Goal: Information Seeking & Learning: Compare options

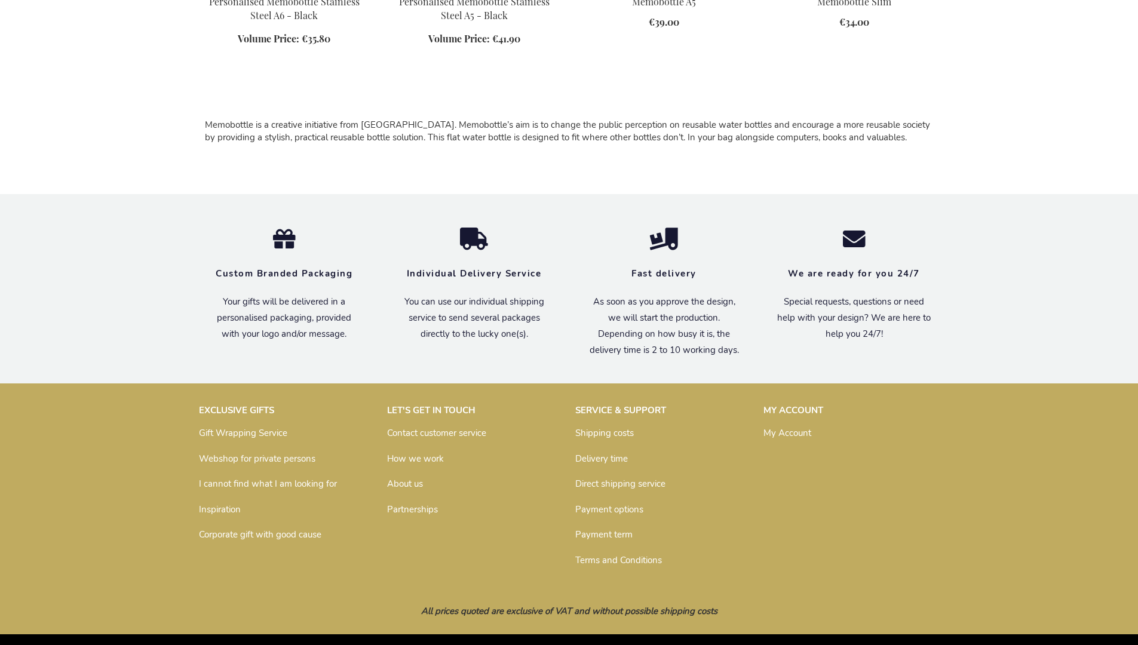
scroll to position [774, 0]
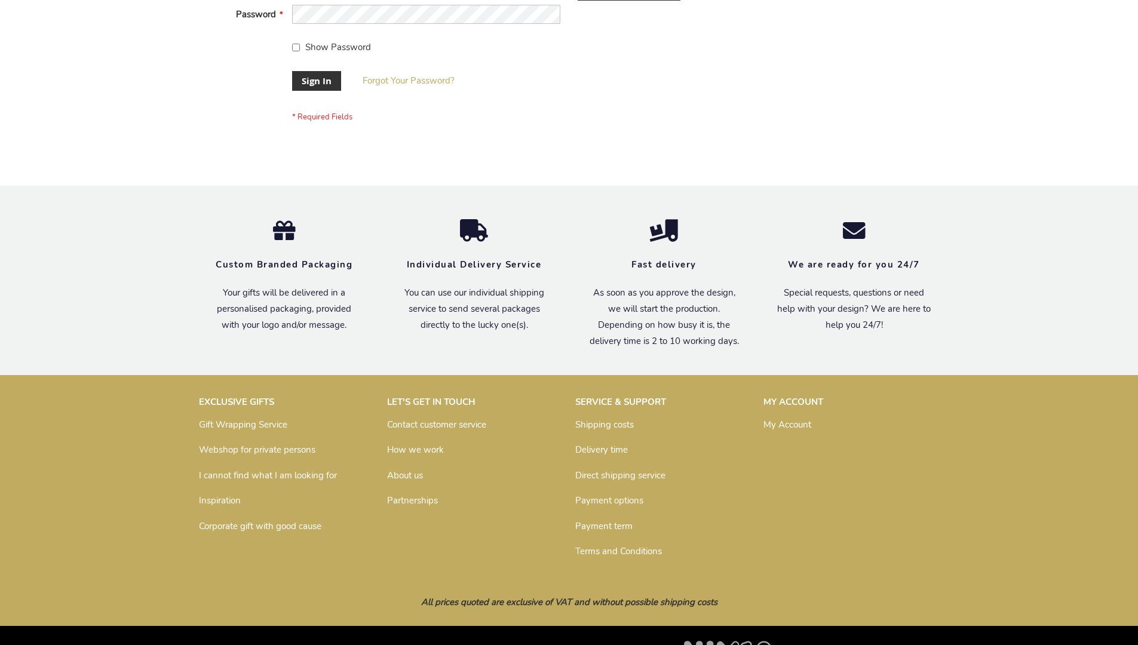
scroll to position [384, 0]
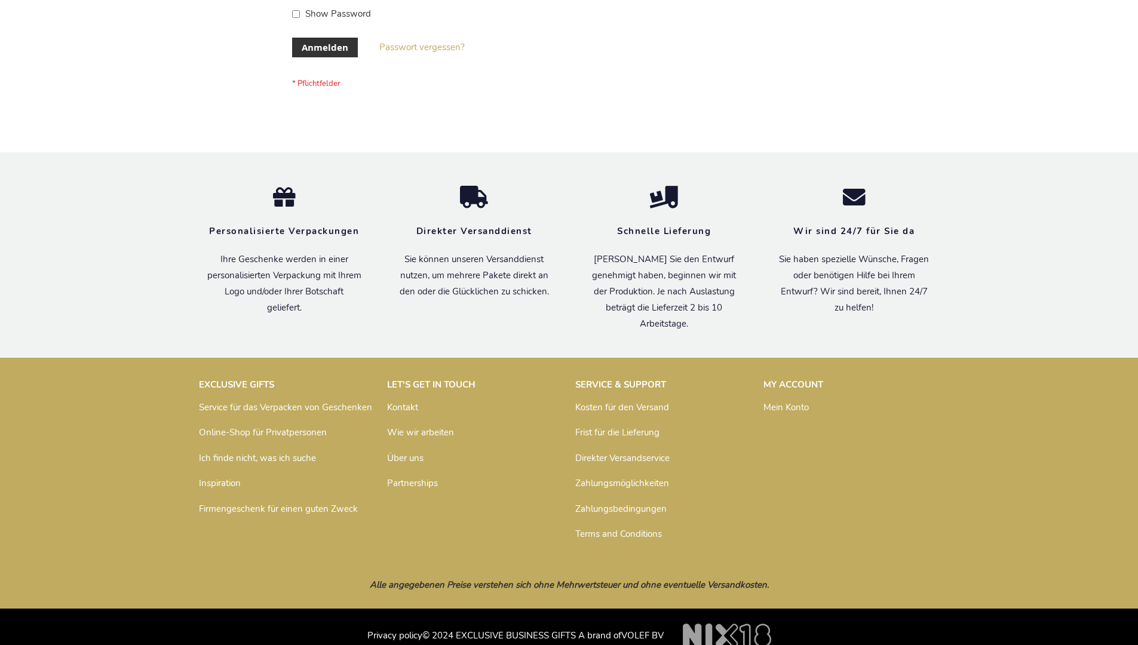
scroll to position [400, 0]
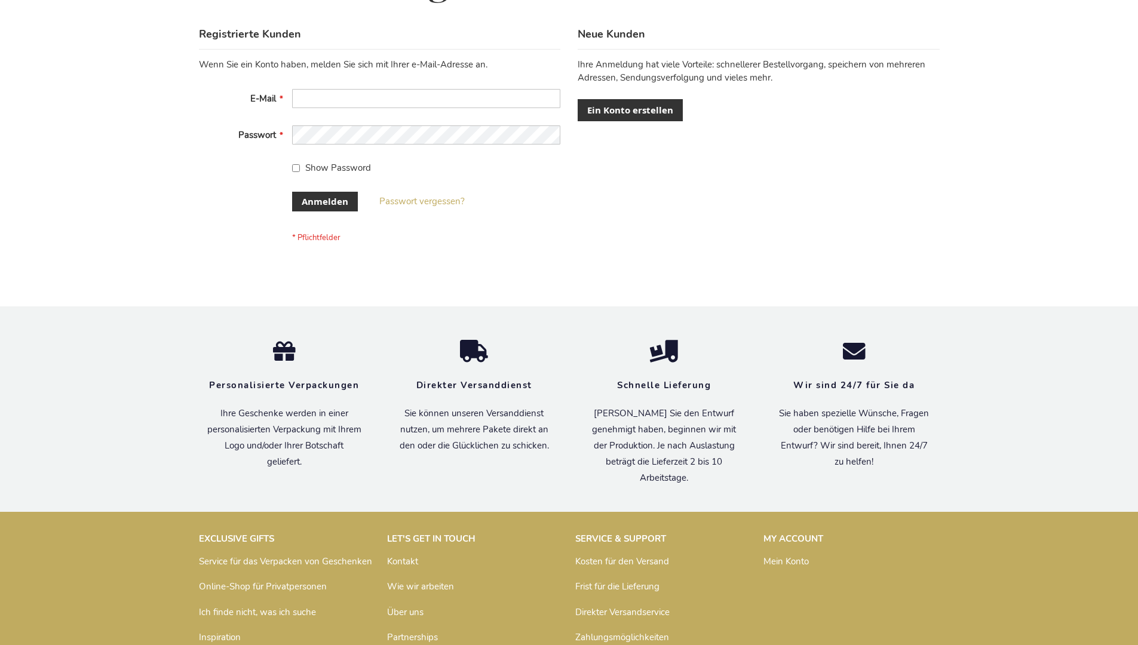
scroll to position [400, 0]
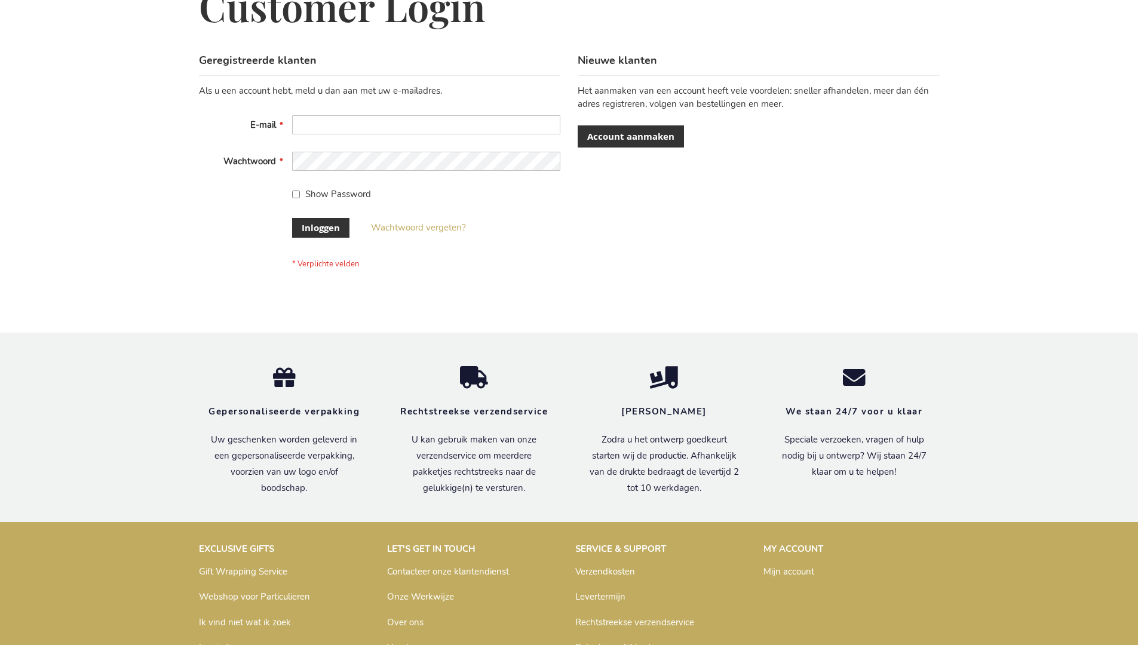
scroll to position [406, 0]
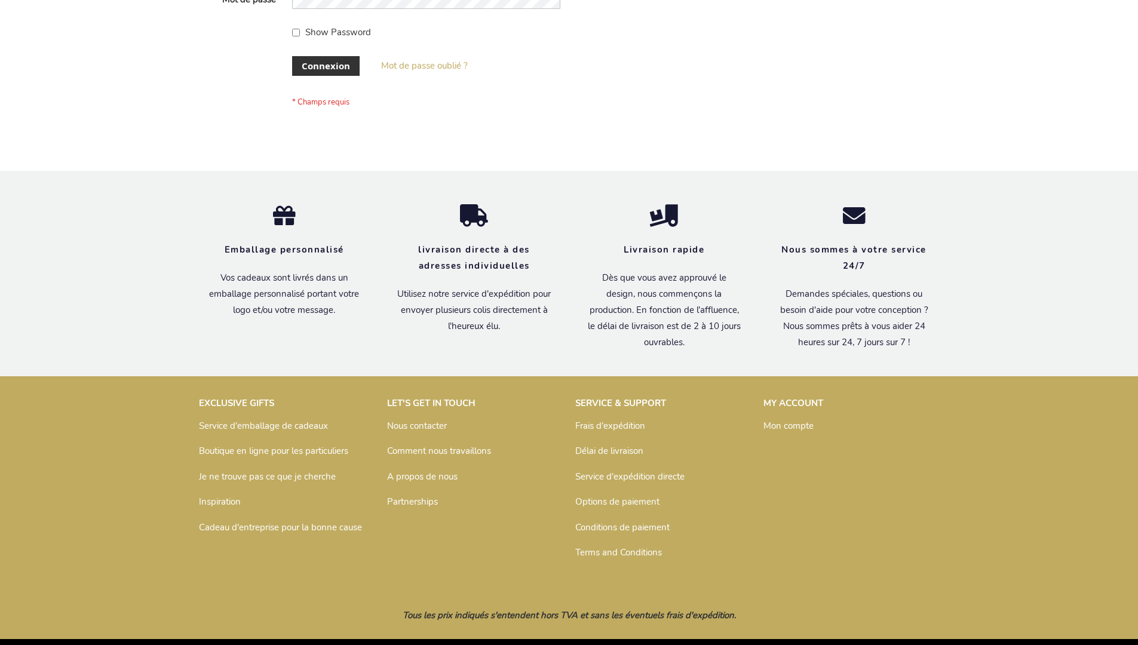
scroll to position [412, 0]
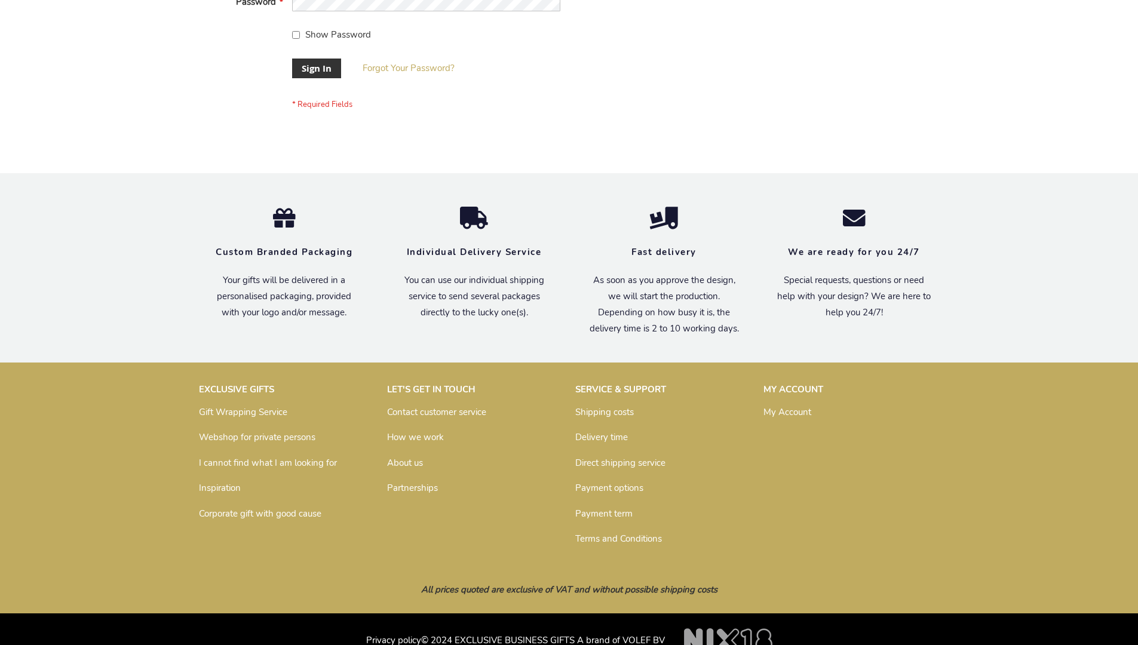
scroll to position [384, 0]
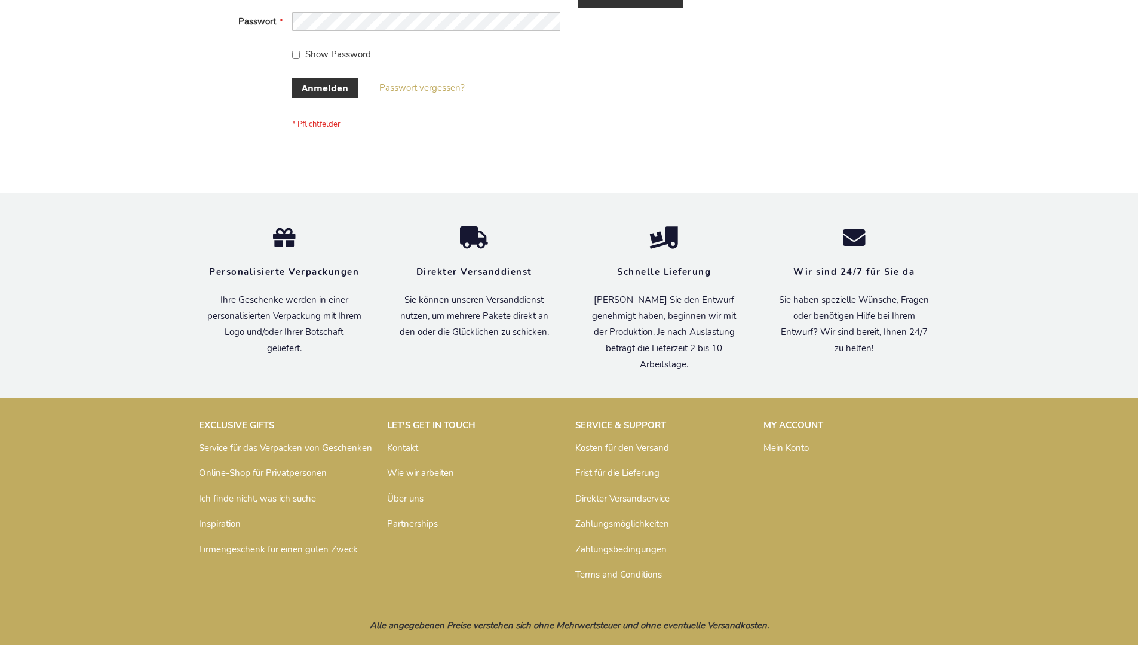
scroll to position [400, 0]
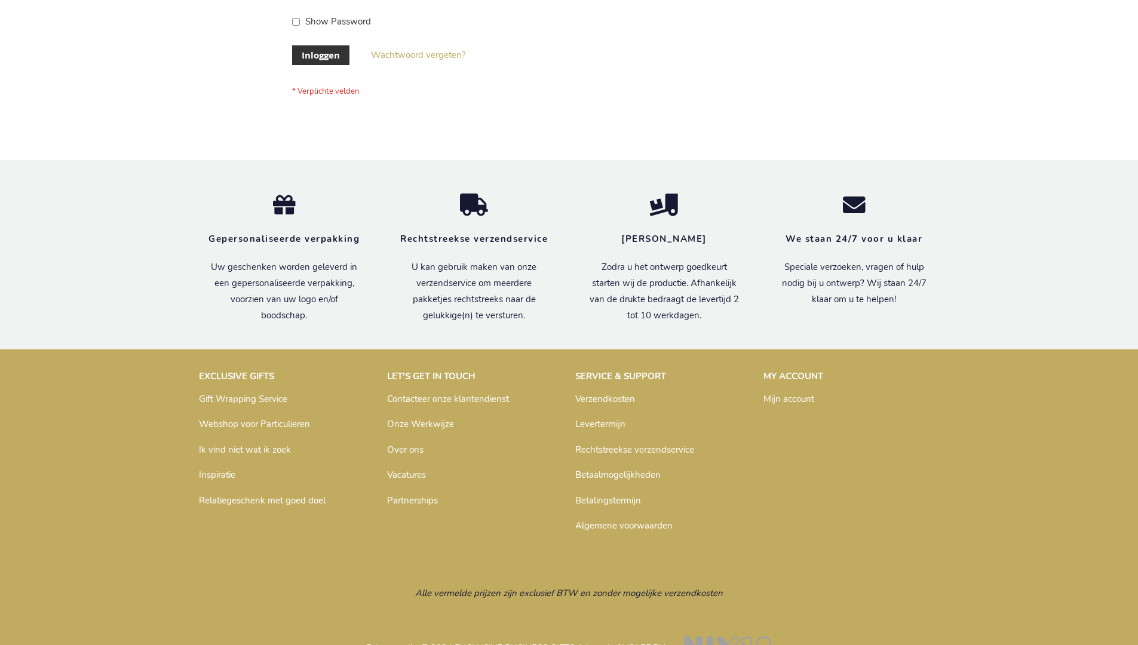
scroll to position [406, 0]
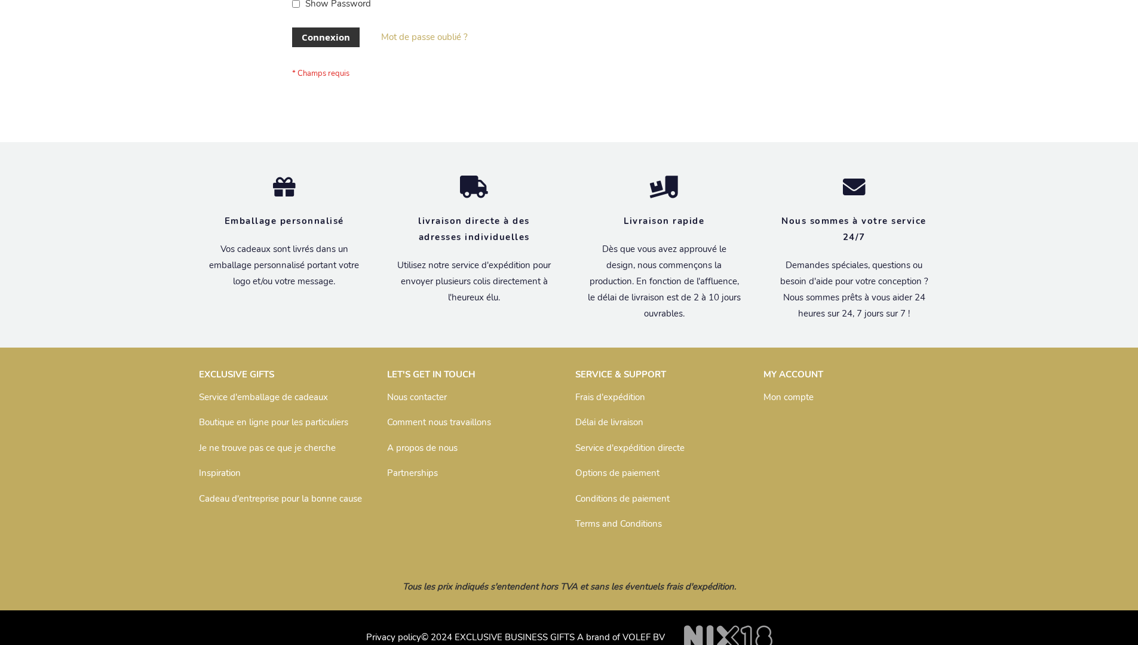
scroll to position [403, 0]
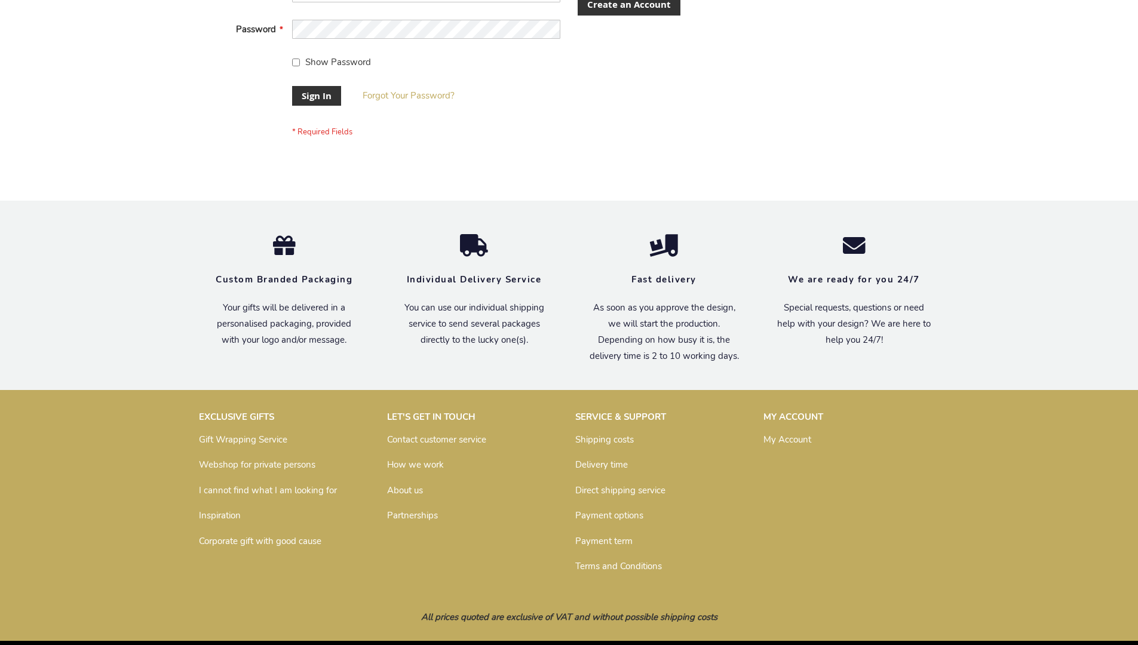
scroll to position [384, 0]
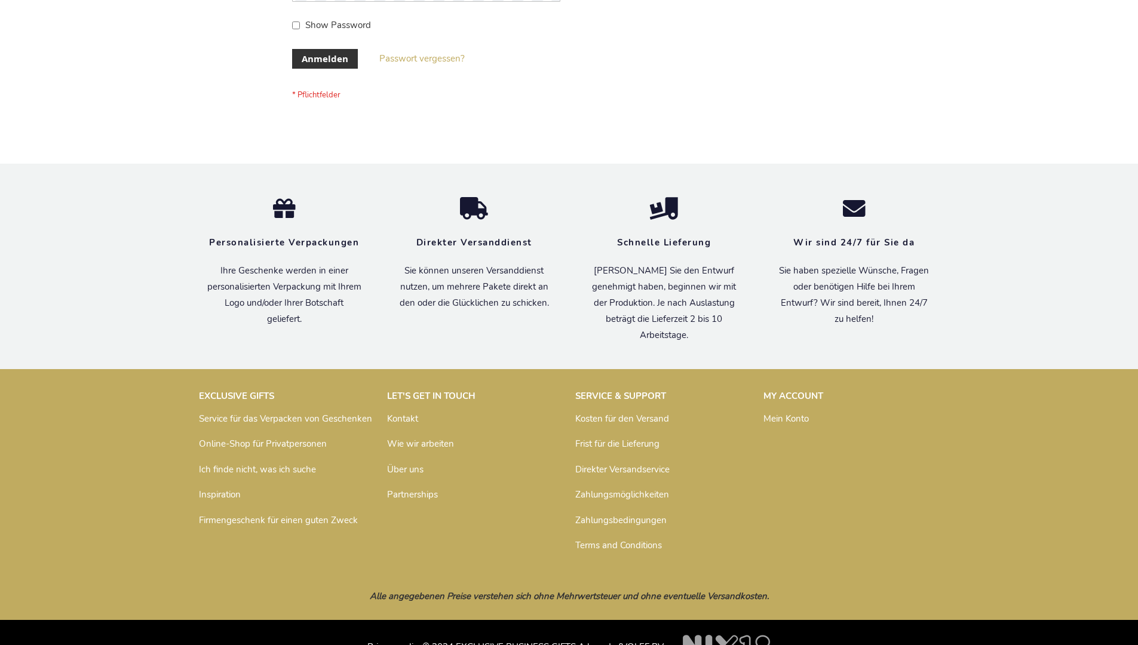
scroll to position [400, 0]
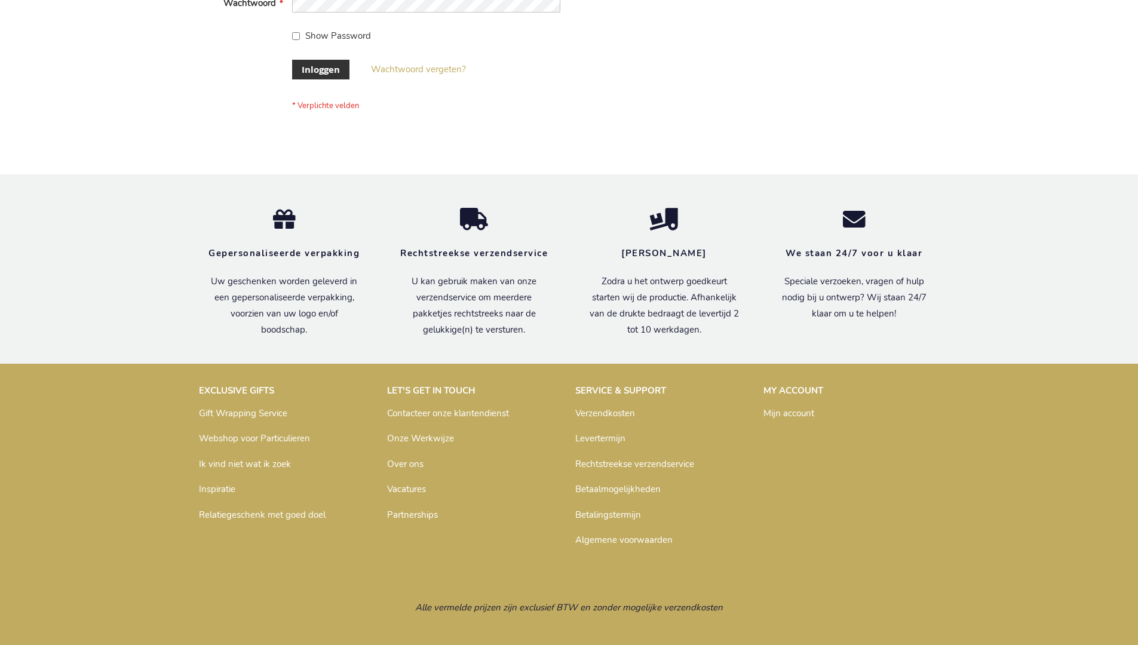
scroll to position [406, 0]
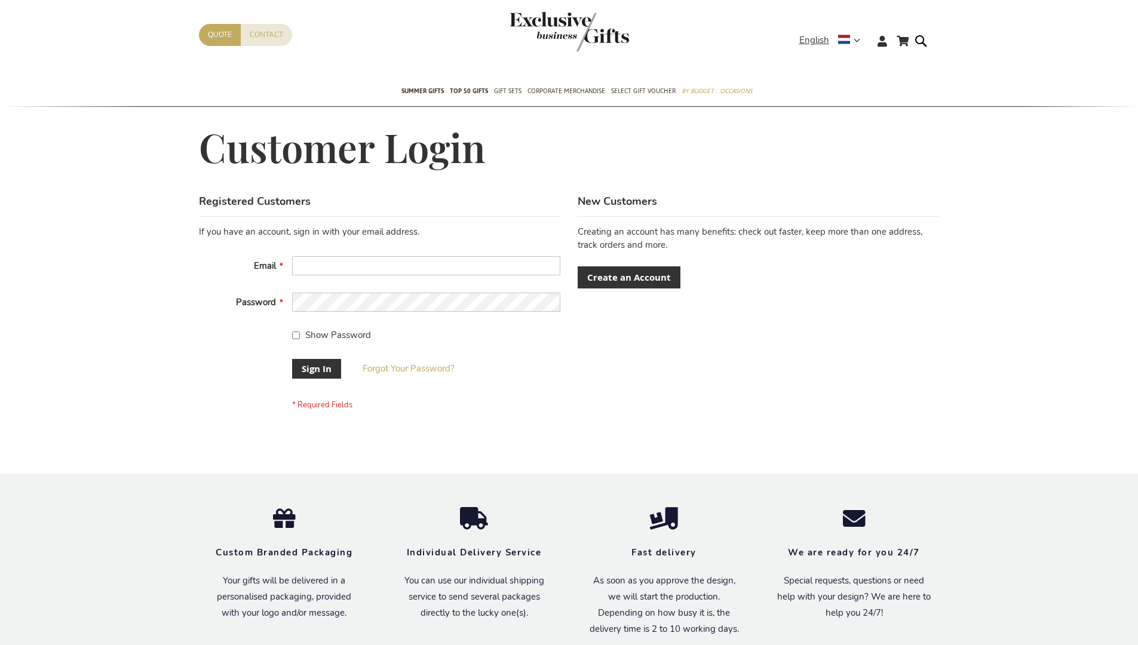
scroll to position [384, 0]
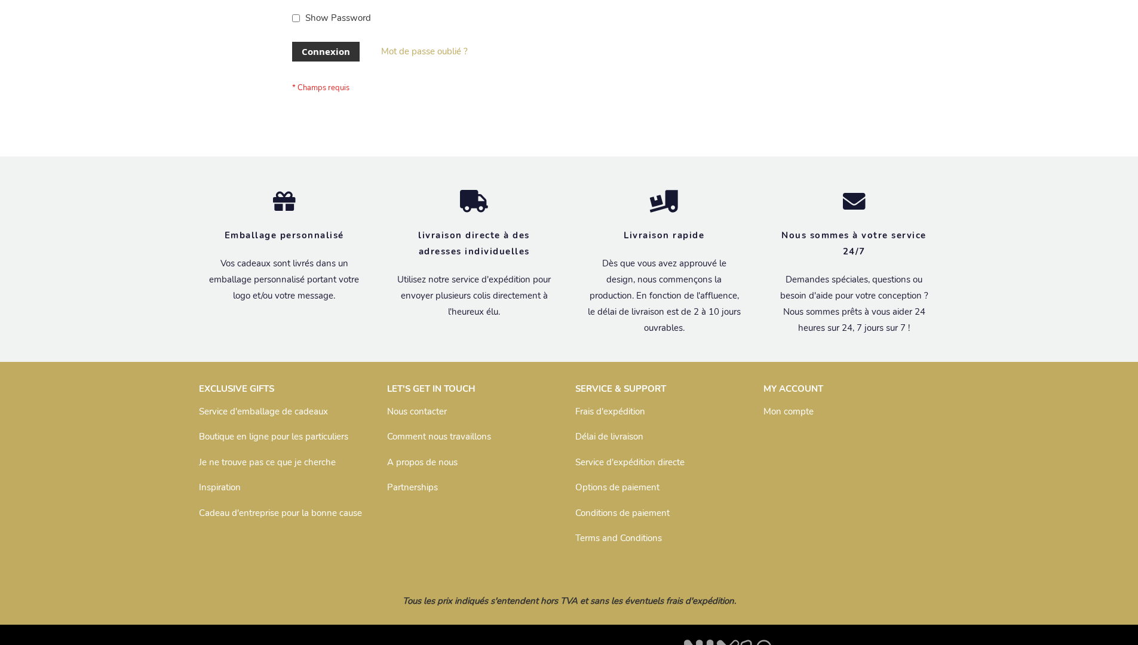
scroll to position [412, 0]
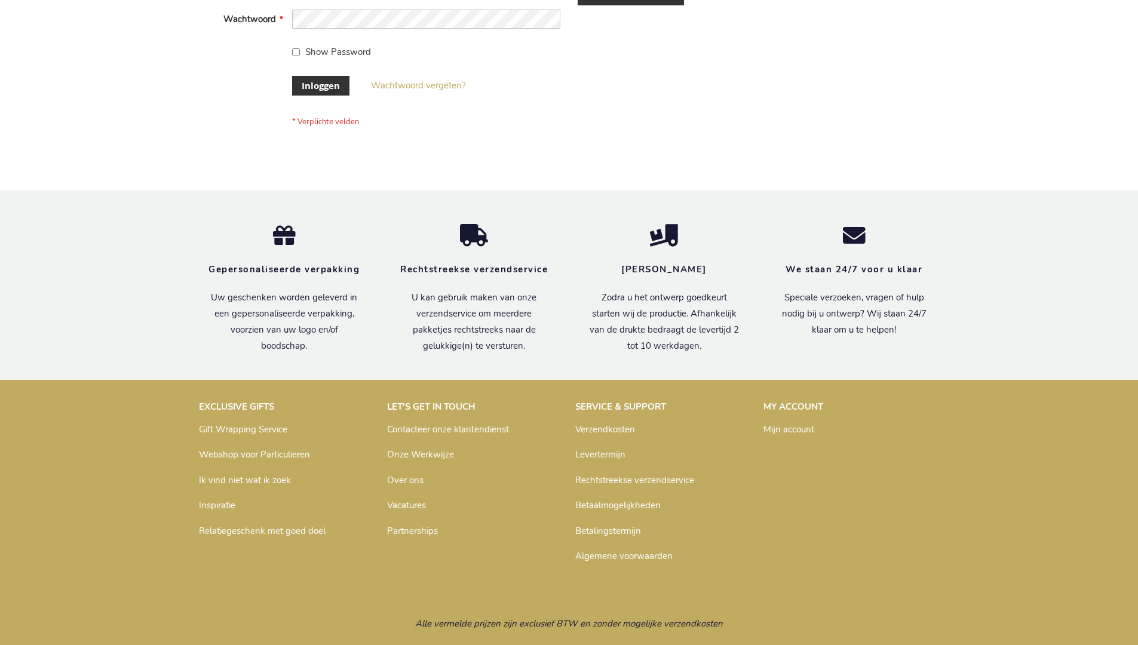
scroll to position [406, 0]
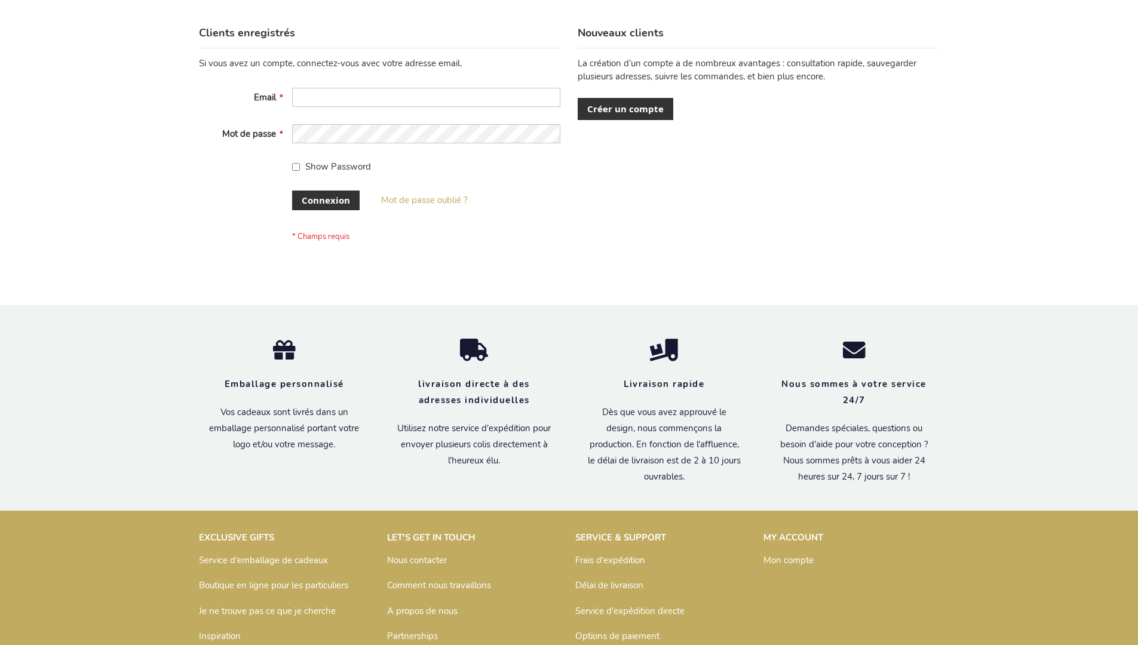
scroll to position [412, 0]
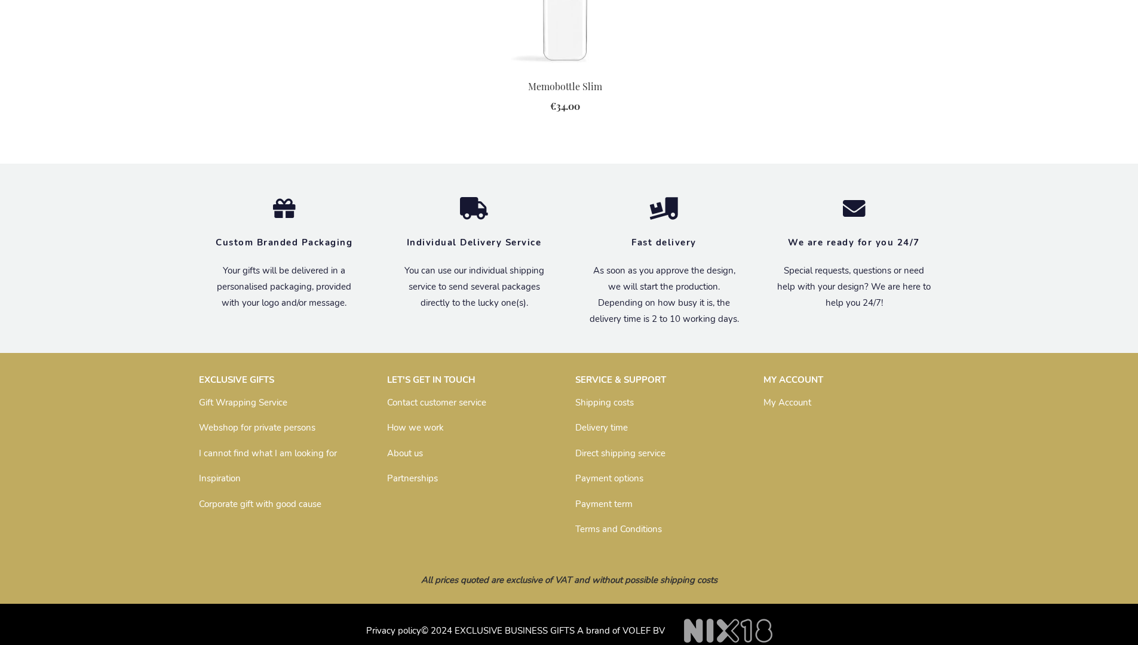
scroll to position [1297, 0]
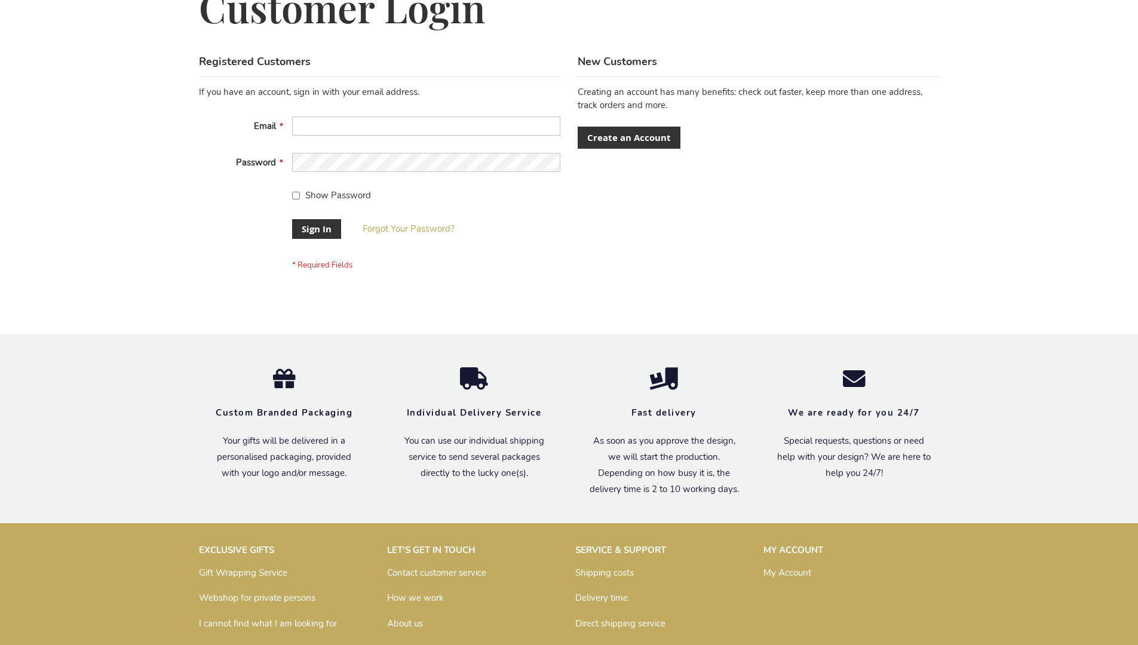
scroll to position [384, 0]
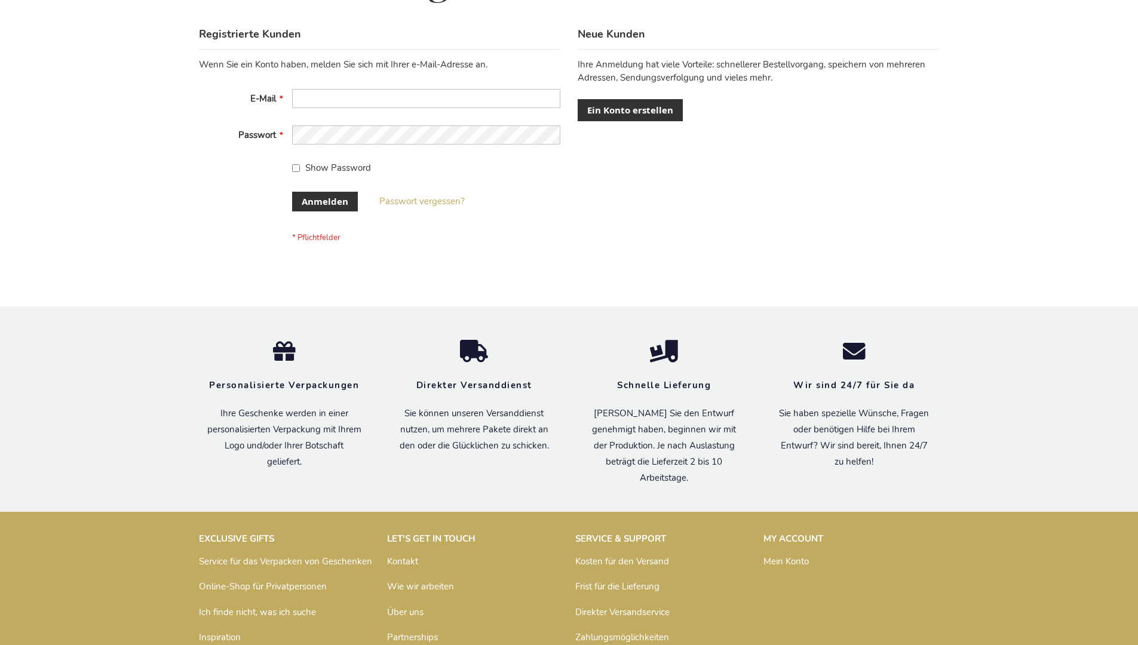
scroll to position [400, 0]
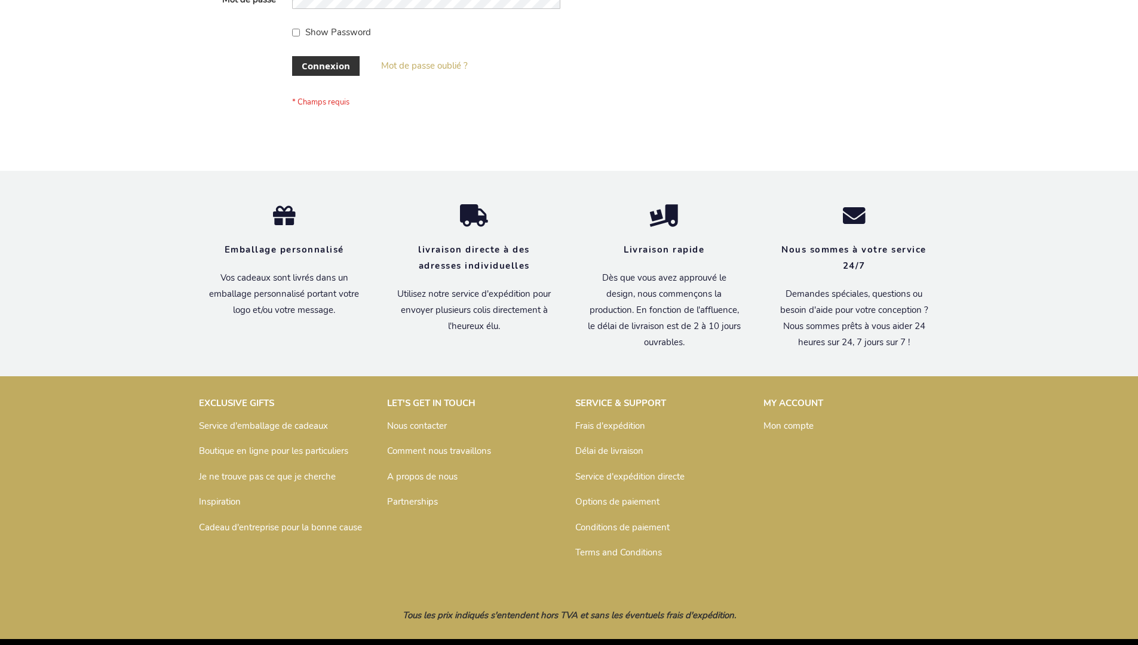
scroll to position [412, 0]
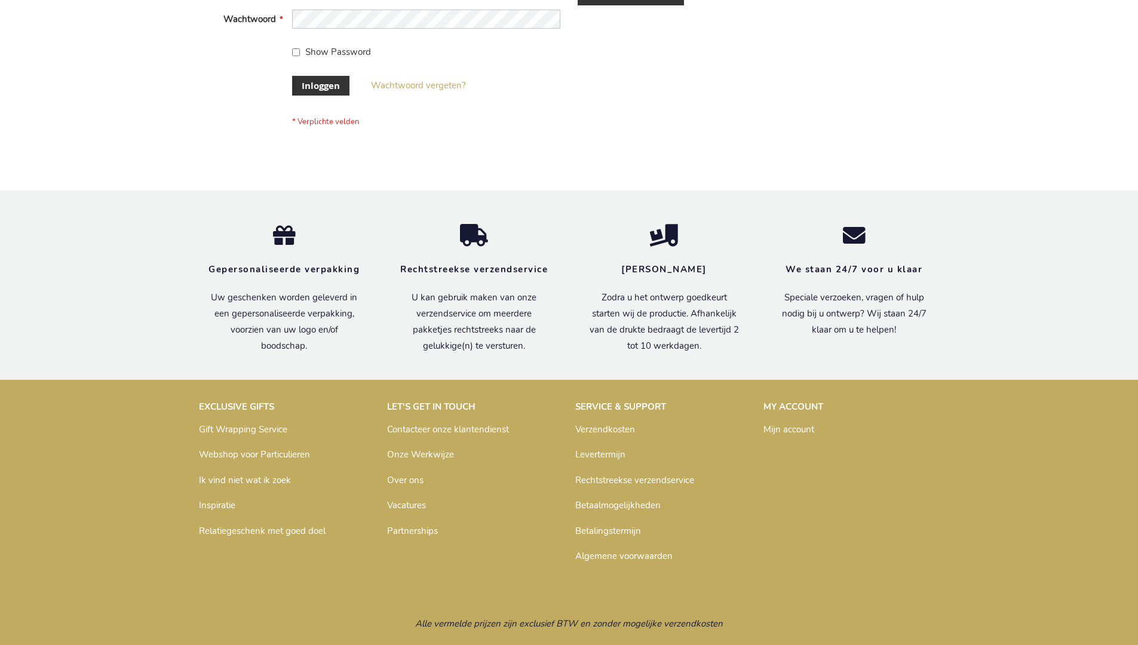
scroll to position [406, 0]
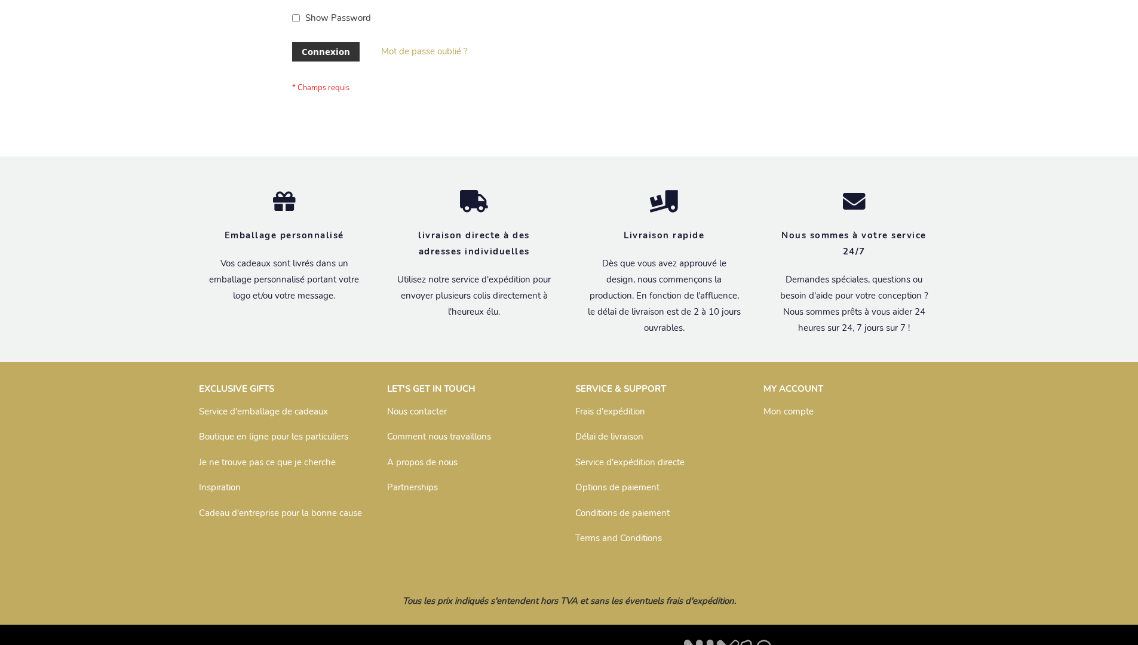
scroll to position [412, 0]
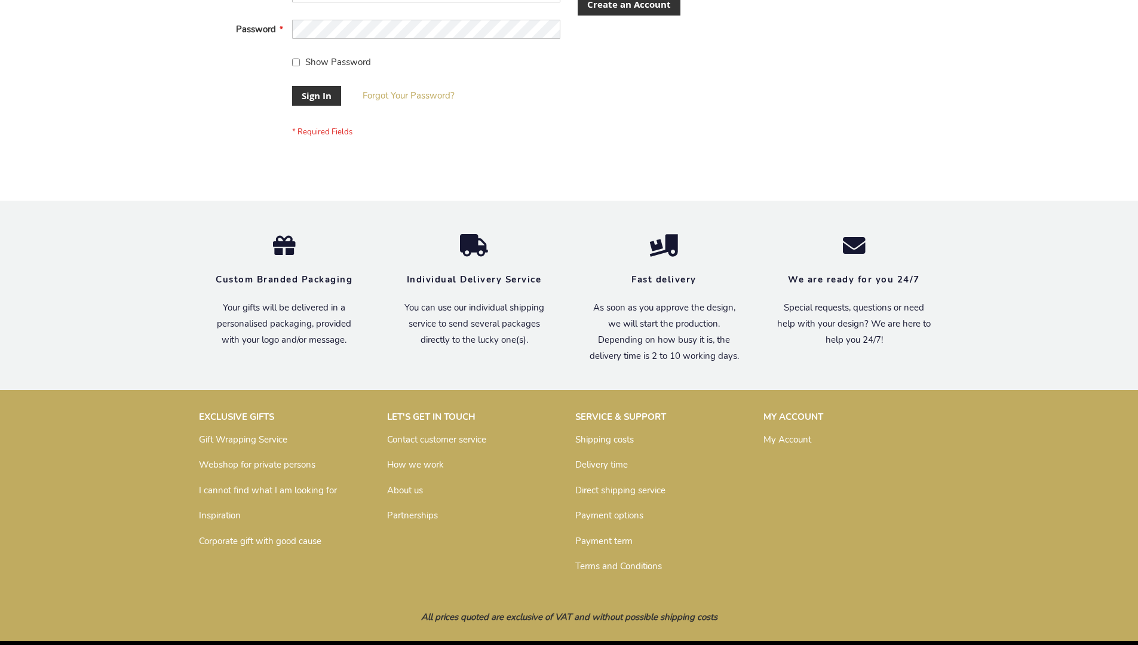
scroll to position [384, 0]
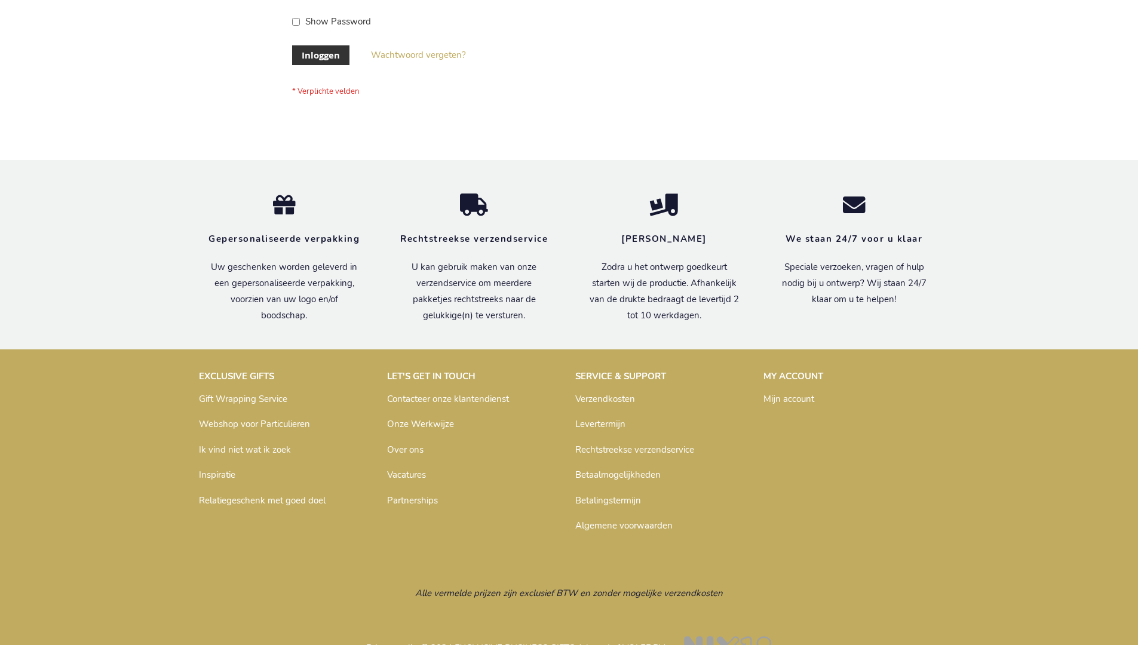
scroll to position [406, 0]
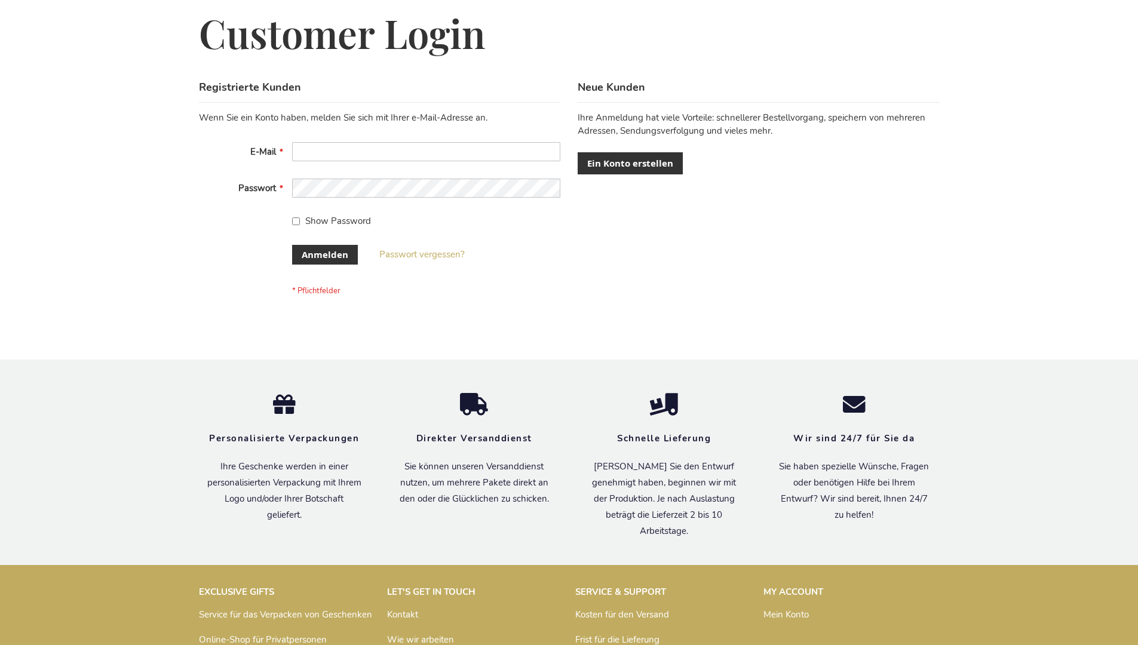
scroll to position [400, 0]
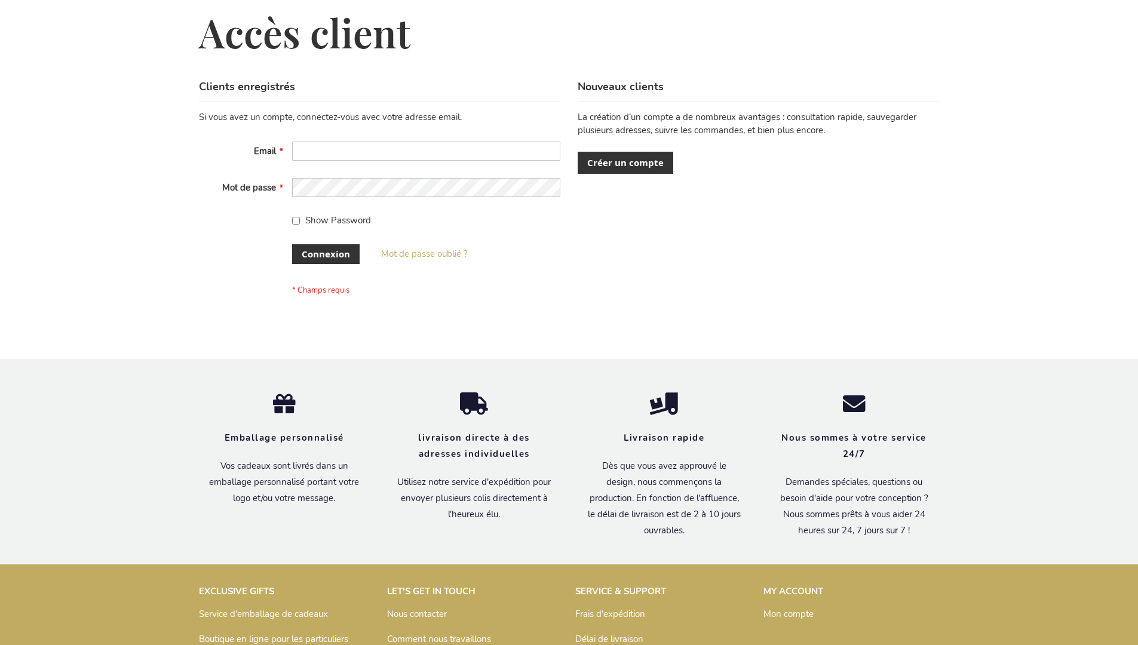
scroll to position [412, 0]
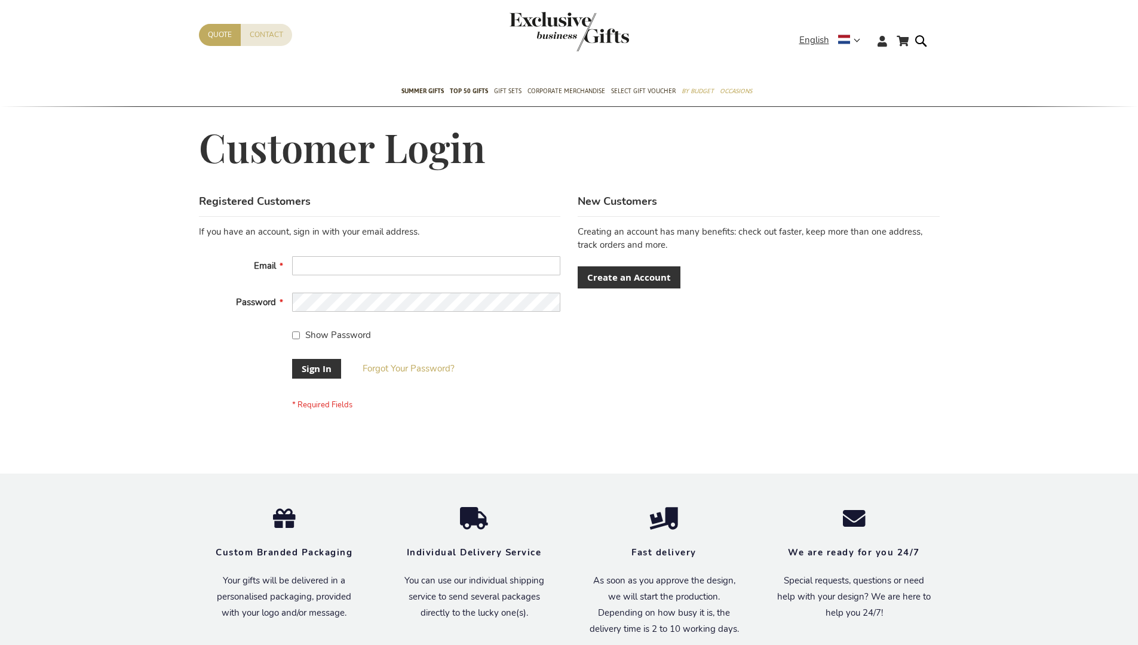
scroll to position [384, 0]
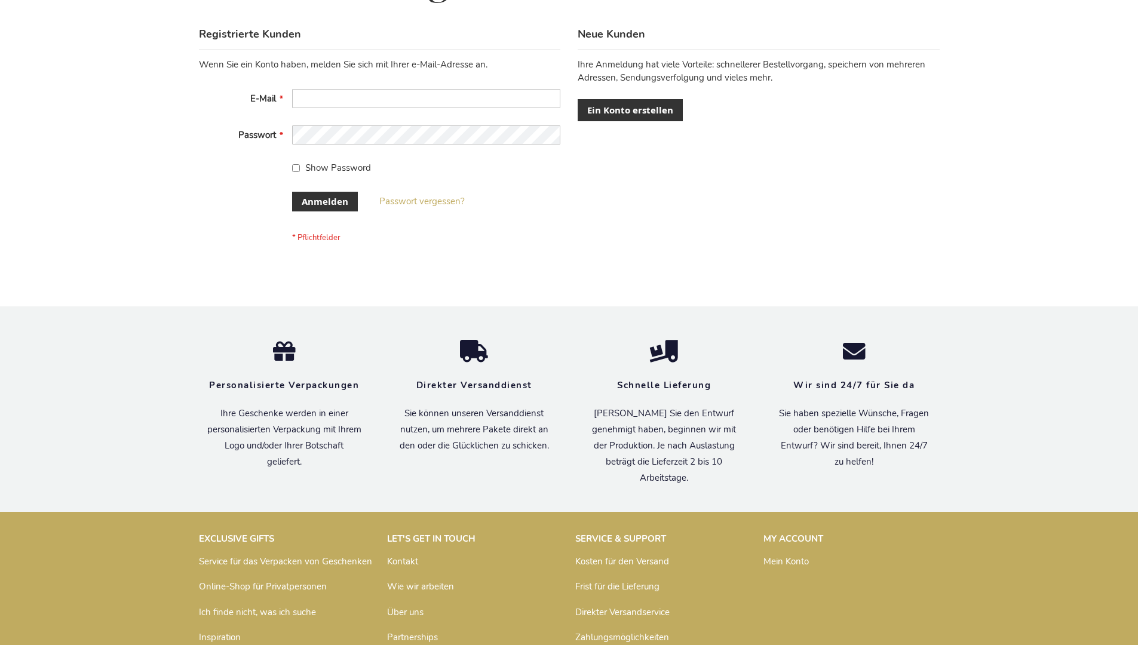
scroll to position [400, 0]
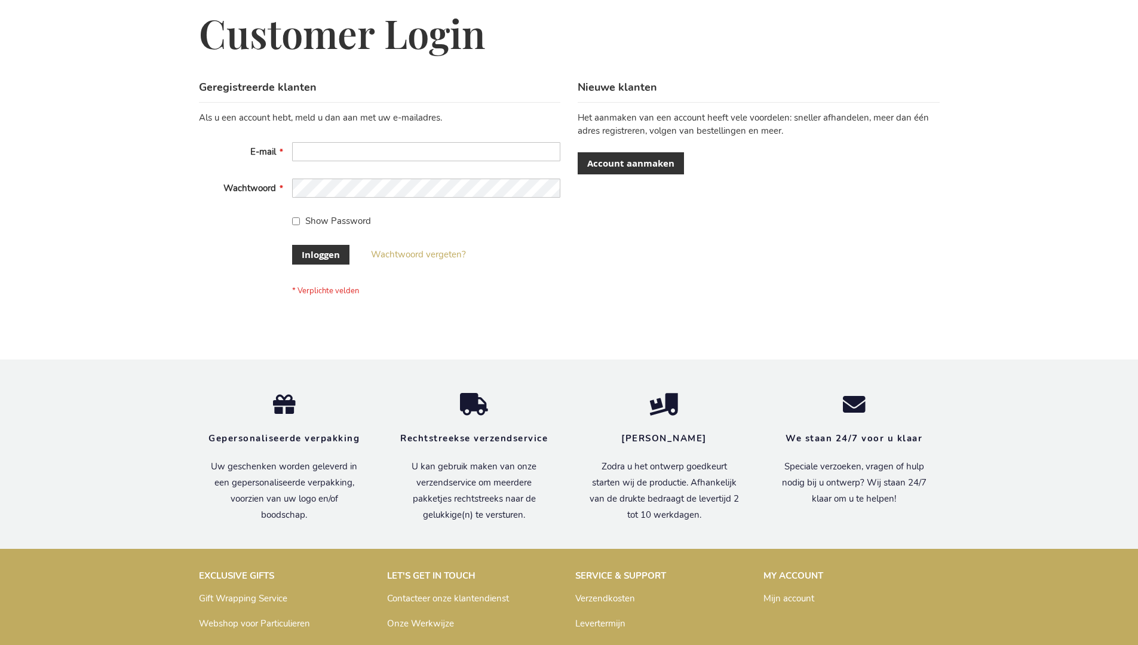
scroll to position [406, 0]
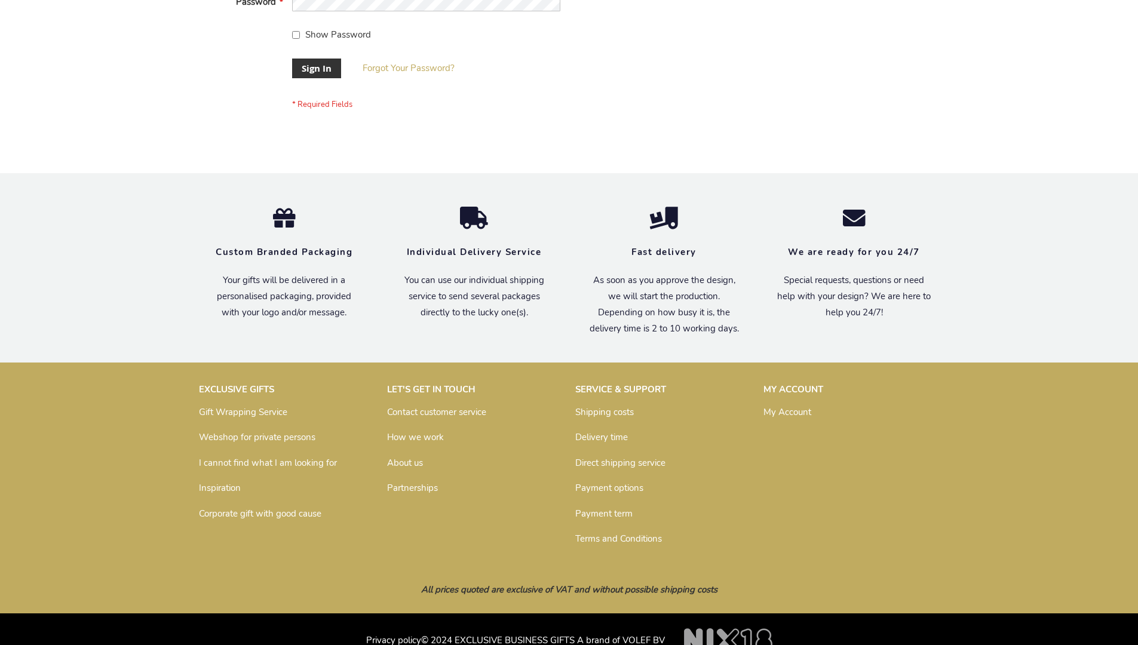
scroll to position [384, 0]
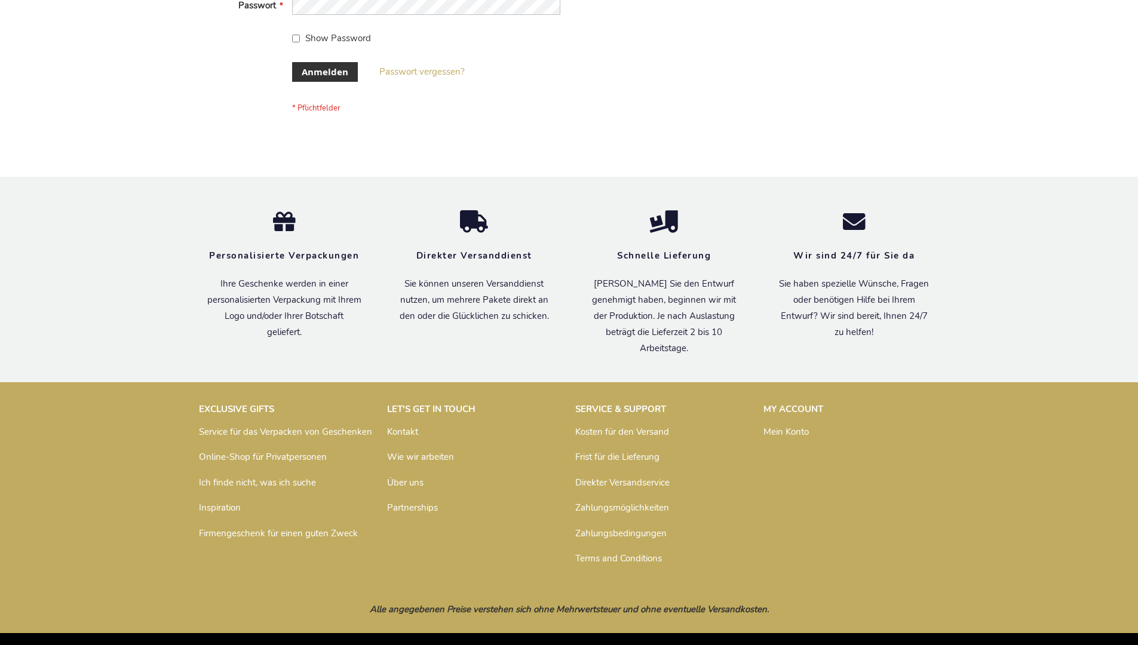
scroll to position [400, 0]
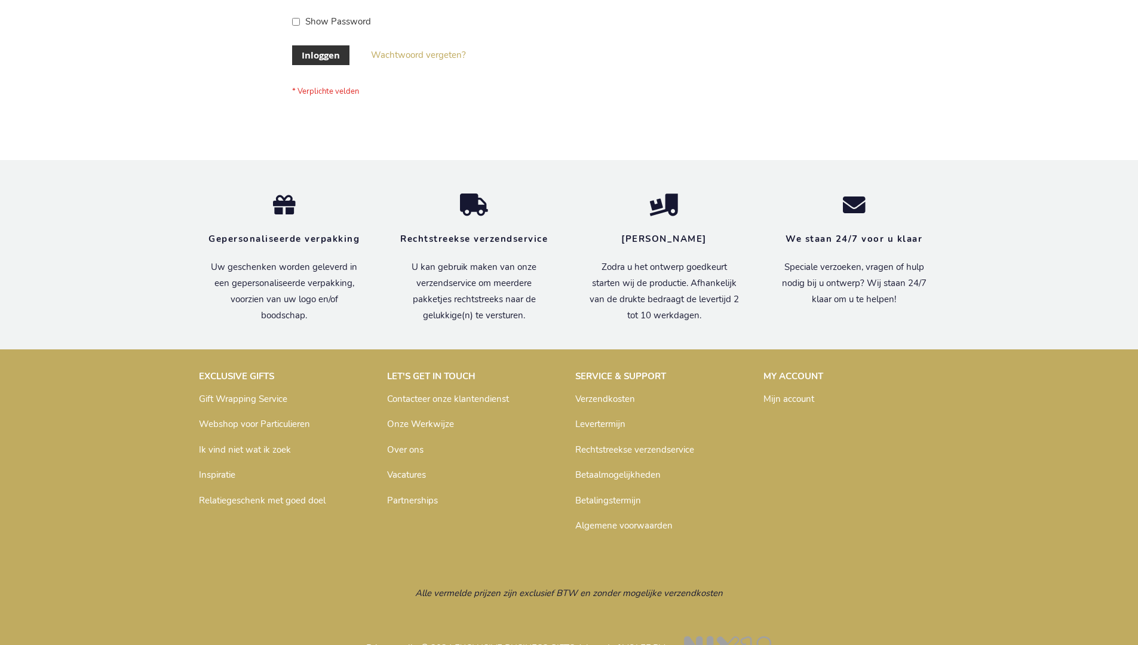
scroll to position [406, 0]
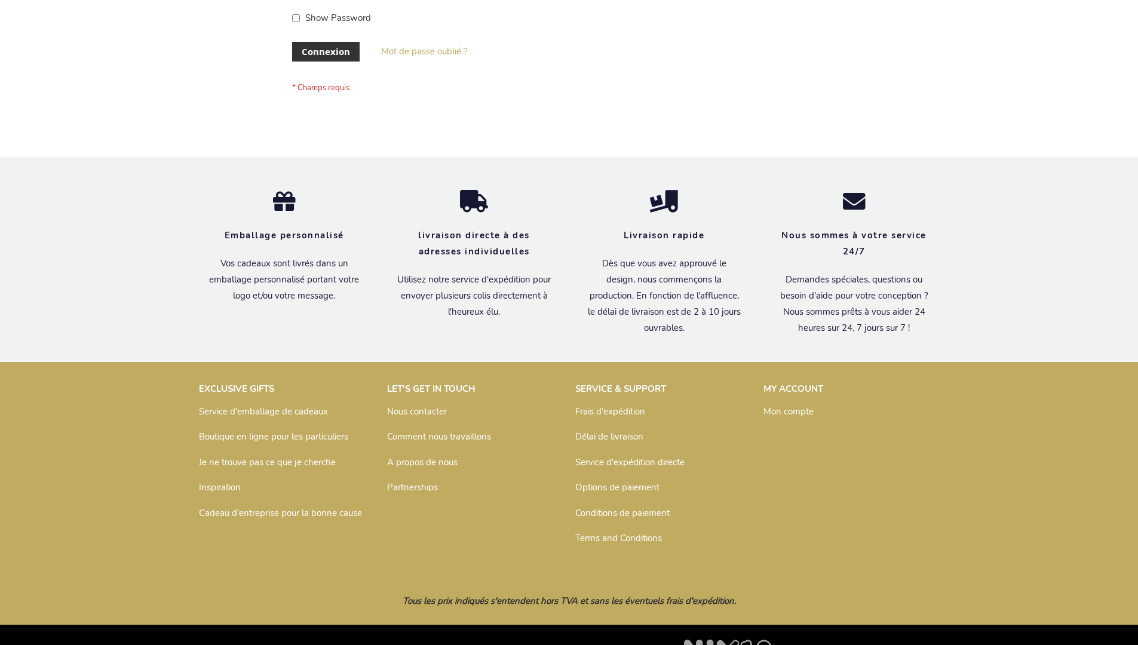
scroll to position [412, 0]
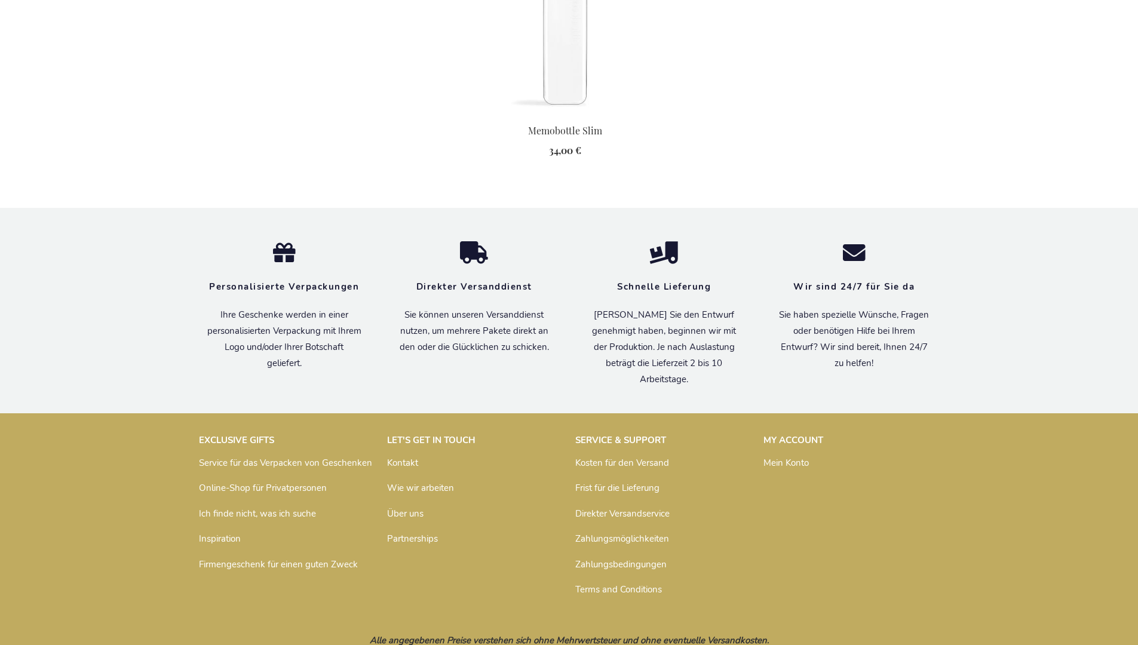
scroll to position [1313, 0]
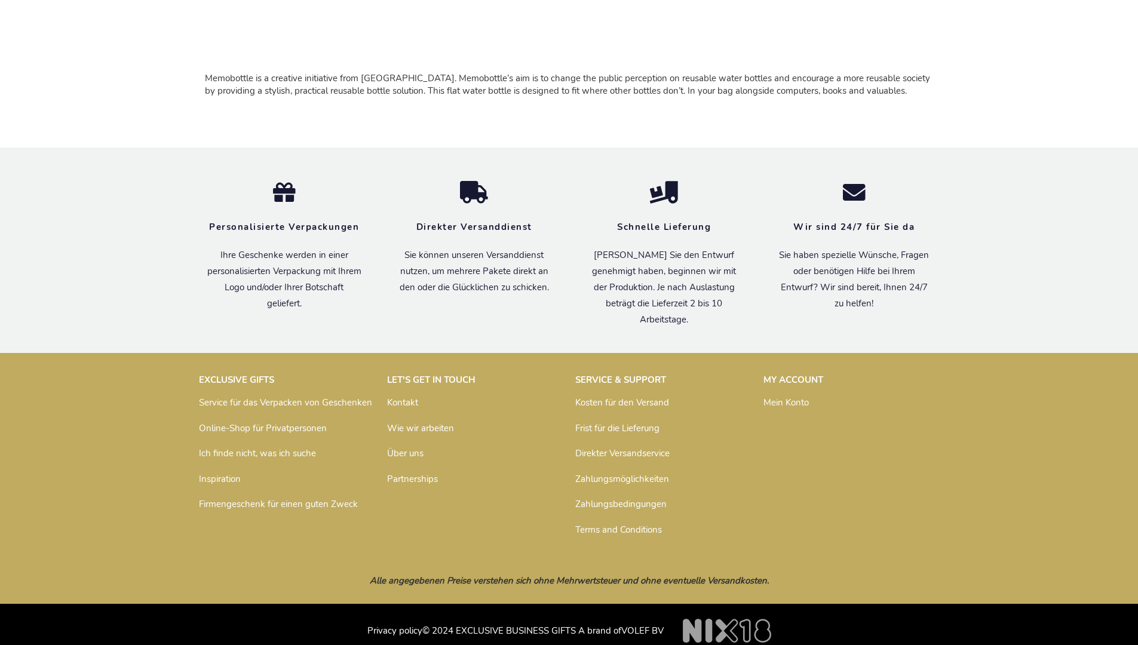
scroll to position [790, 0]
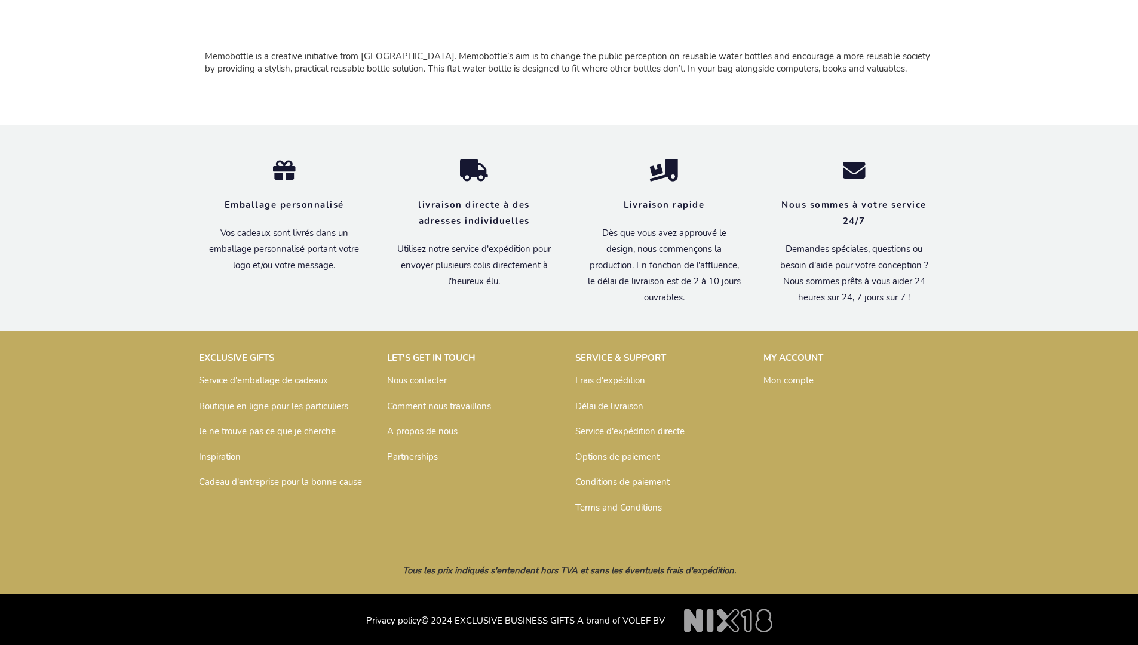
scroll to position [802, 0]
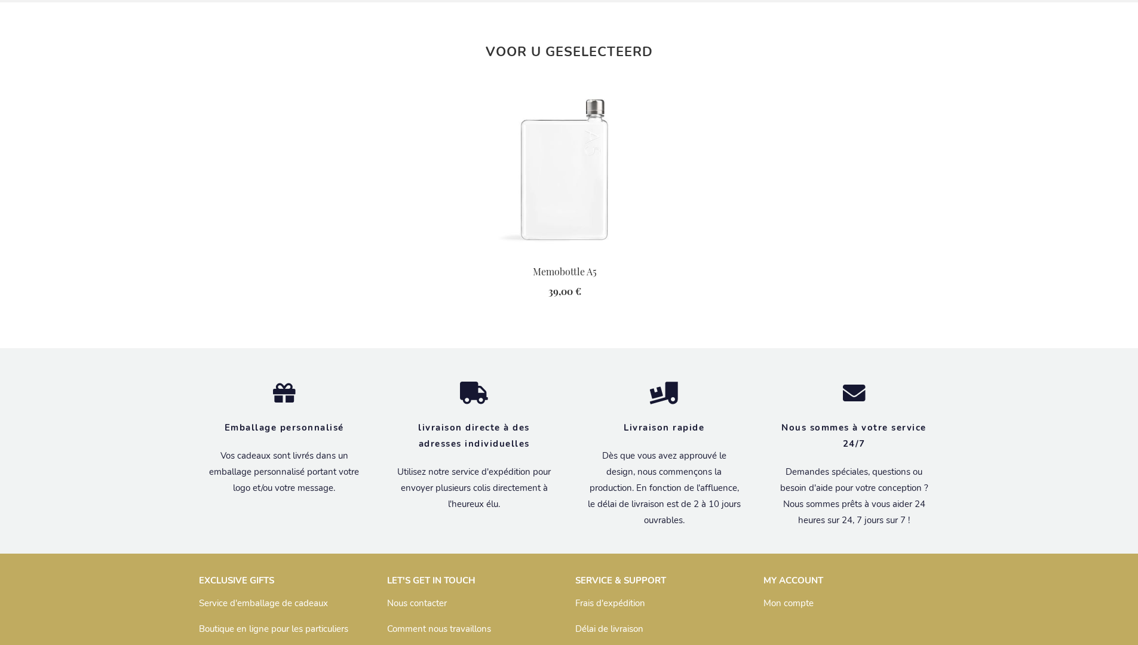
scroll to position [1352, 0]
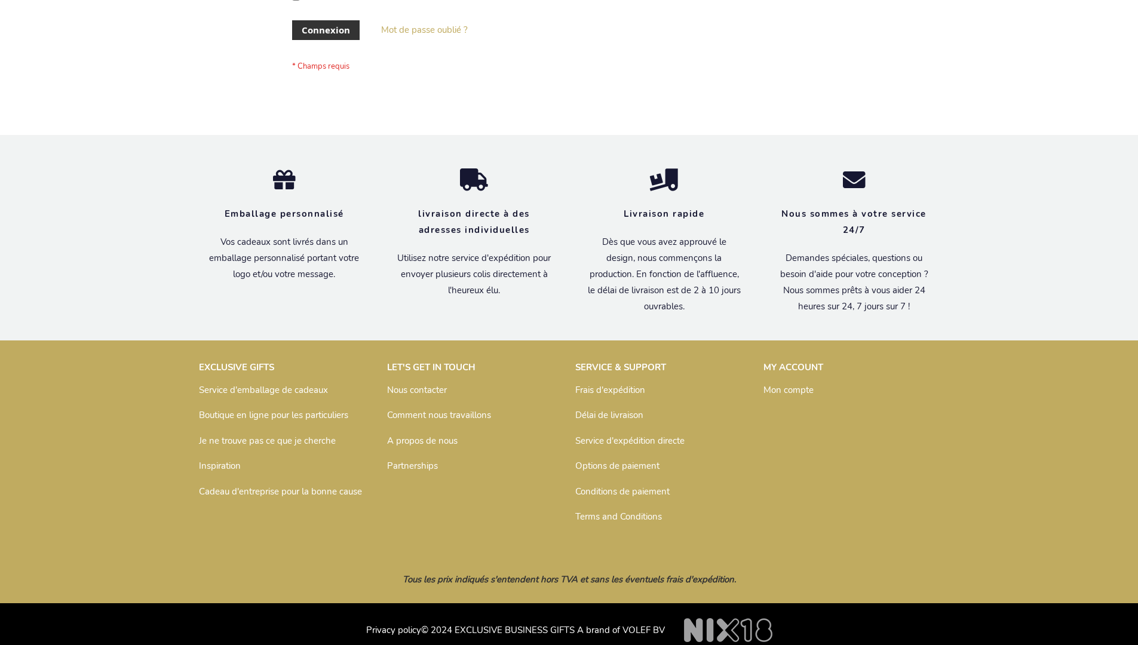
scroll to position [412, 0]
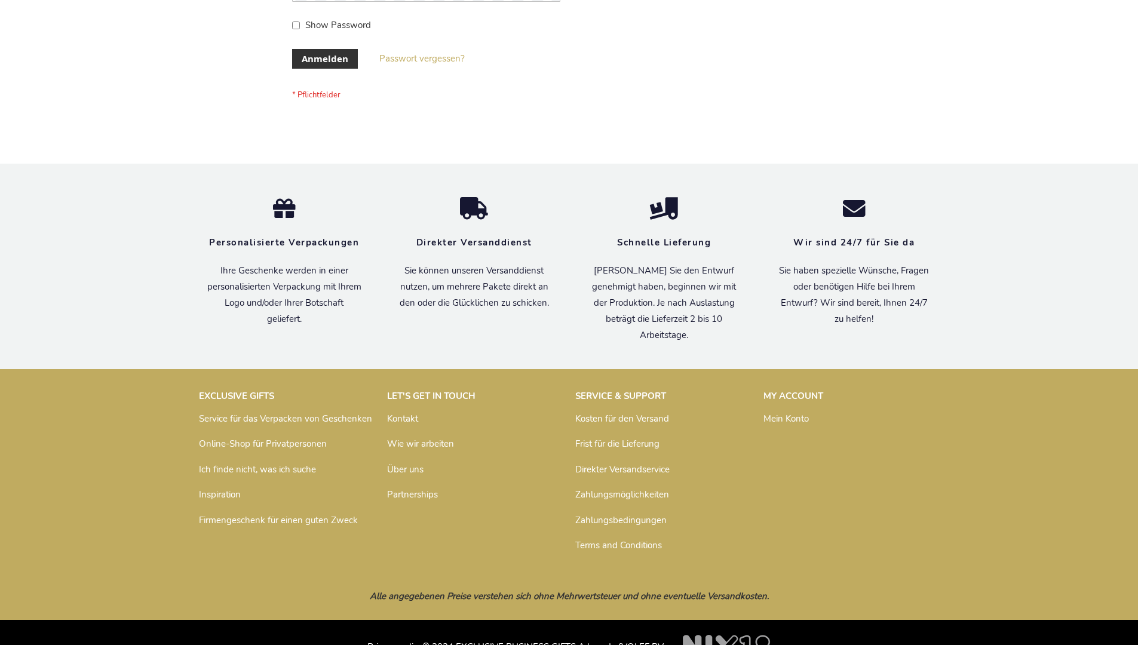
scroll to position [400, 0]
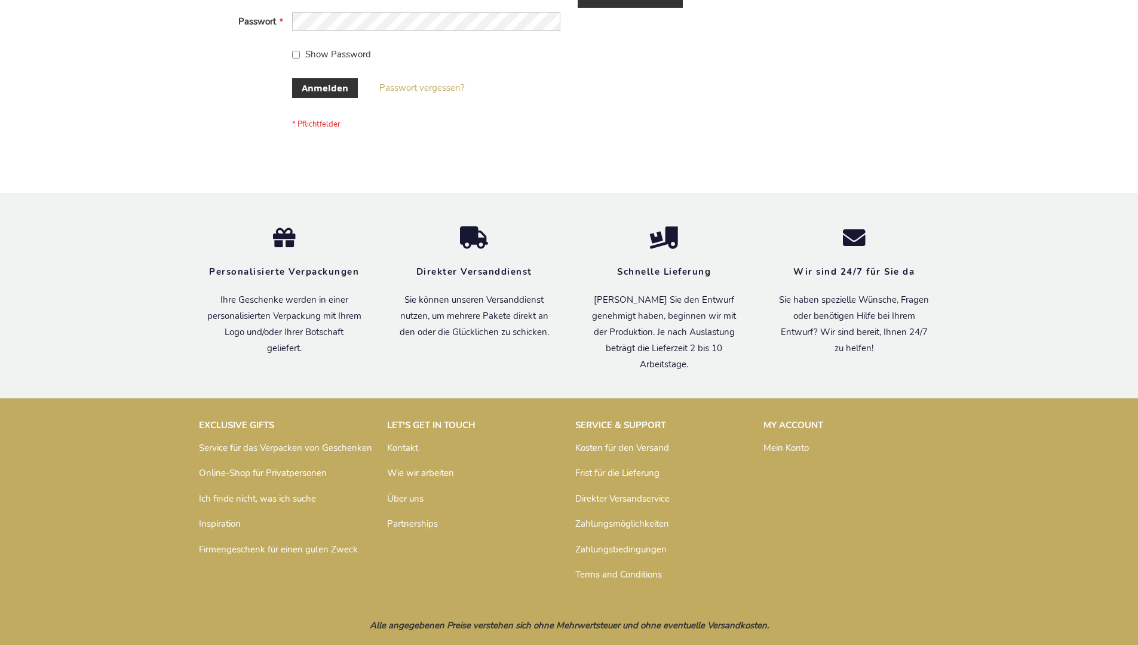
scroll to position [400, 0]
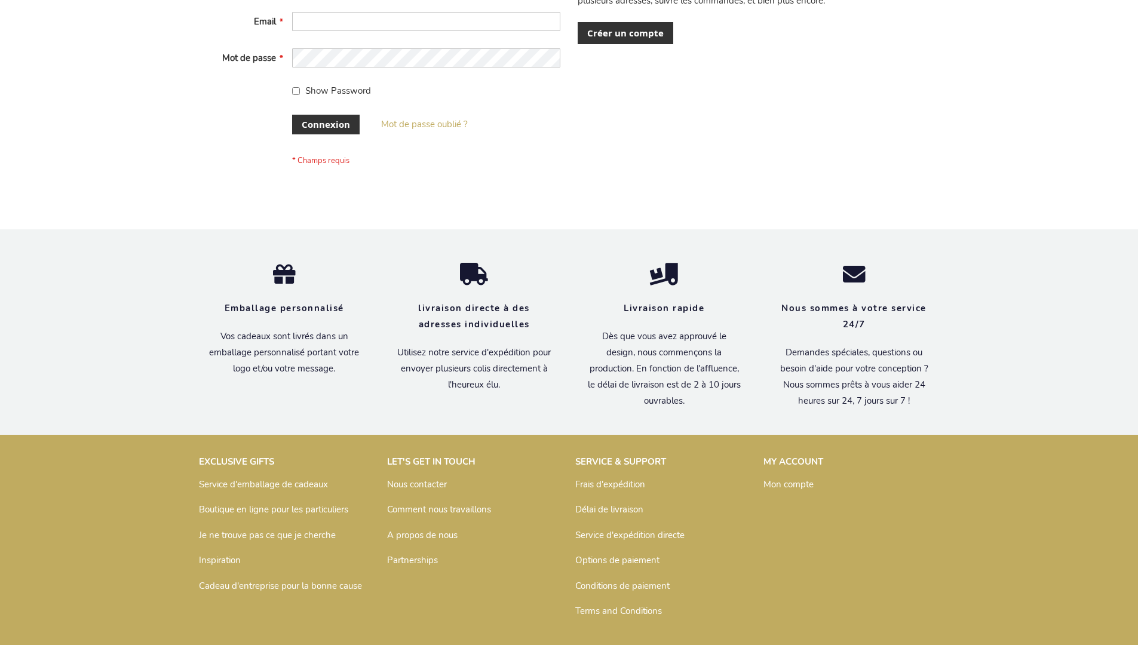
scroll to position [412, 0]
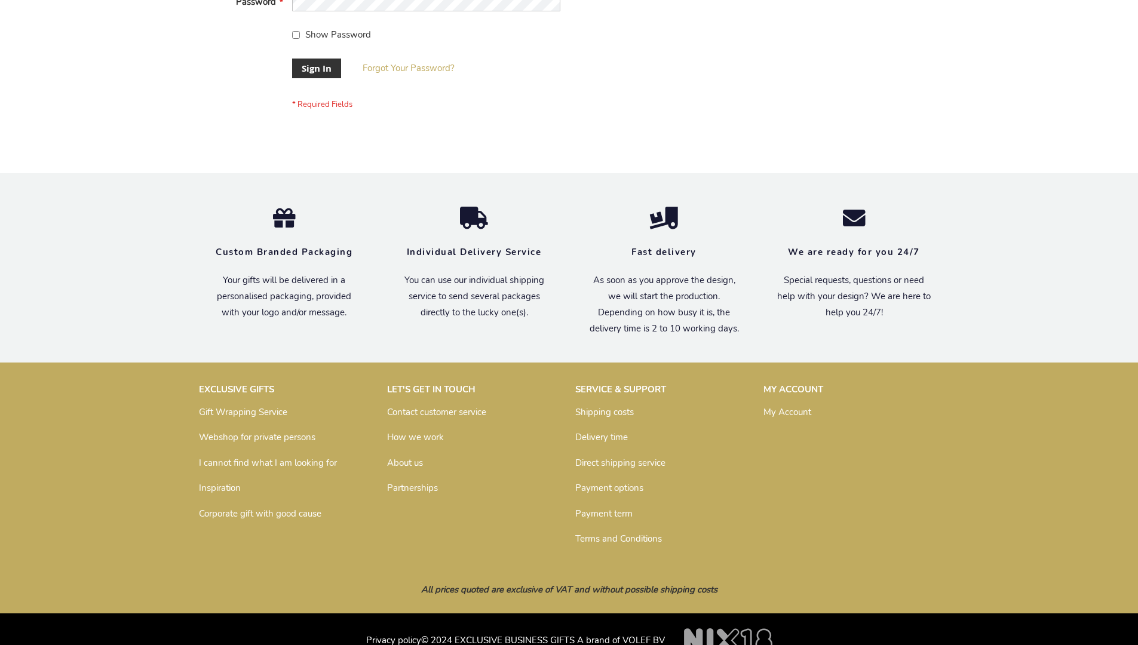
scroll to position [384, 0]
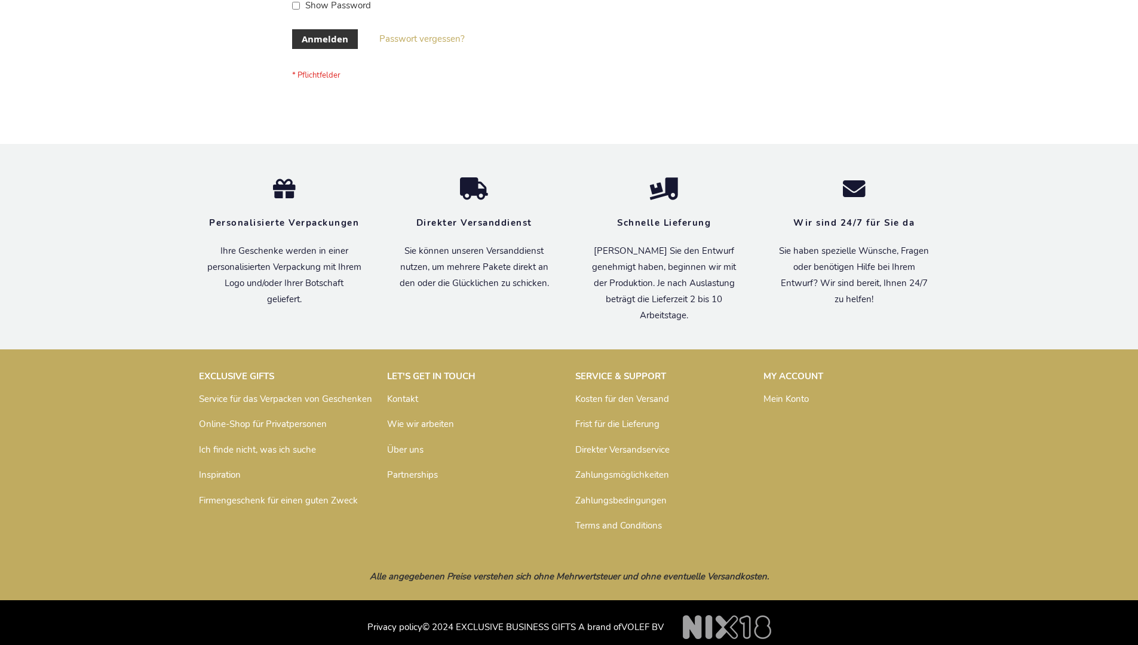
scroll to position [400, 0]
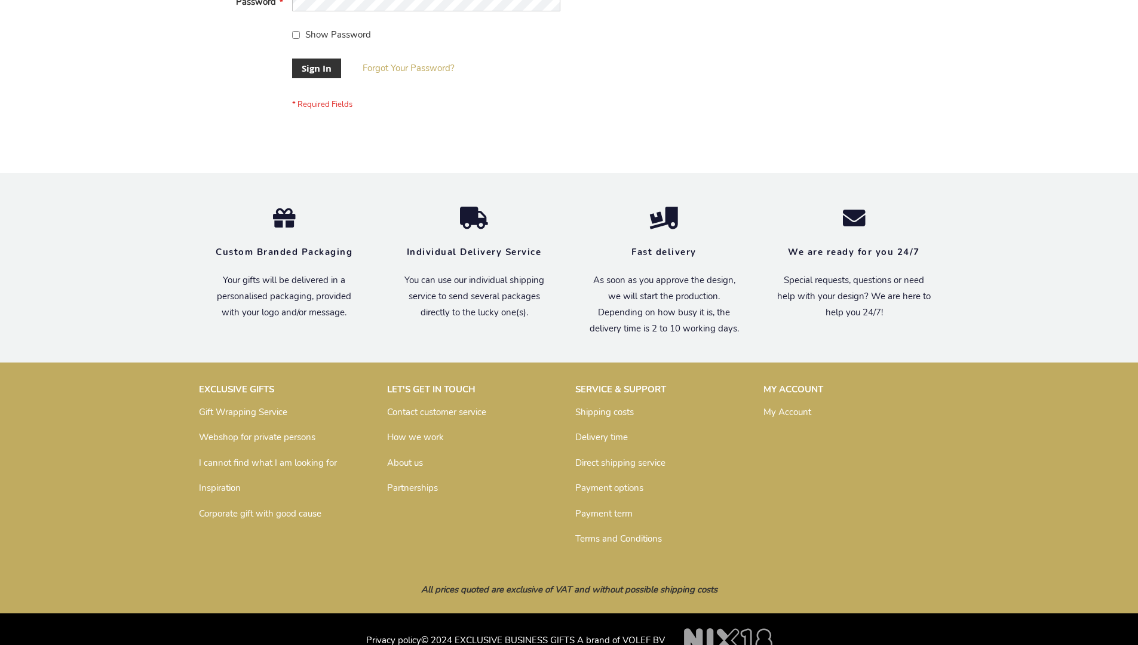
scroll to position [384, 0]
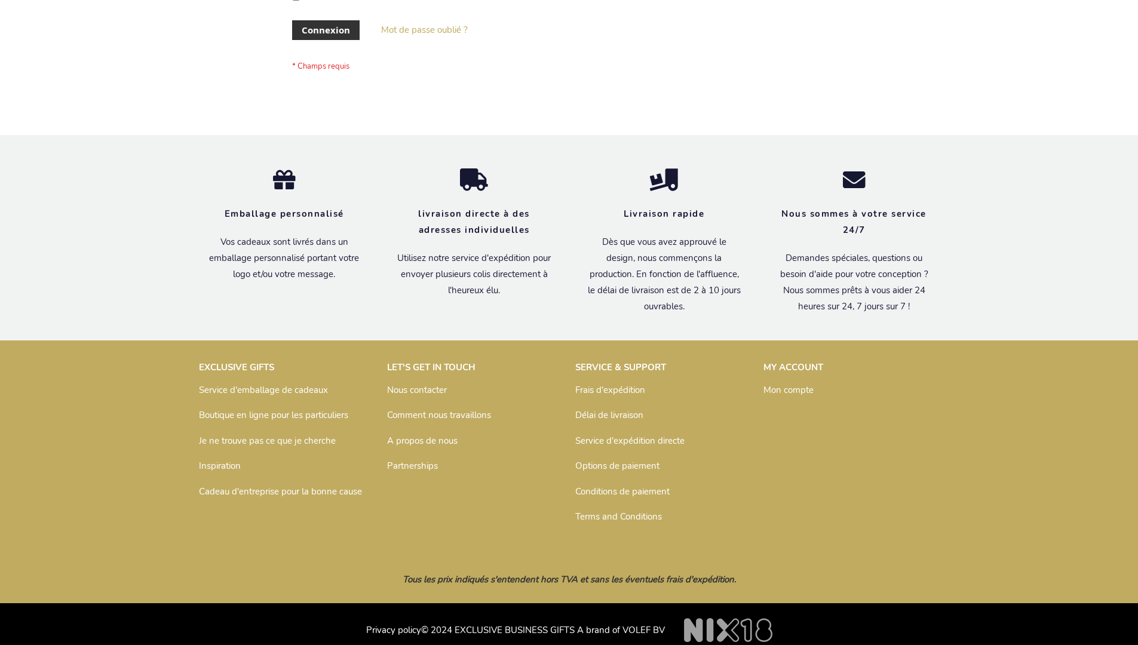
scroll to position [412, 0]
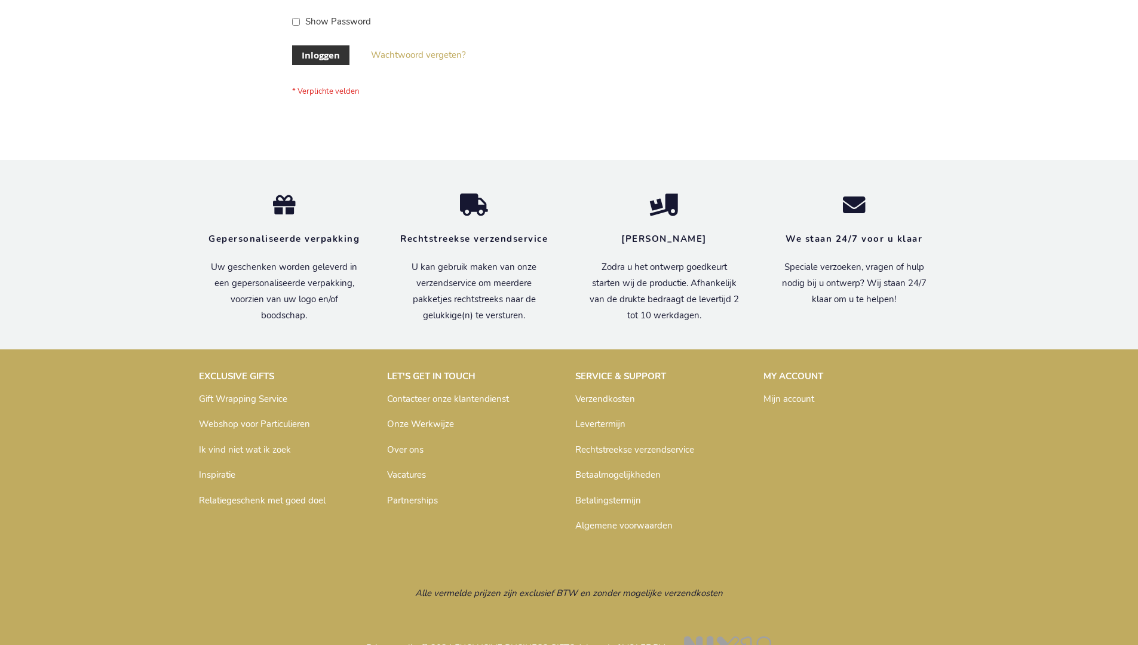
scroll to position [406, 0]
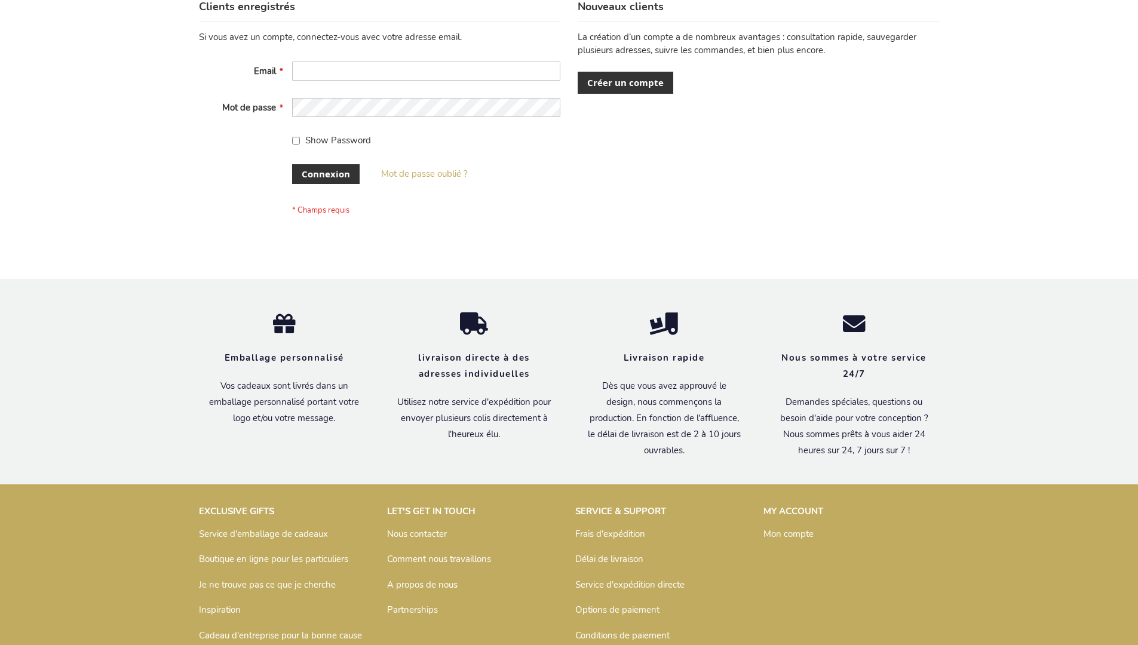
scroll to position [412, 0]
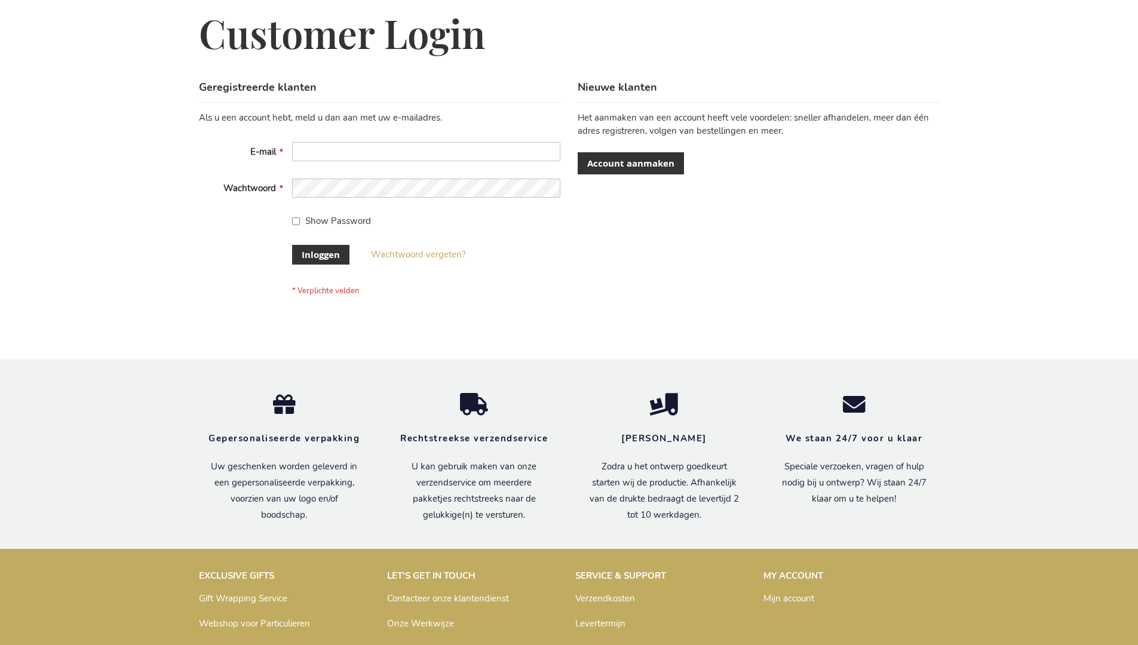
scroll to position [406, 0]
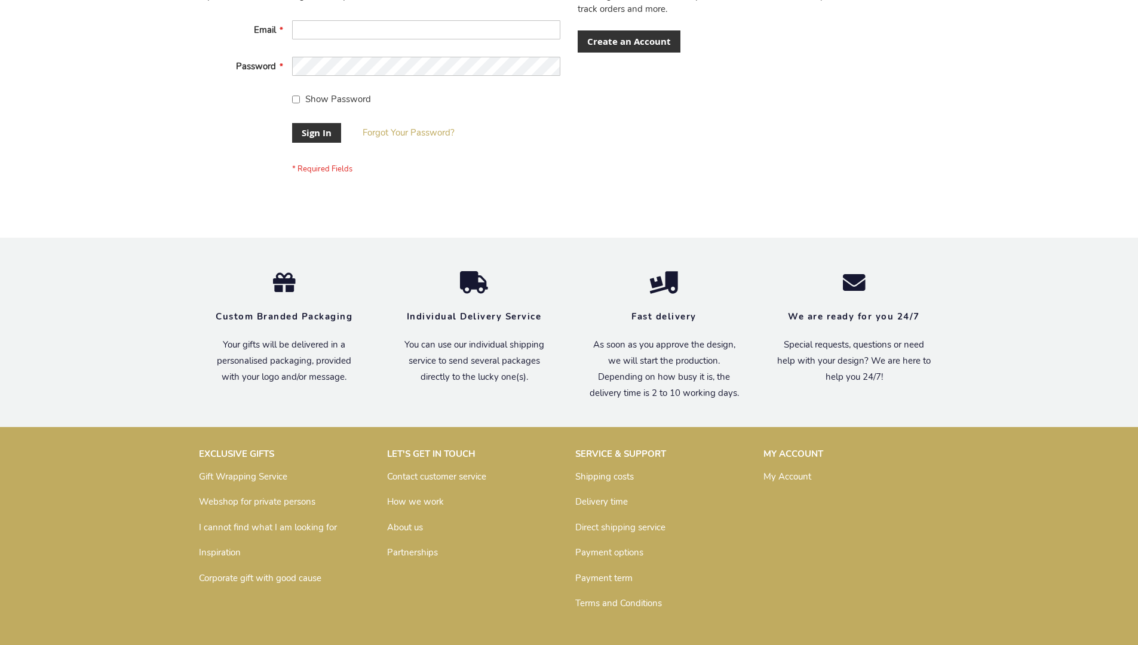
scroll to position [384, 0]
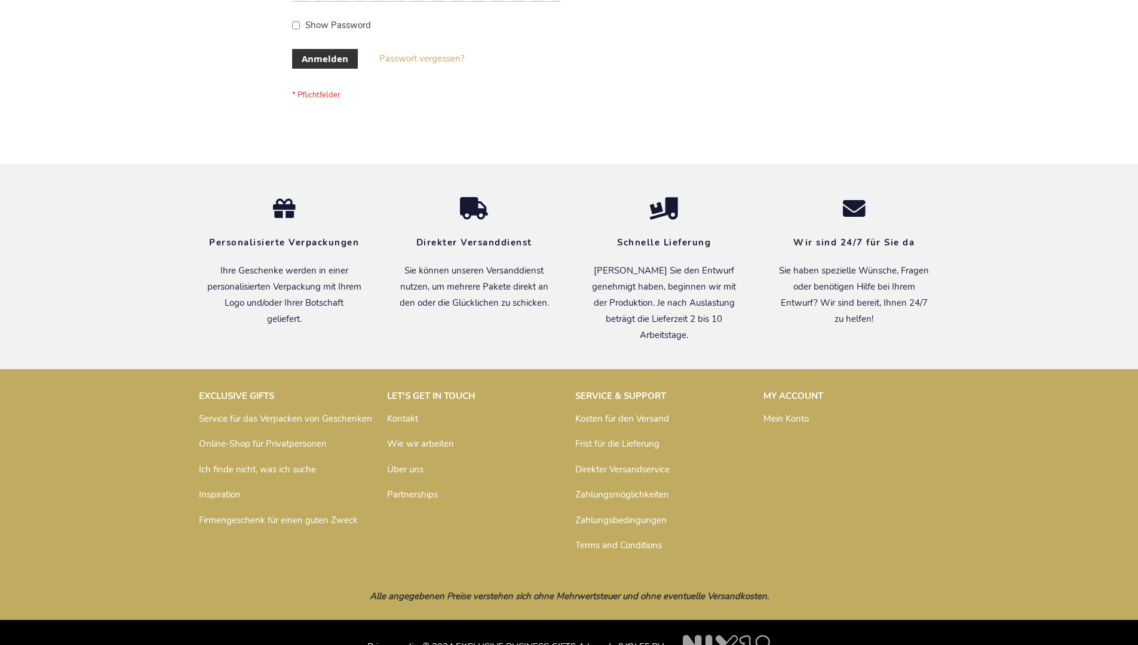
scroll to position [400, 0]
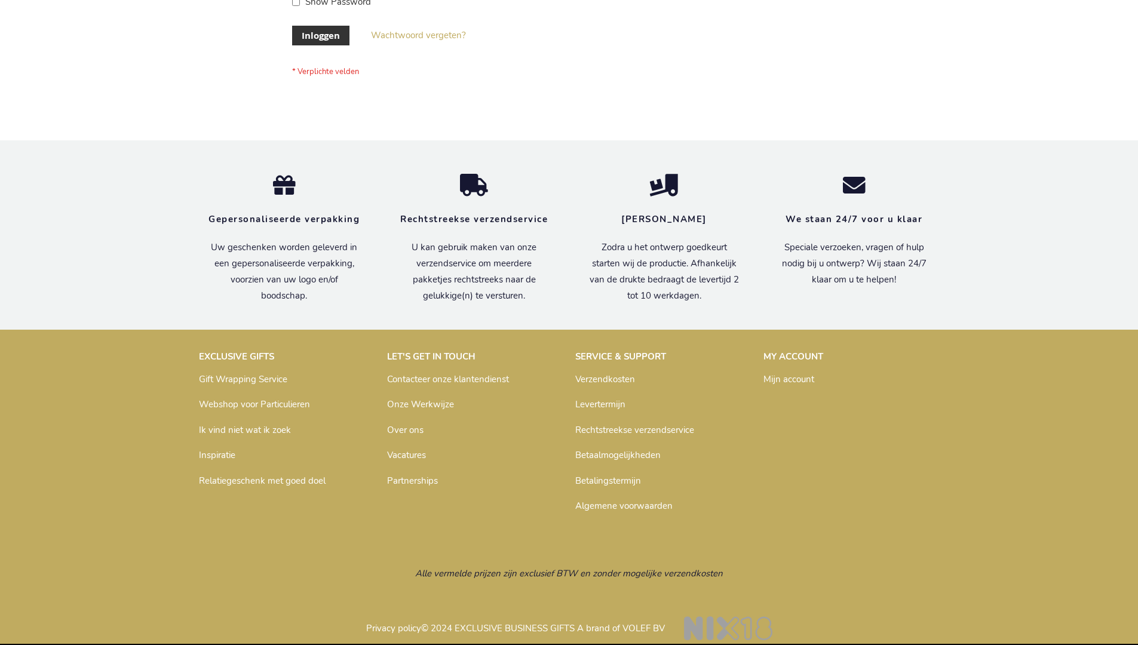
scroll to position [406, 0]
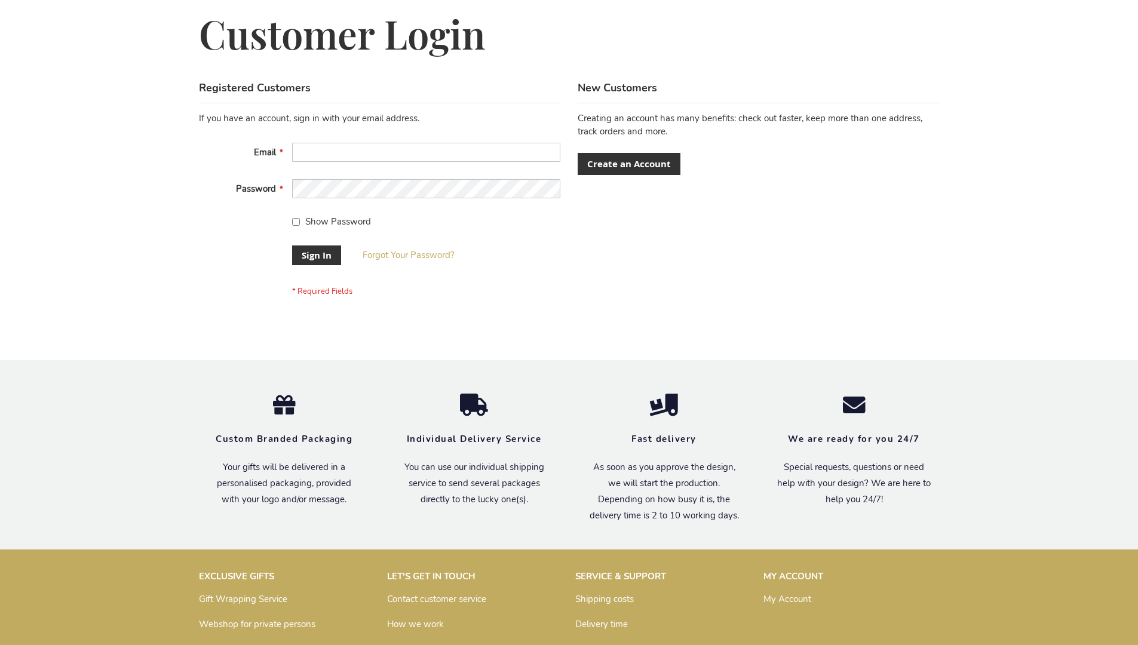
scroll to position [384, 0]
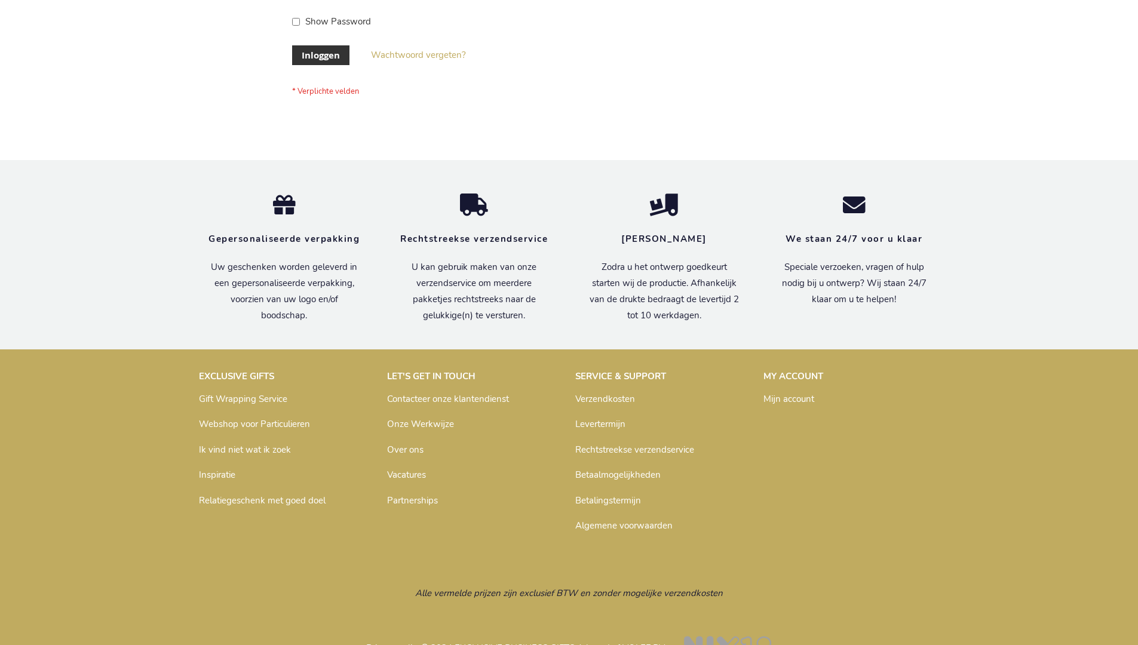
scroll to position [406, 0]
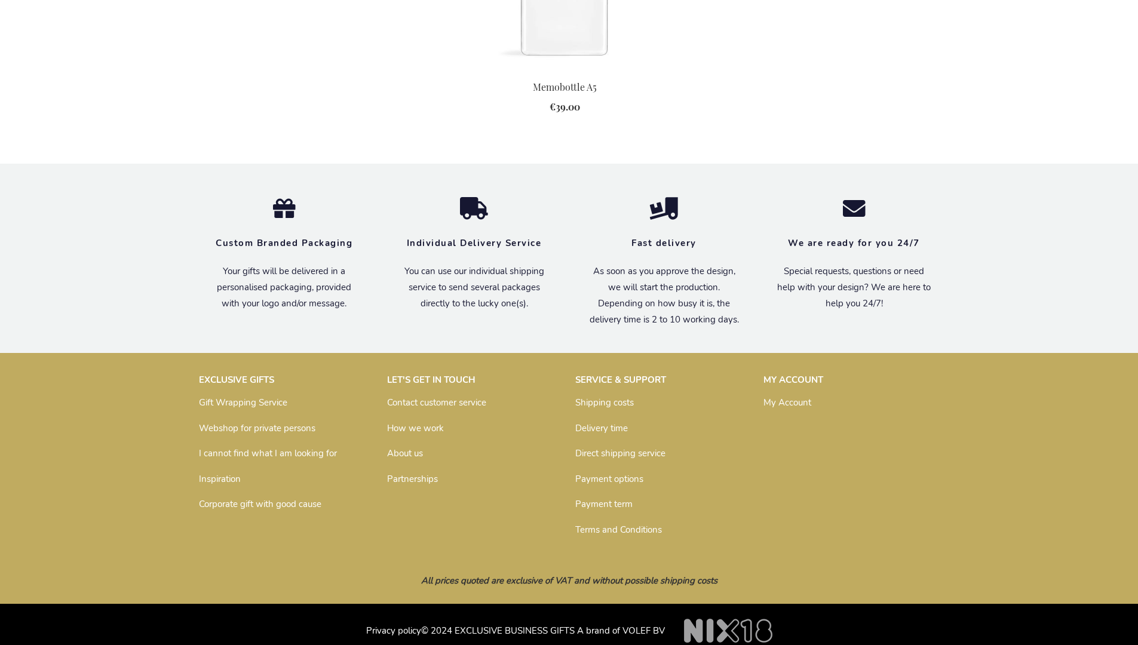
scroll to position [1323, 0]
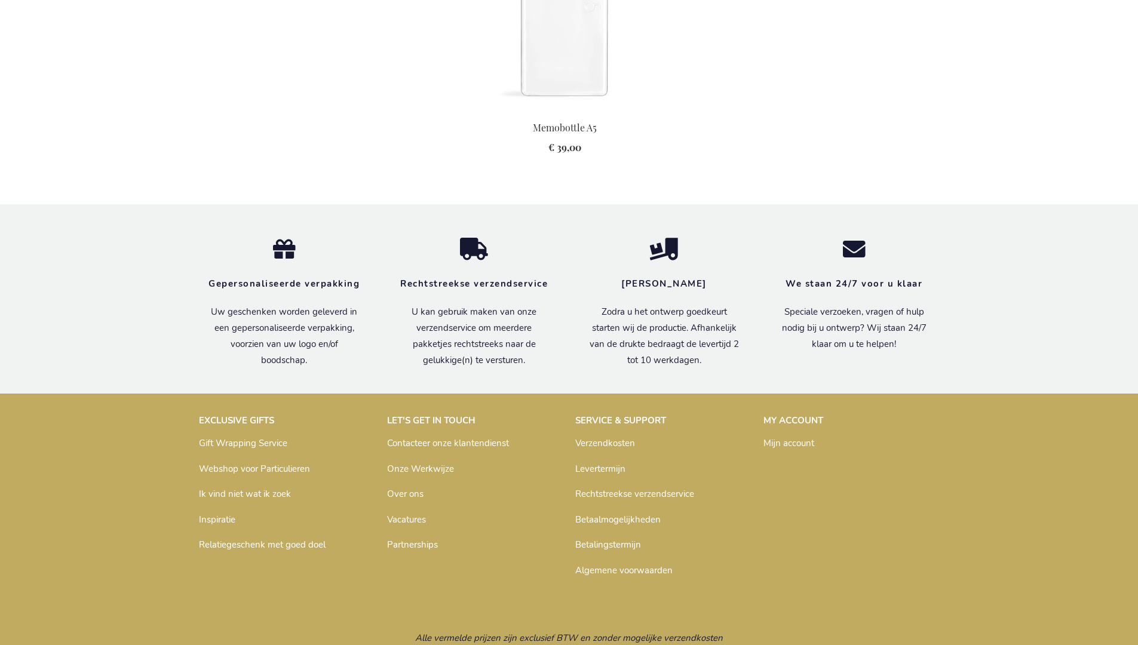
scroll to position [1346, 0]
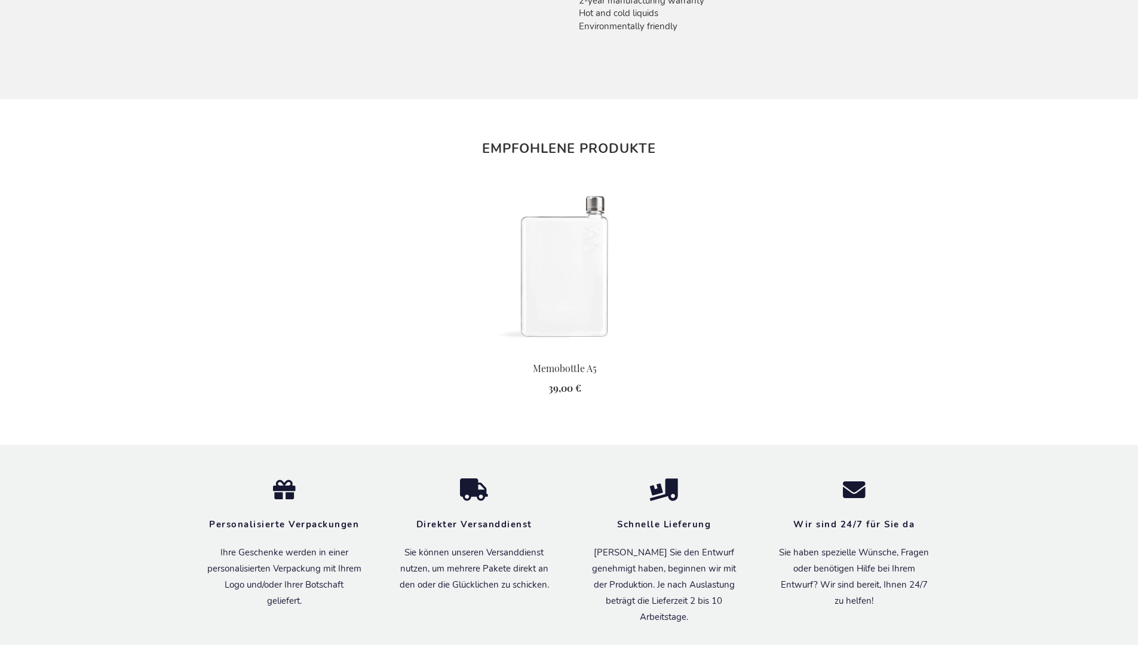
scroll to position [1340, 0]
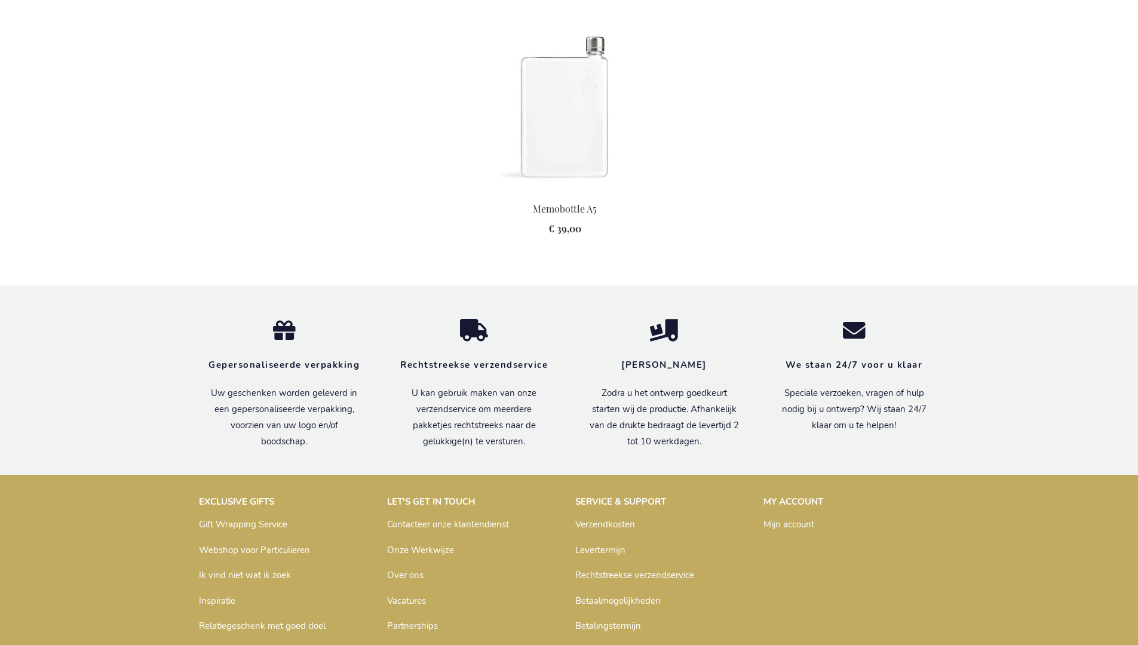
scroll to position [1346, 0]
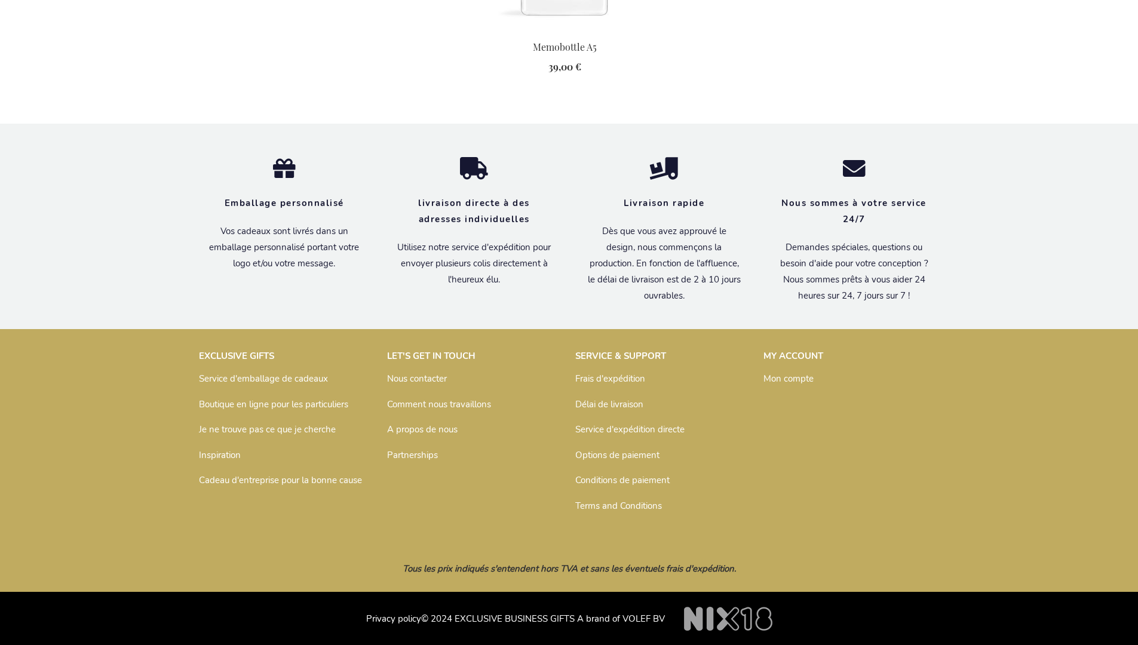
scroll to position [1352, 0]
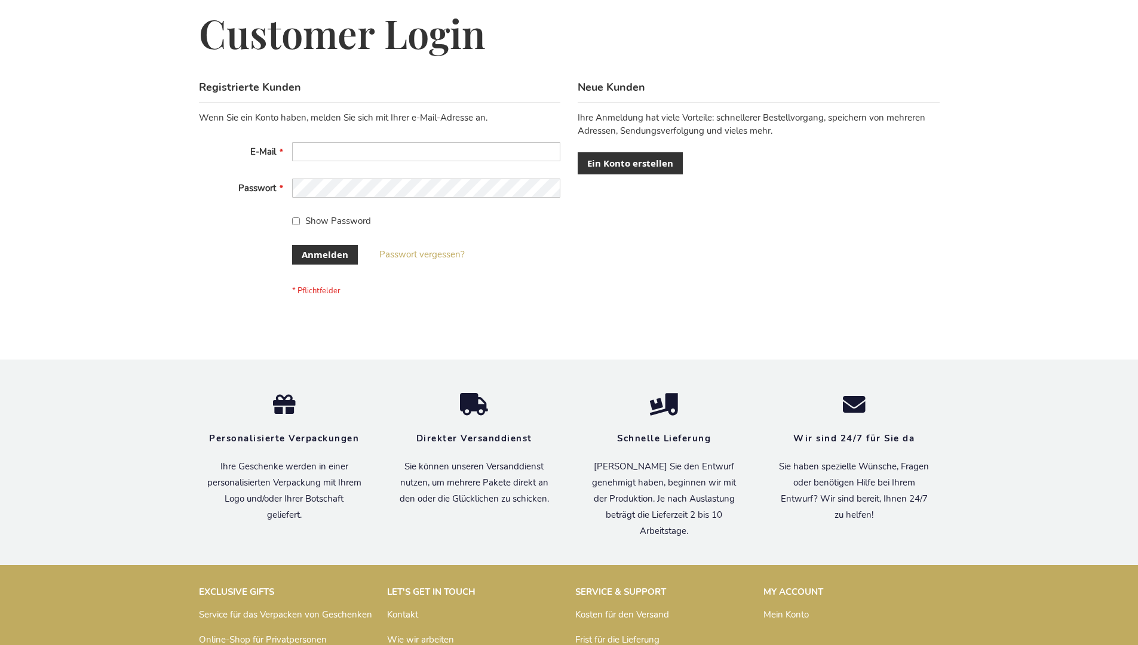
scroll to position [400, 0]
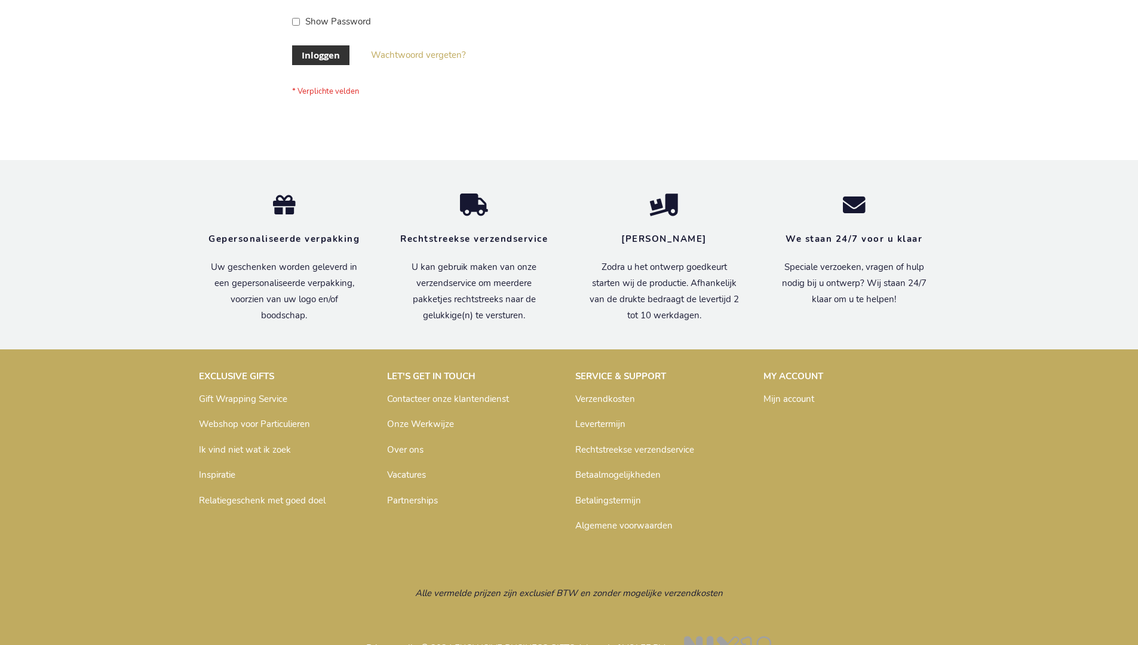
scroll to position [406, 0]
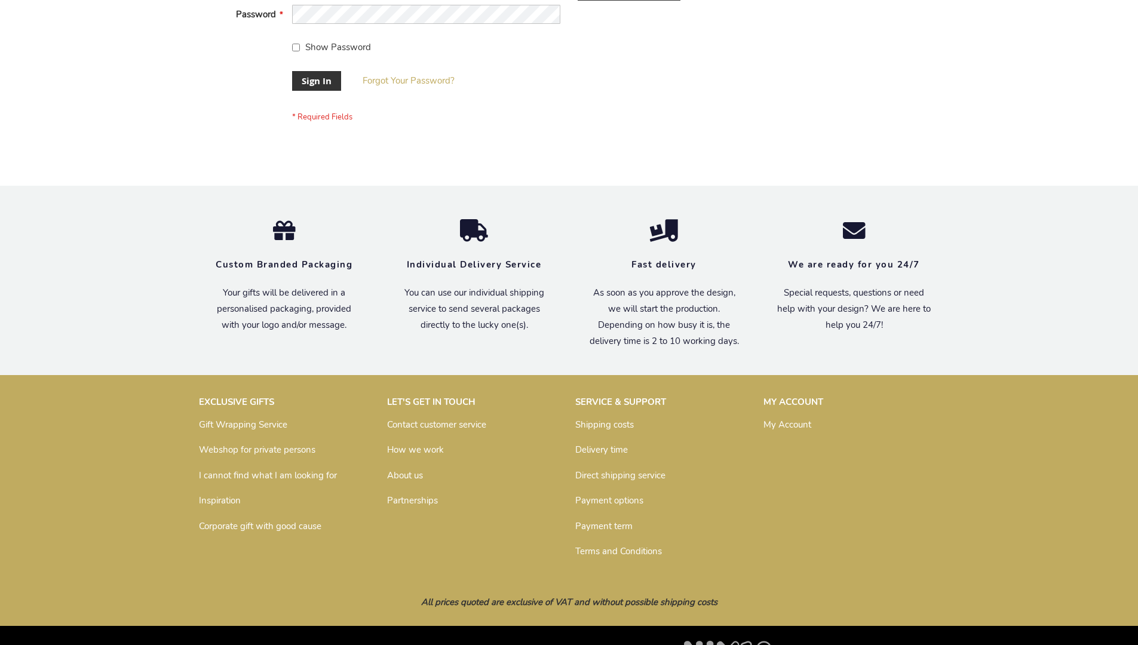
scroll to position [384, 0]
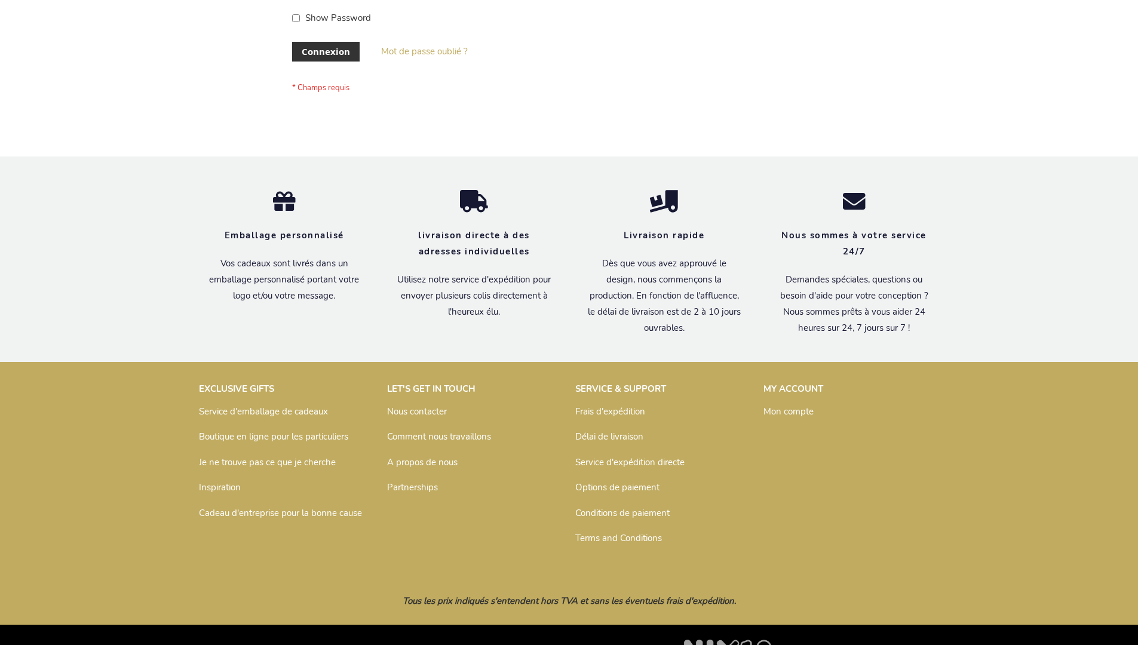
scroll to position [412, 0]
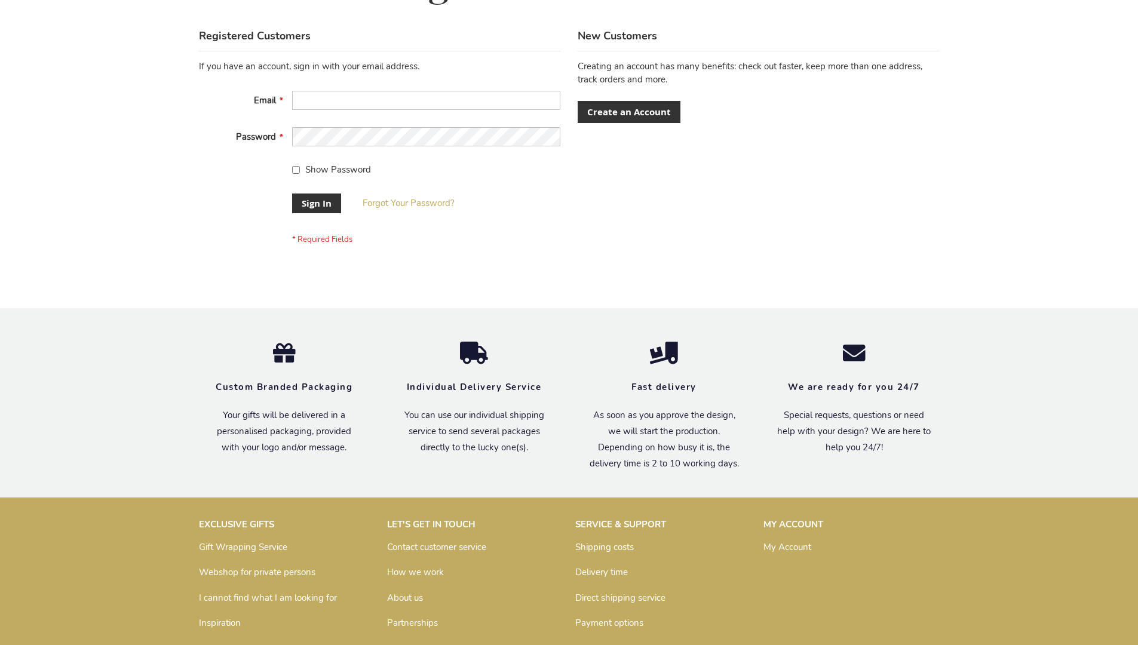
scroll to position [384, 0]
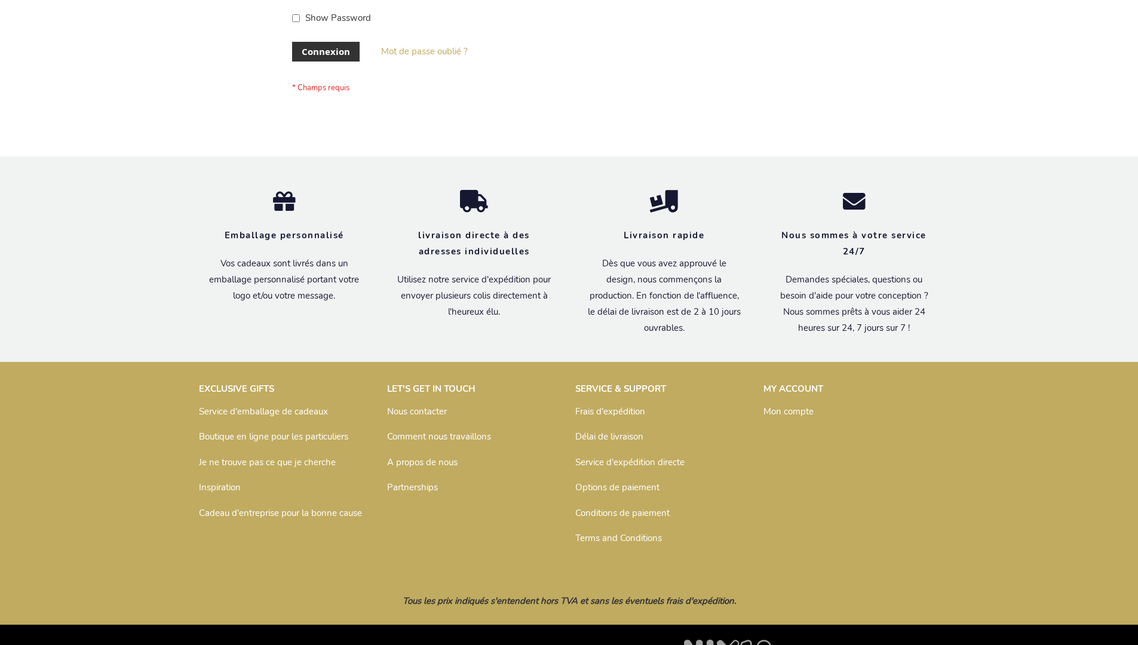
scroll to position [412, 0]
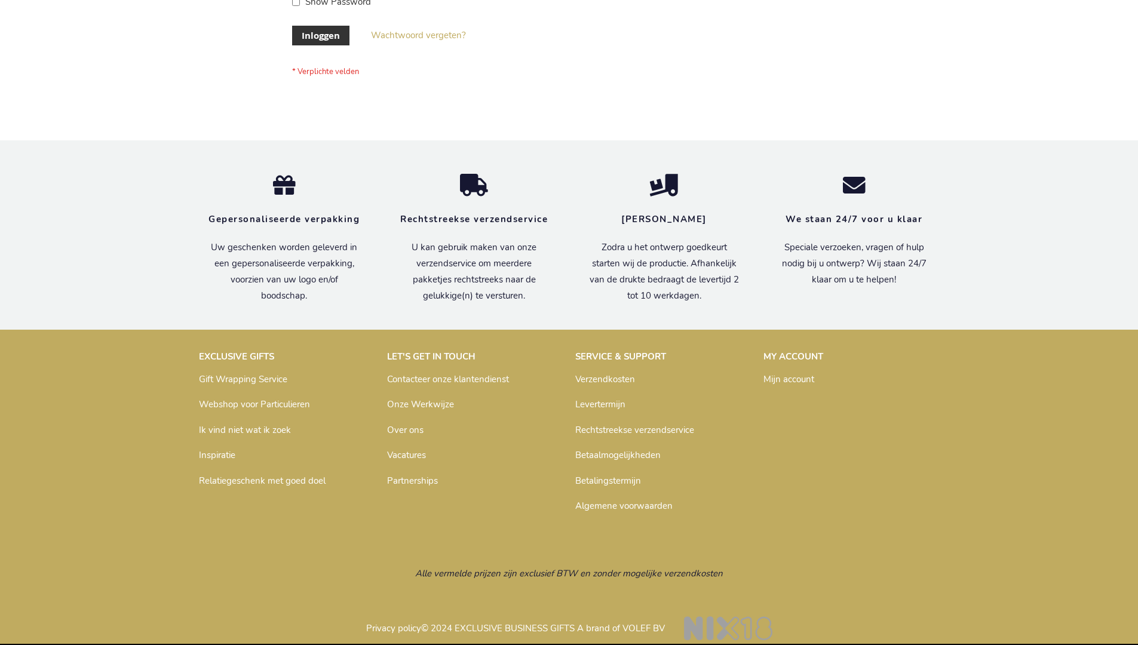
scroll to position [406, 0]
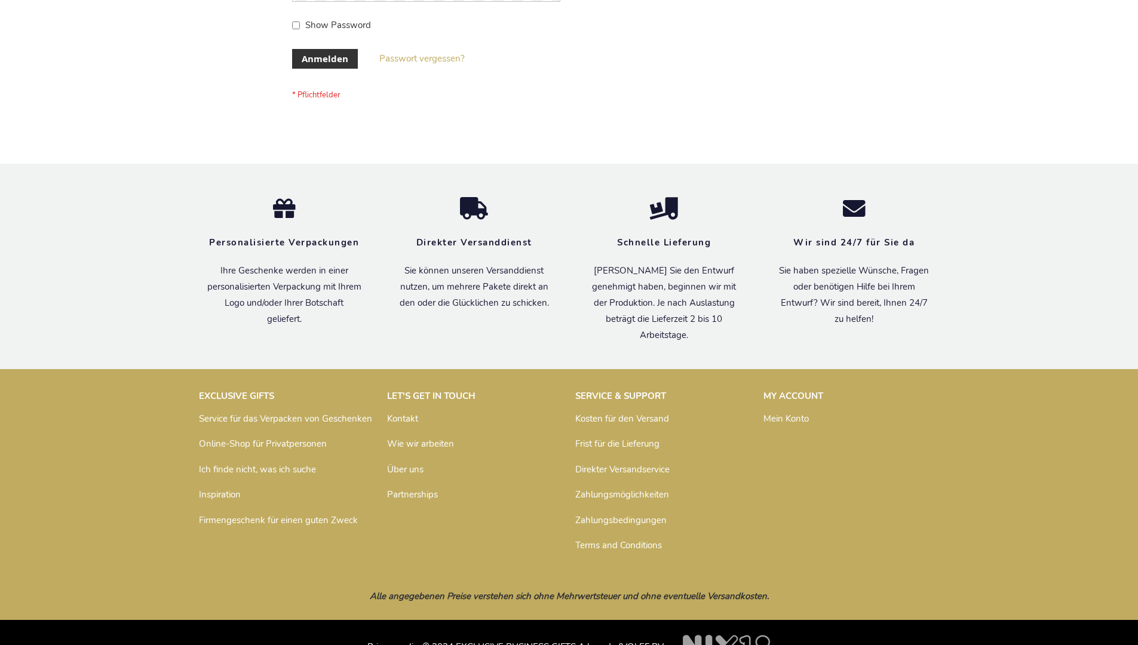
scroll to position [400, 0]
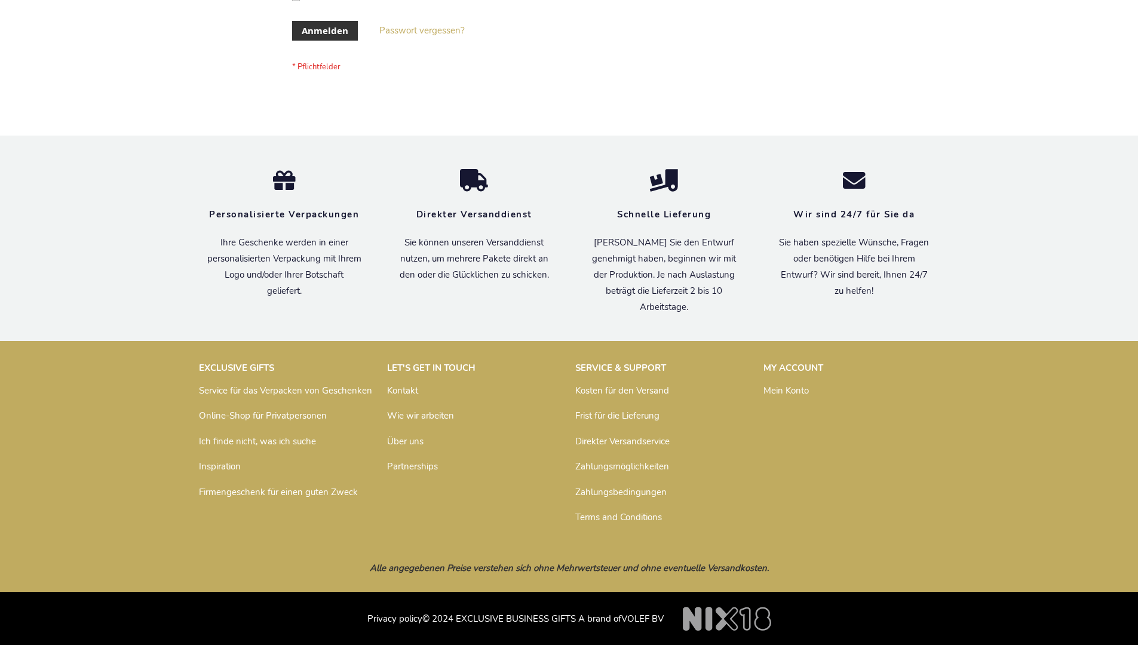
scroll to position [400, 0]
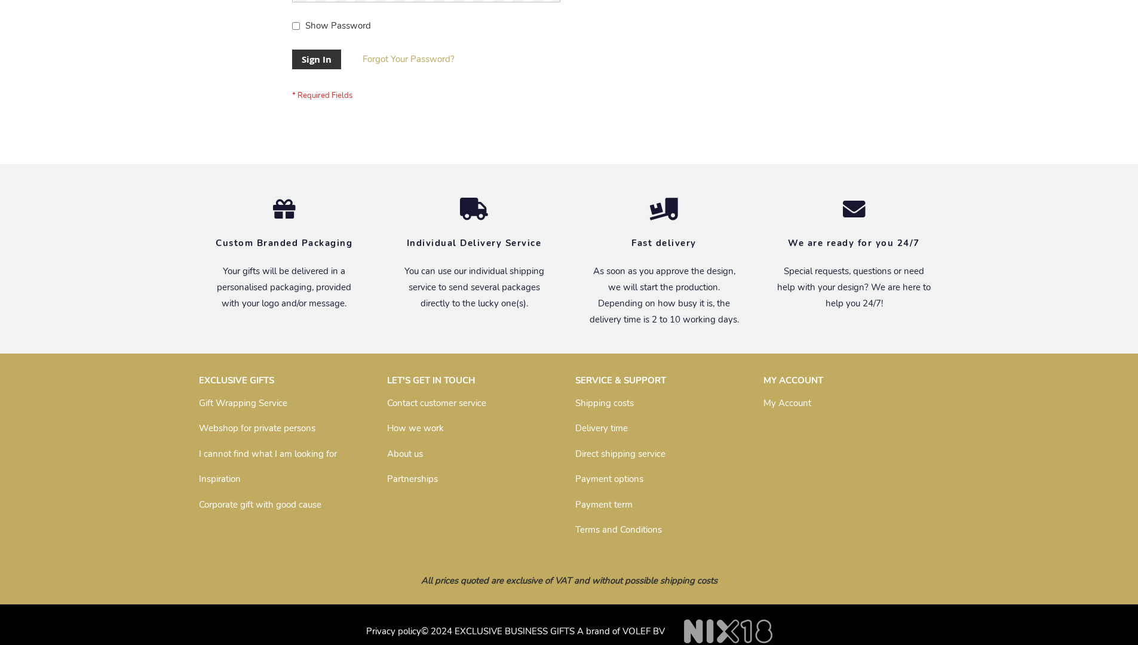
scroll to position [384, 0]
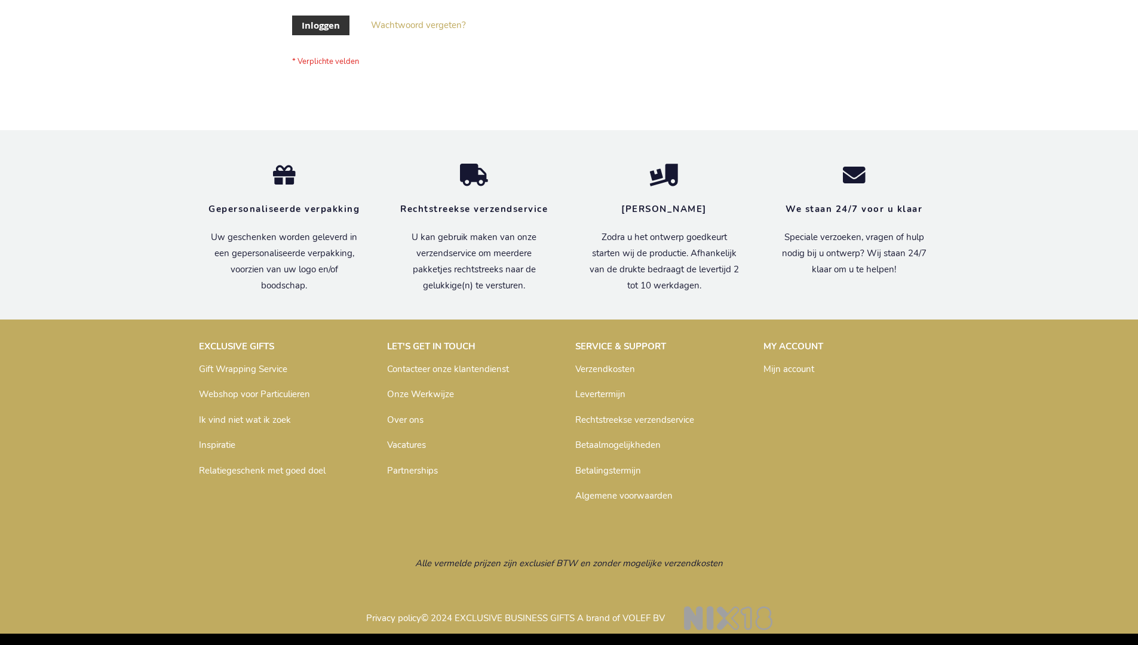
scroll to position [406, 0]
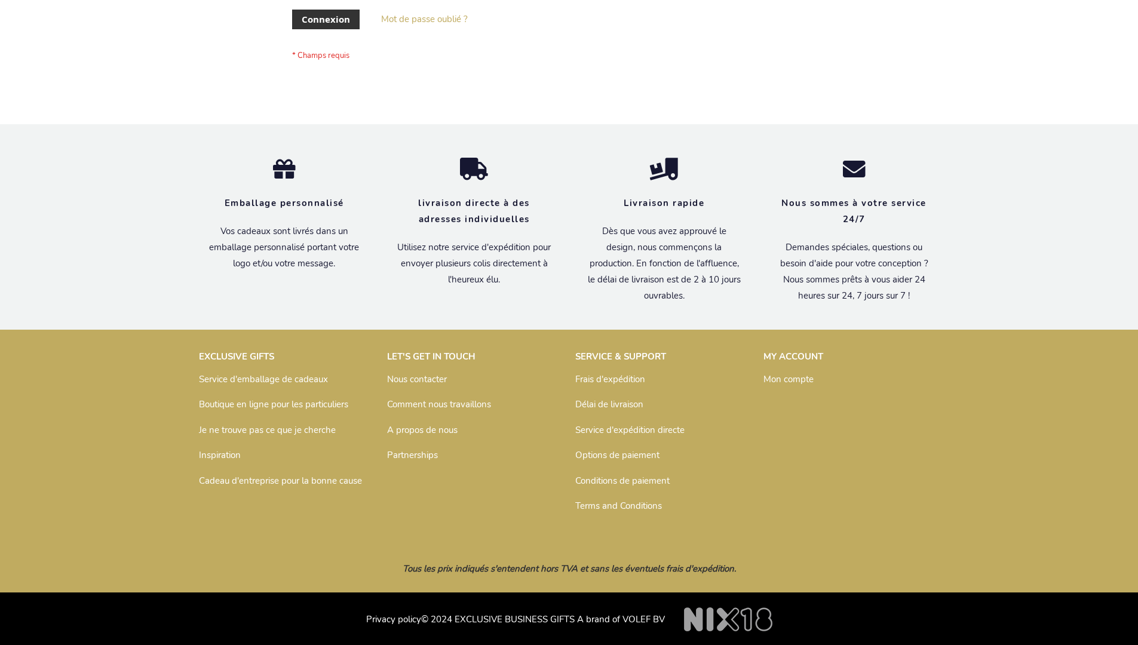
scroll to position [412, 0]
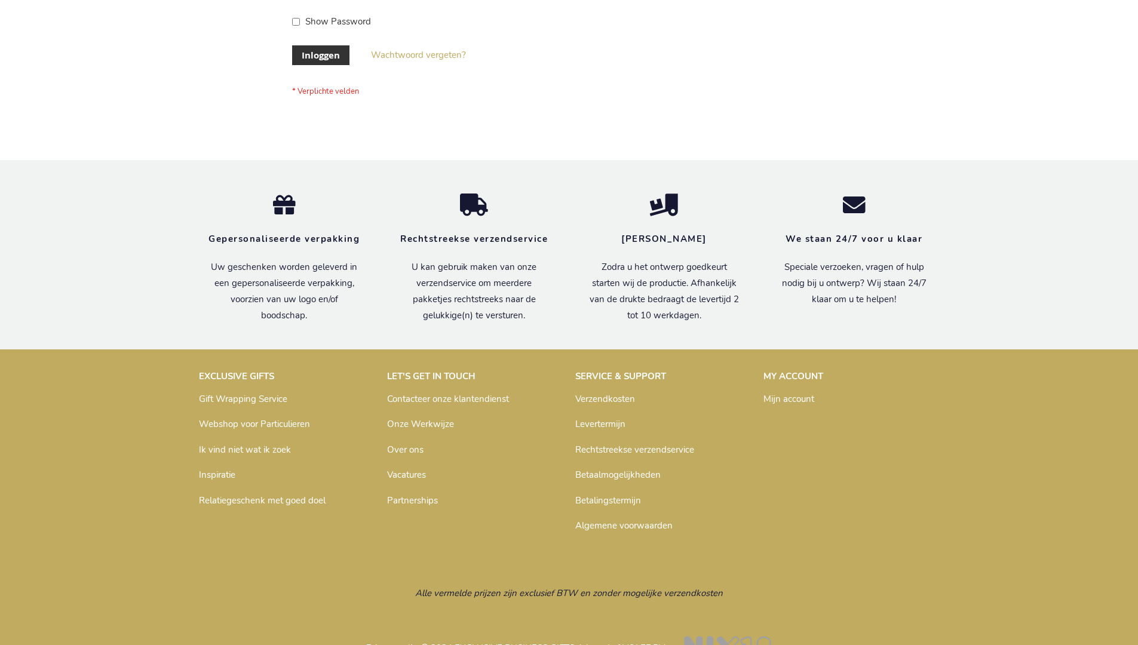
scroll to position [406, 0]
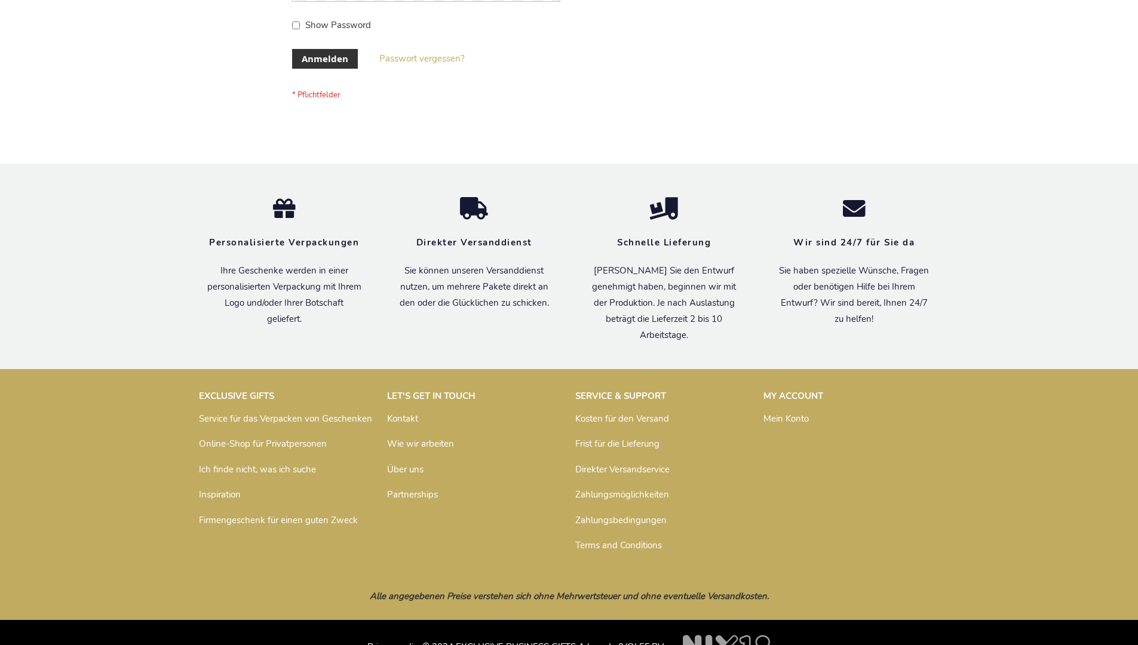
scroll to position [400, 0]
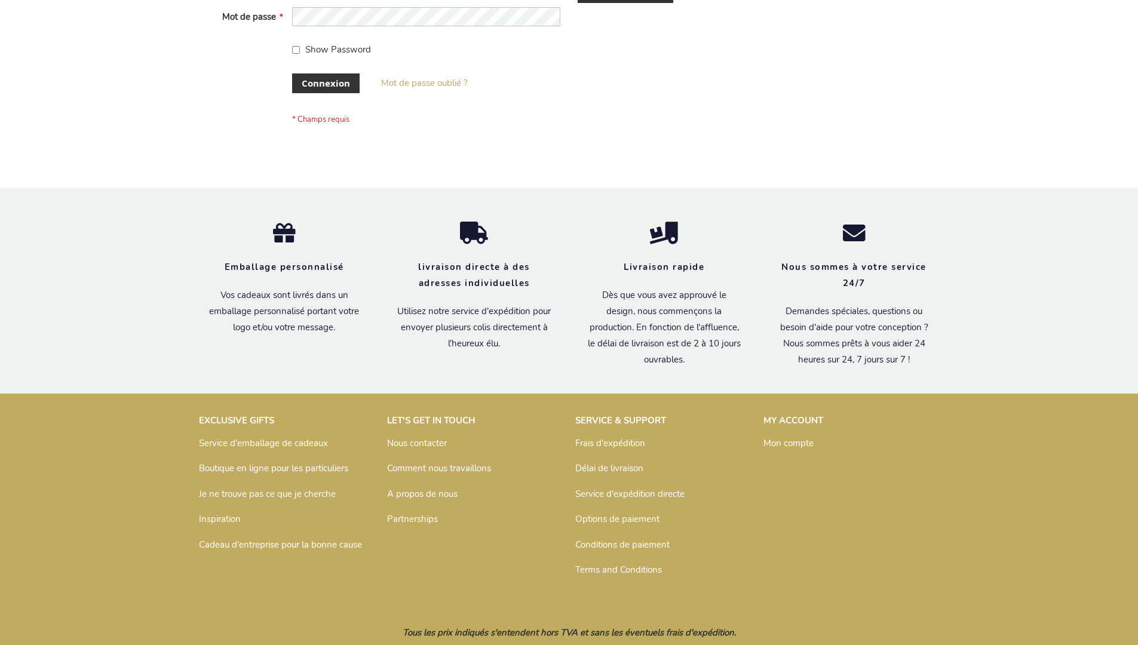
scroll to position [412, 0]
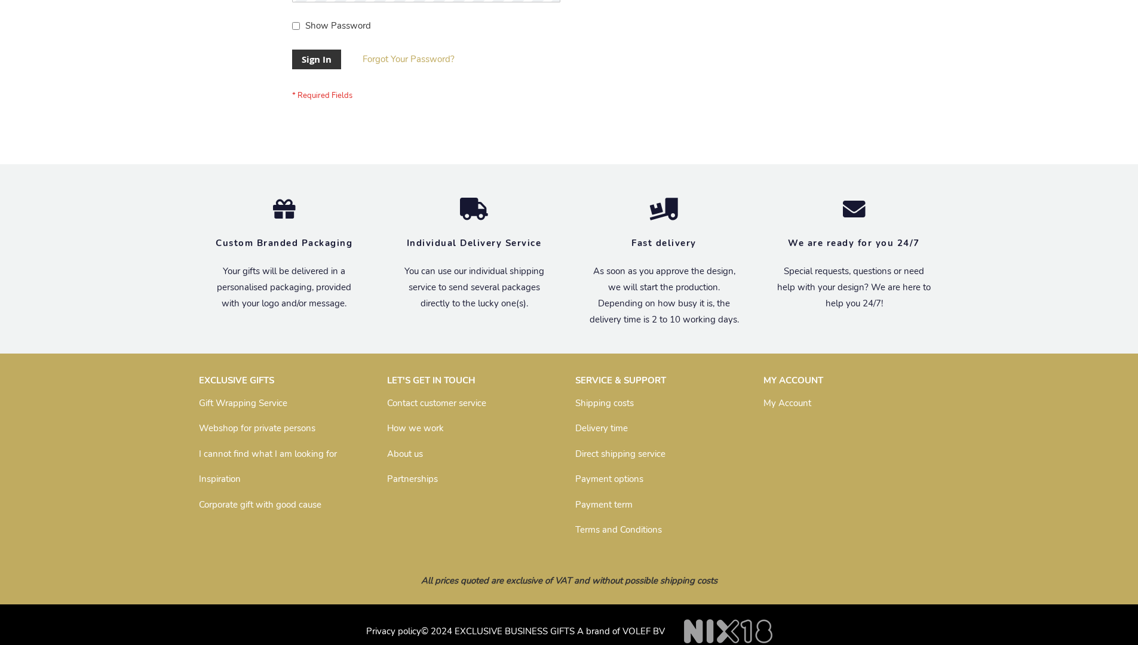
scroll to position [384, 0]
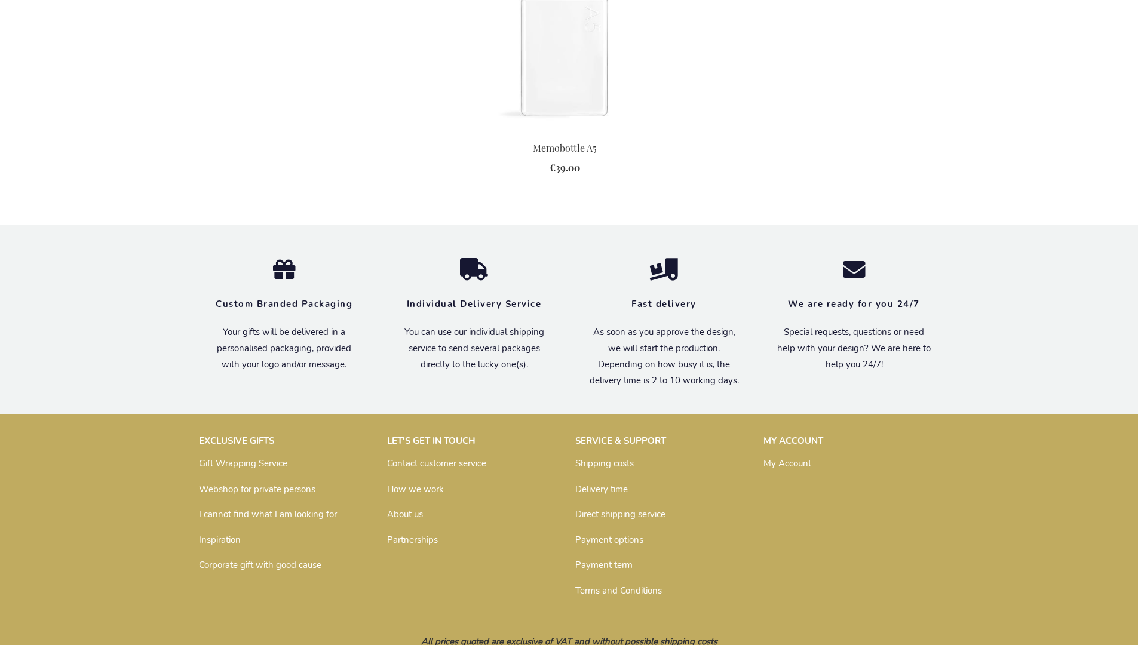
scroll to position [1323, 0]
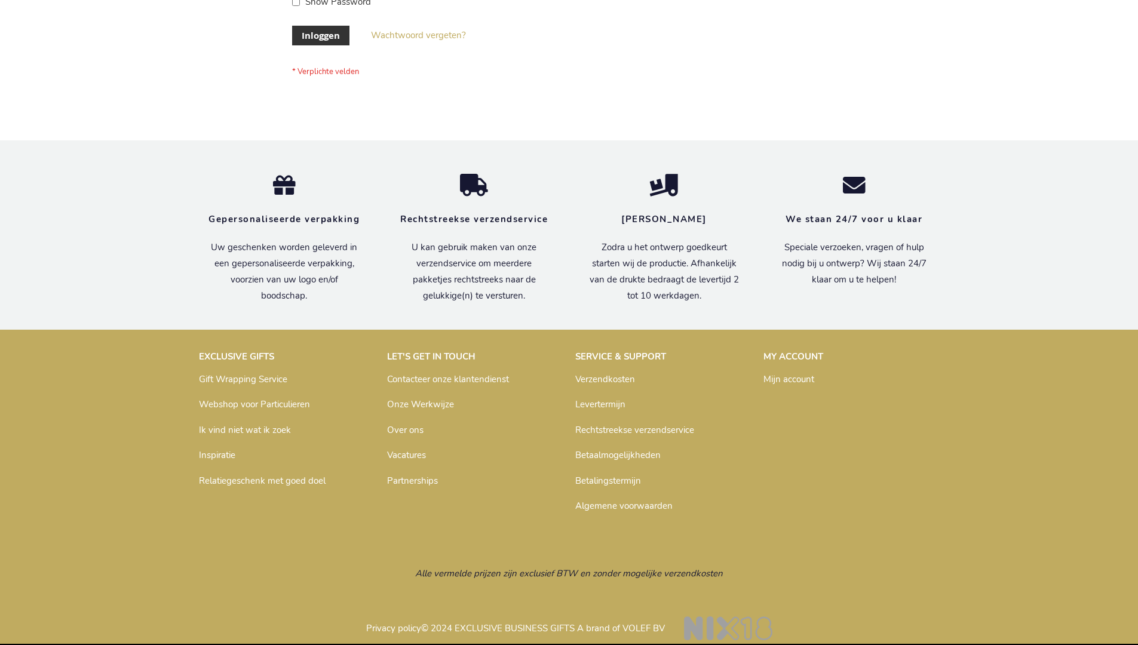
scroll to position [406, 0]
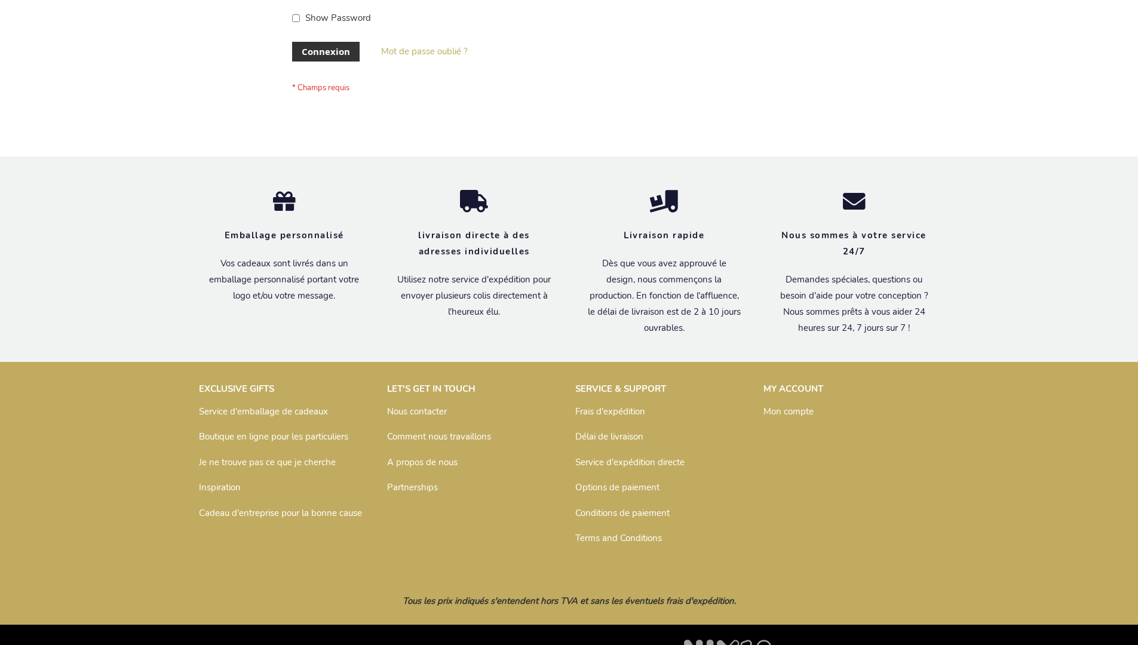
scroll to position [412, 0]
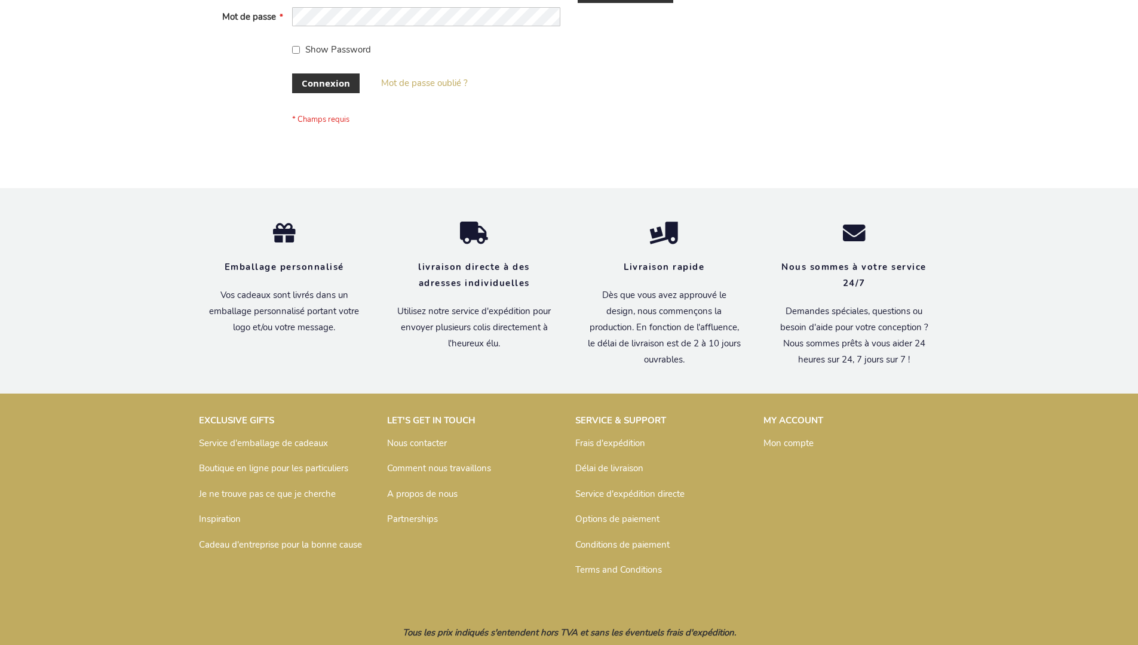
scroll to position [412, 0]
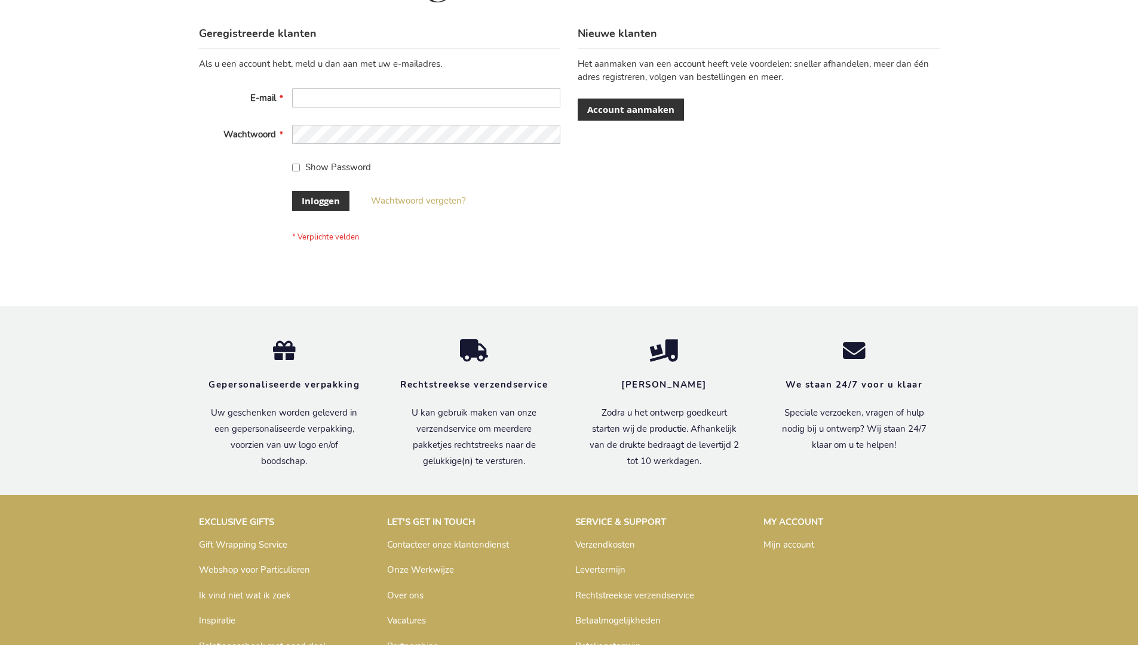
scroll to position [406, 0]
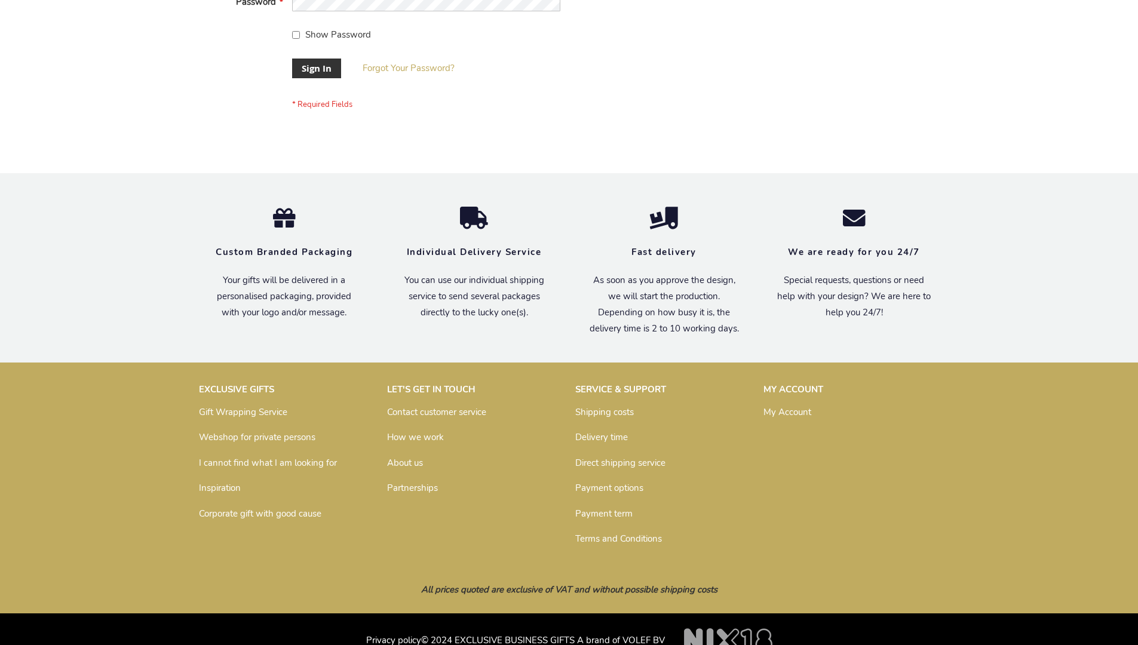
scroll to position [384, 0]
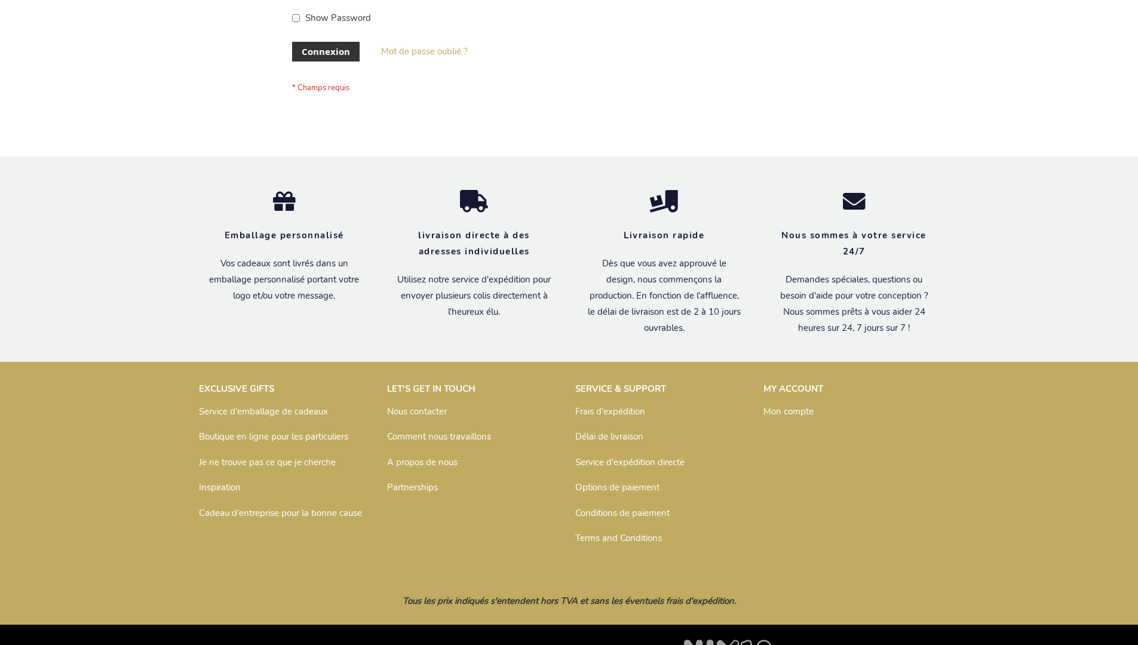
scroll to position [412, 0]
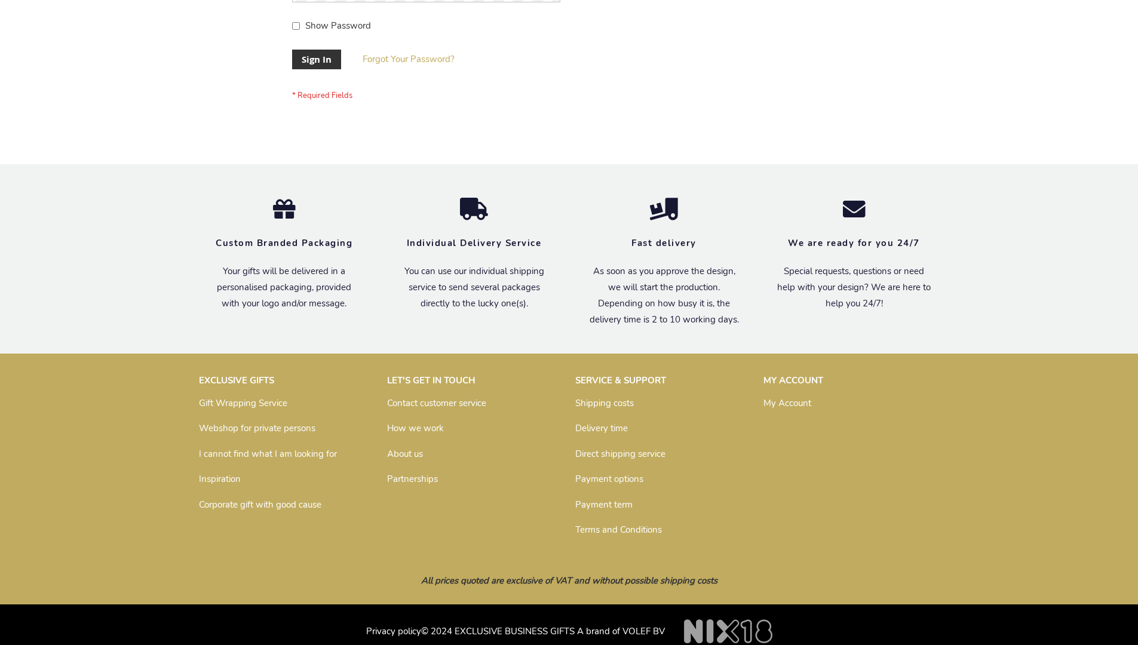
scroll to position [384, 0]
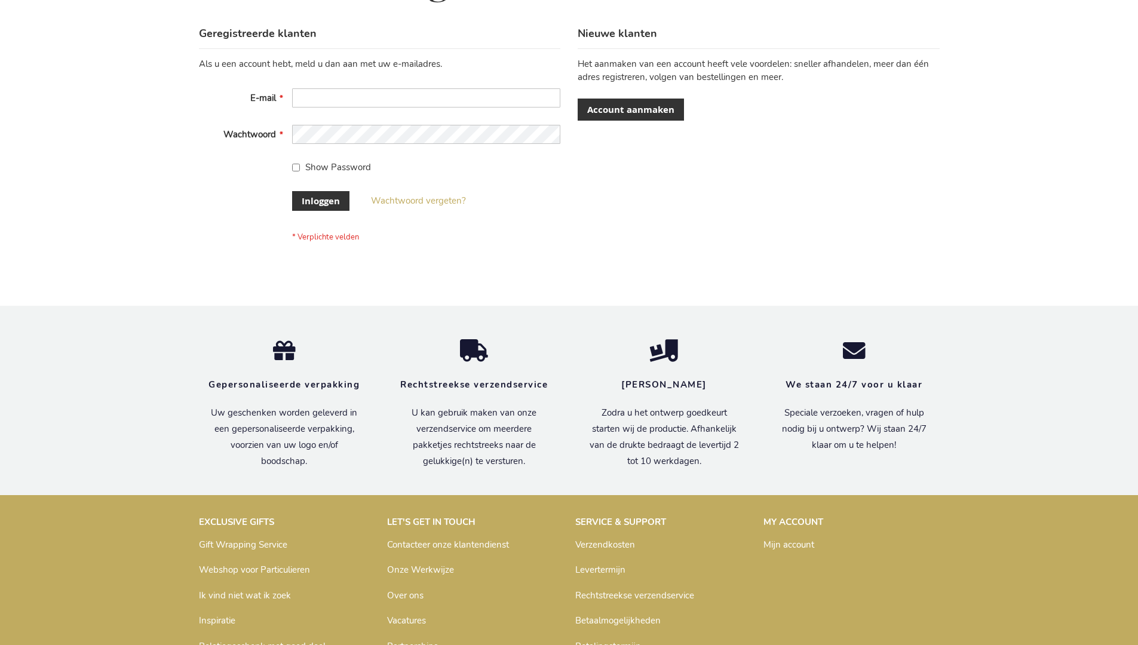
scroll to position [406, 0]
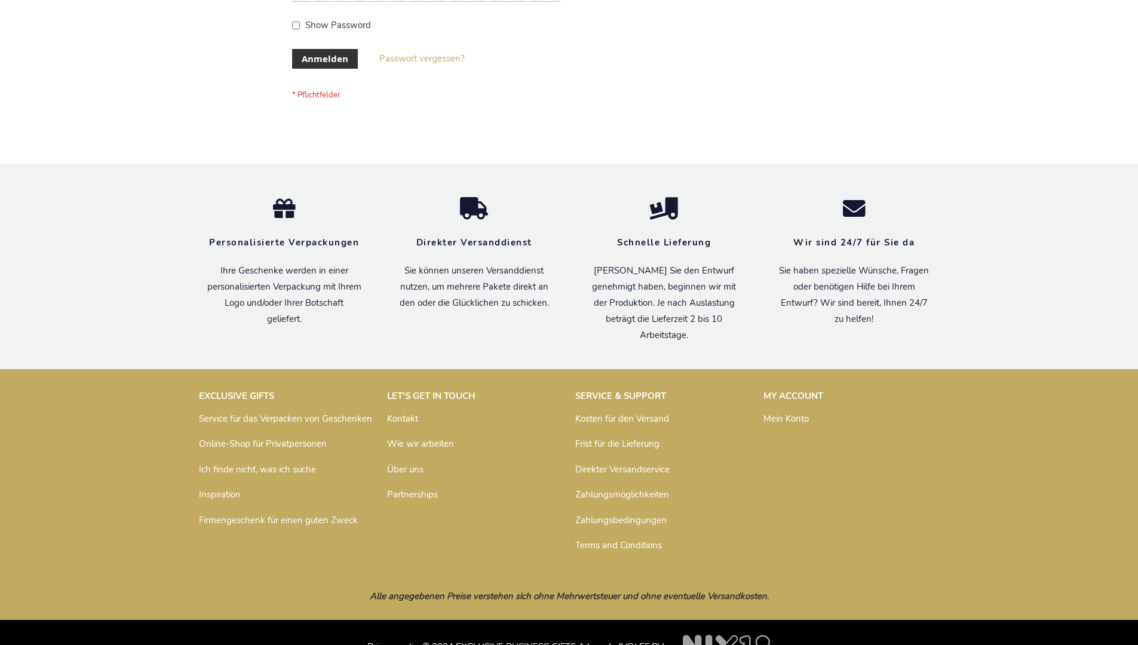
scroll to position [400, 0]
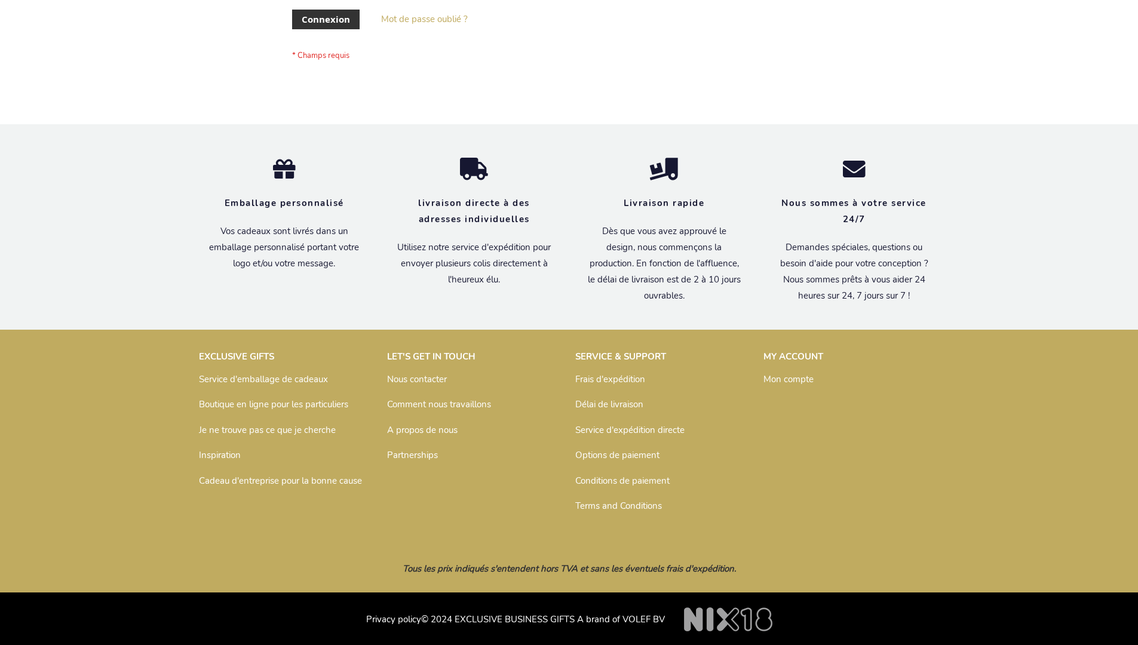
scroll to position [412, 0]
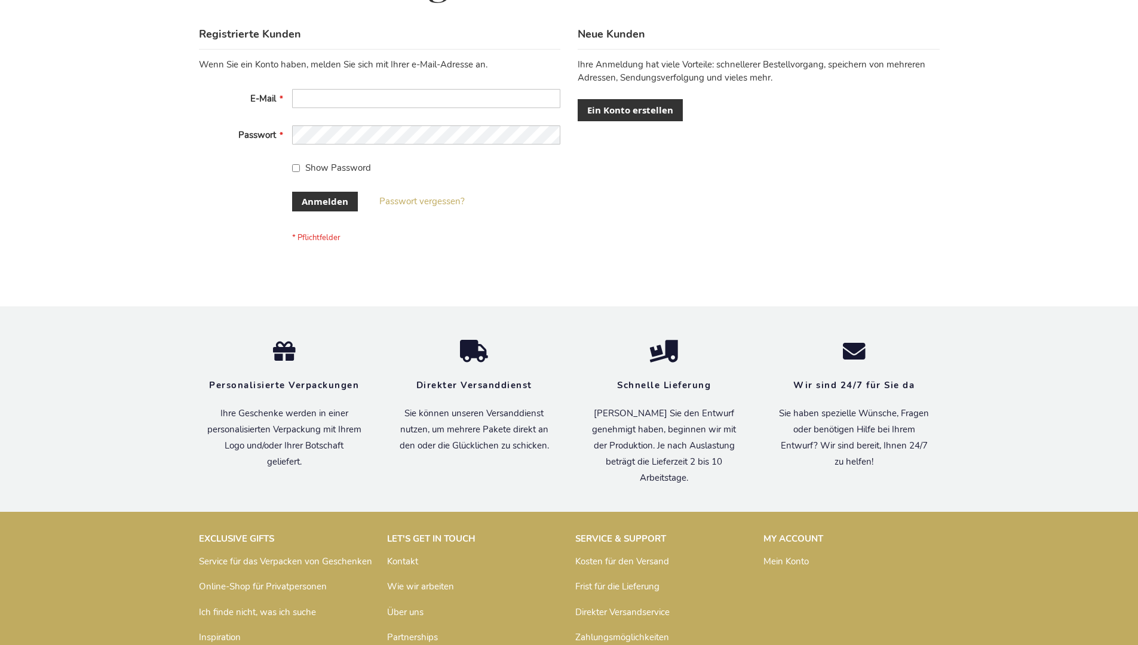
scroll to position [400, 0]
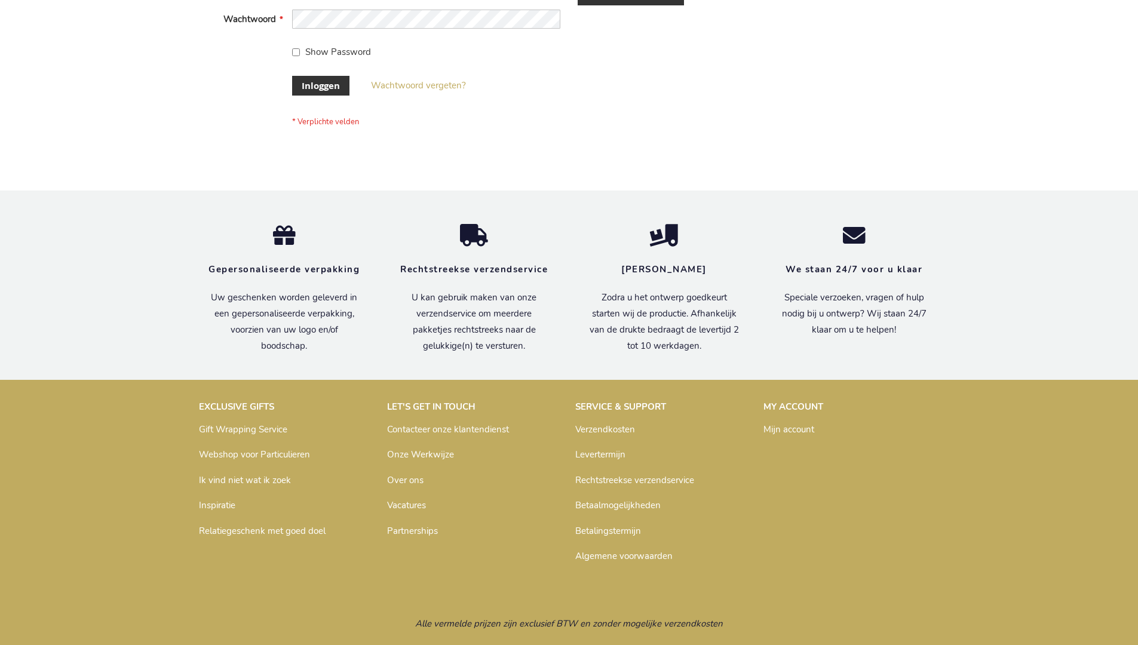
scroll to position [406, 0]
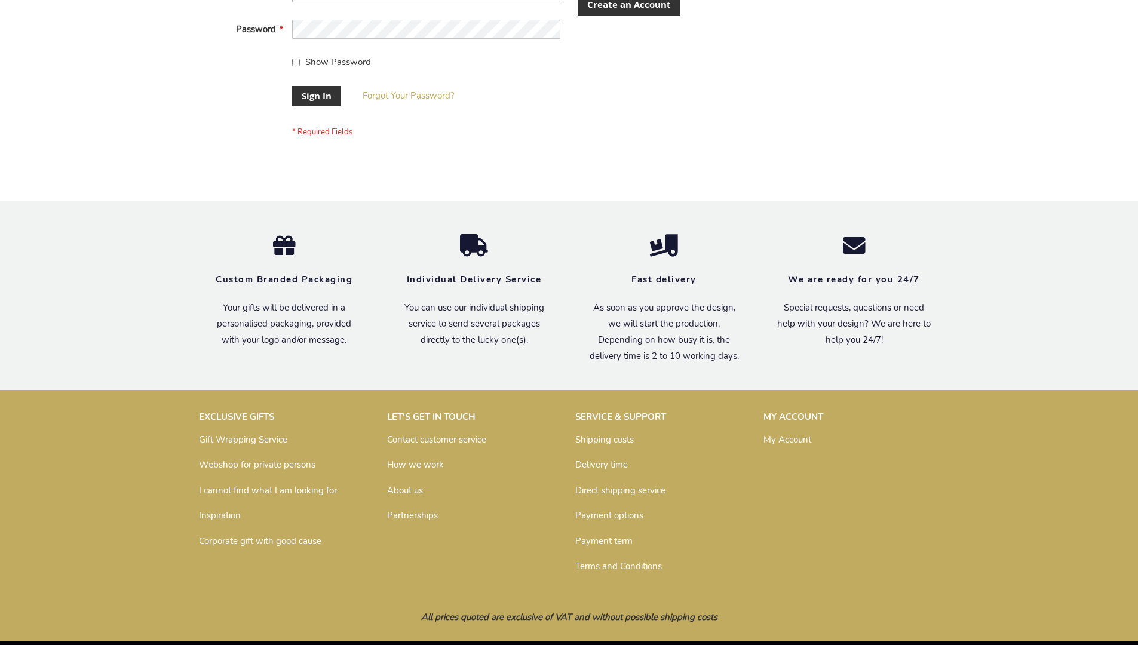
scroll to position [384, 0]
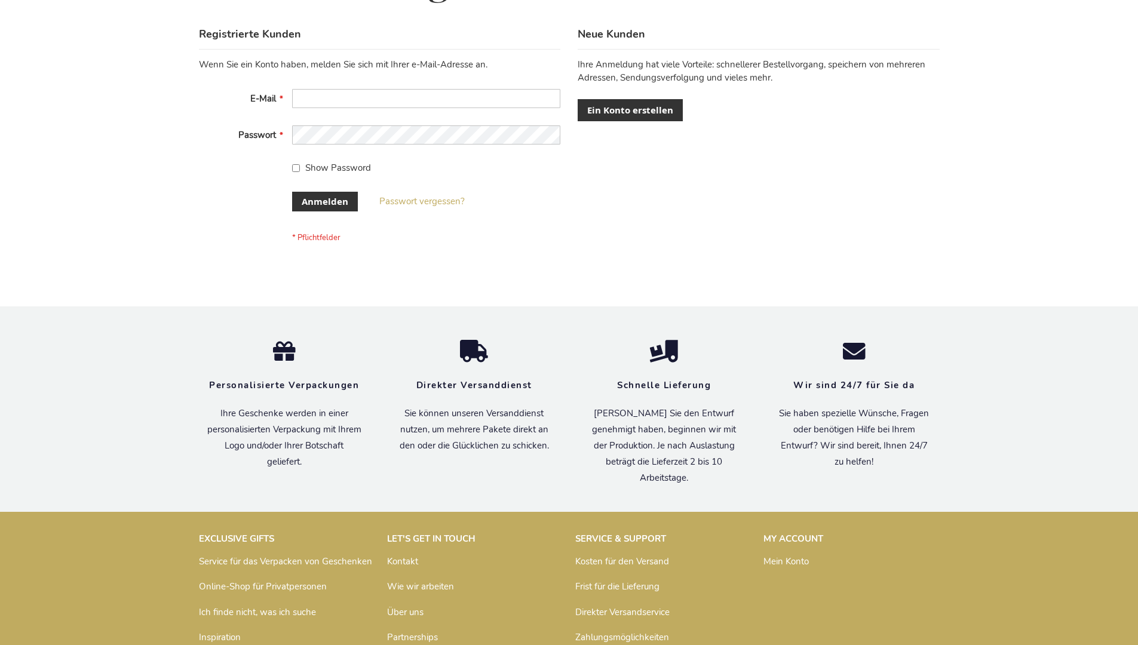
scroll to position [400, 0]
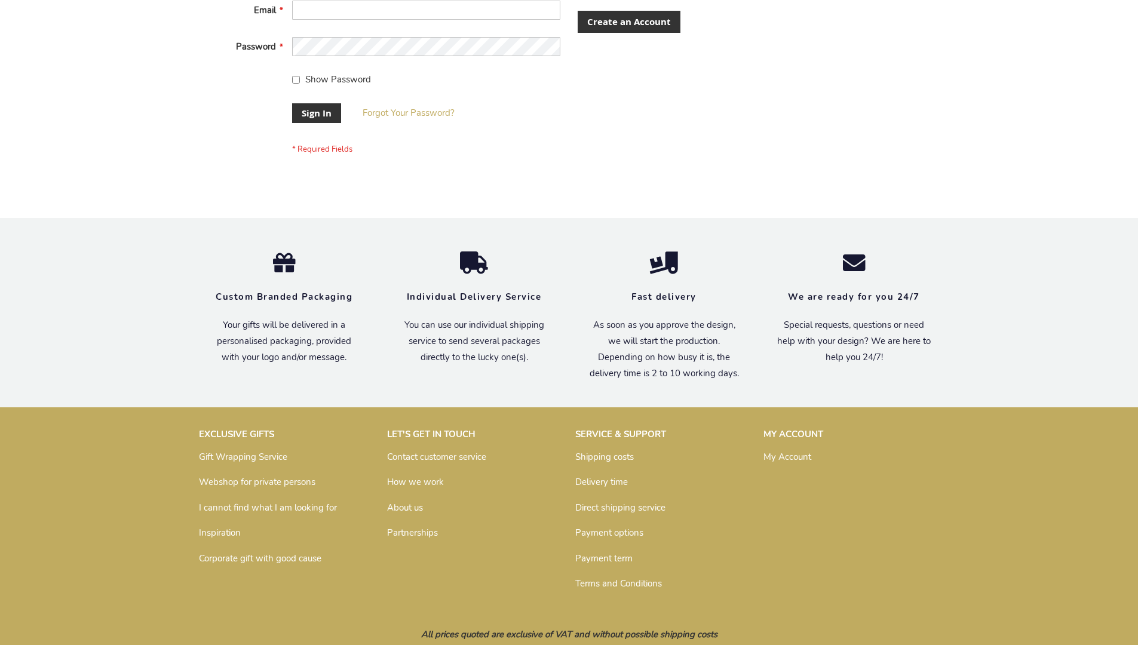
scroll to position [384, 0]
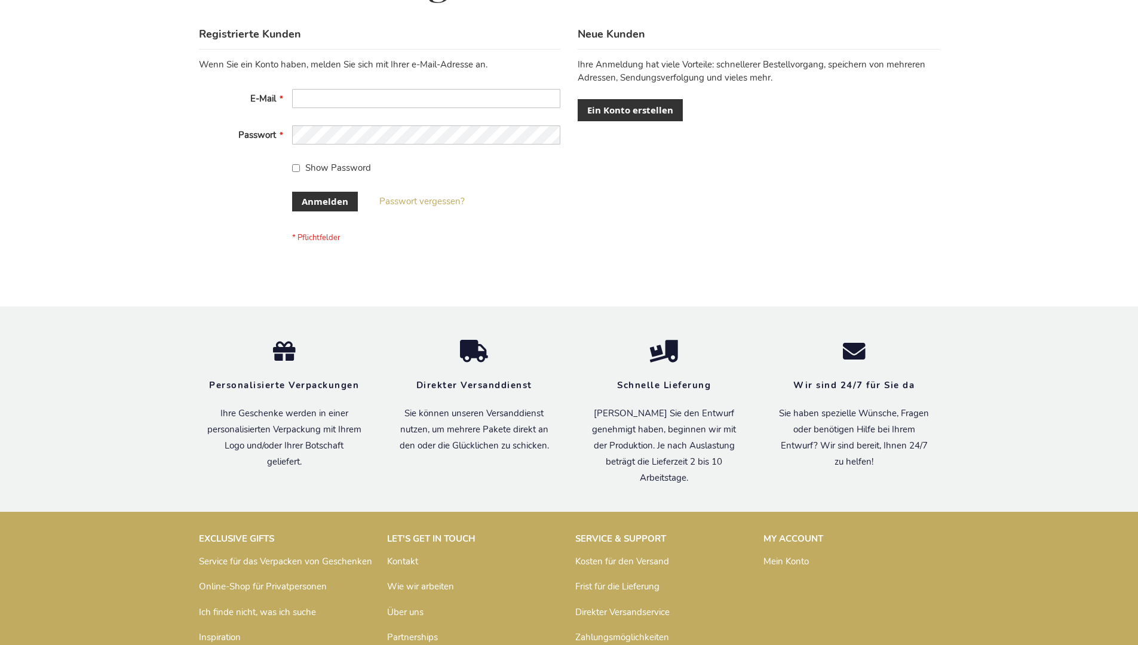
scroll to position [400, 0]
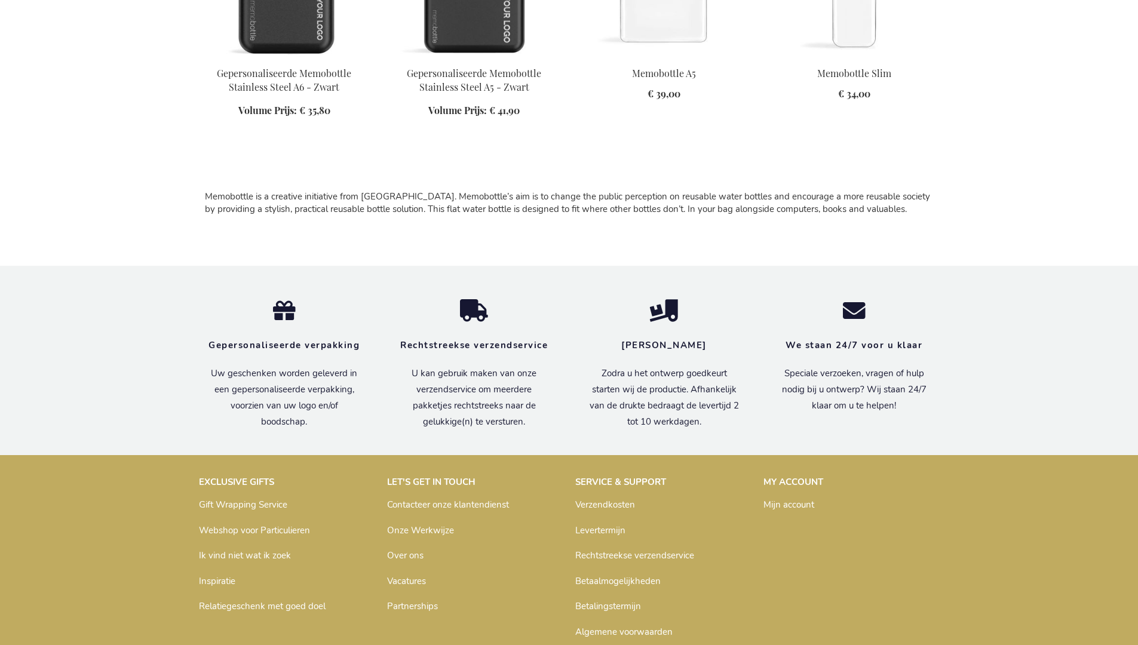
scroll to position [796, 0]
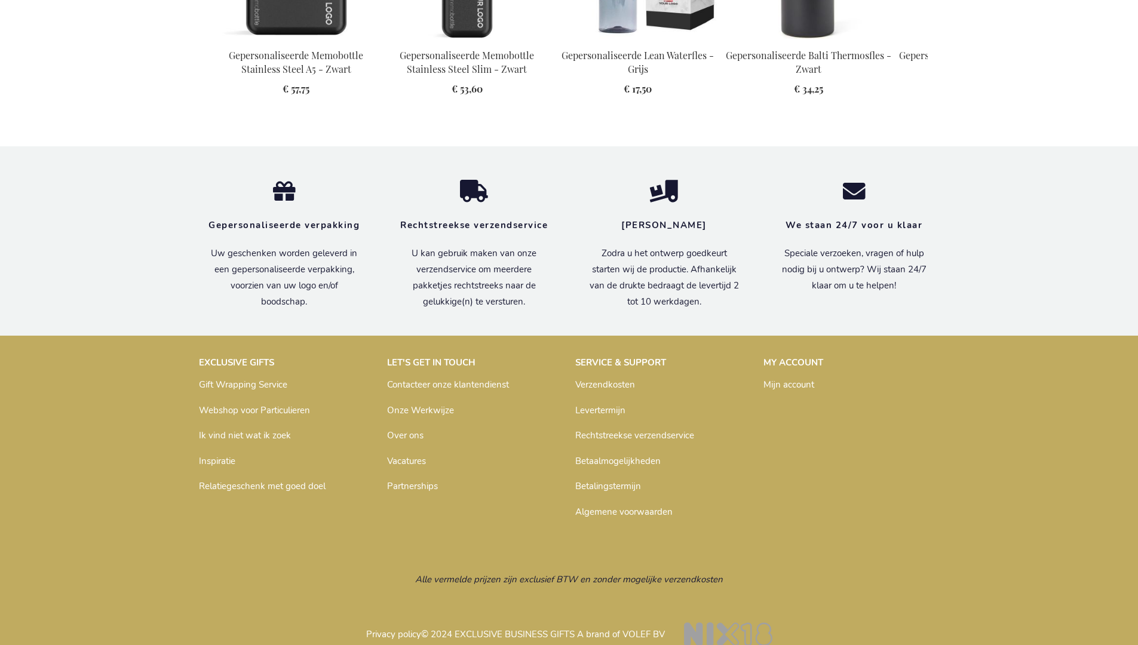
scroll to position [1737, 0]
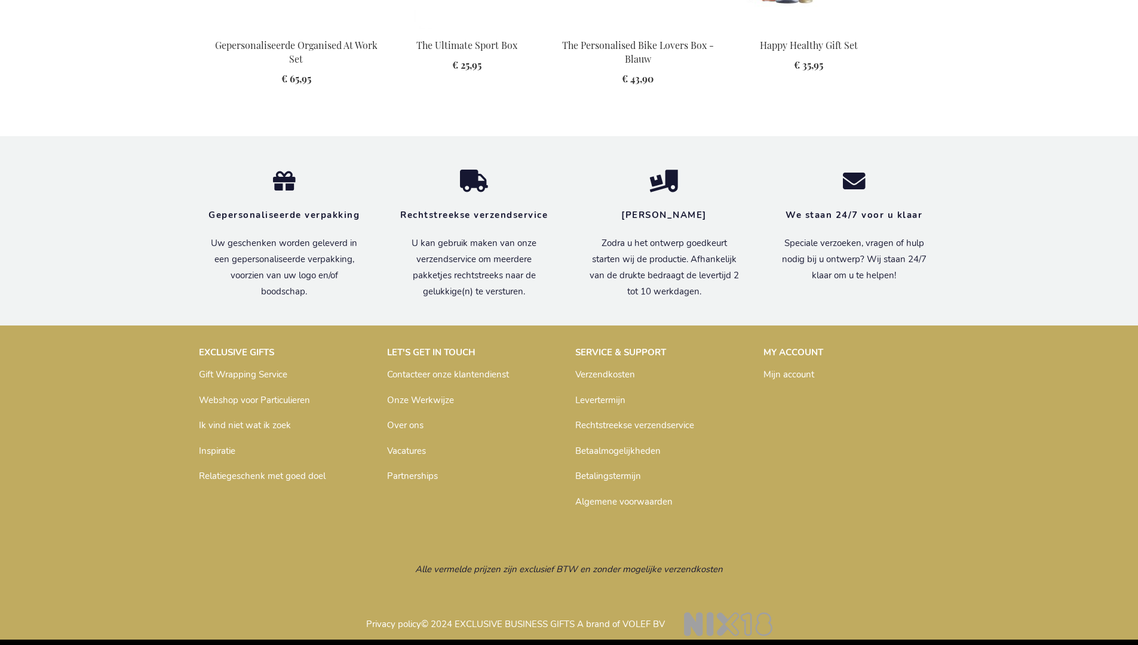
scroll to position [1630, 0]
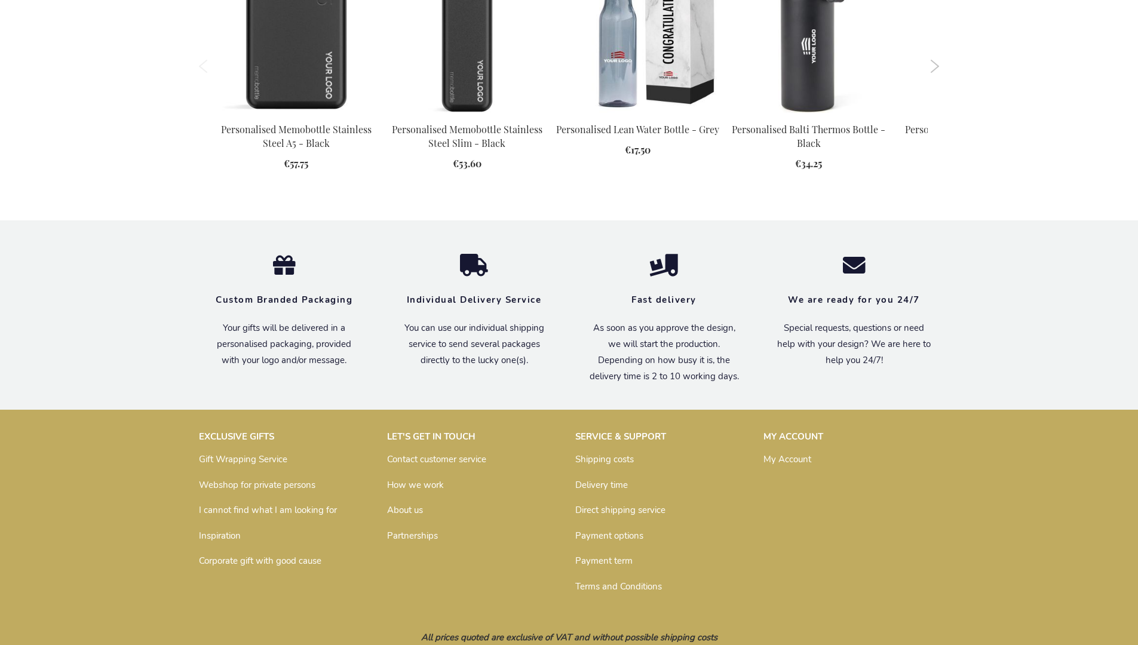
scroll to position [1702, 0]
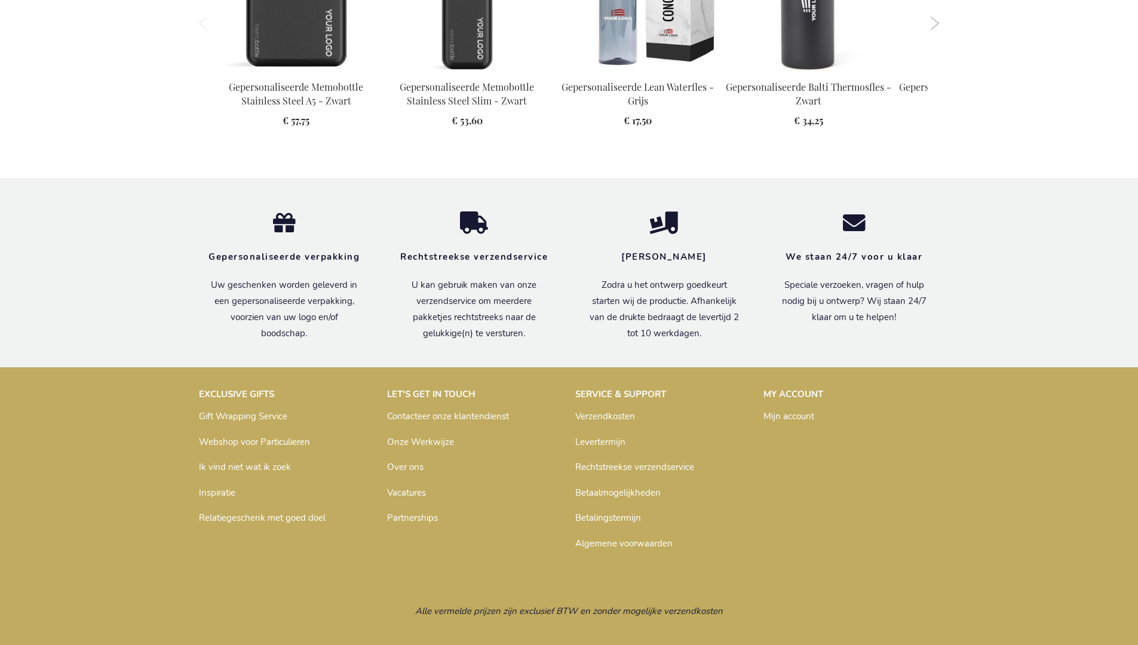
scroll to position [1737, 0]
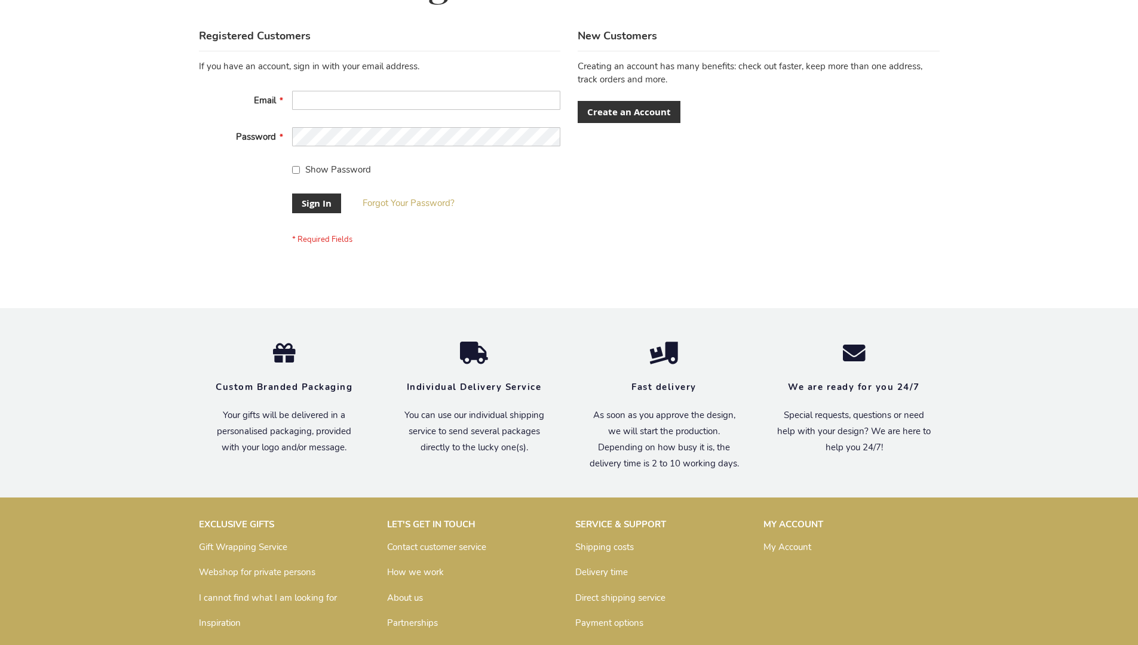
scroll to position [384, 0]
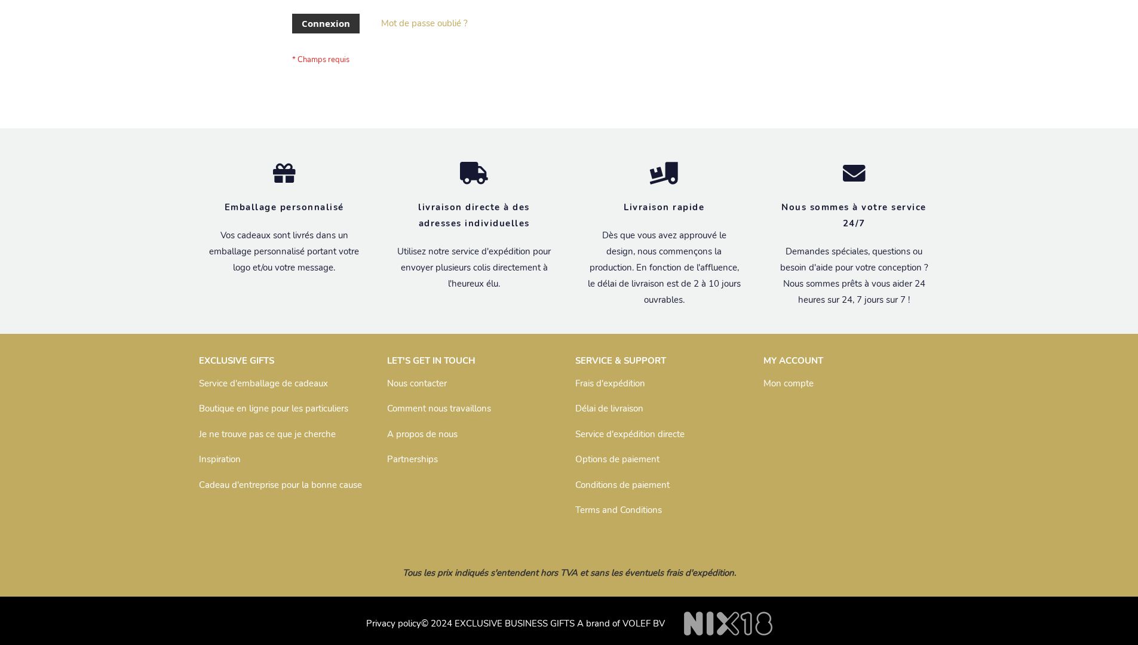
scroll to position [412, 0]
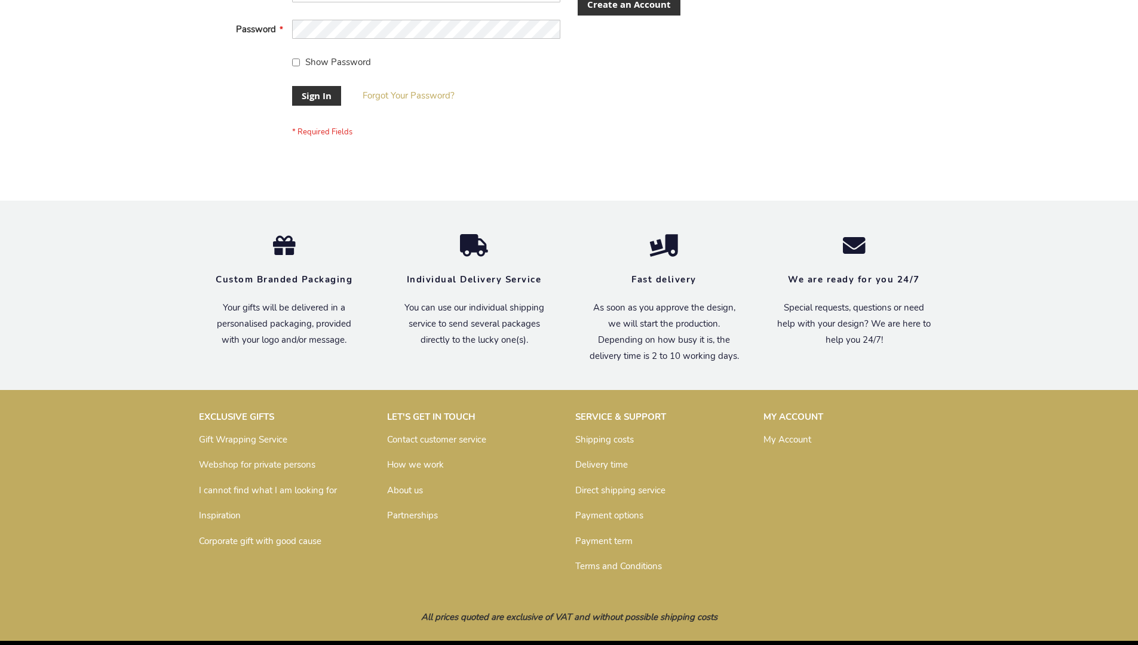
scroll to position [384, 0]
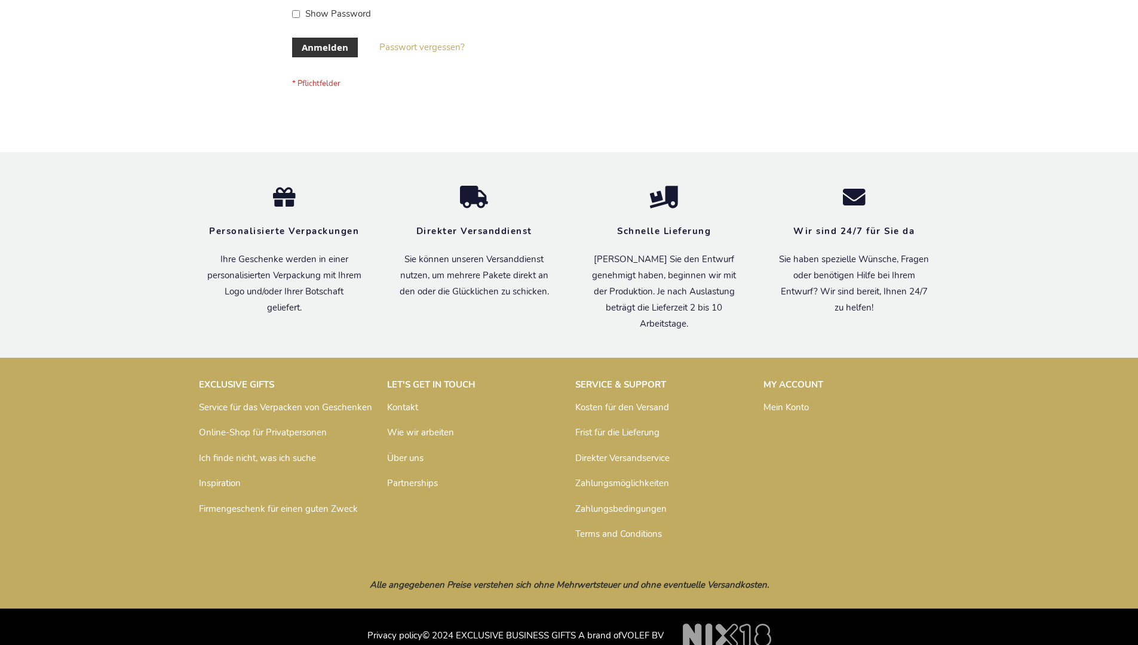
scroll to position [400, 0]
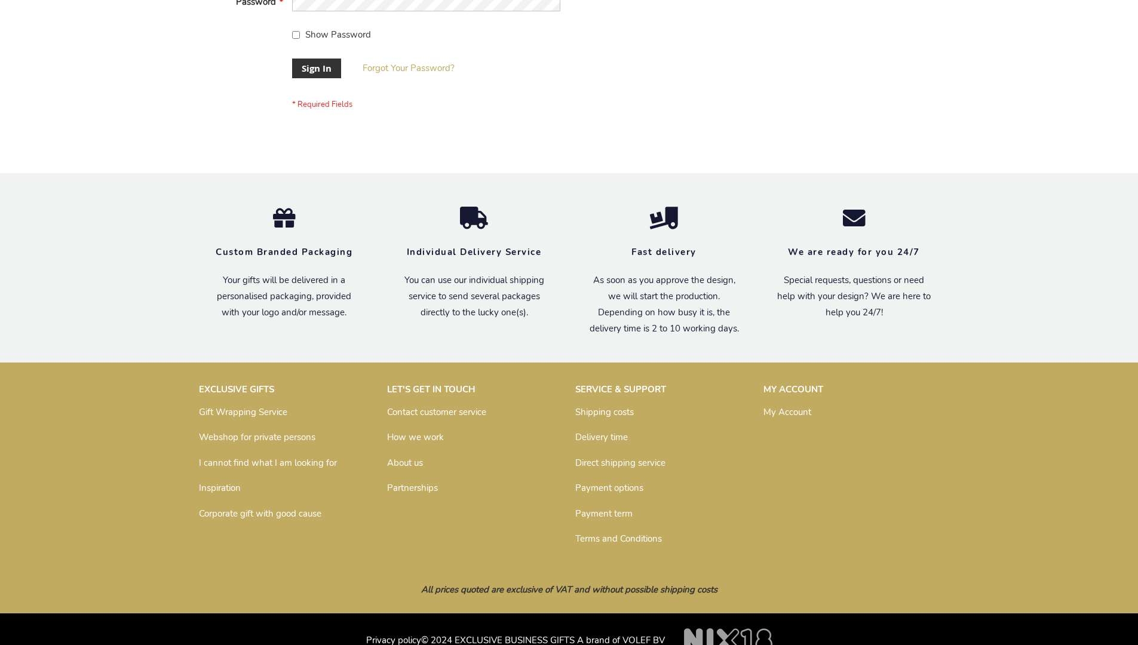
scroll to position [384, 0]
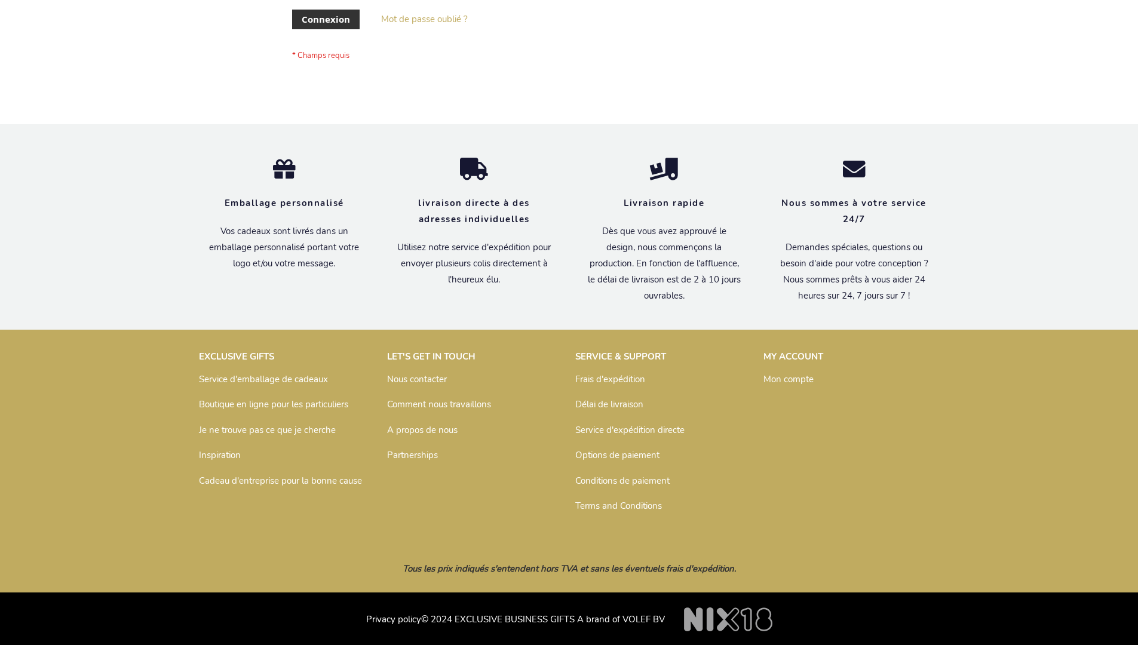
scroll to position [412, 0]
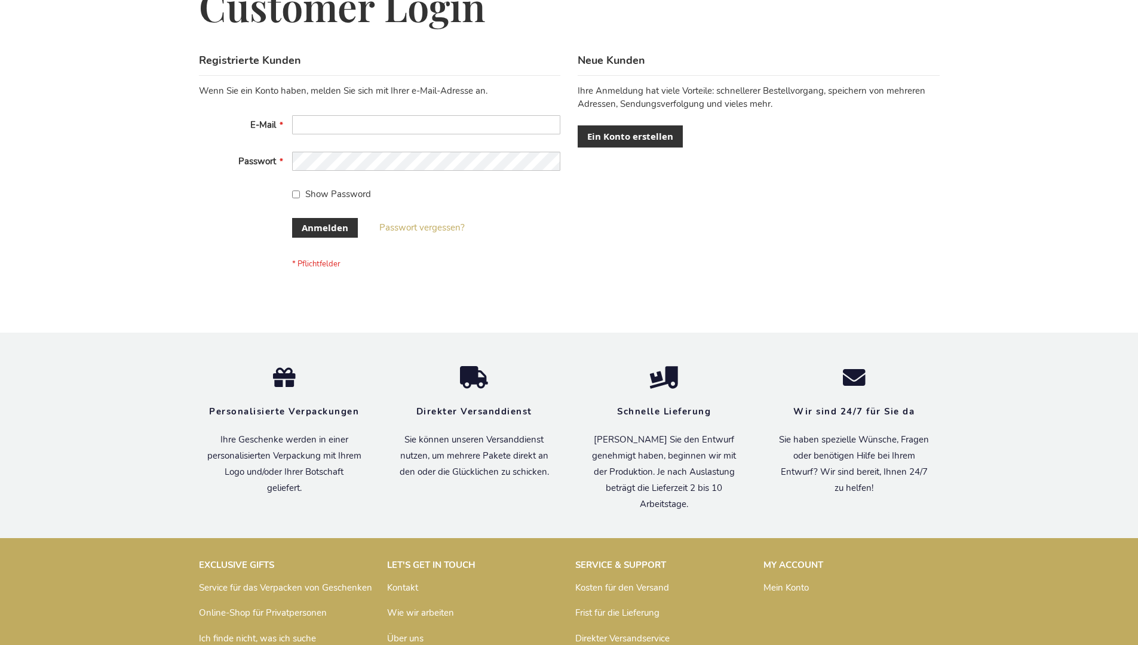
scroll to position [400, 0]
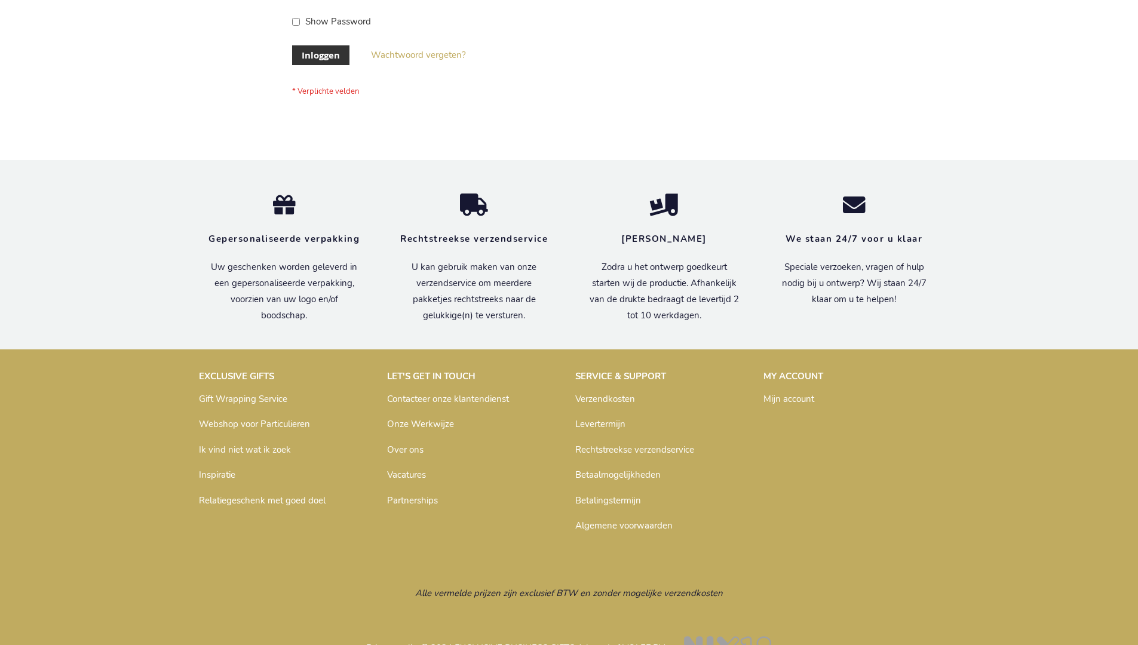
scroll to position [406, 0]
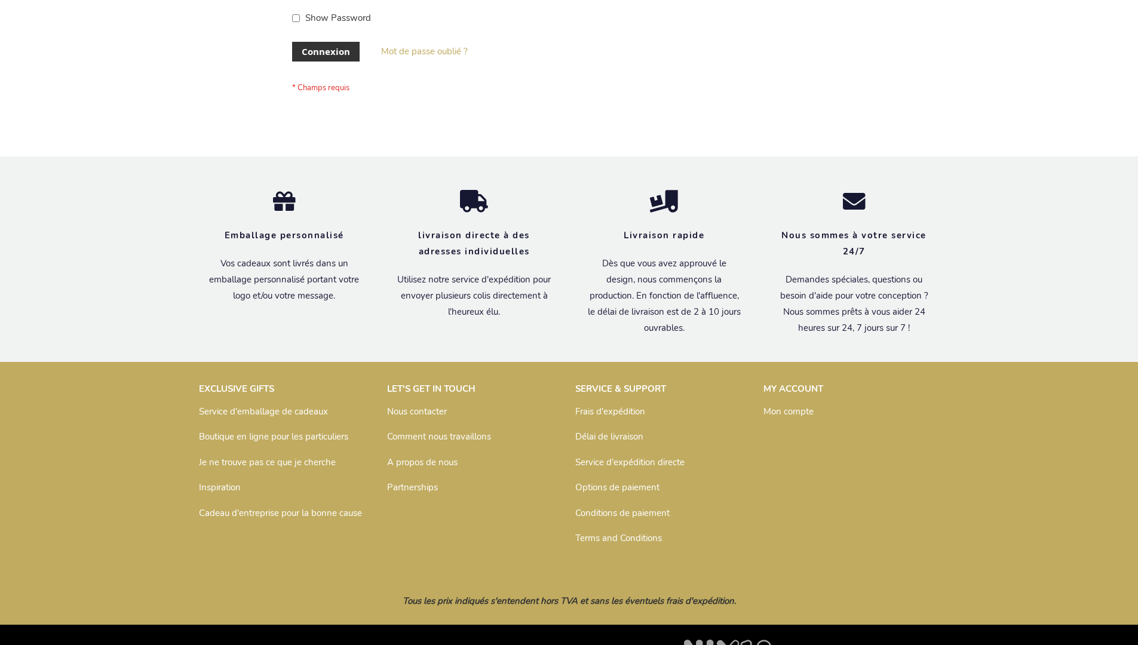
scroll to position [412, 0]
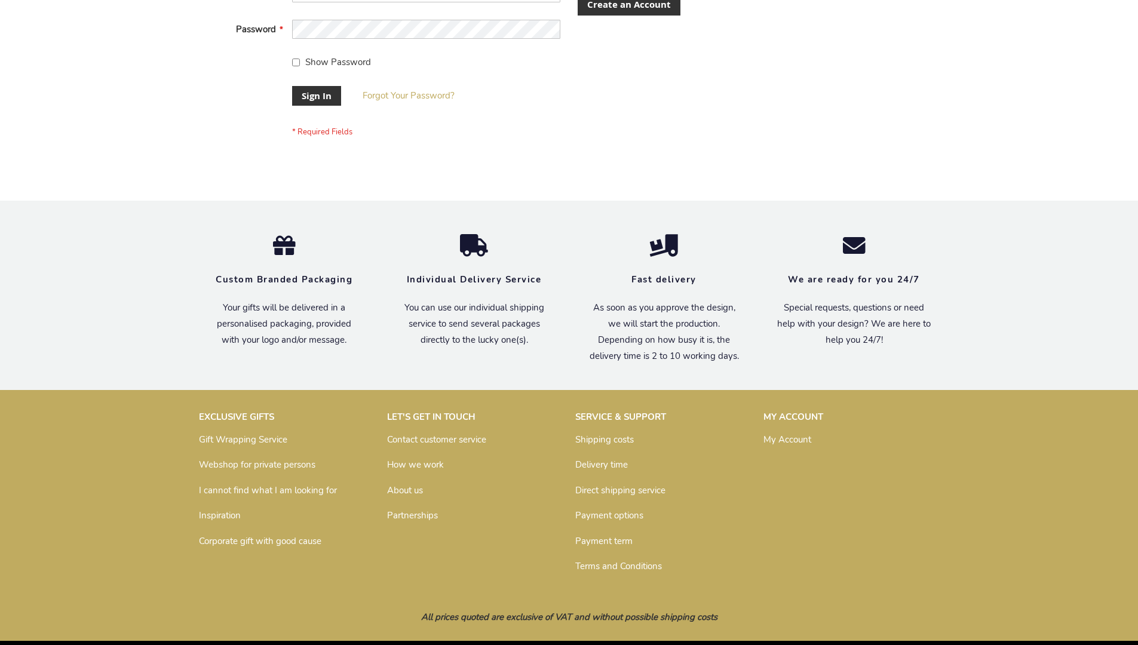
scroll to position [384, 0]
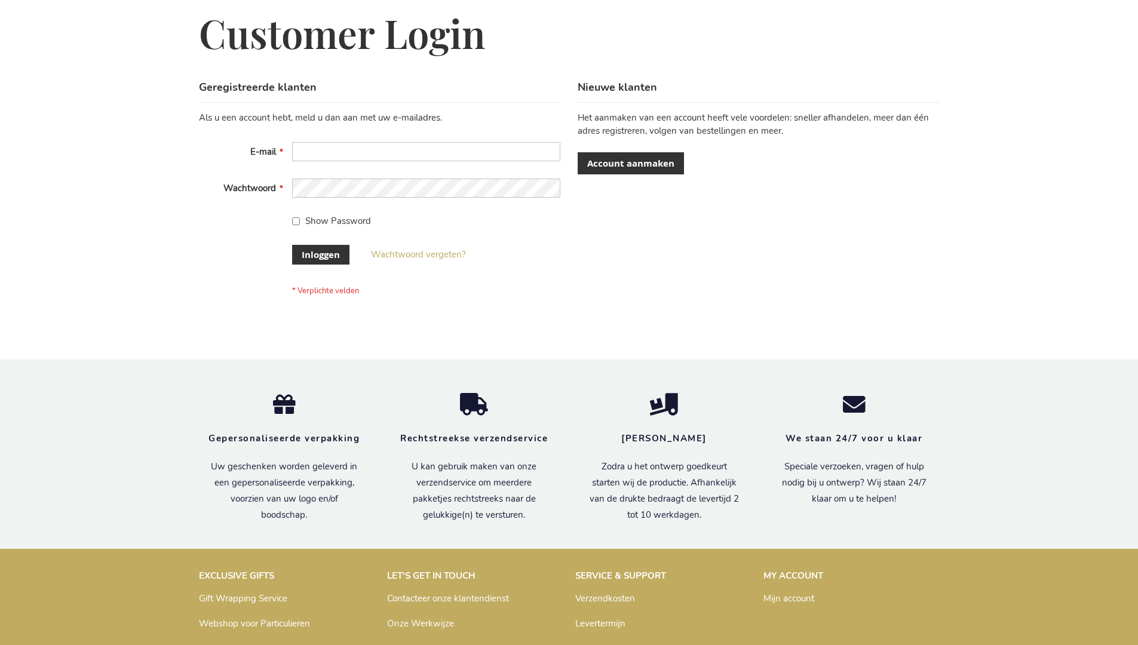
scroll to position [406, 0]
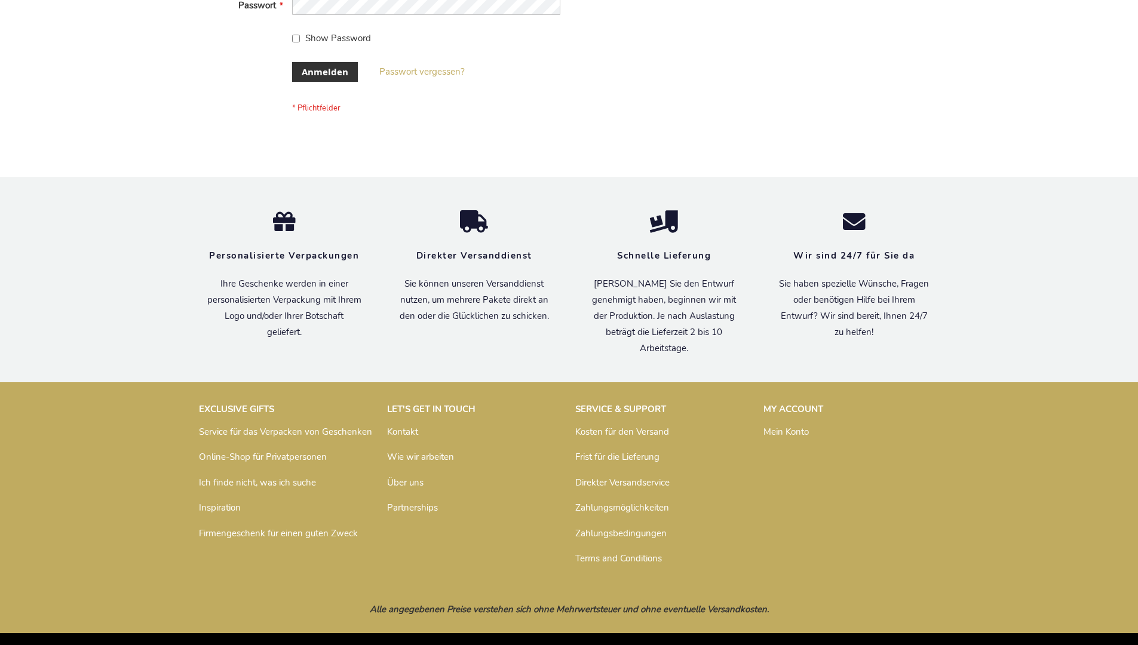
scroll to position [400, 0]
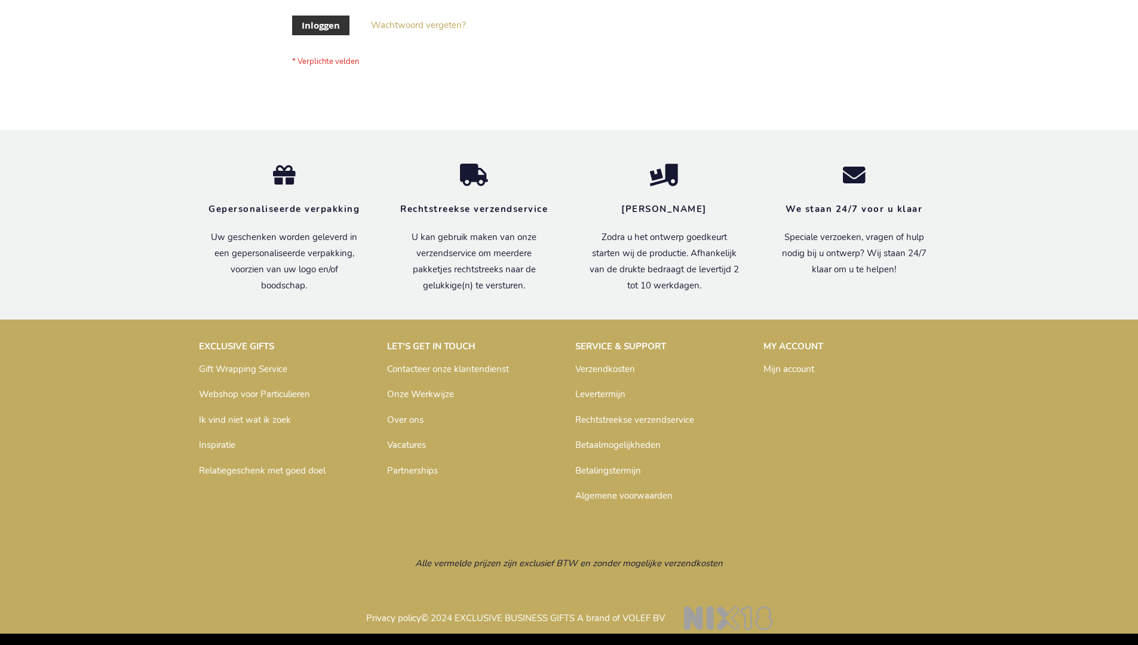
scroll to position [406, 0]
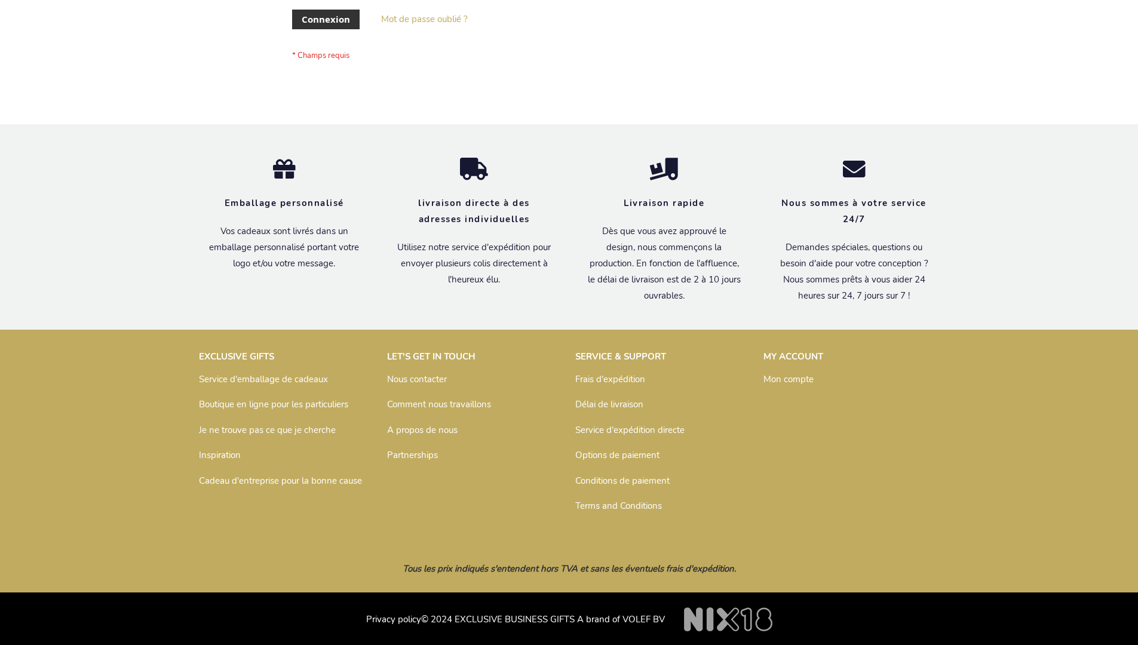
scroll to position [412, 0]
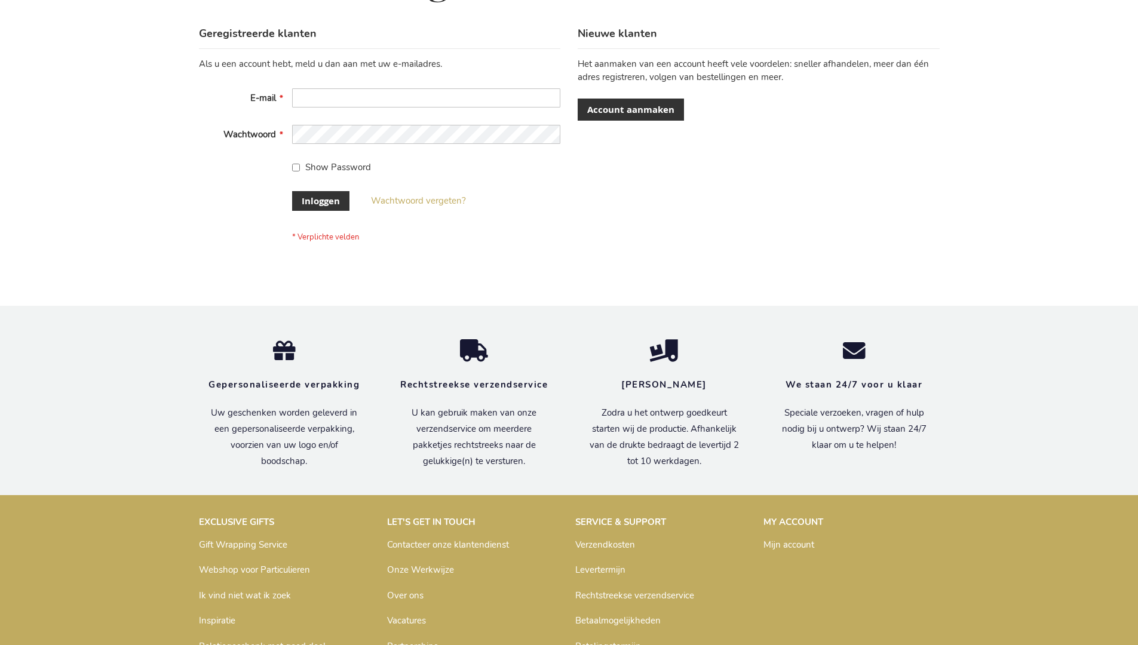
scroll to position [406, 0]
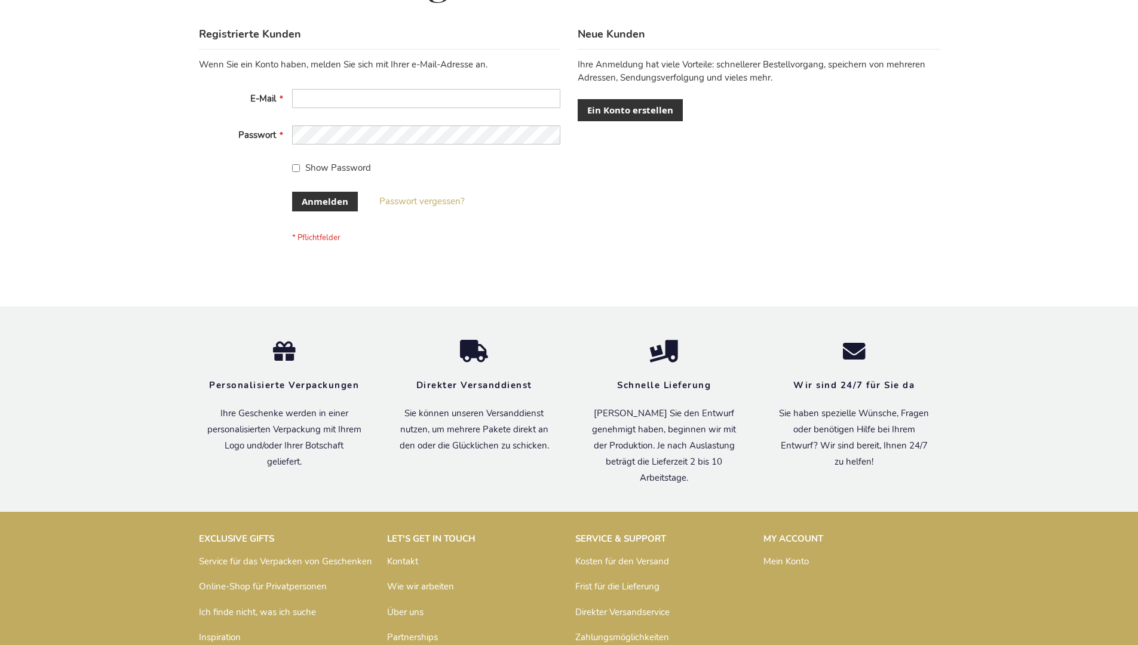
scroll to position [400, 0]
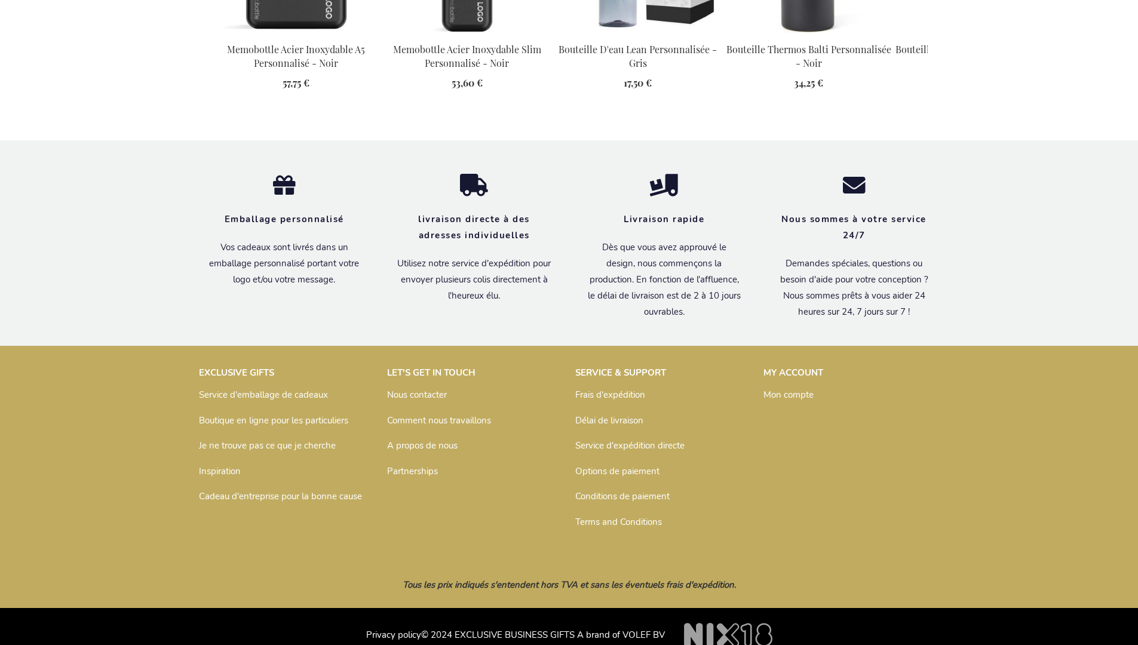
scroll to position [1743, 0]
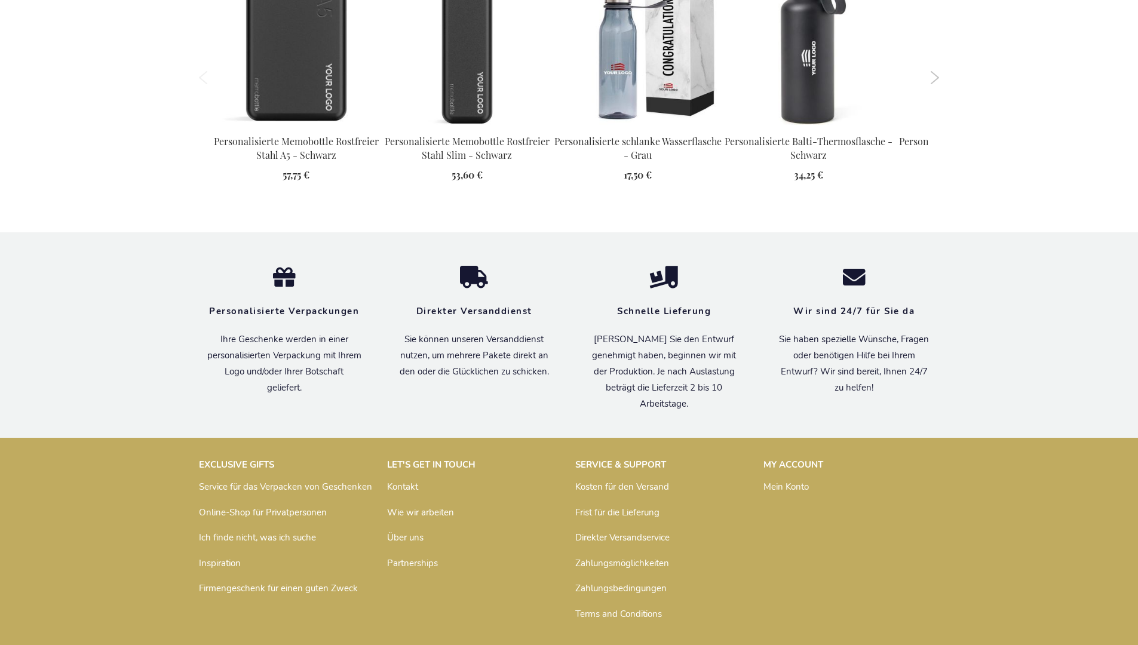
scroll to position [1731, 0]
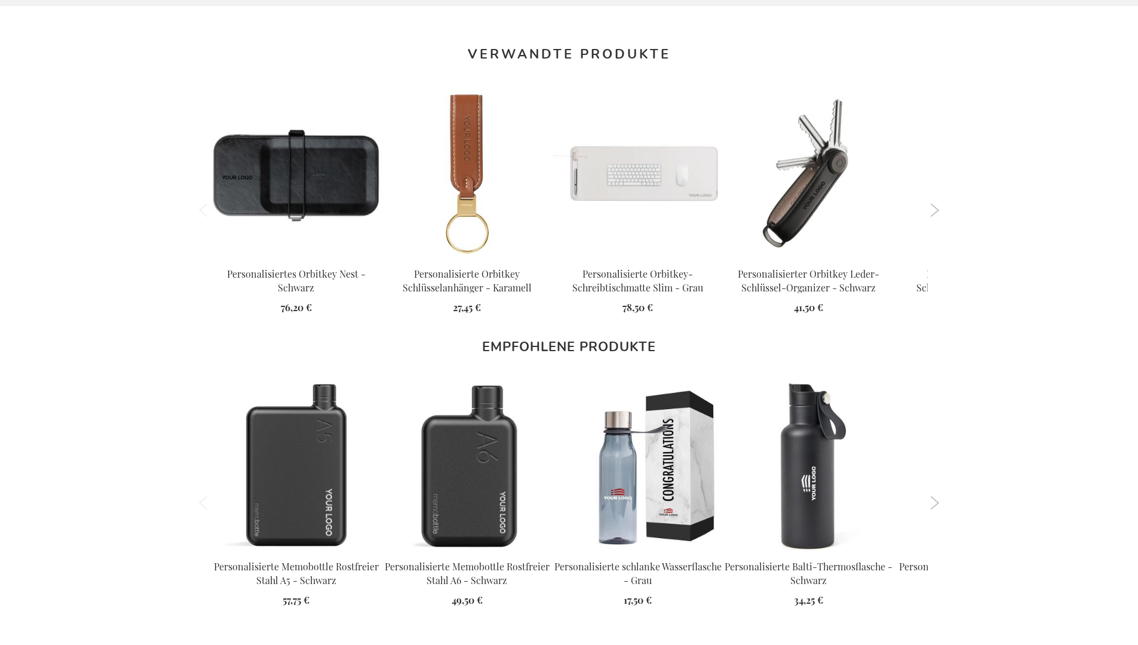
scroll to position [1731, 0]
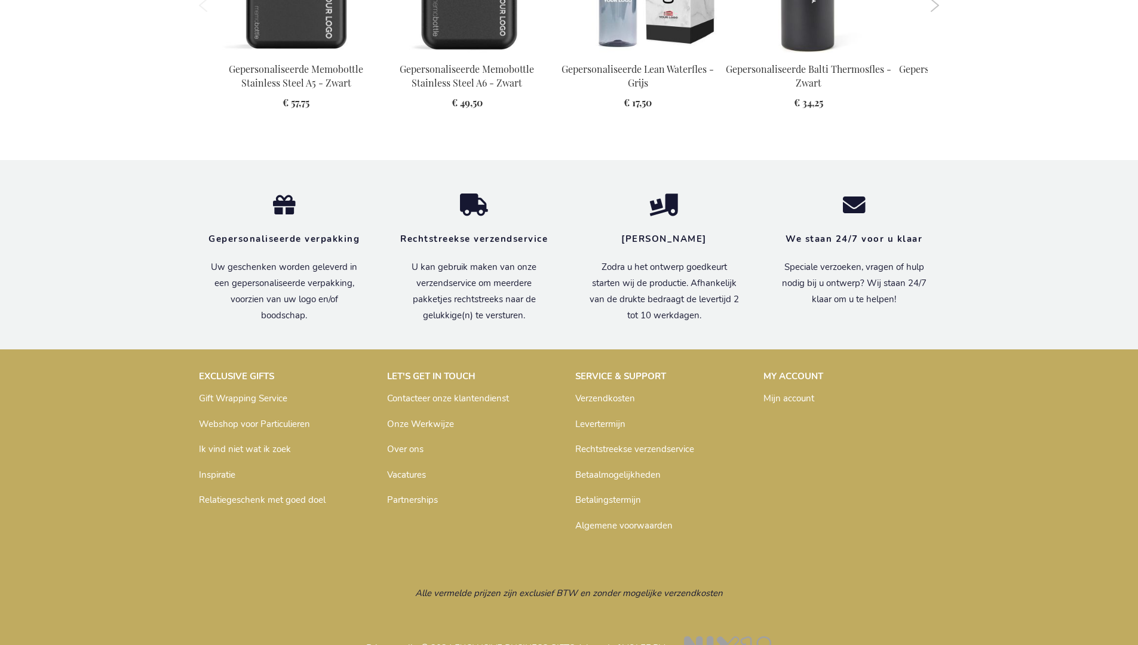
scroll to position [1737, 0]
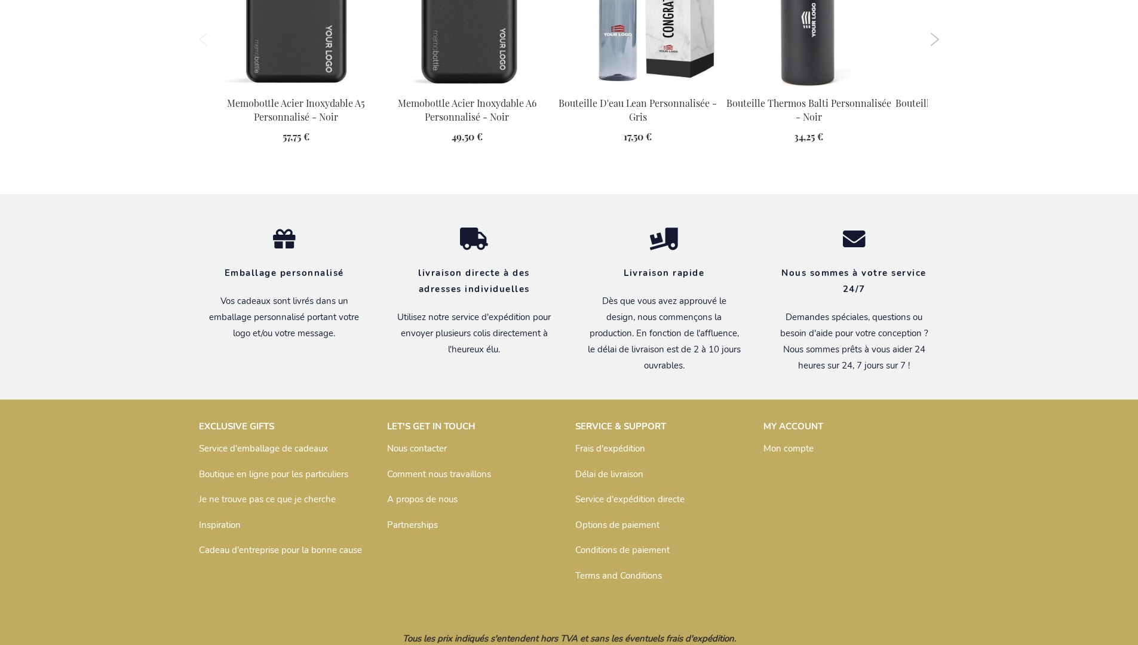
scroll to position [1743, 0]
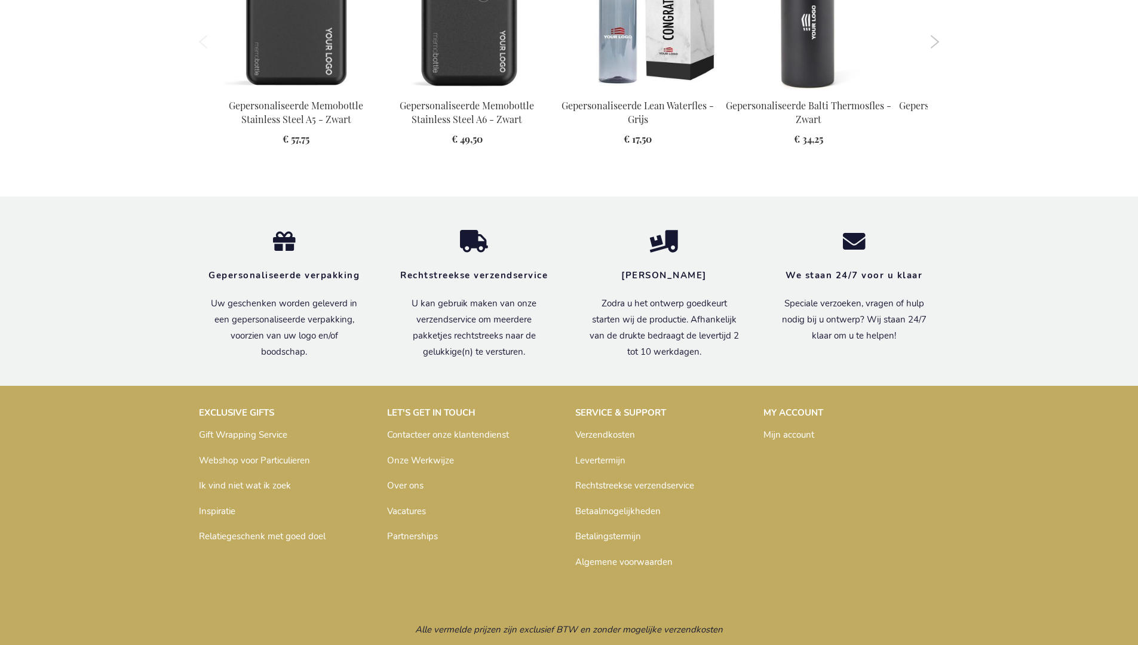
scroll to position [1737, 0]
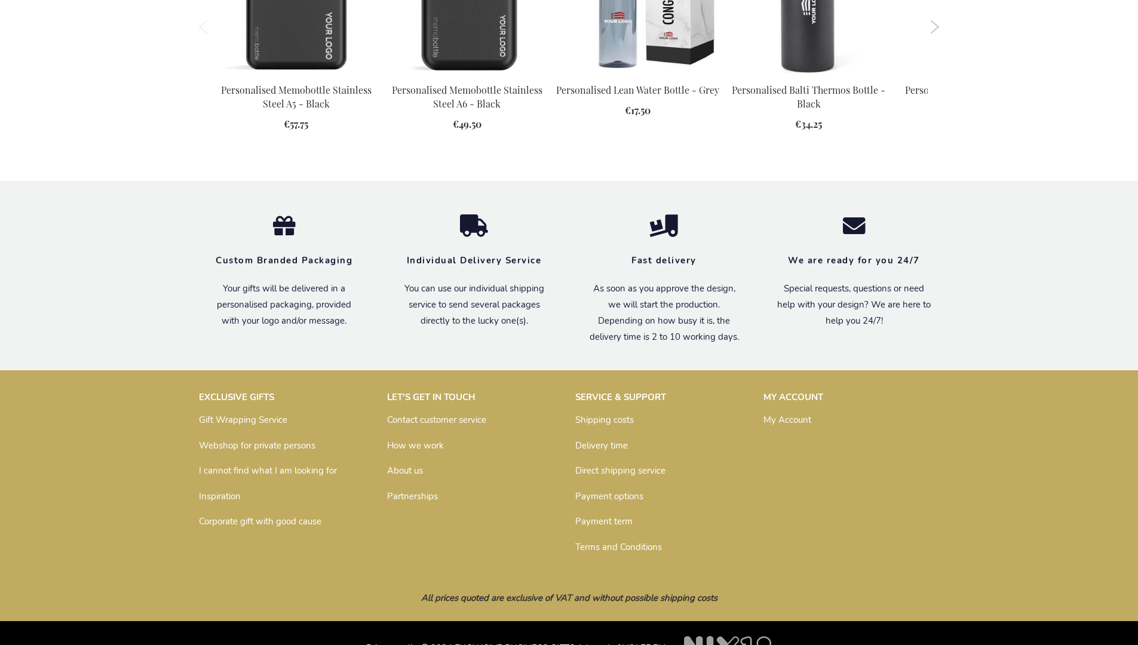
scroll to position [1702, 0]
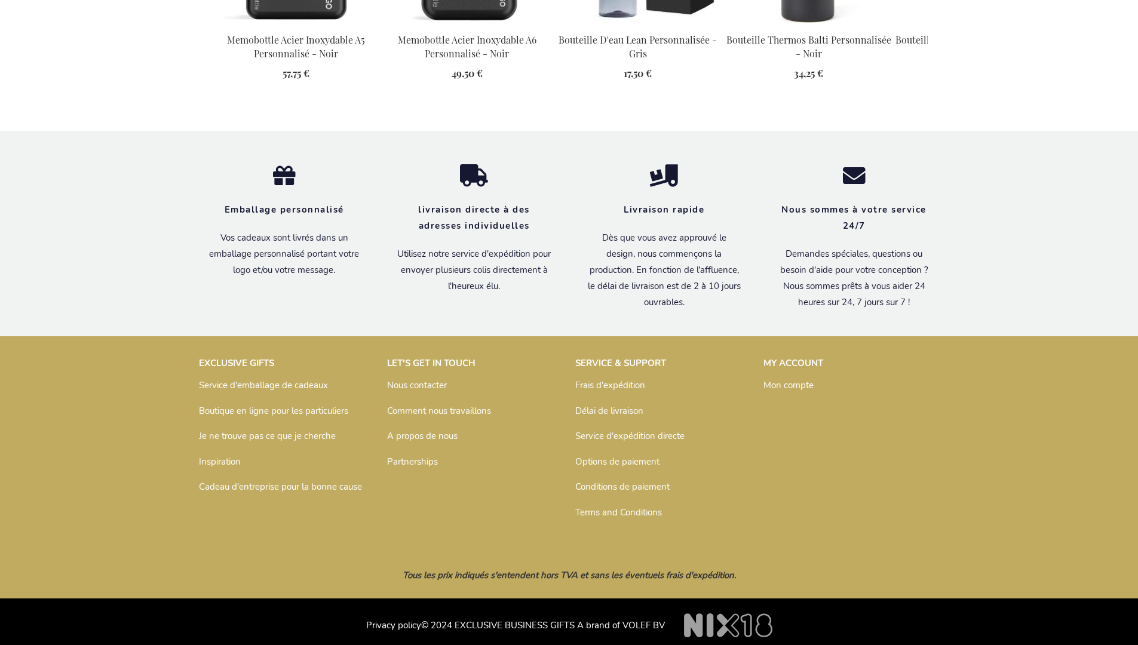
scroll to position [1743, 0]
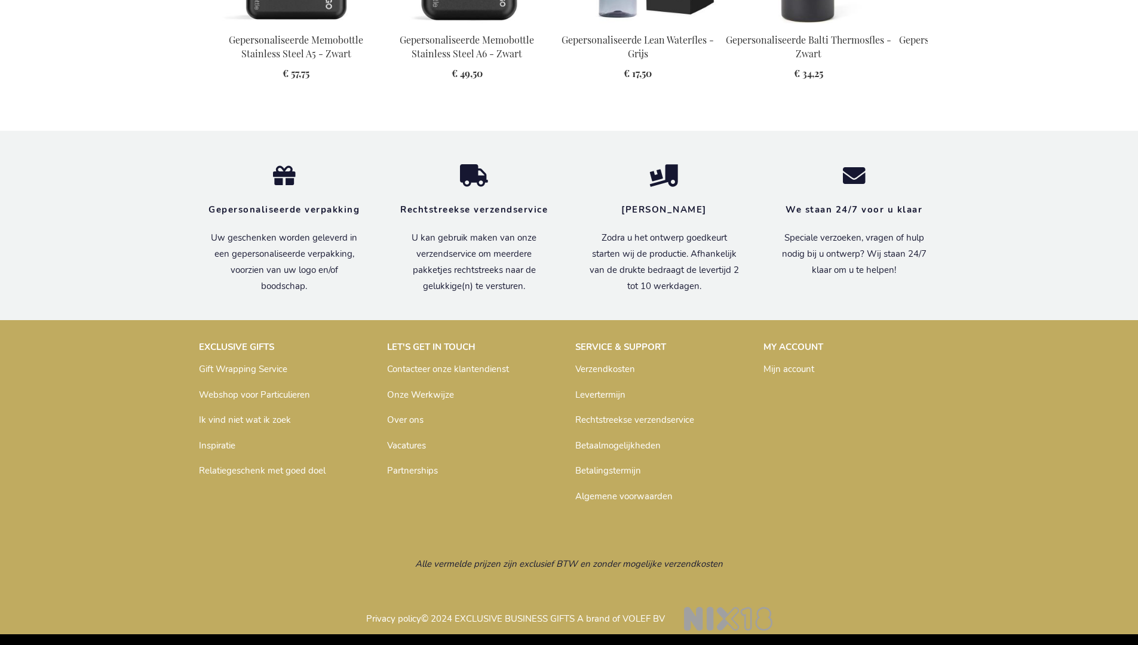
scroll to position [1737, 0]
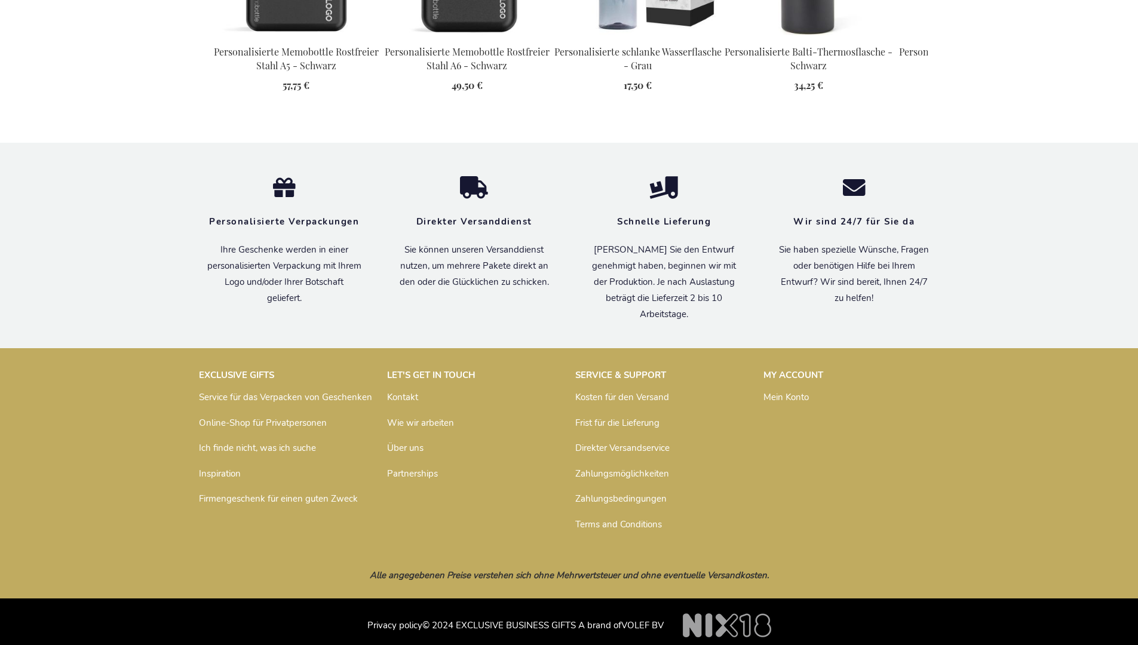
scroll to position [1731, 0]
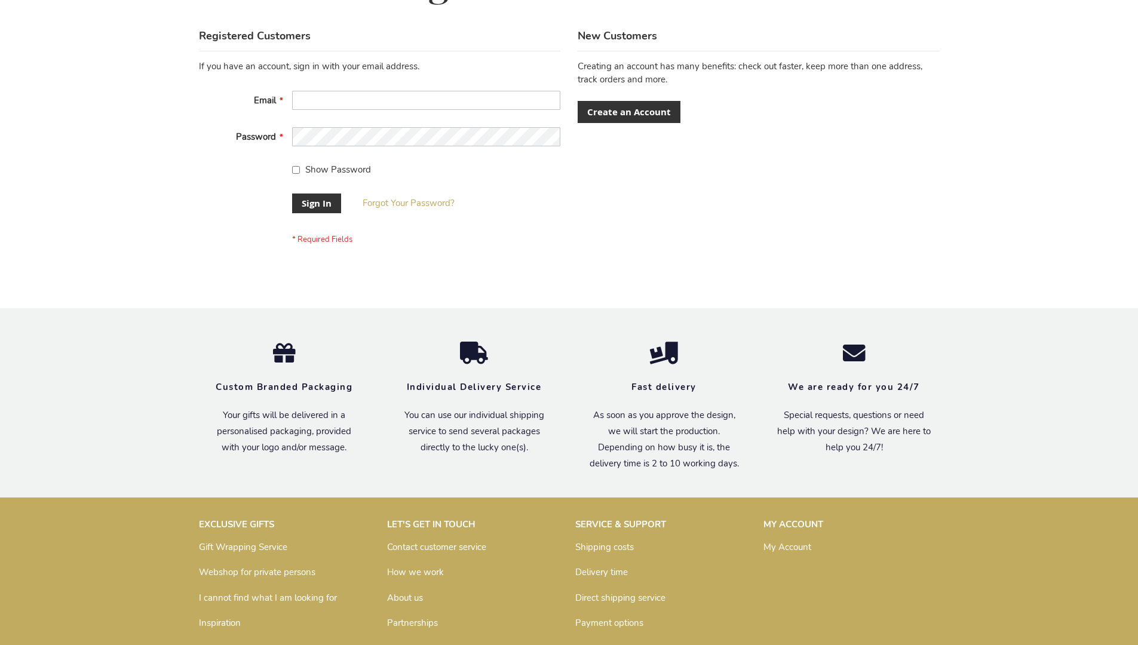
scroll to position [384, 0]
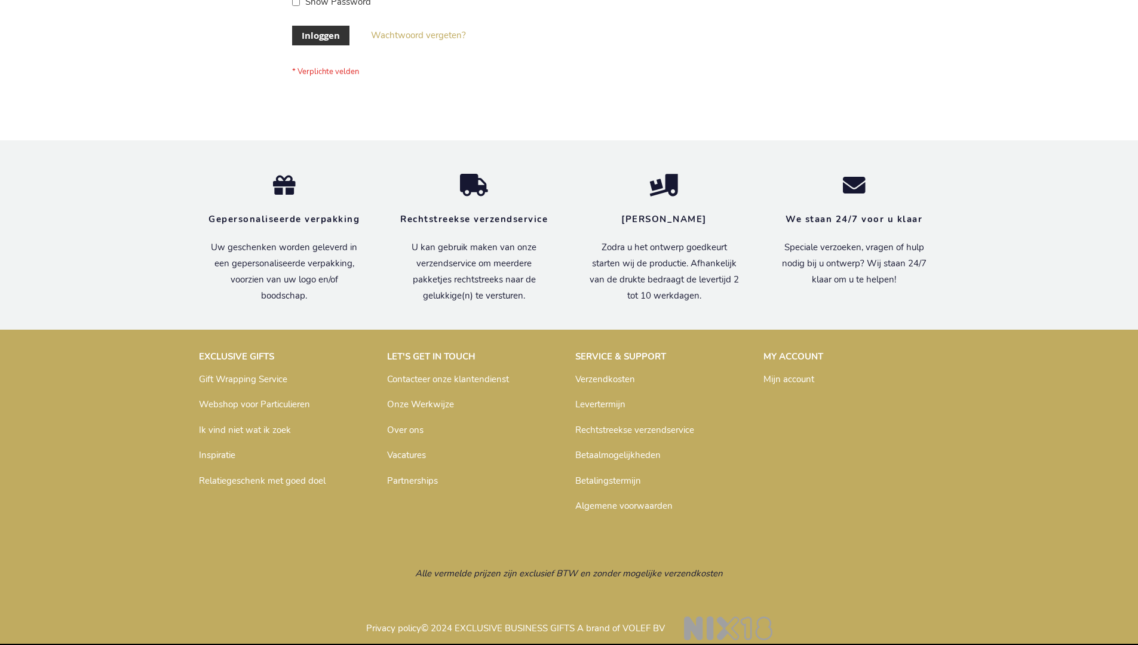
scroll to position [406, 0]
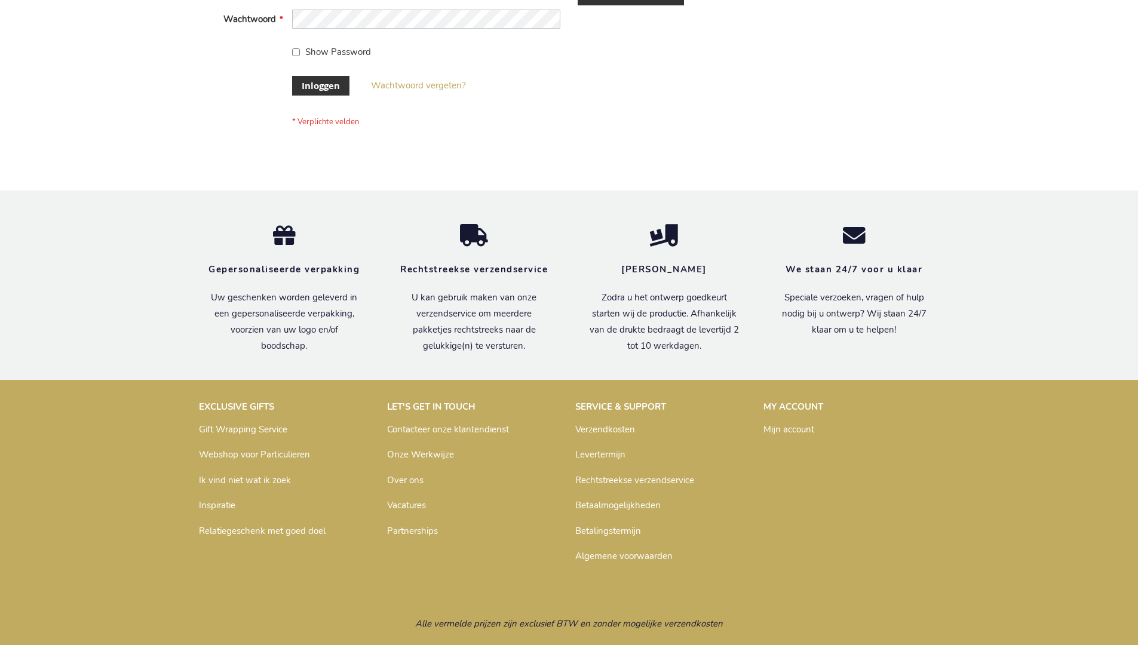
scroll to position [406, 0]
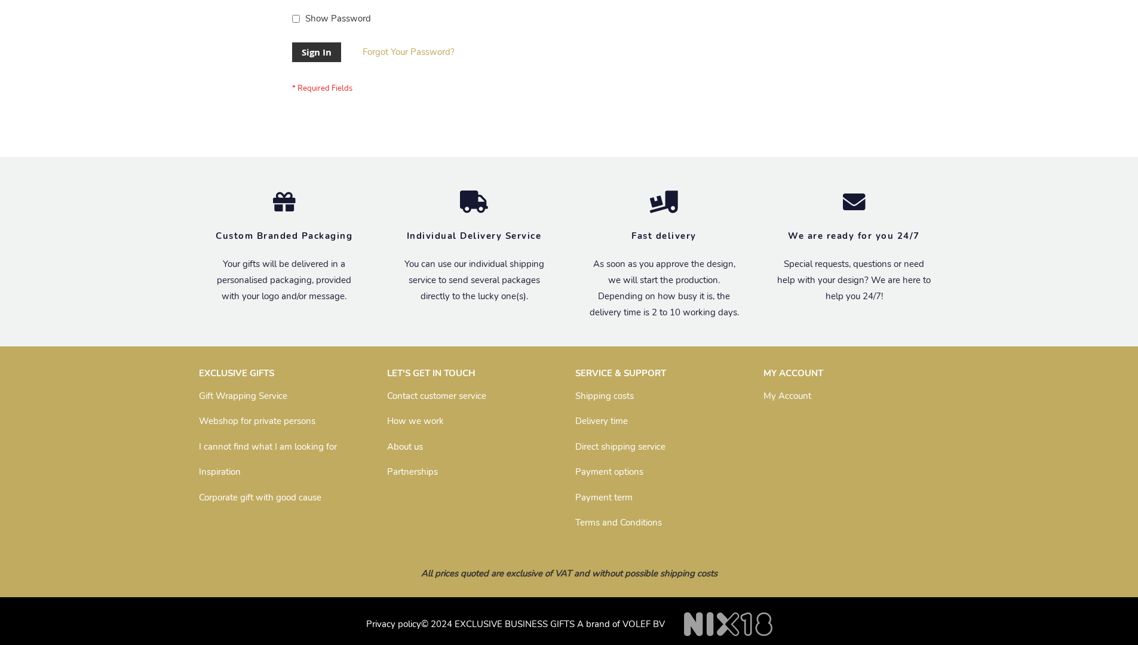
scroll to position [384, 0]
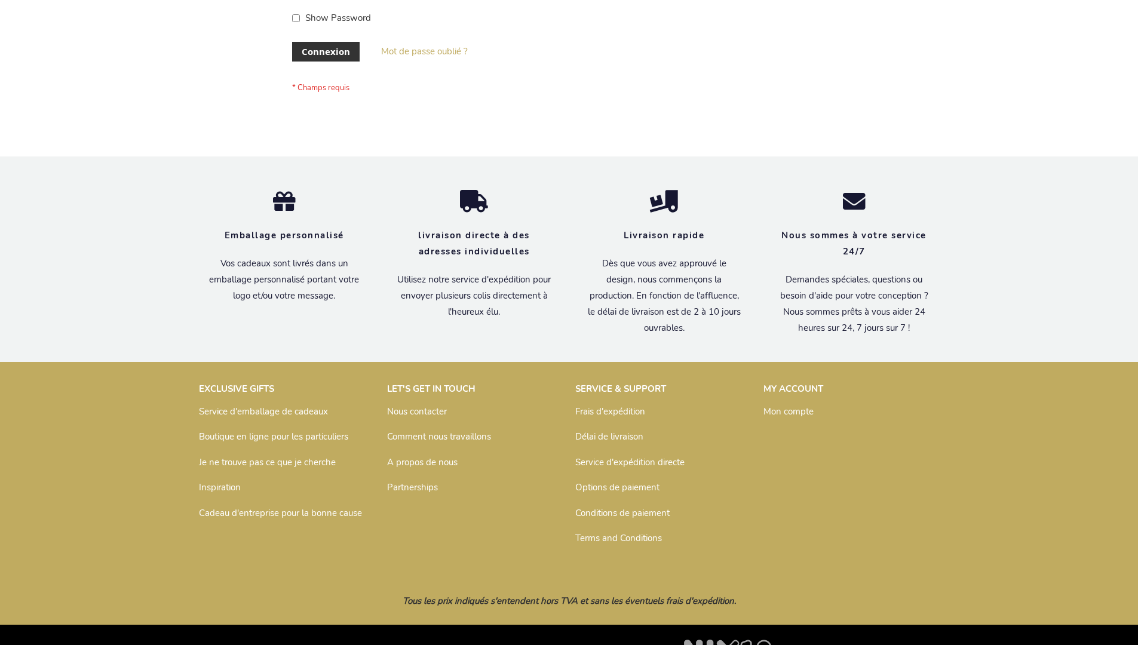
scroll to position [412, 0]
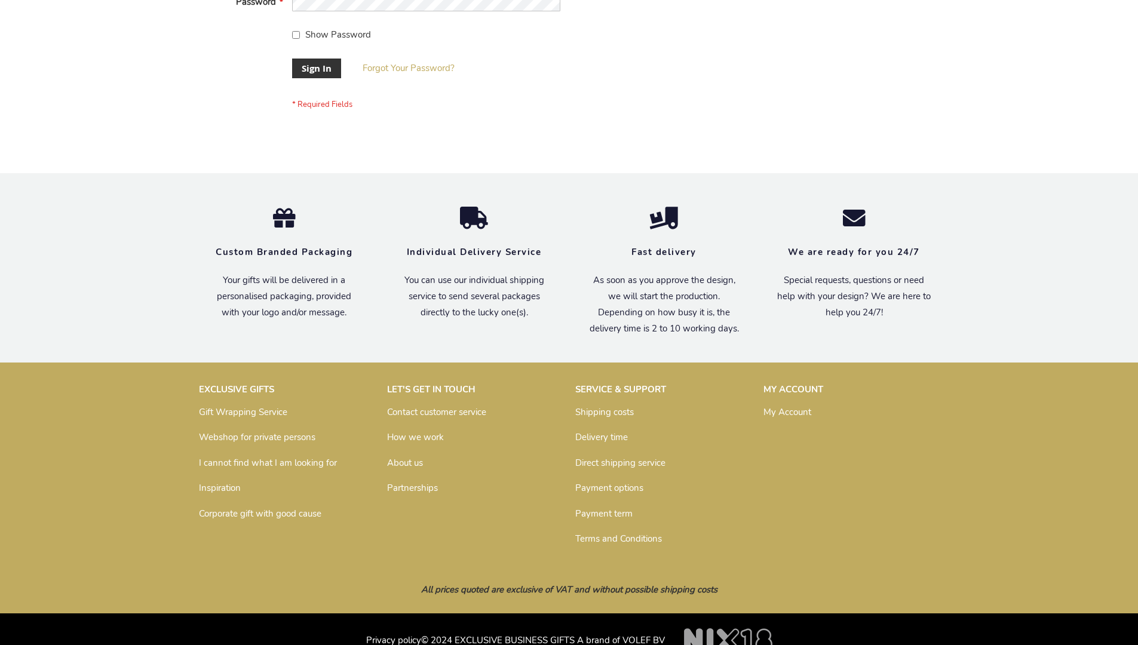
scroll to position [384, 0]
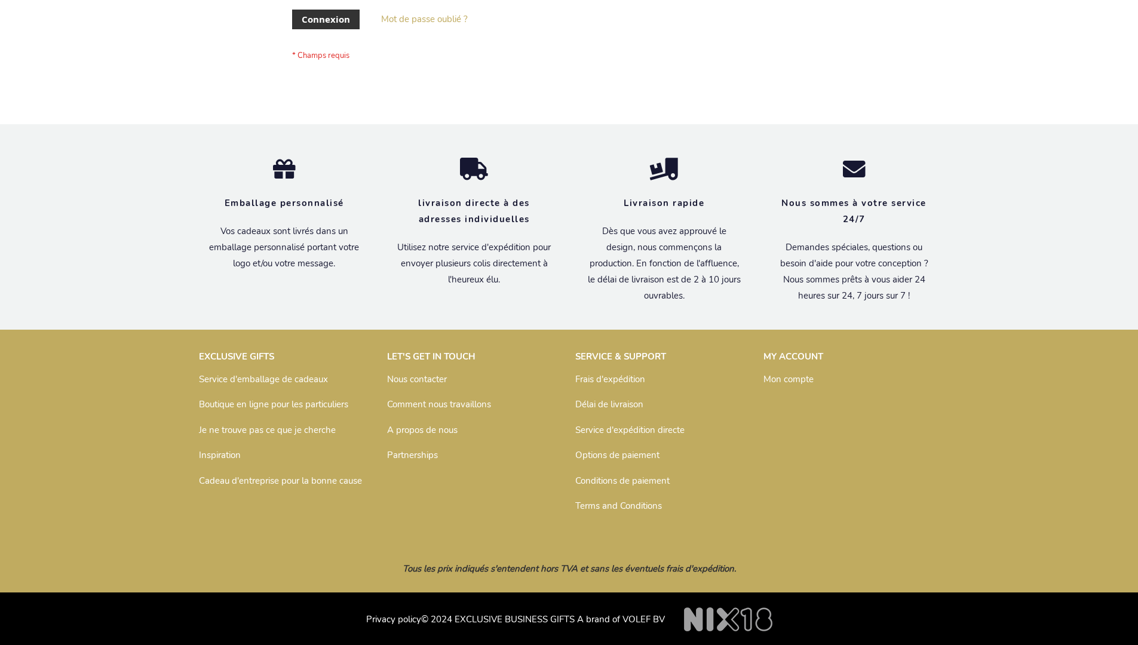
scroll to position [412, 0]
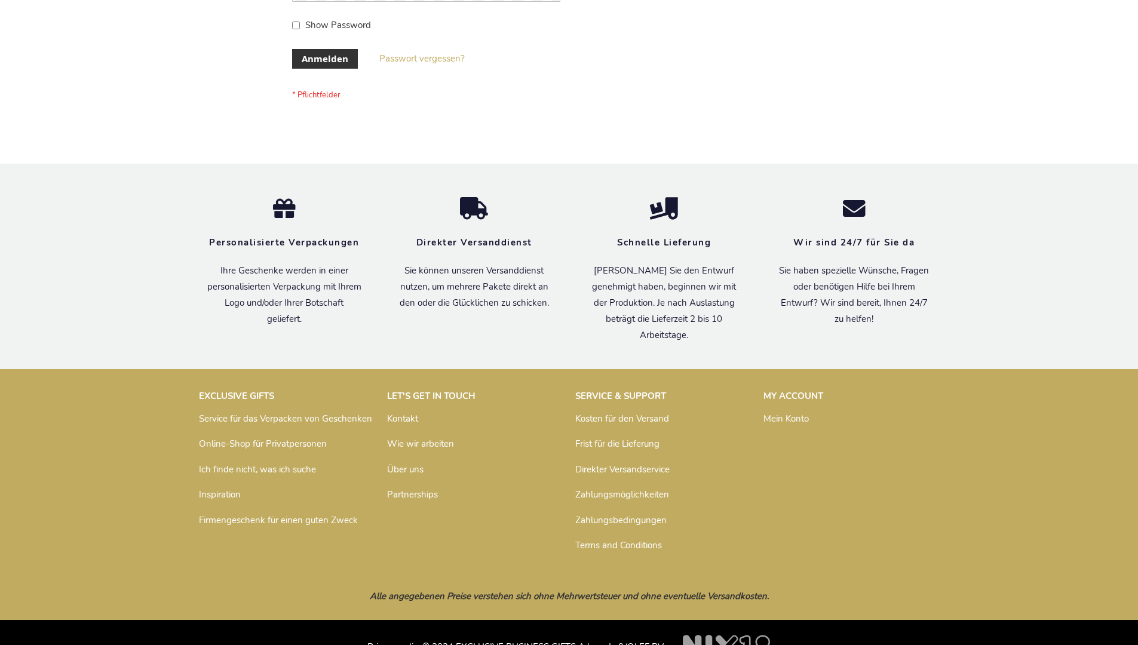
scroll to position [400, 0]
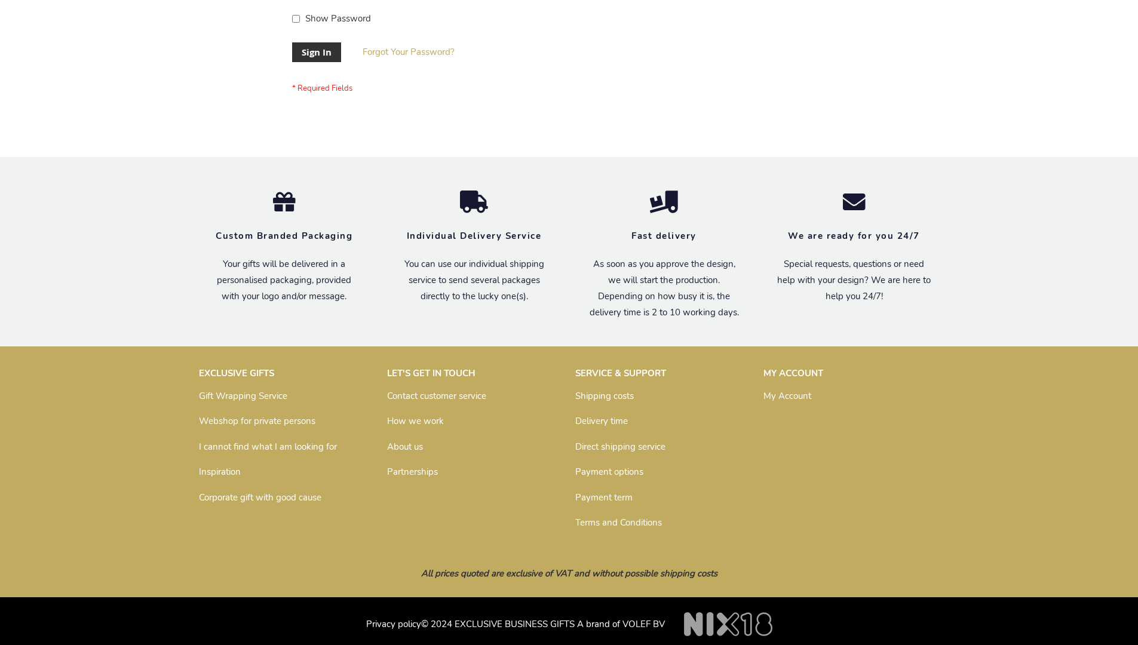
scroll to position [384, 0]
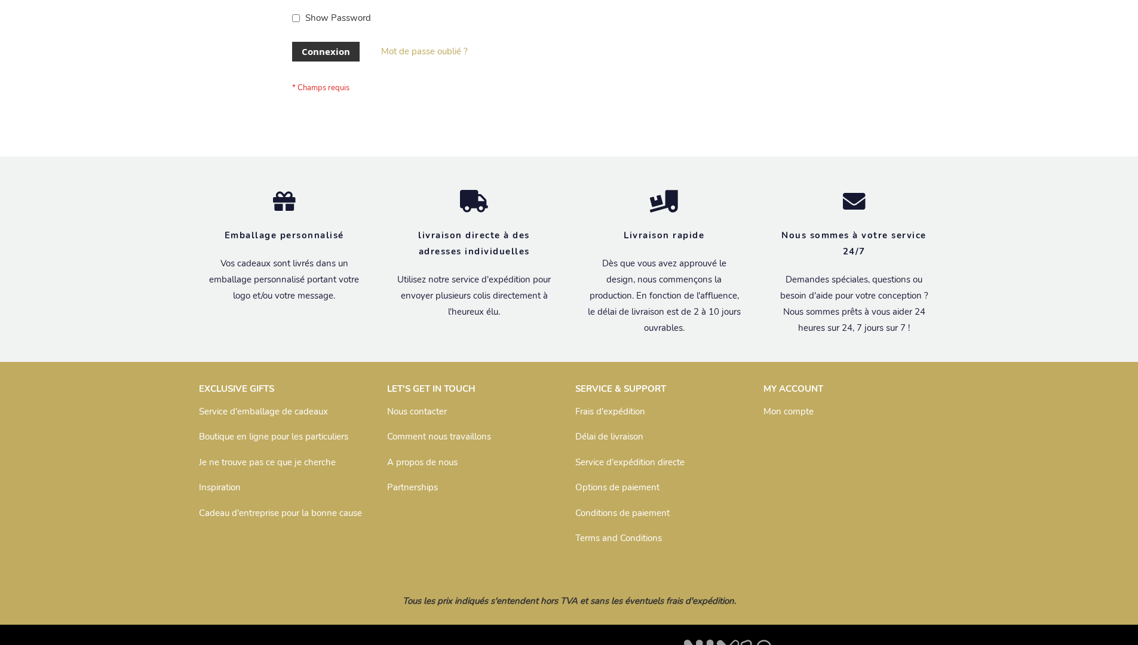
scroll to position [412, 0]
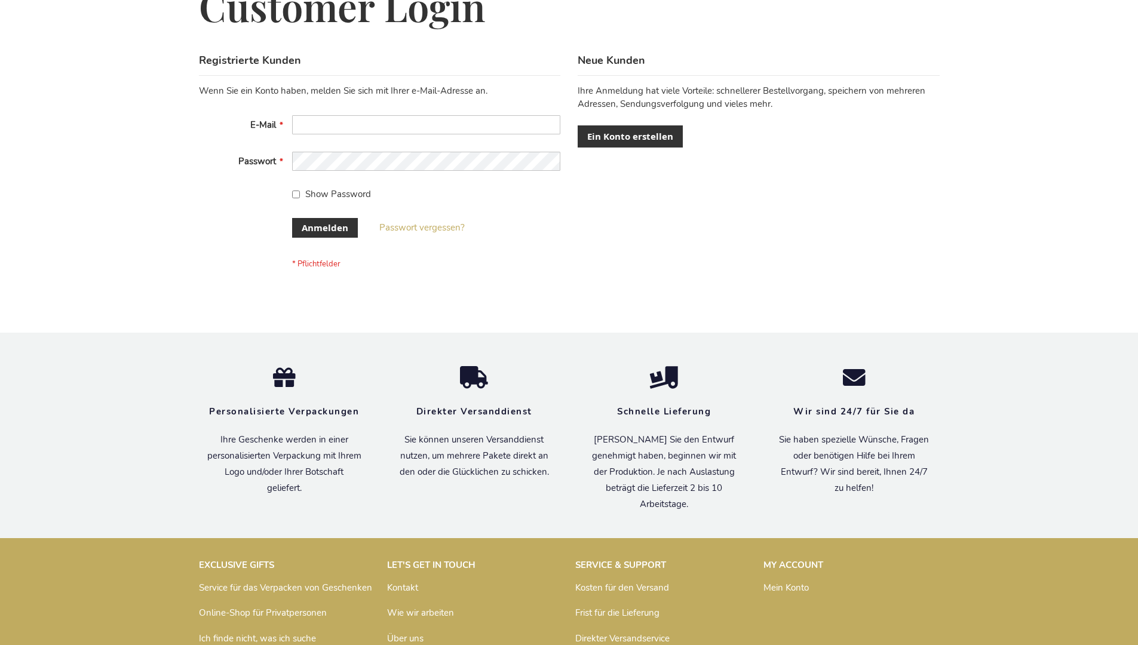
scroll to position [400, 0]
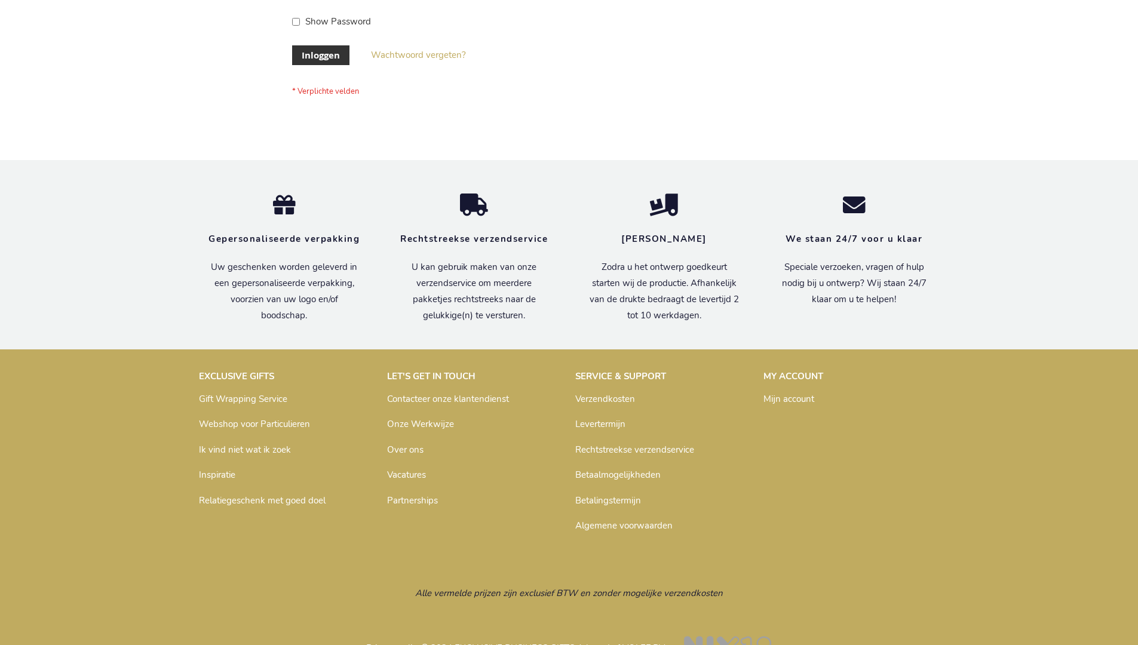
scroll to position [406, 0]
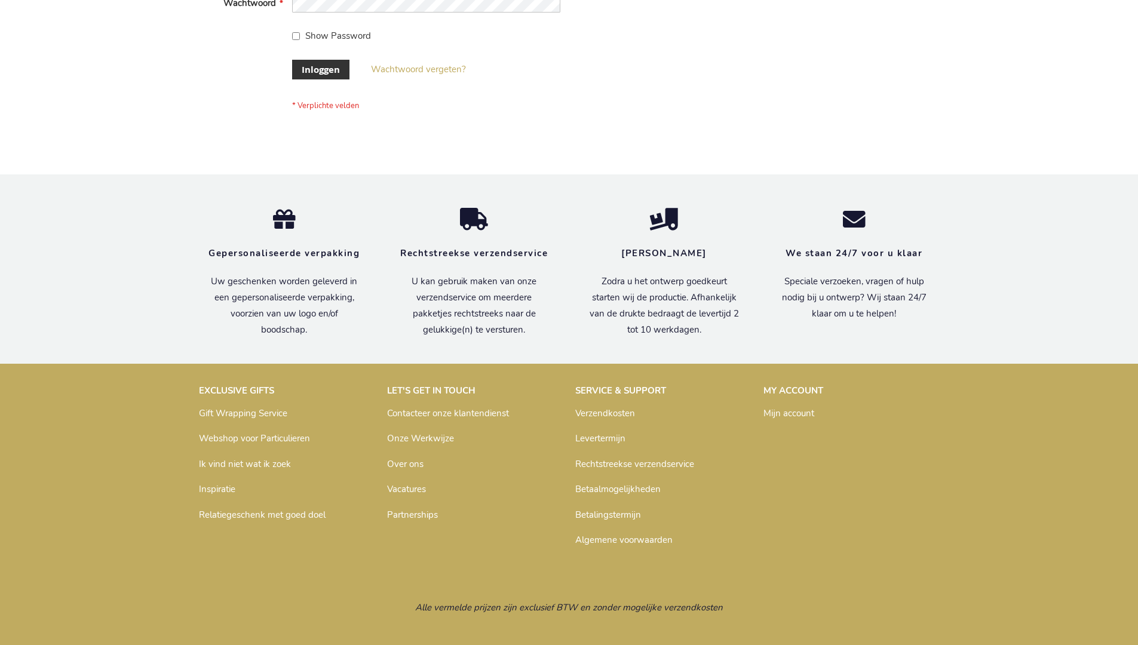
scroll to position [406, 0]
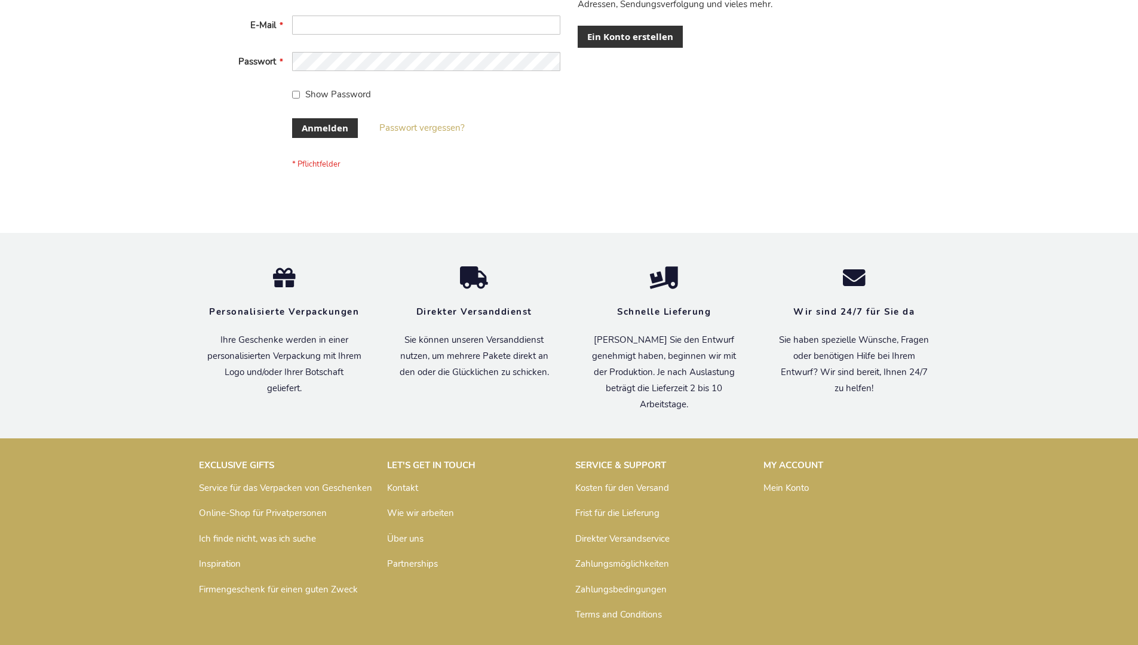
scroll to position [400, 0]
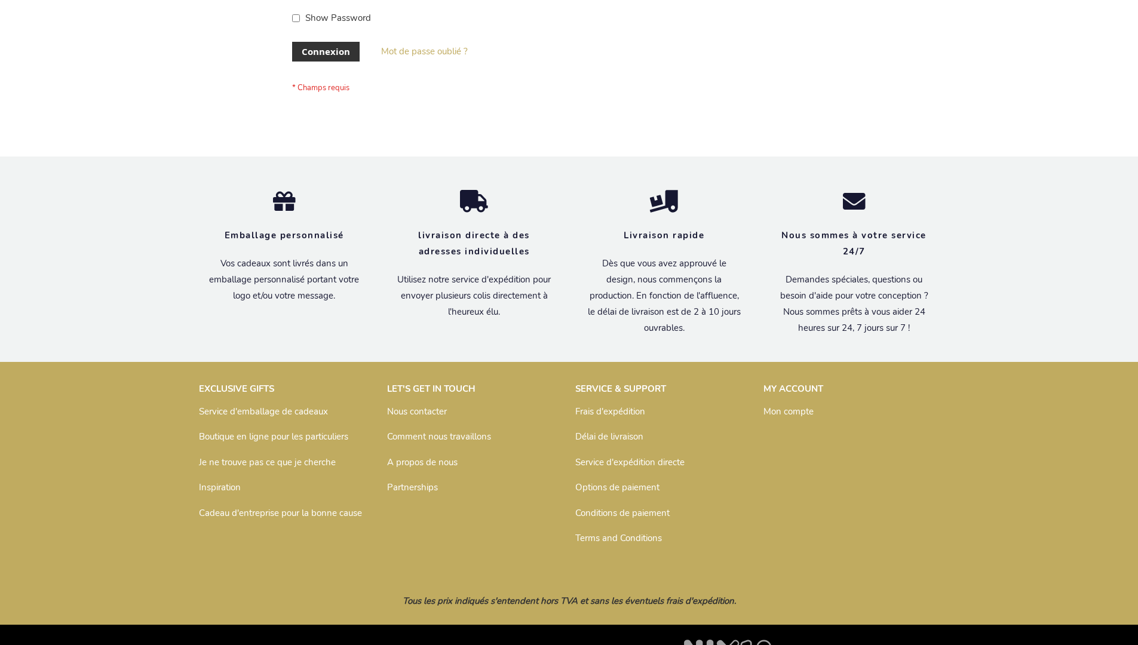
scroll to position [412, 0]
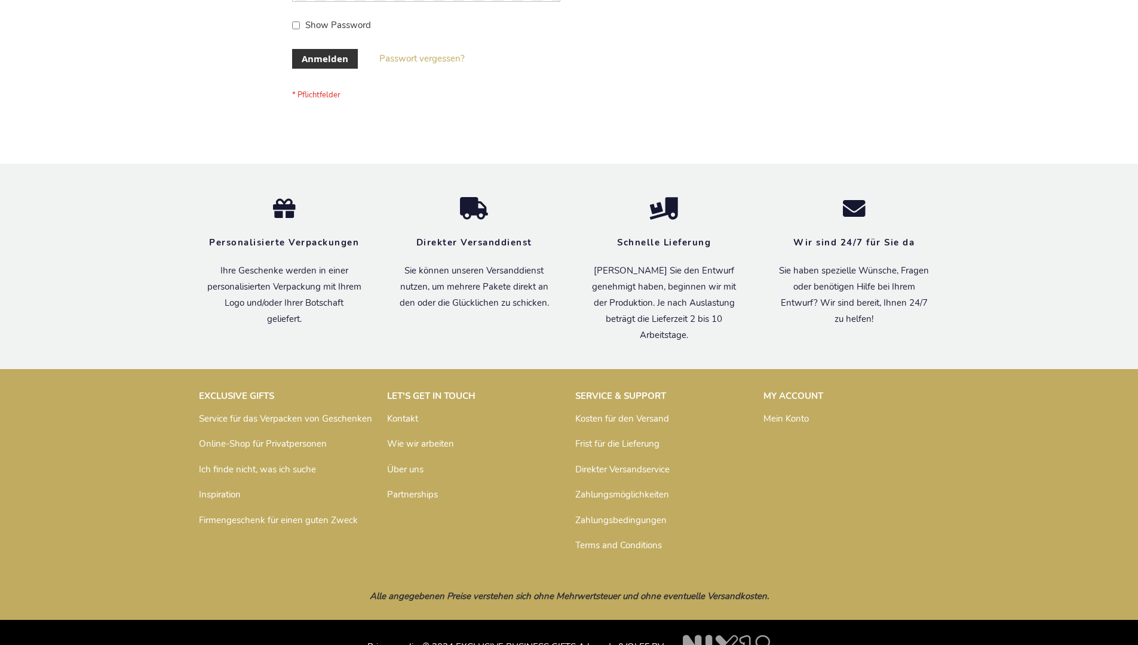
scroll to position [400, 0]
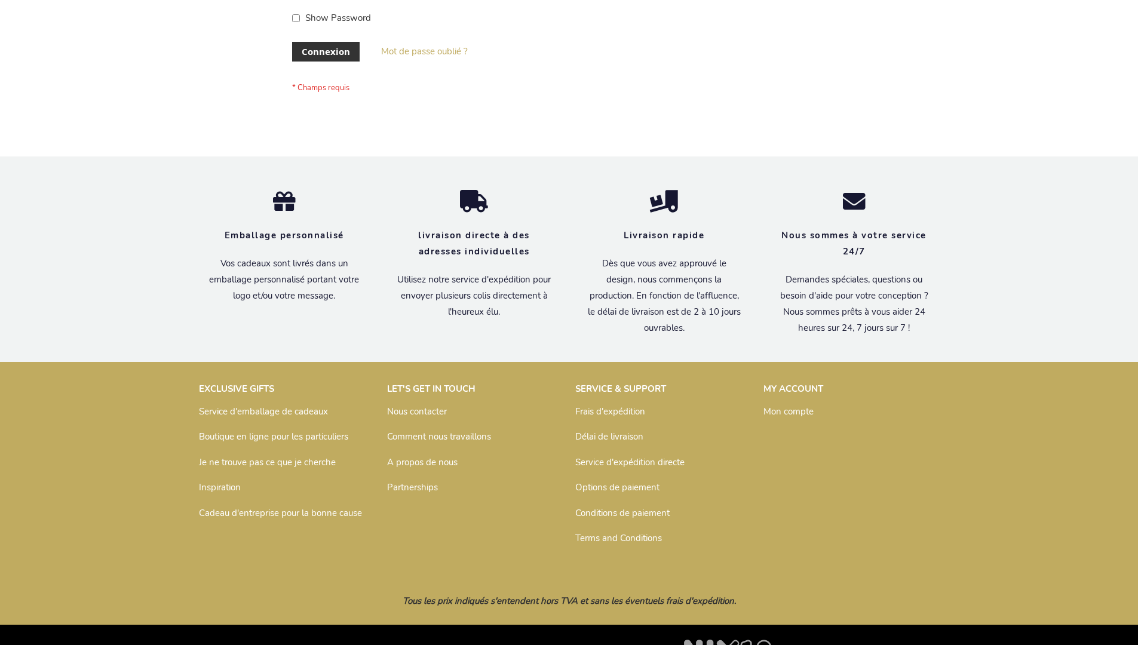
scroll to position [412, 0]
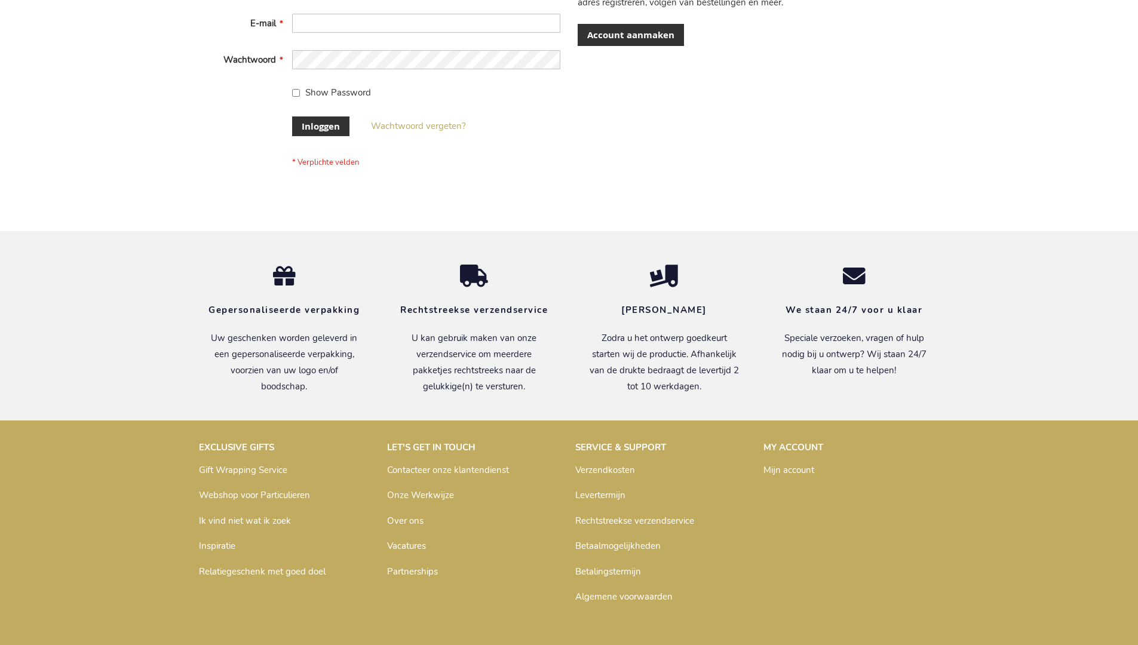
scroll to position [406, 0]
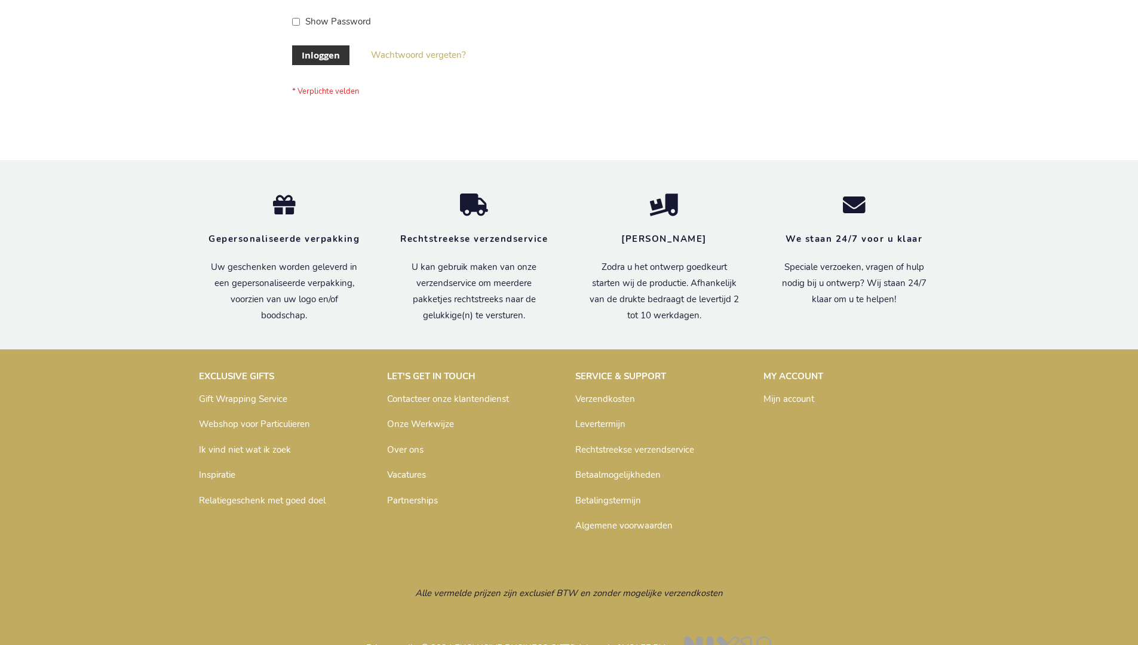
scroll to position [406, 0]
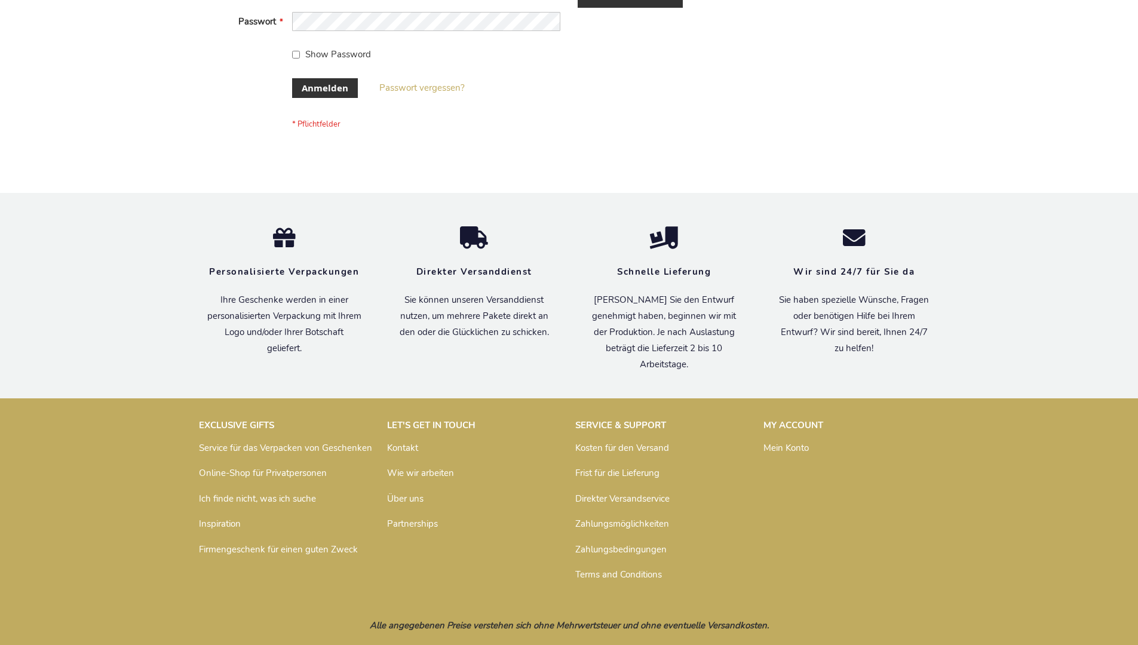
scroll to position [400, 0]
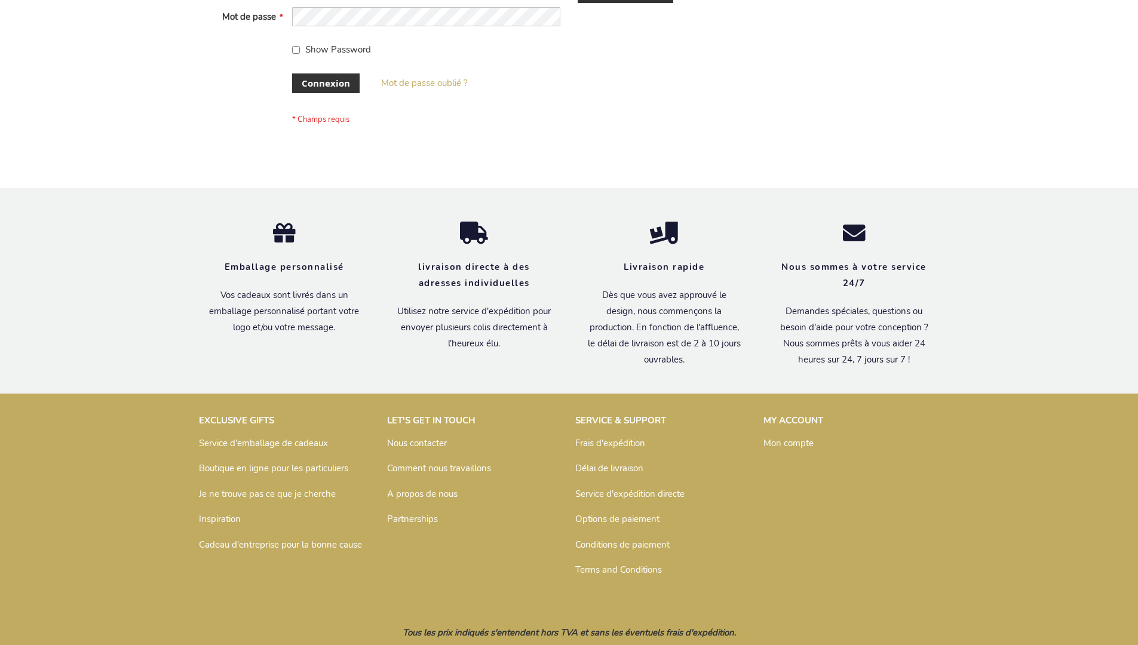
scroll to position [412, 0]
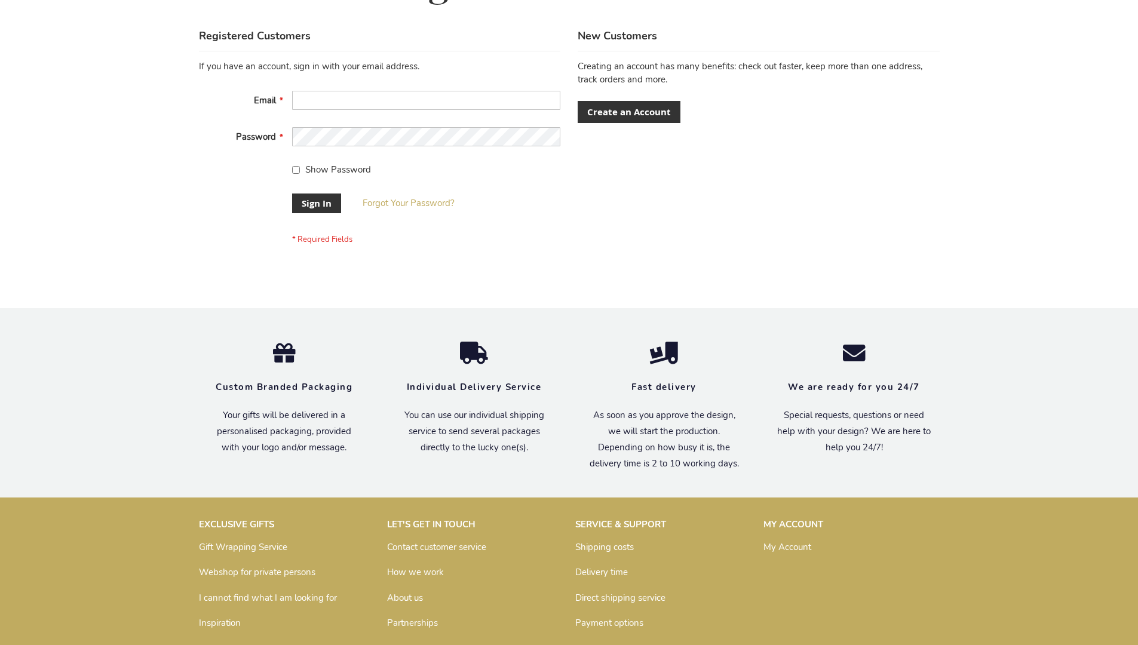
scroll to position [384, 0]
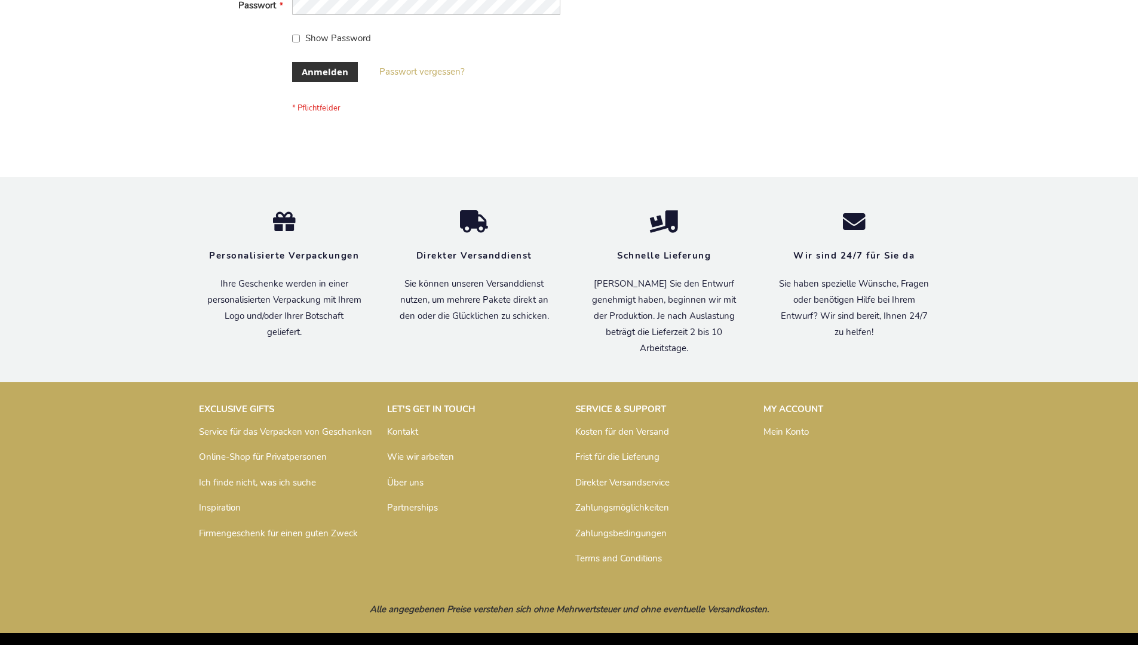
scroll to position [400, 0]
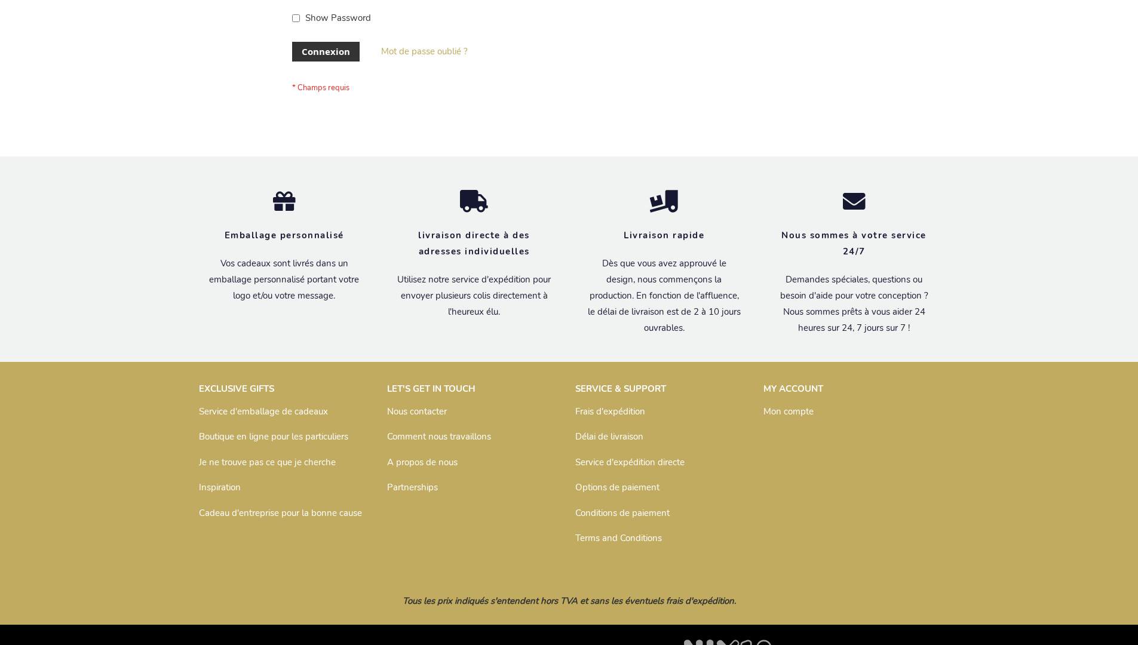
scroll to position [412, 0]
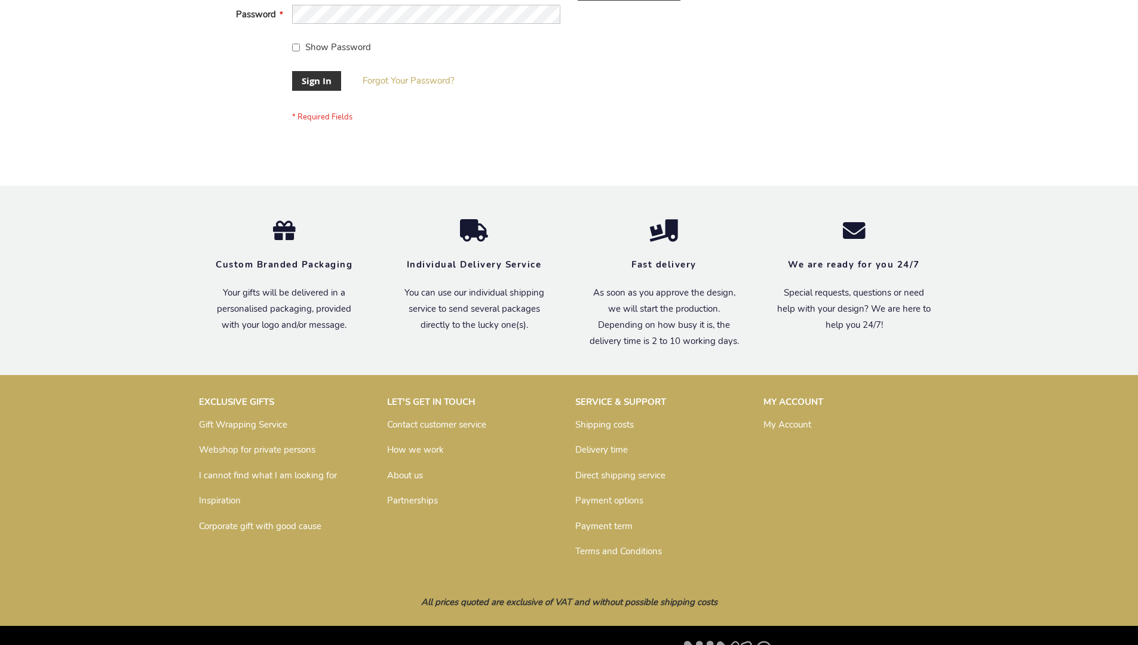
scroll to position [384, 0]
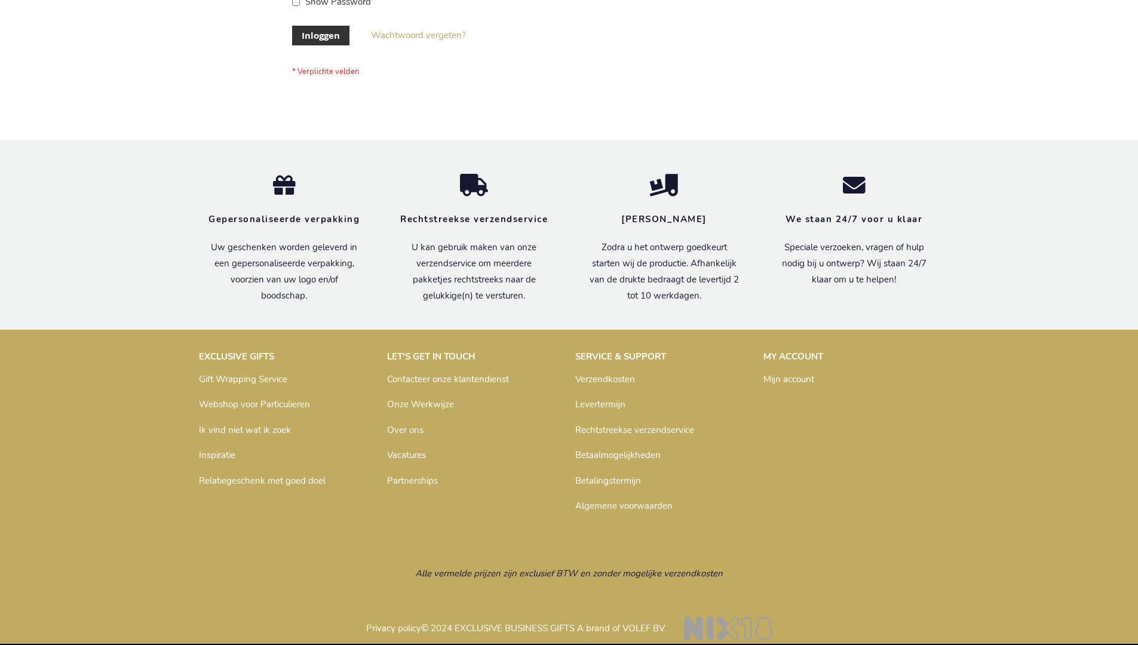
scroll to position [406, 0]
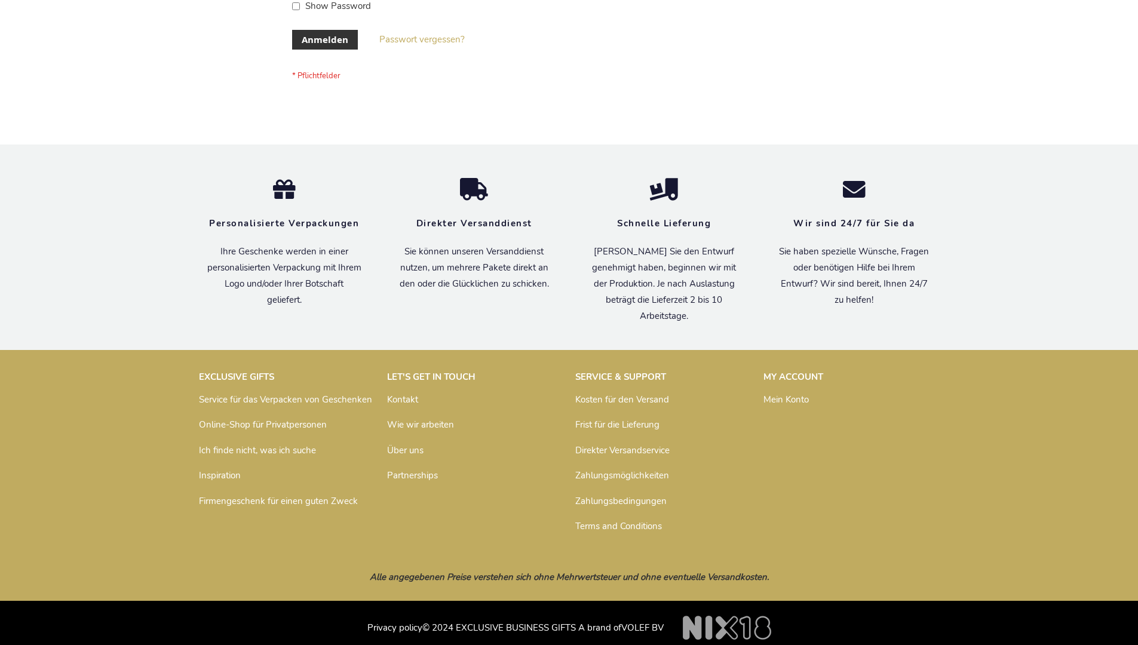
scroll to position [391, 0]
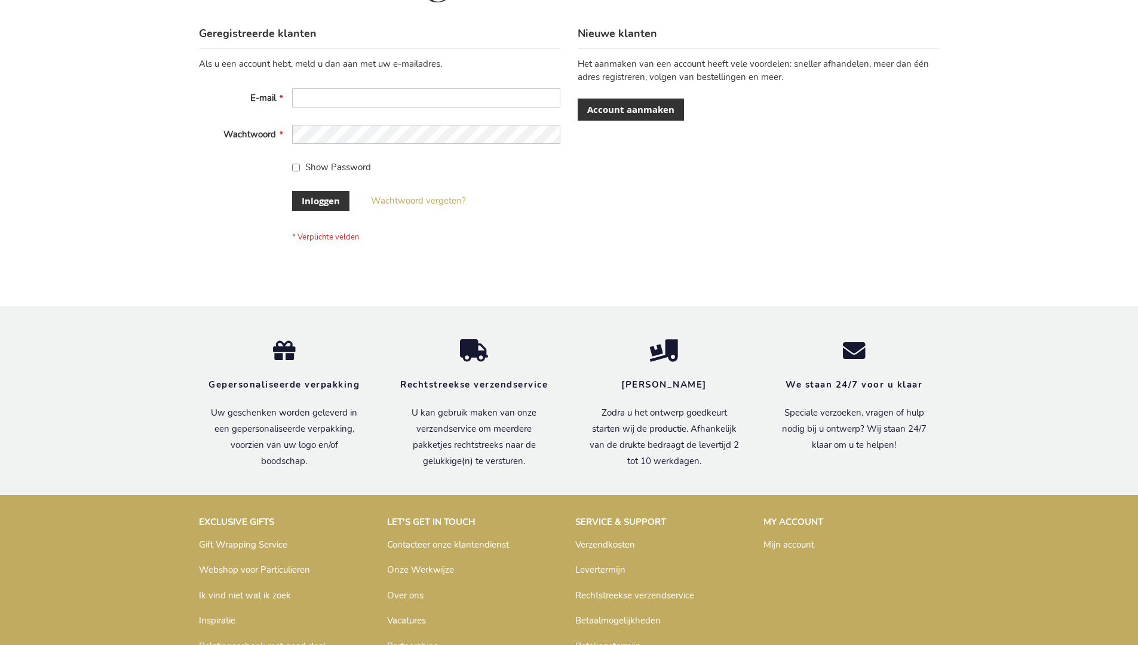
scroll to position [406, 0]
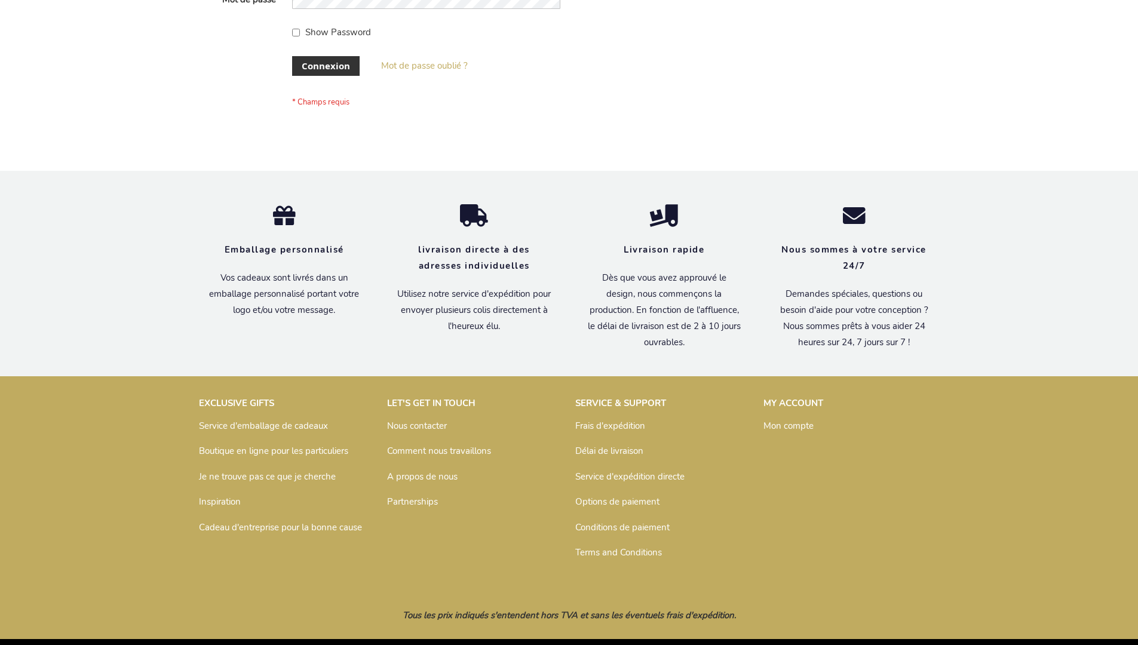
scroll to position [412, 0]
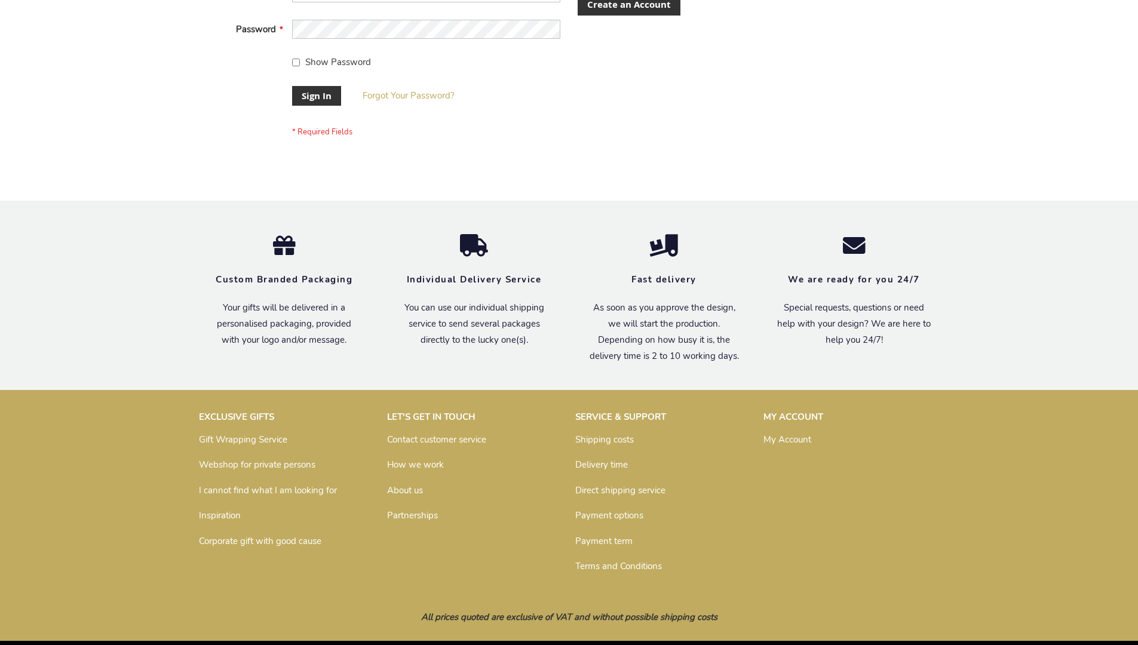
scroll to position [384, 0]
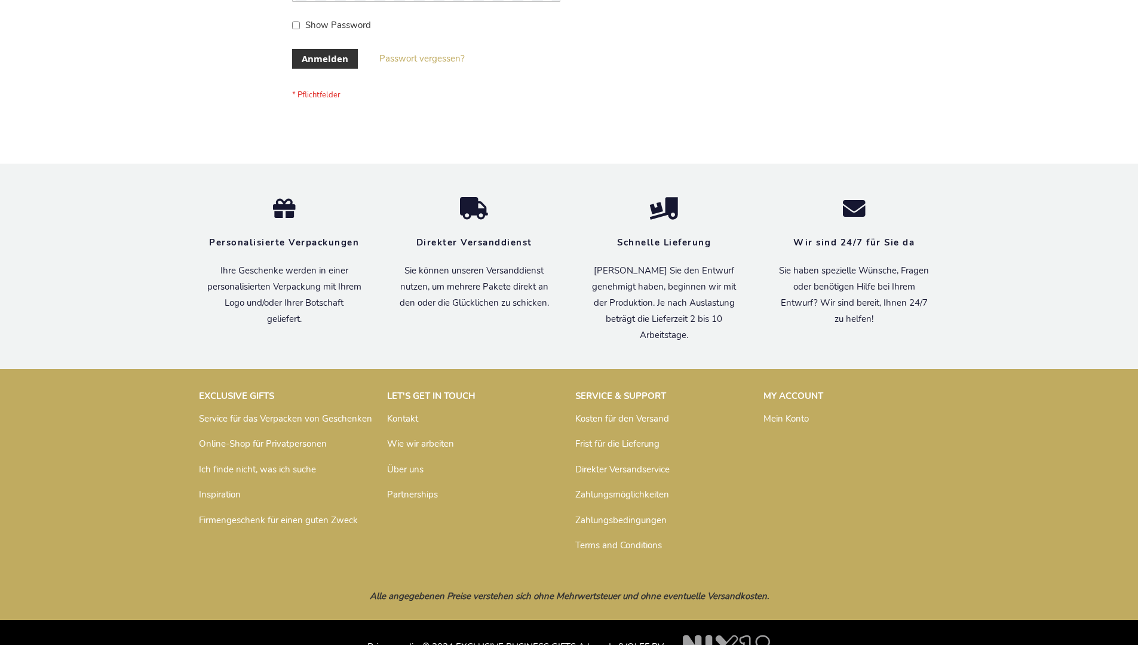
scroll to position [400, 0]
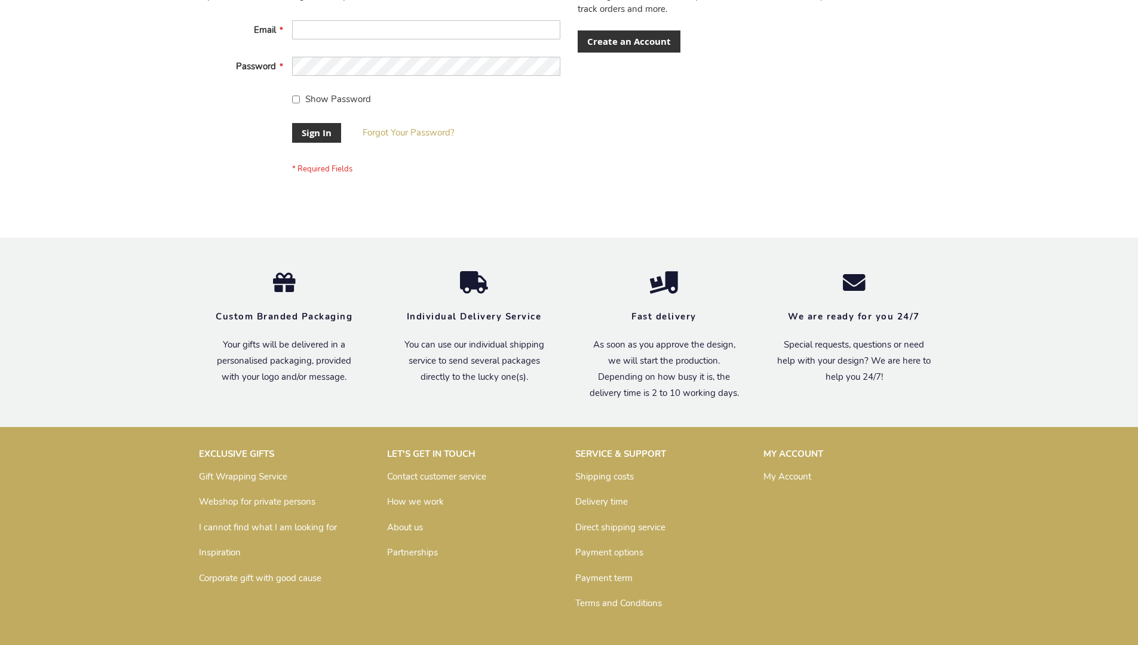
scroll to position [384, 0]
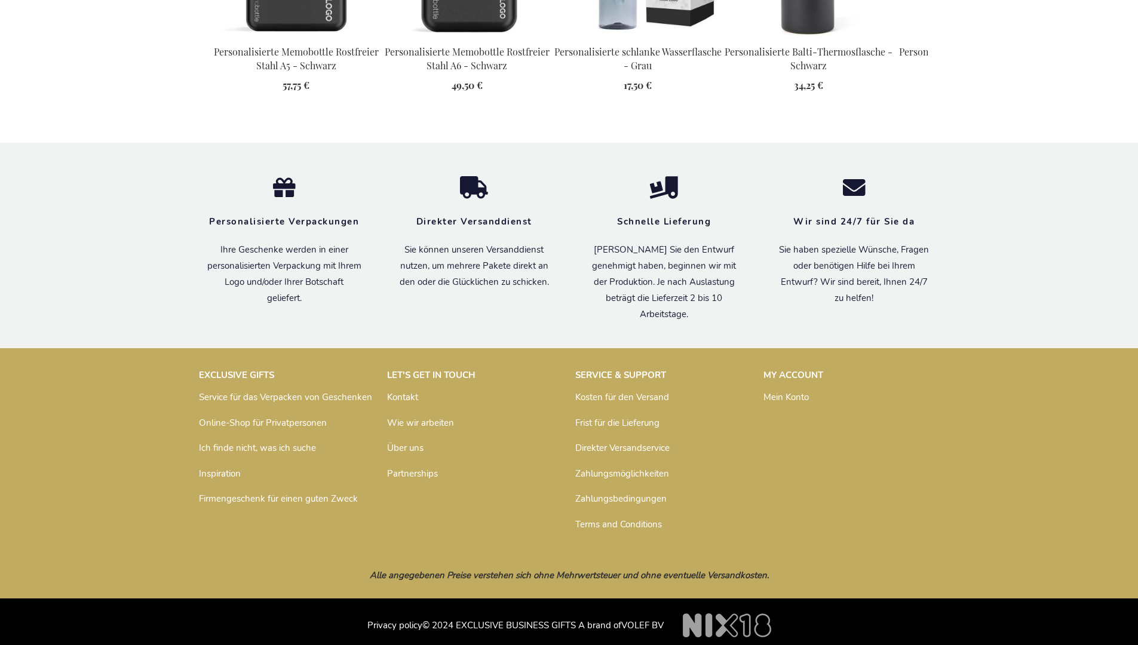
scroll to position [1731, 0]
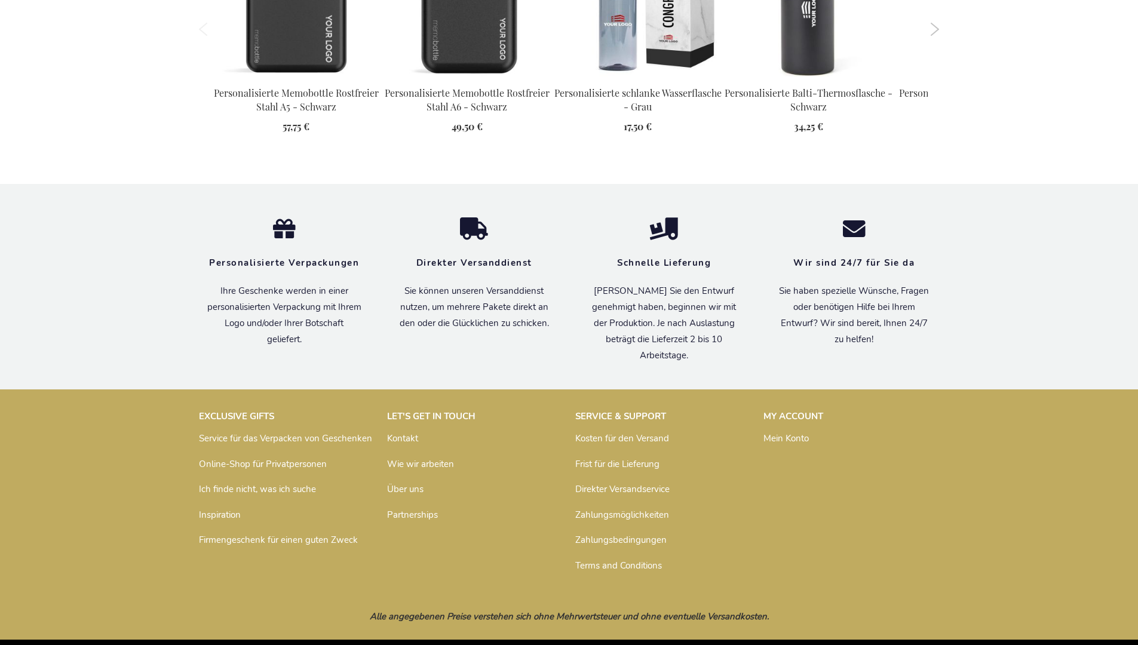
scroll to position [1731, 0]
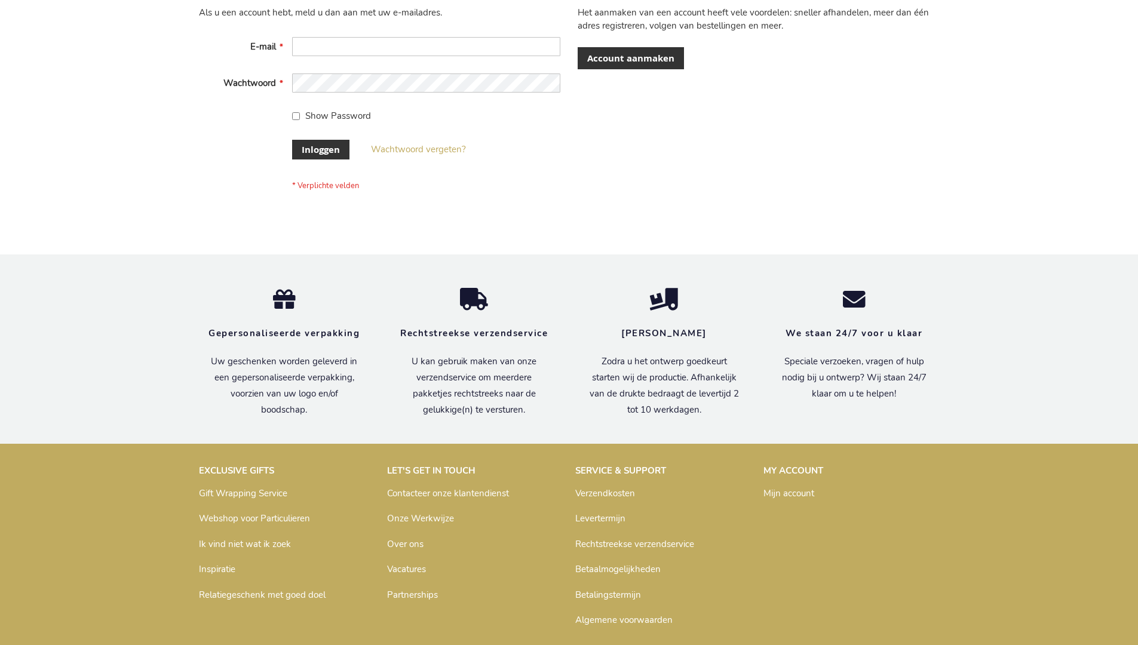
scroll to position [406, 0]
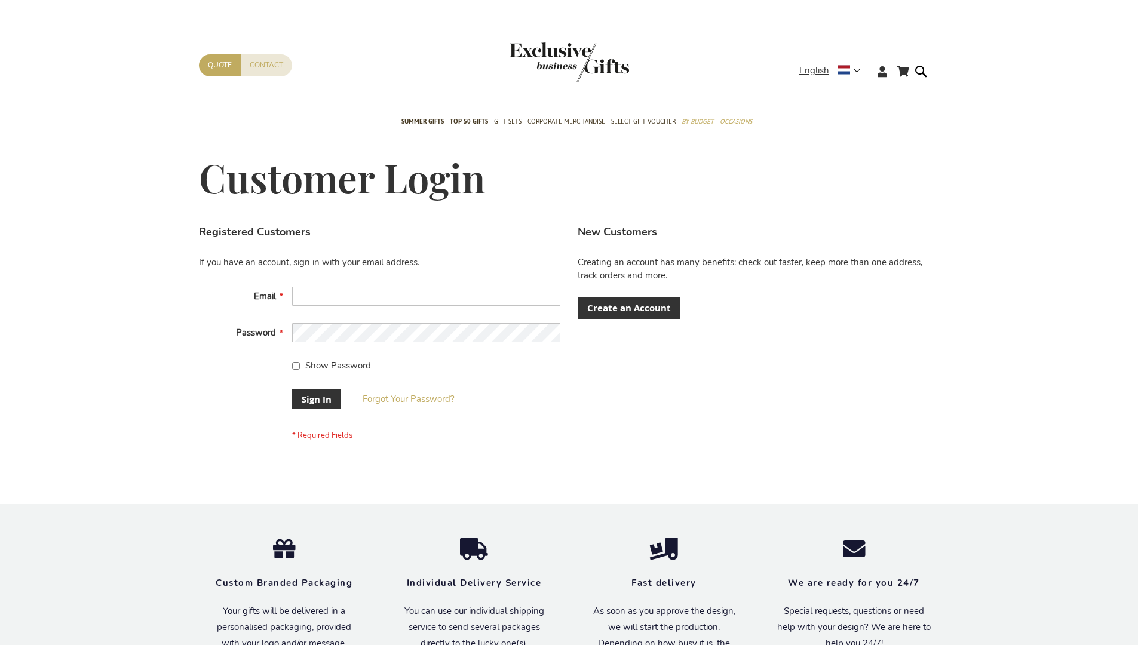
scroll to position [384, 0]
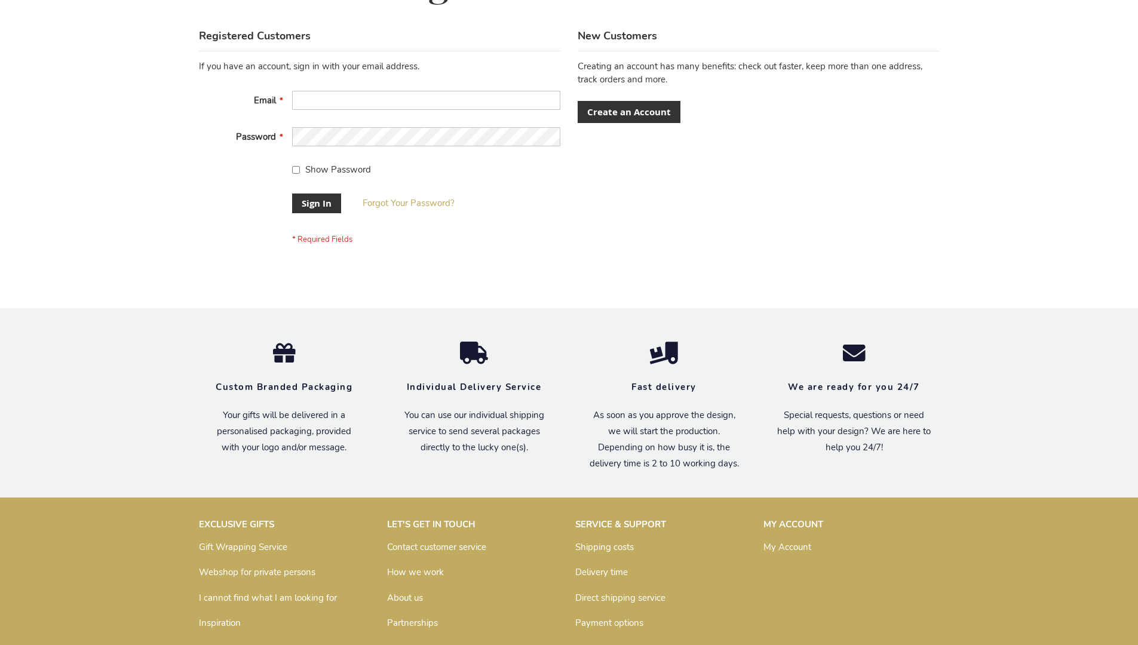
scroll to position [384, 0]
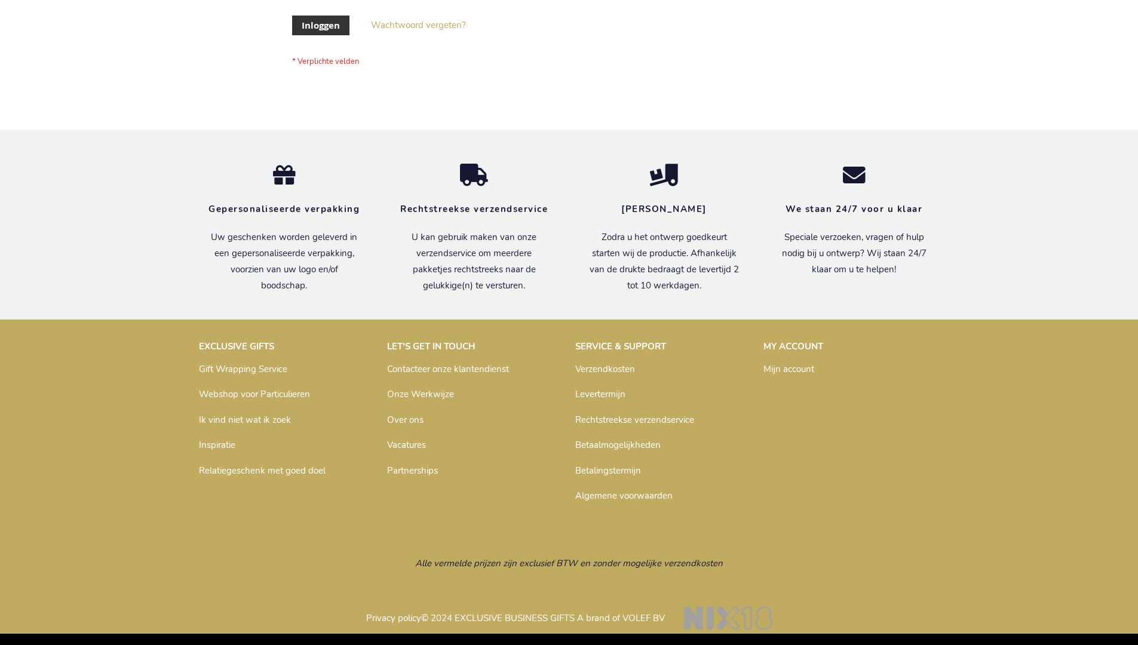
scroll to position [406, 0]
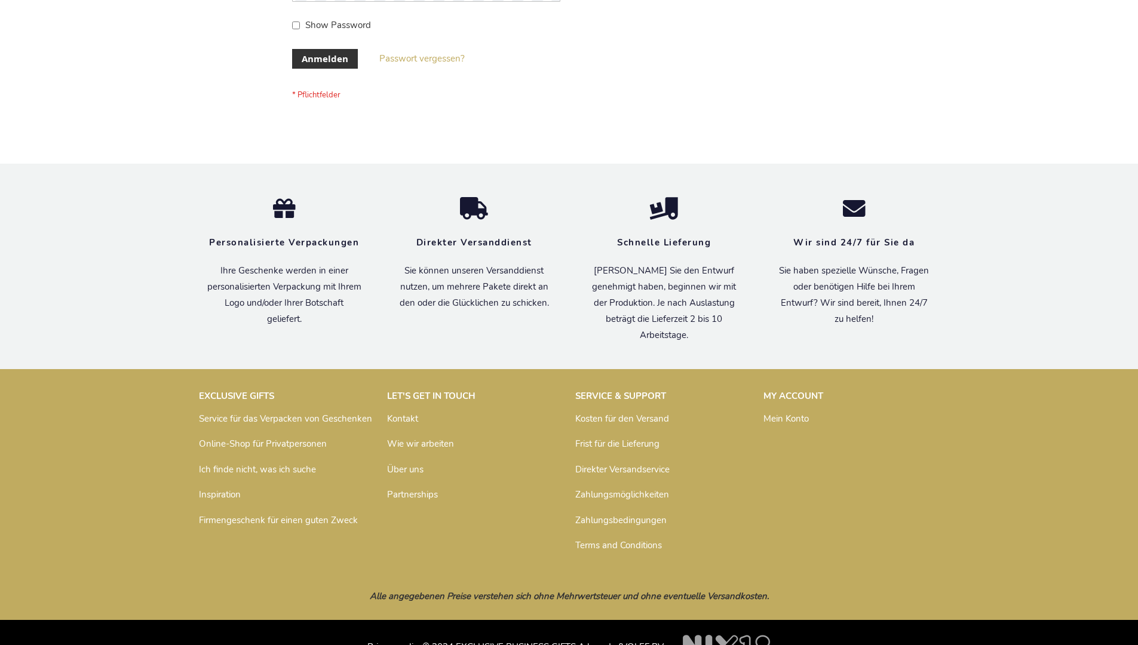
scroll to position [400, 0]
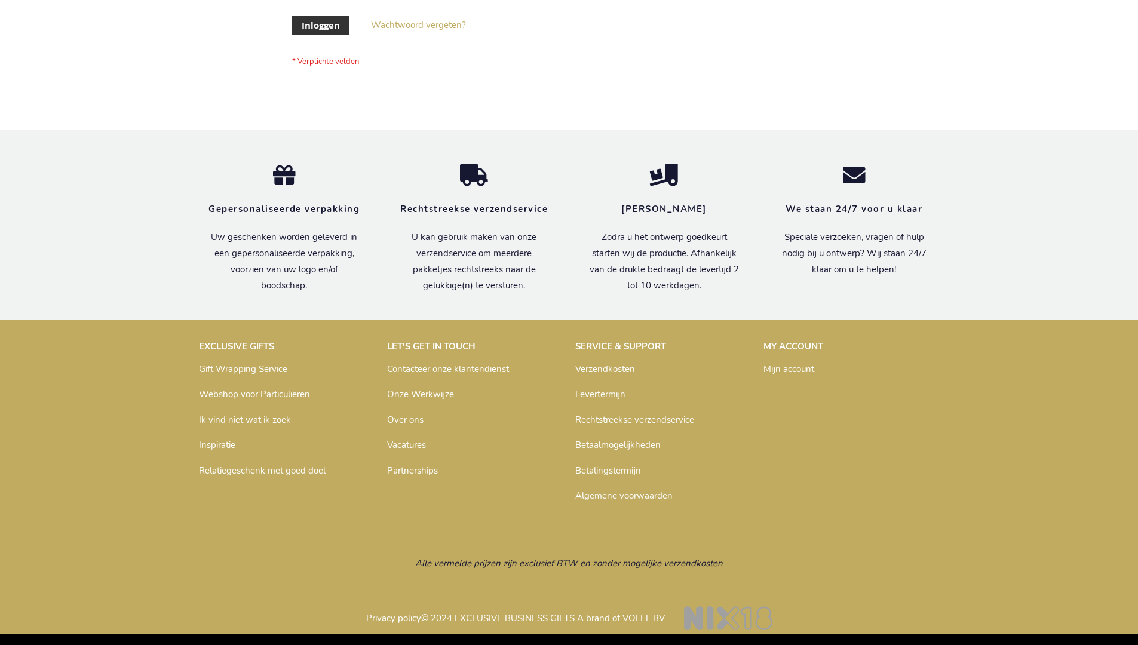
scroll to position [406, 0]
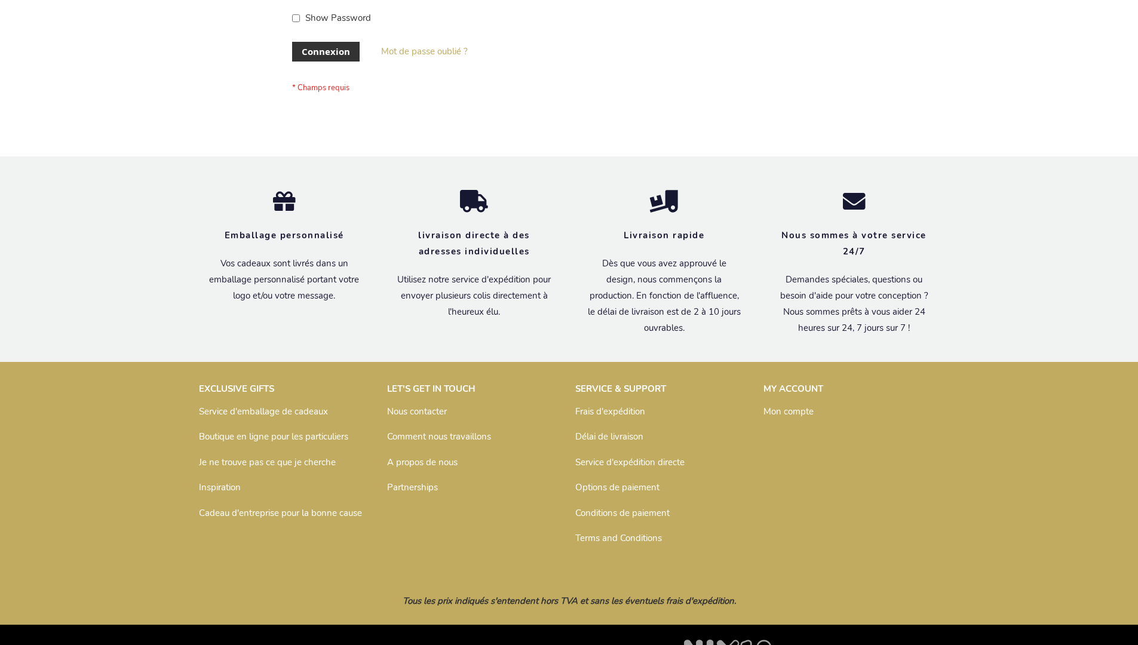
scroll to position [412, 0]
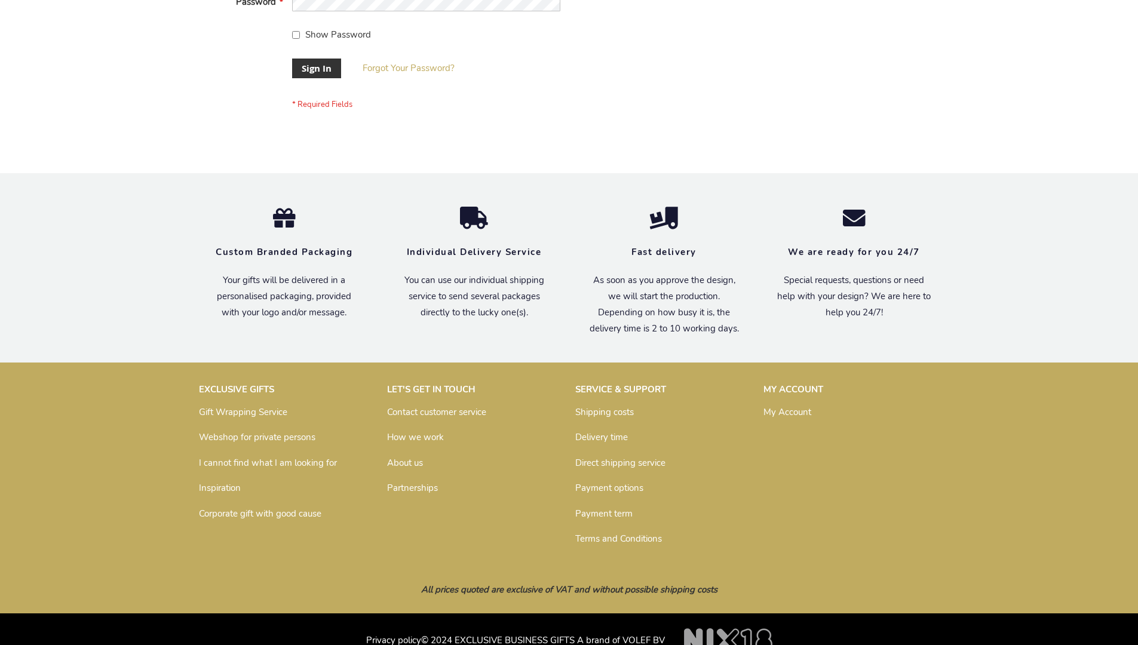
scroll to position [384, 0]
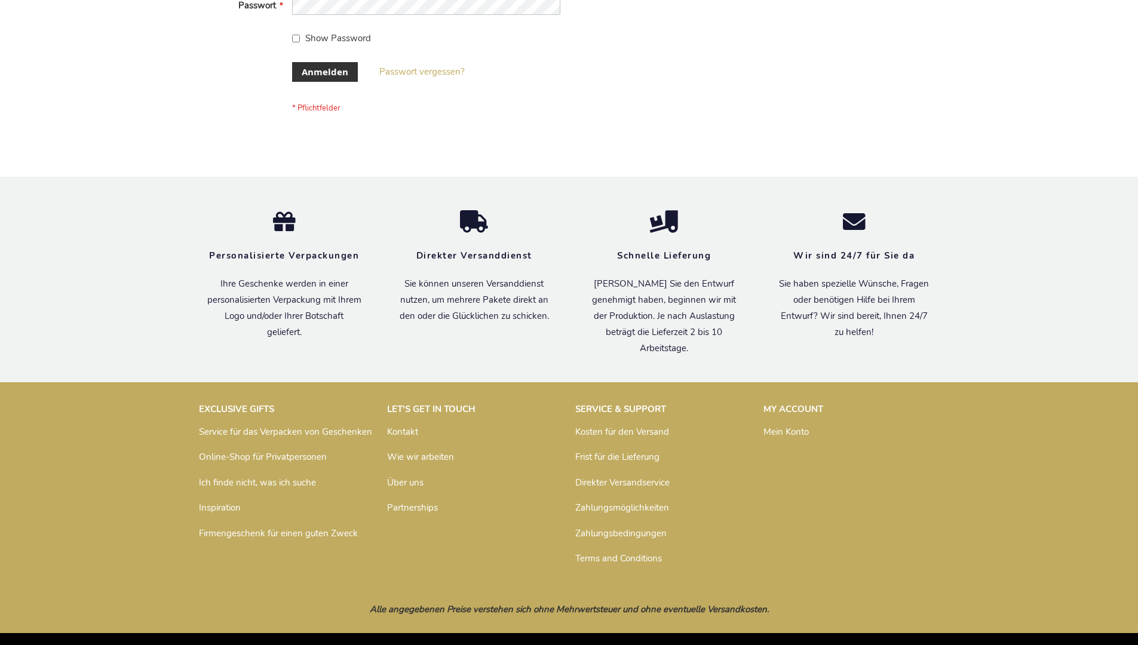
scroll to position [400, 0]
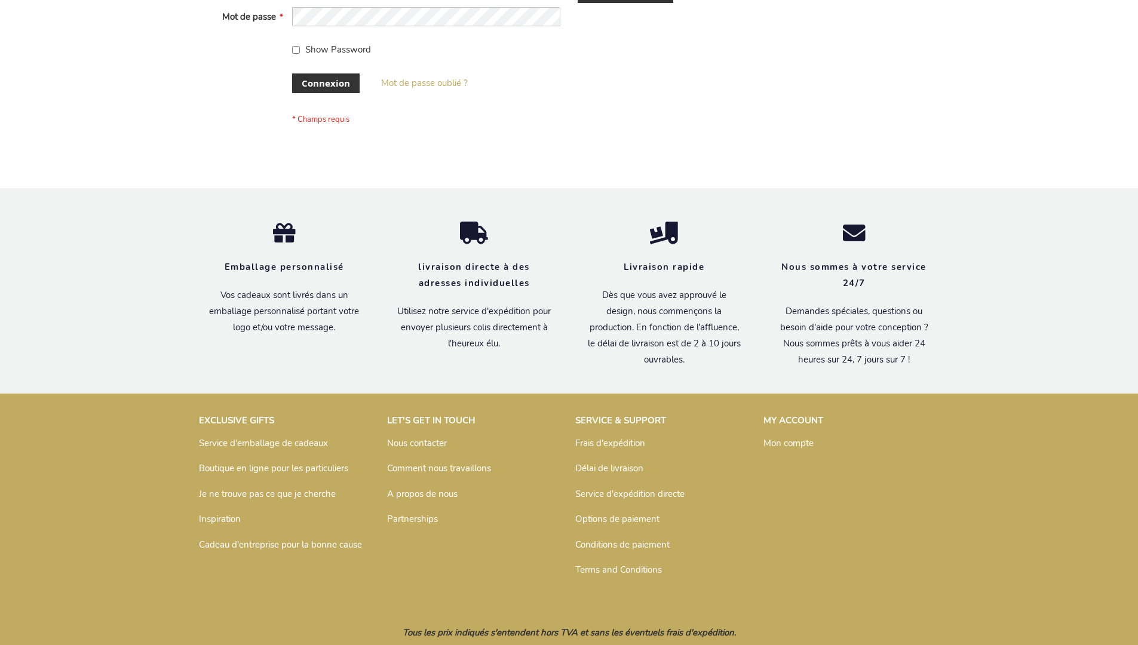
scroll to position [412, 0]
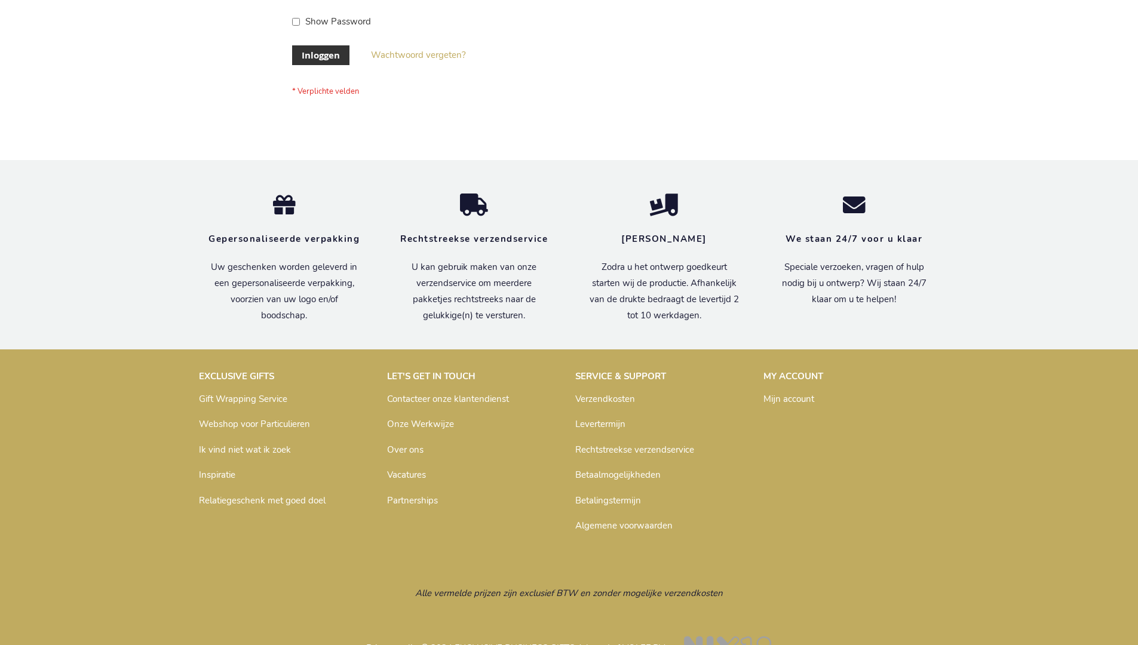
scroll to position [406, 0]
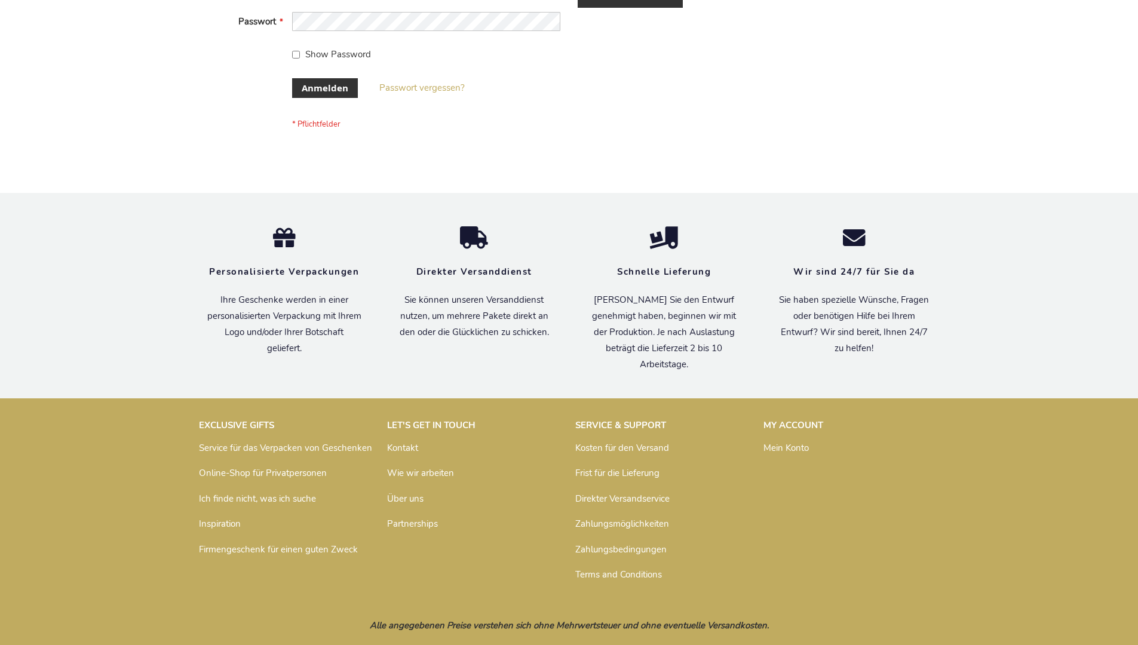
scroll to position [400, 0]
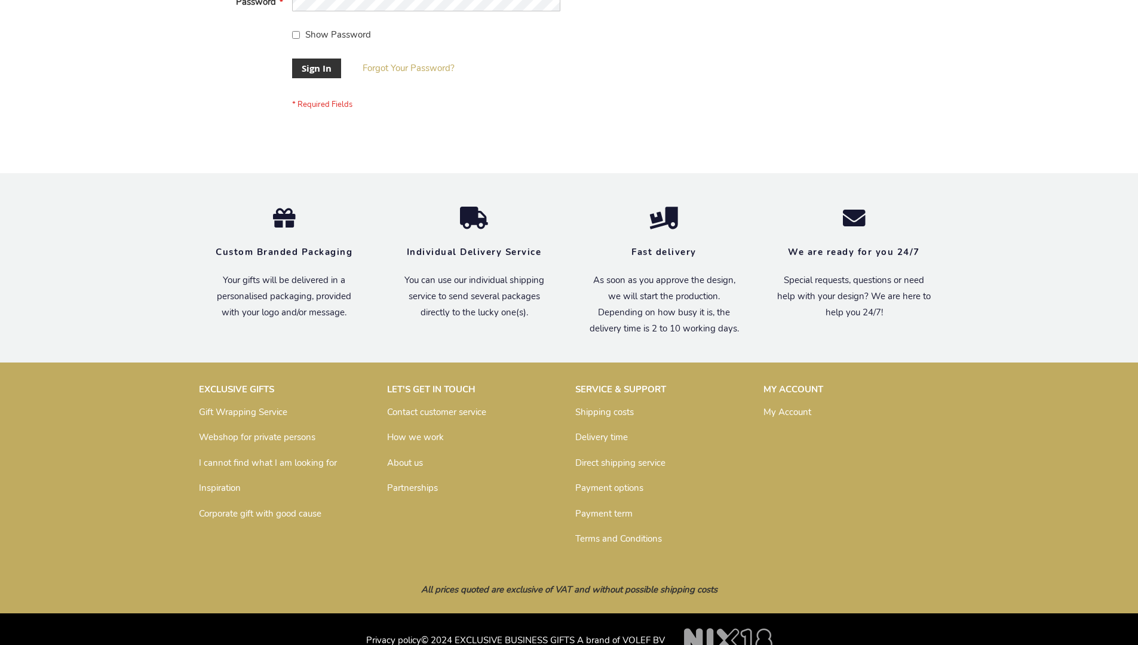
scroll to position [384, 0]
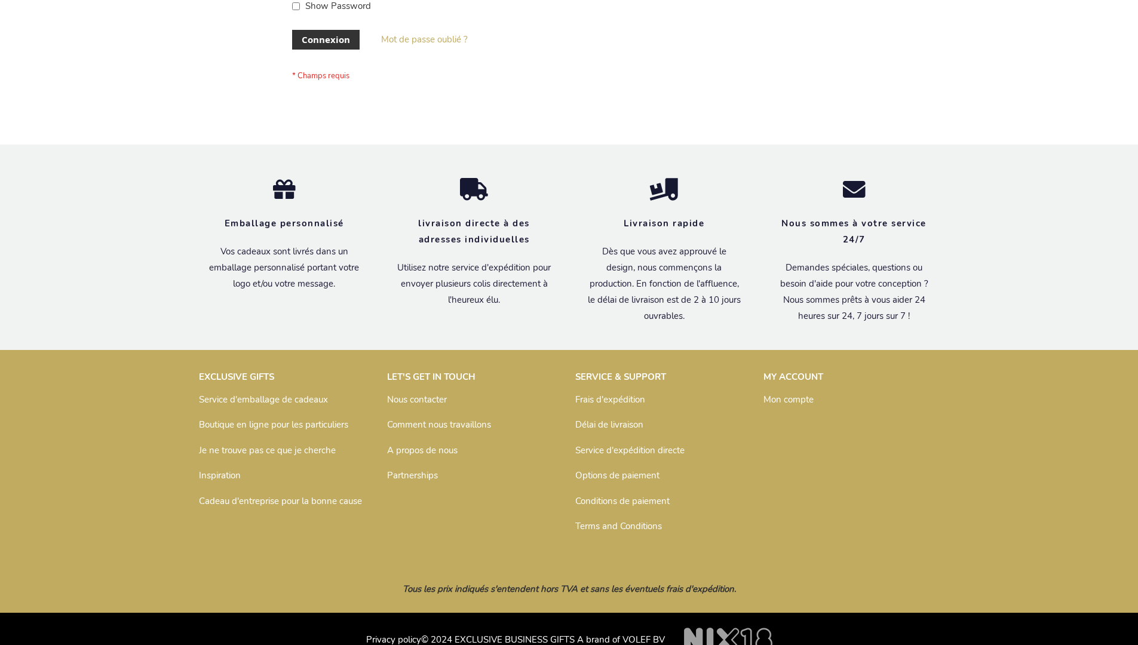
scroll to position [412, 0]
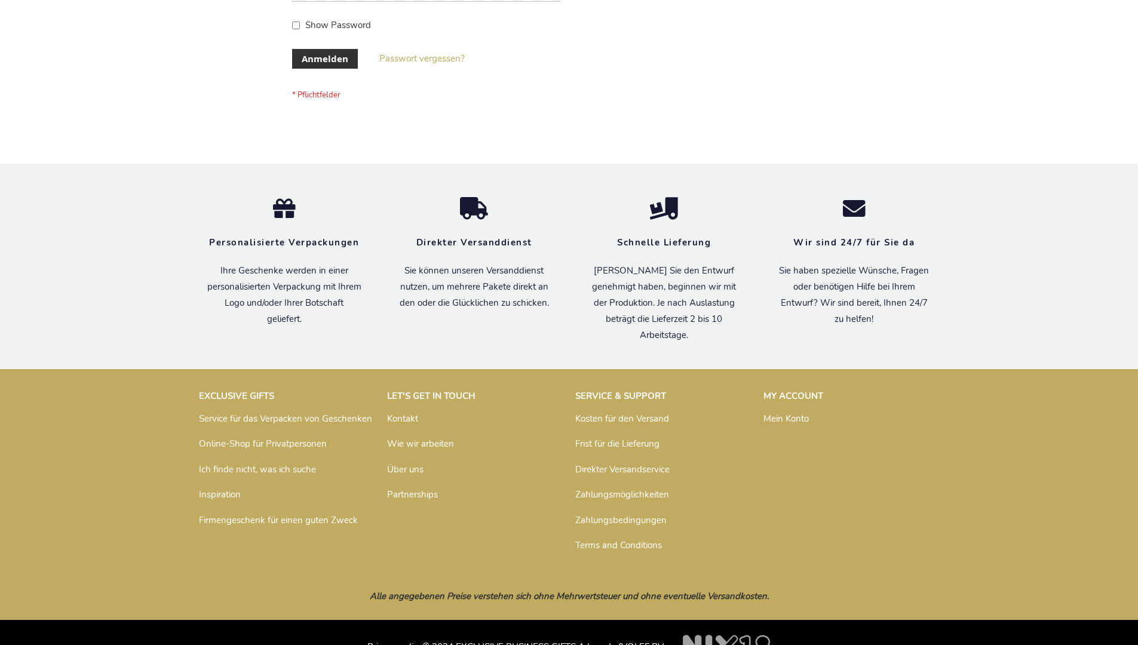
scroll to position [400, 0]
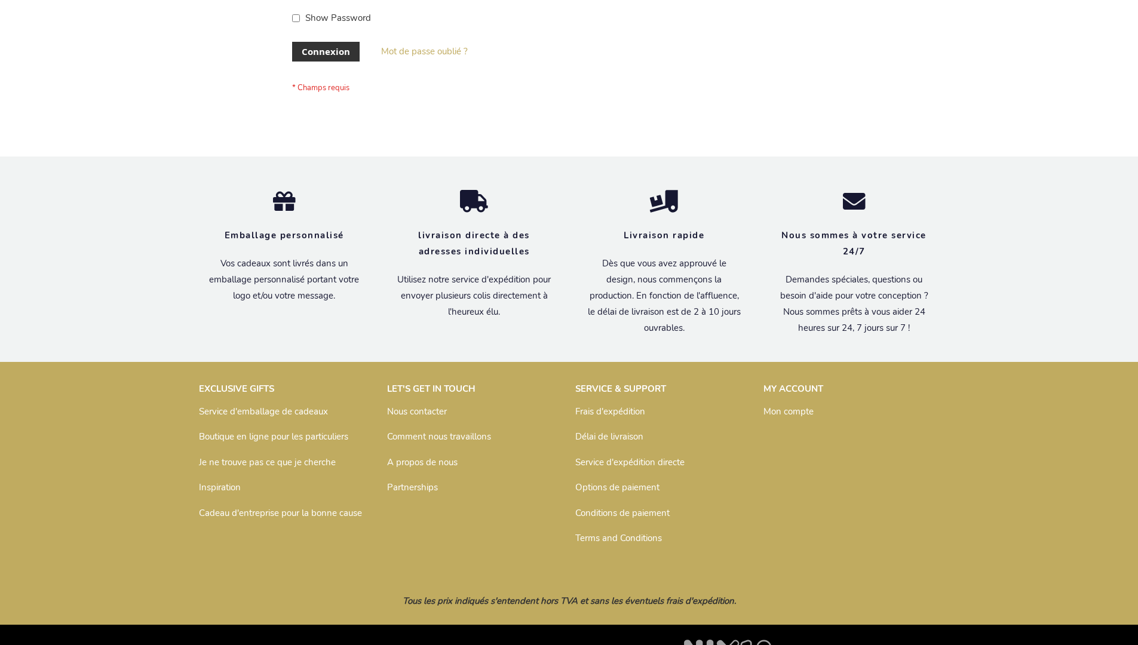
scroll to position [412, 0]
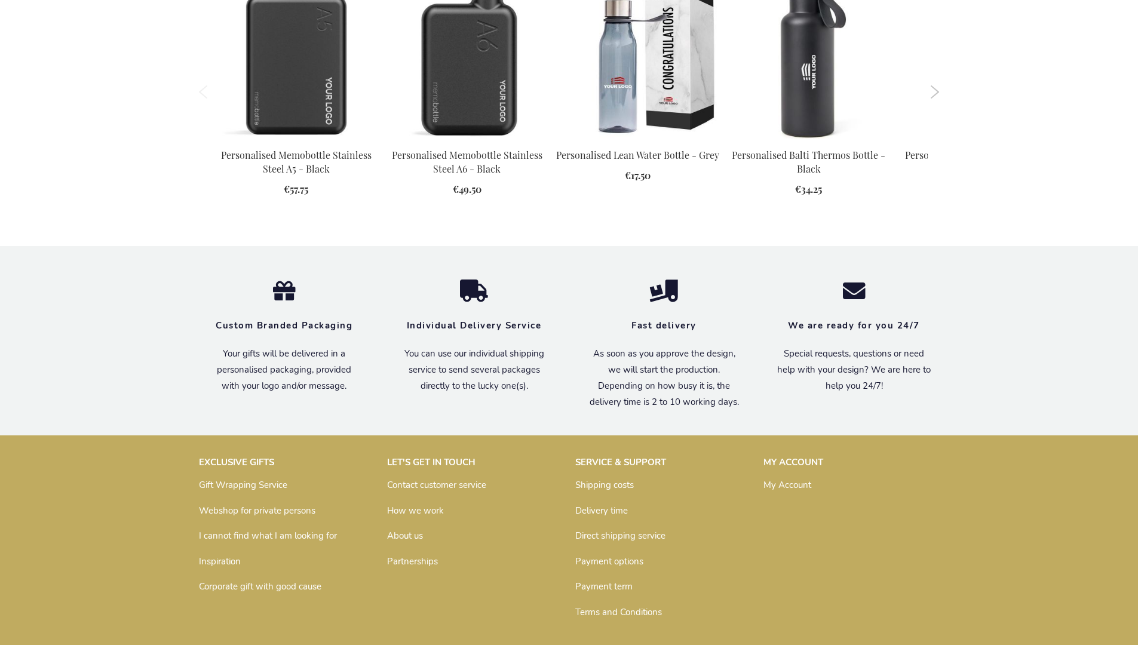
scroll to position [1702, 0]
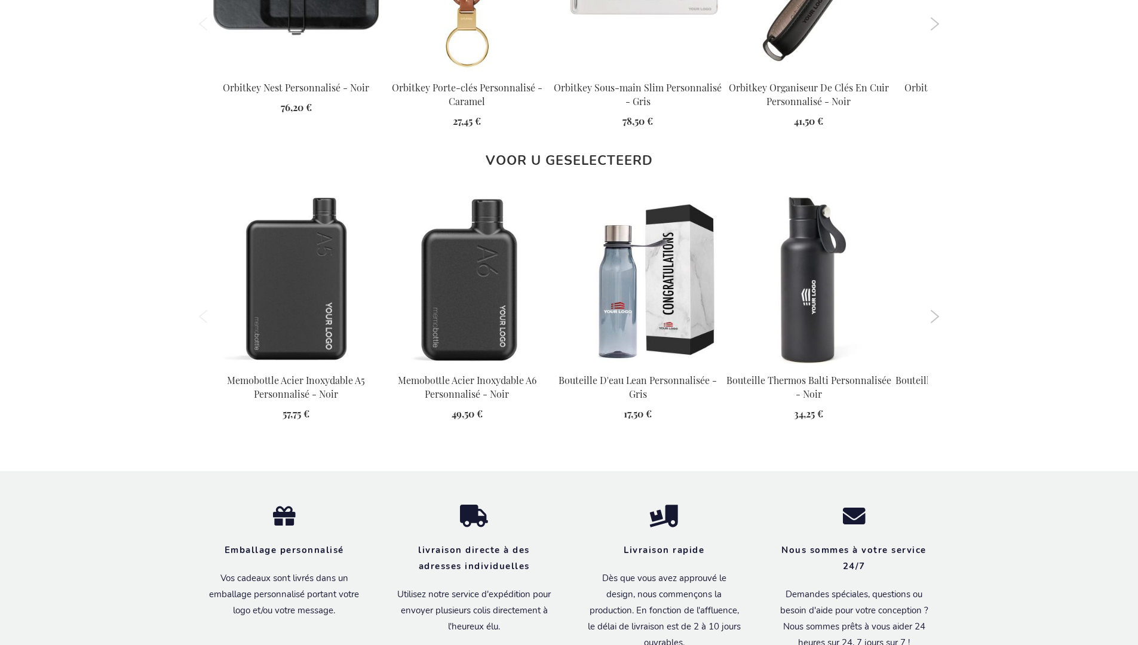
scroll to position [1743, 0]
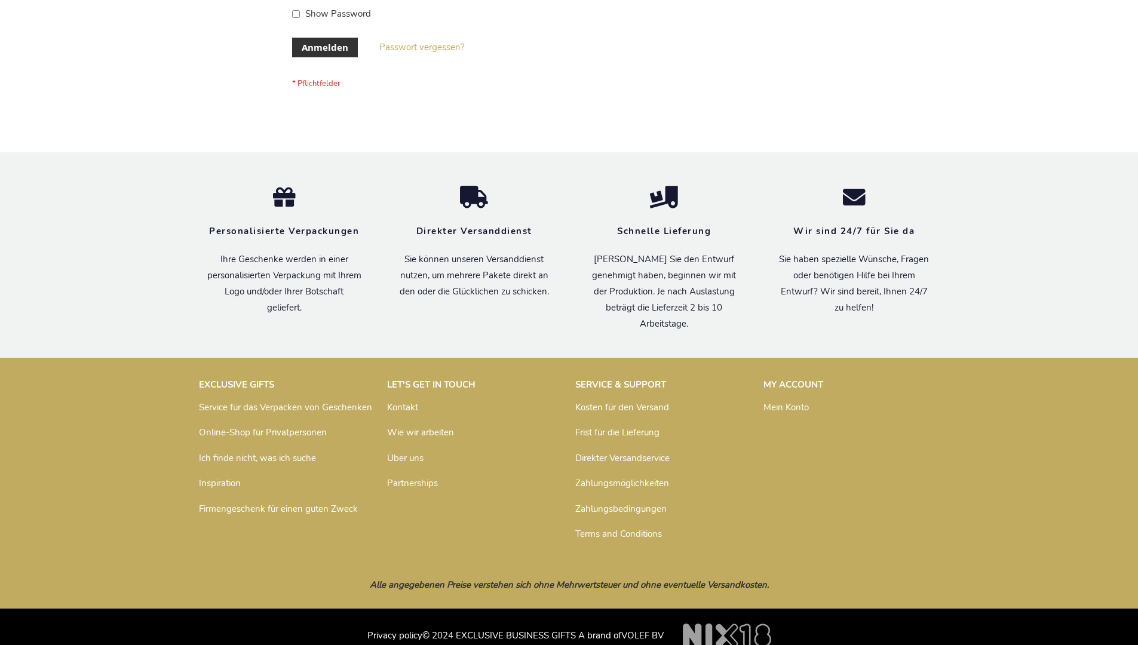
scroll to position [400, 0]
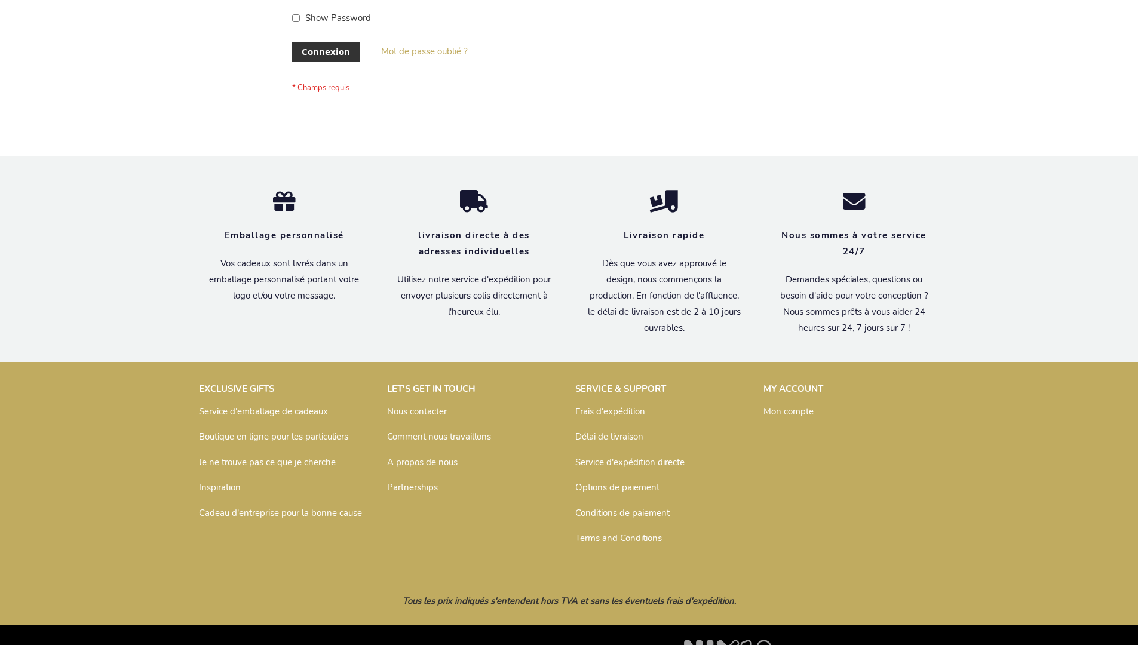
scroll to position [412, 0]
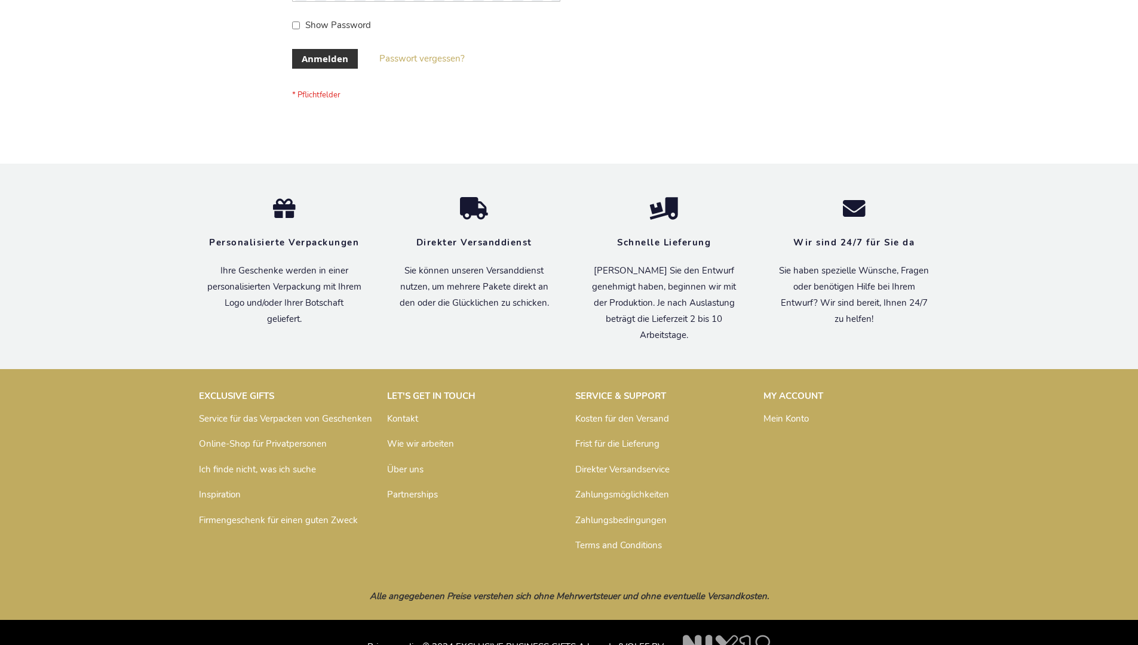
scroll to position [400, 0]
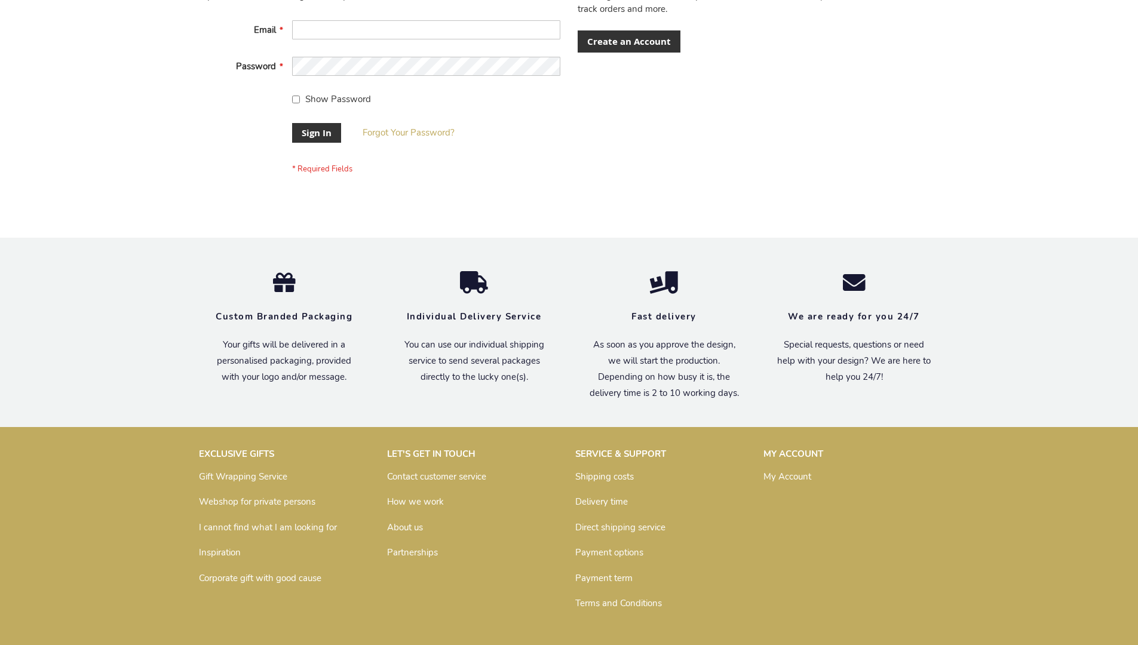
scroll to position [384, 0]
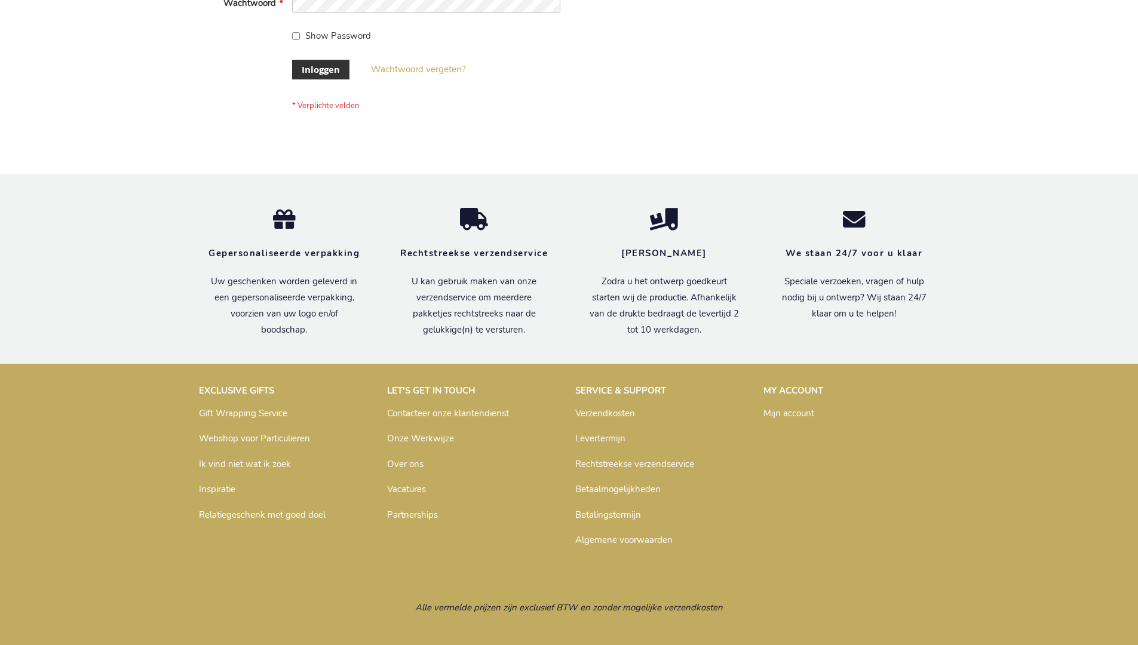
scroll to position [406, 0]
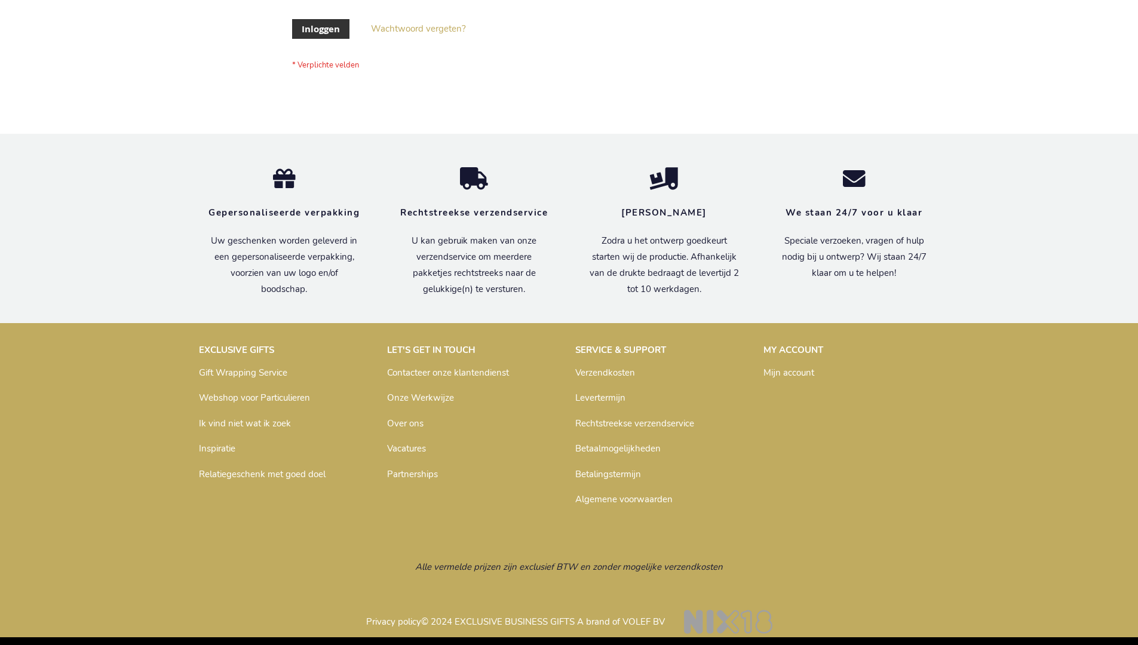
scroll to position [406, 0]
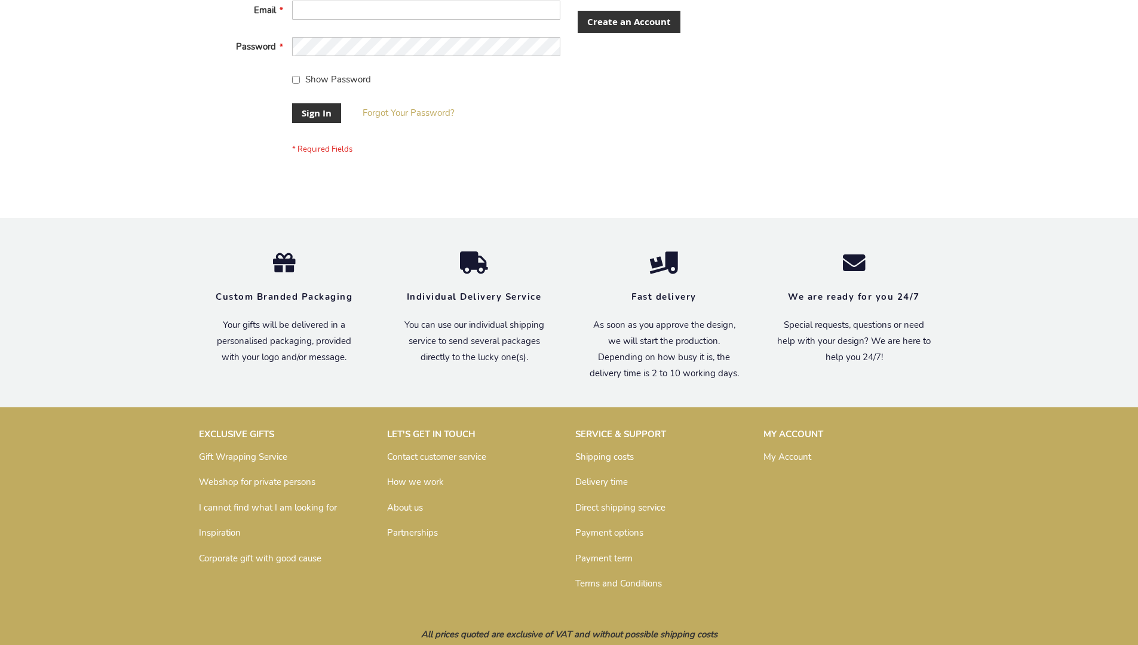
scroll to position [384, 0]
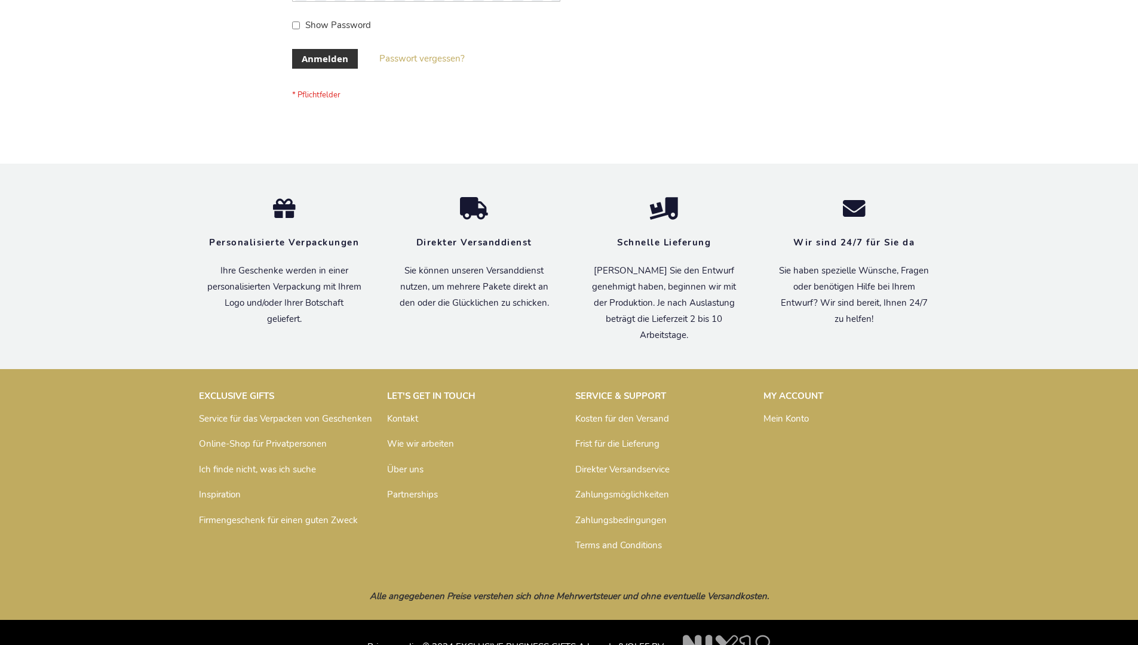
scroll to position [400, 0]
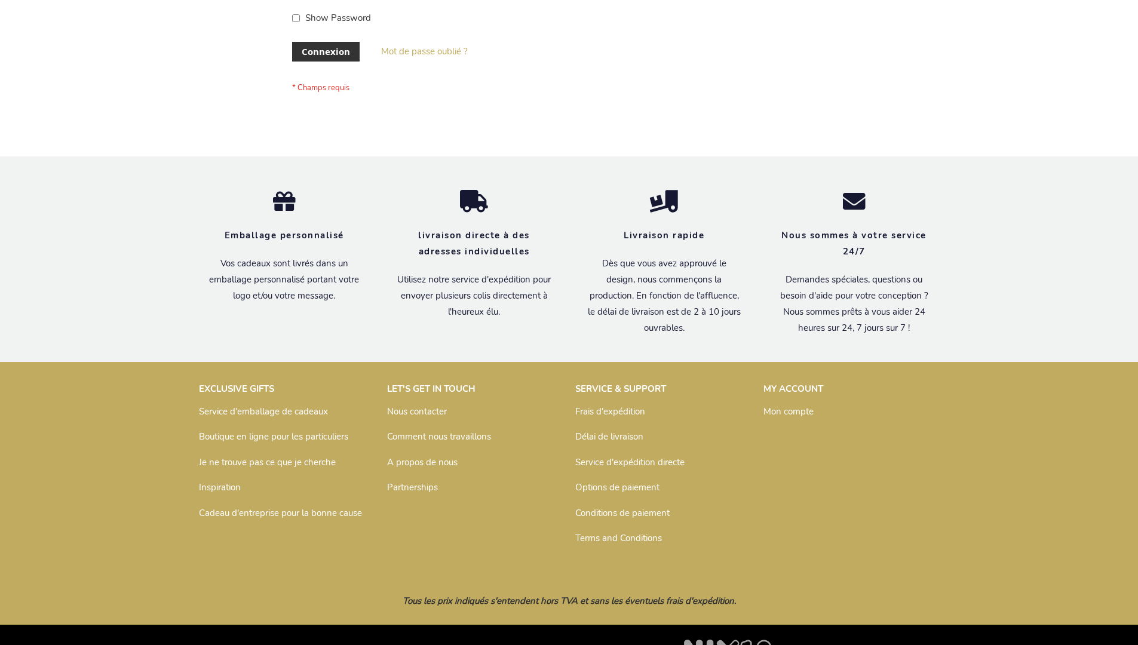
scroll to position [412, 0]
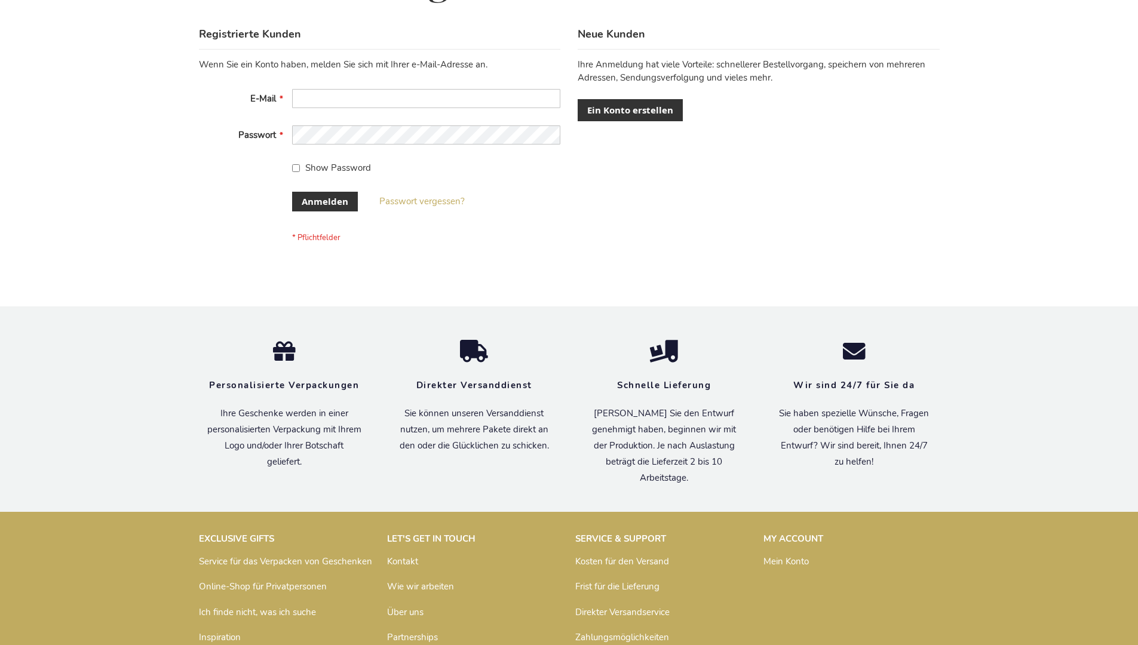
scroll to position [400, 0]
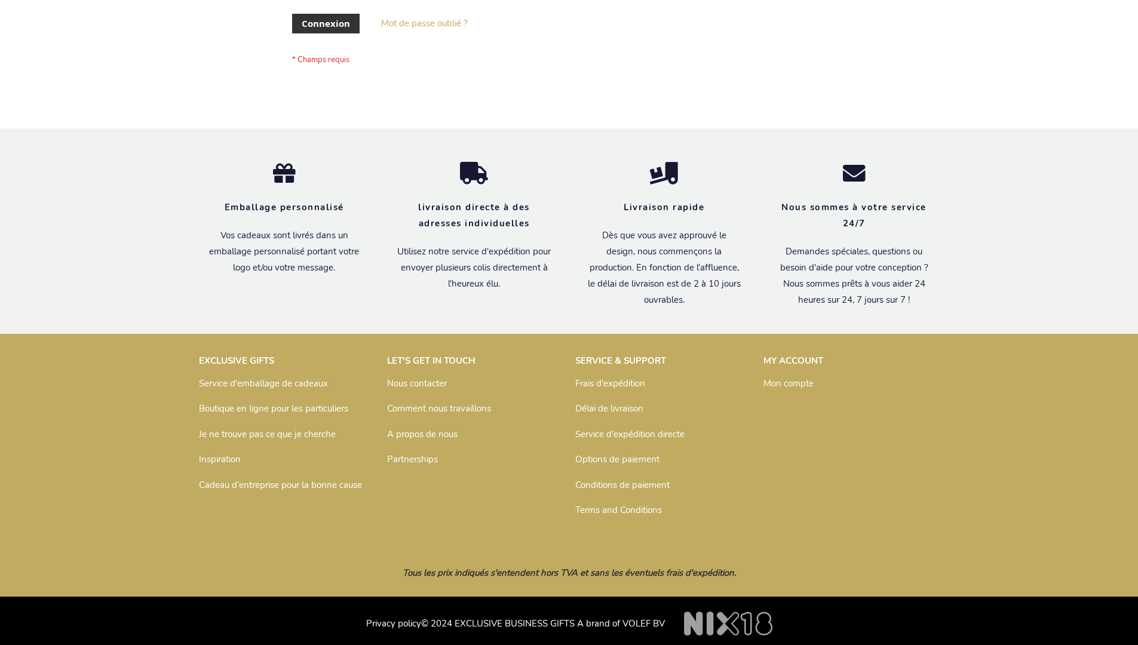
scroll to position [412, 0]
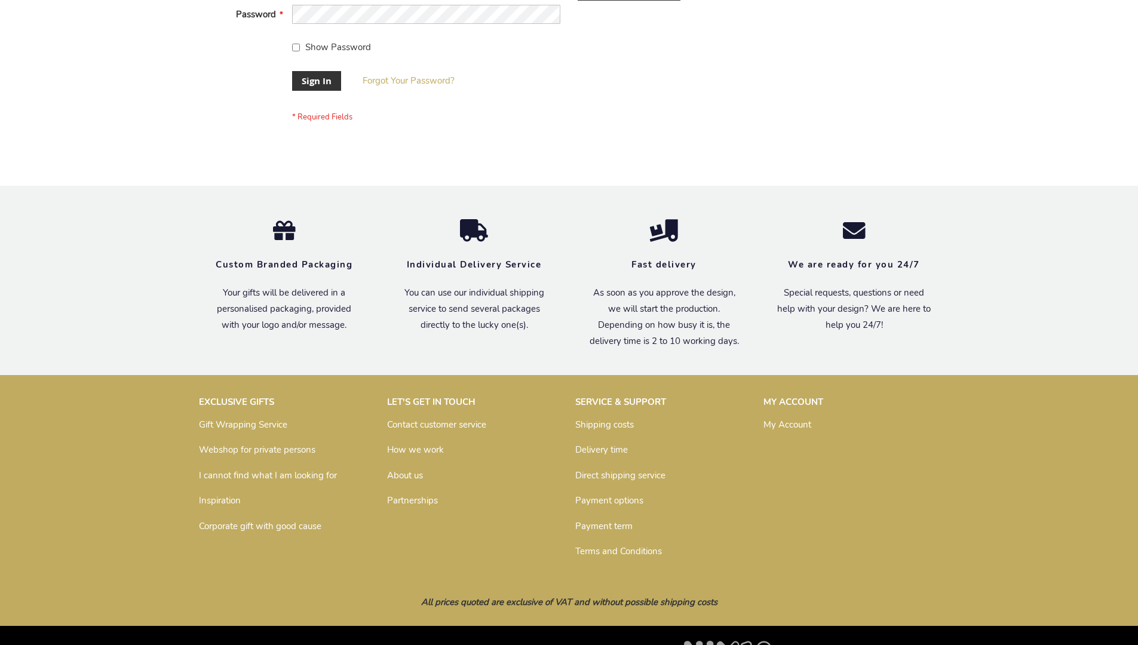
scroll to position [384, 0]
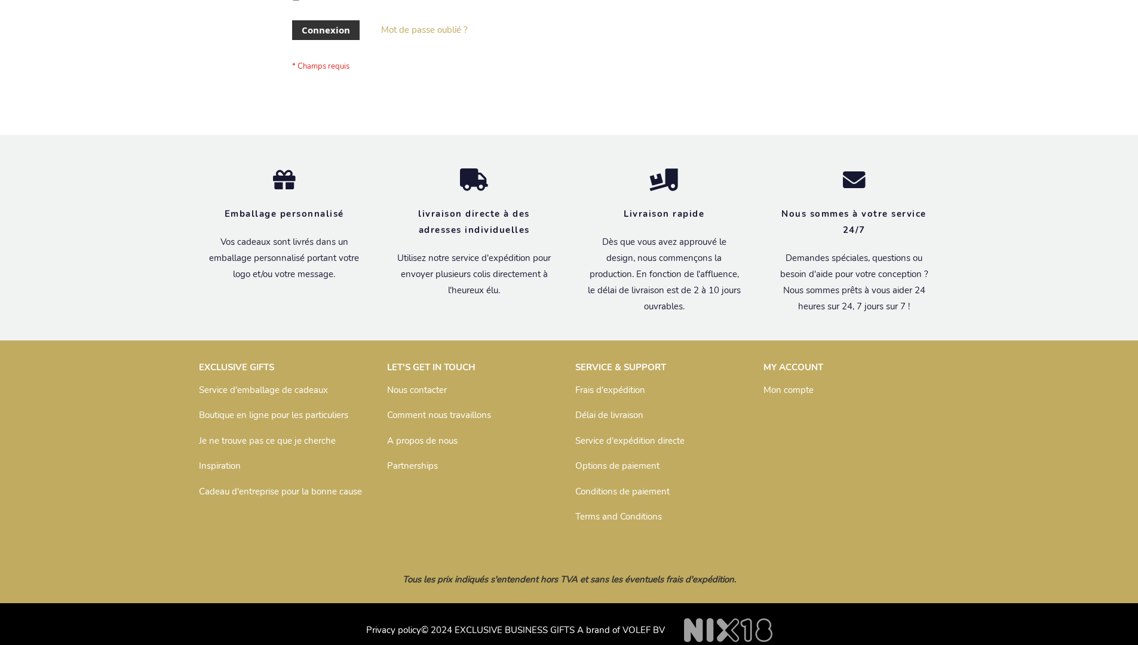
scroll to position [412, 0]
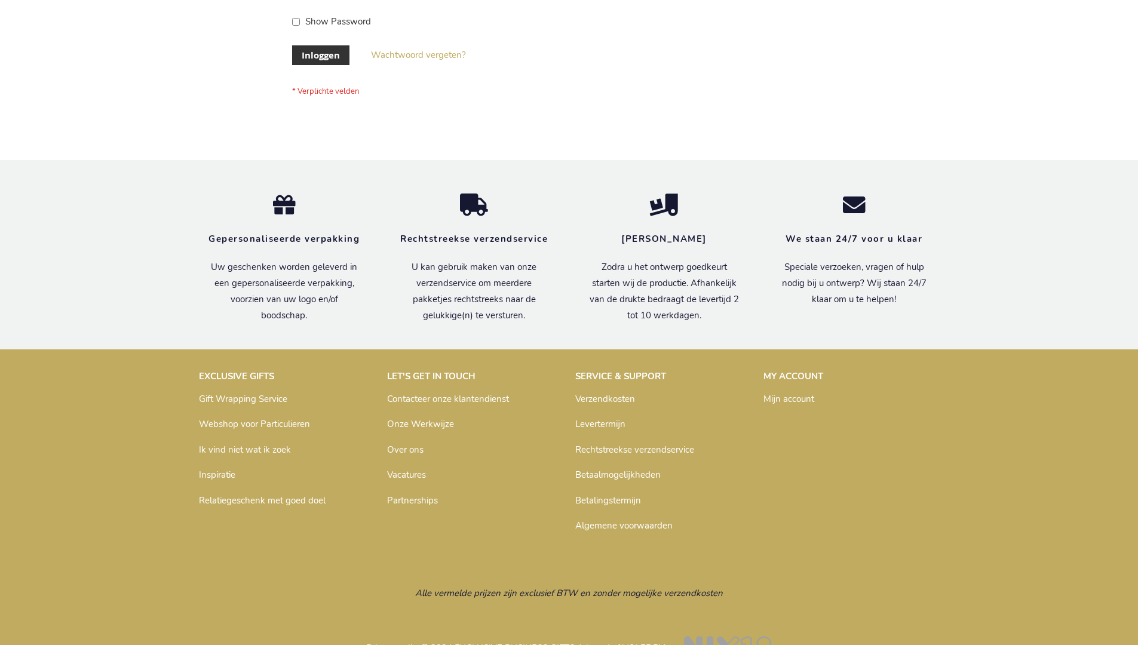
scroll to position [406, 0]
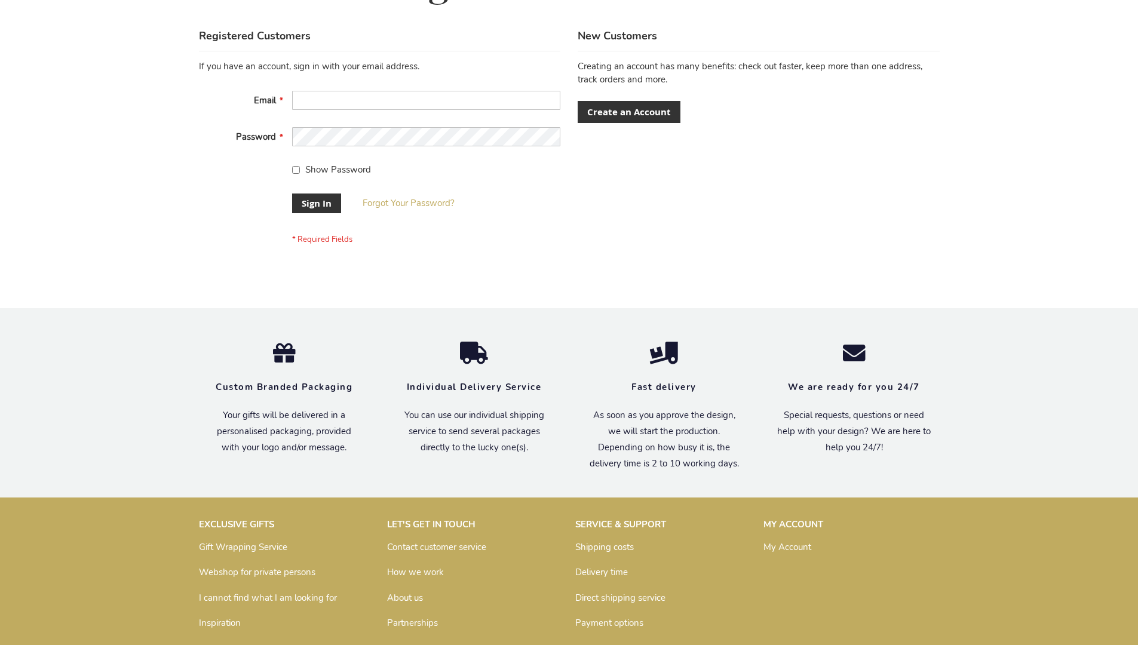
scroll to position [384, 0]
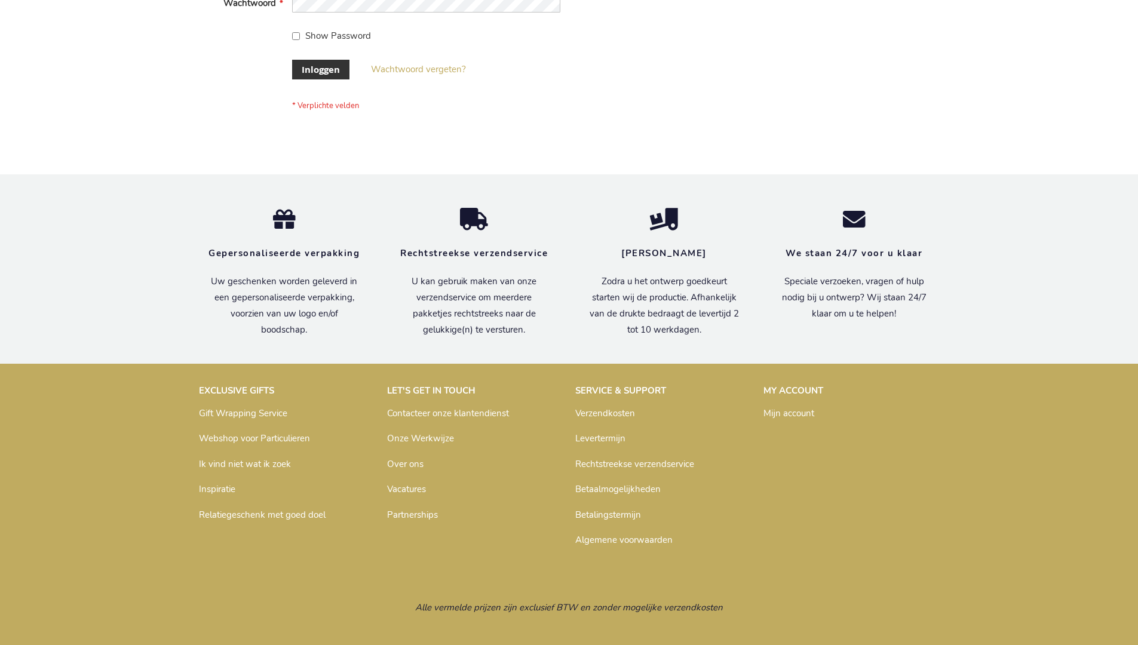
scroll to position [406, 0]
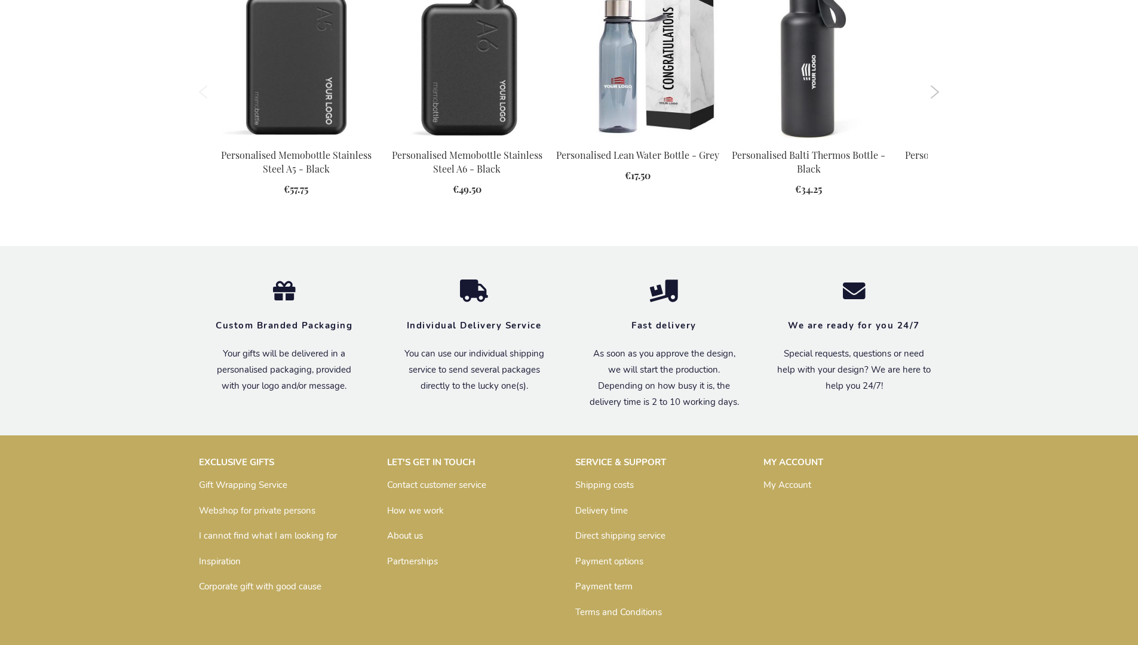
scroll to position [1702, 0]
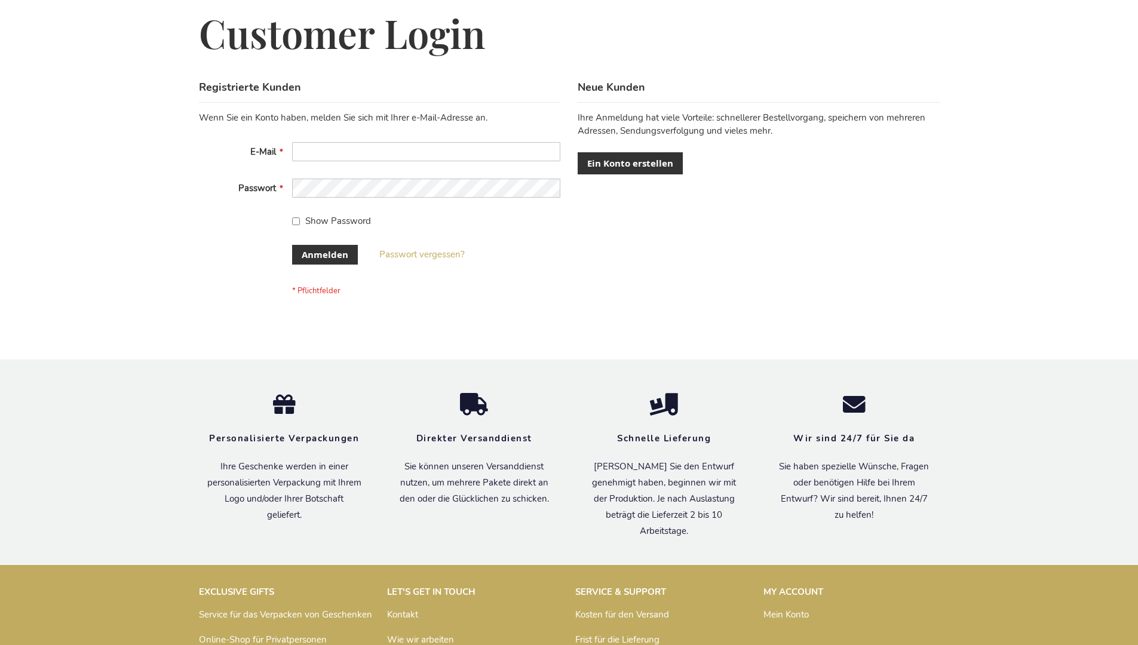
scroll to position [400, 0]
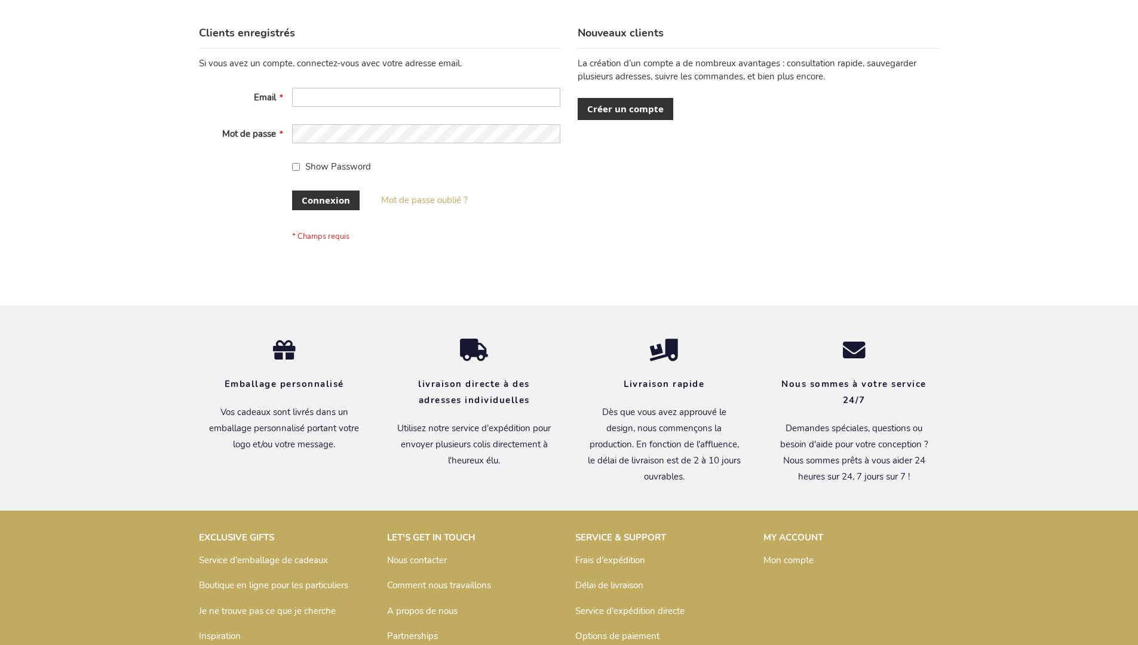
scroll to position [412, 0]
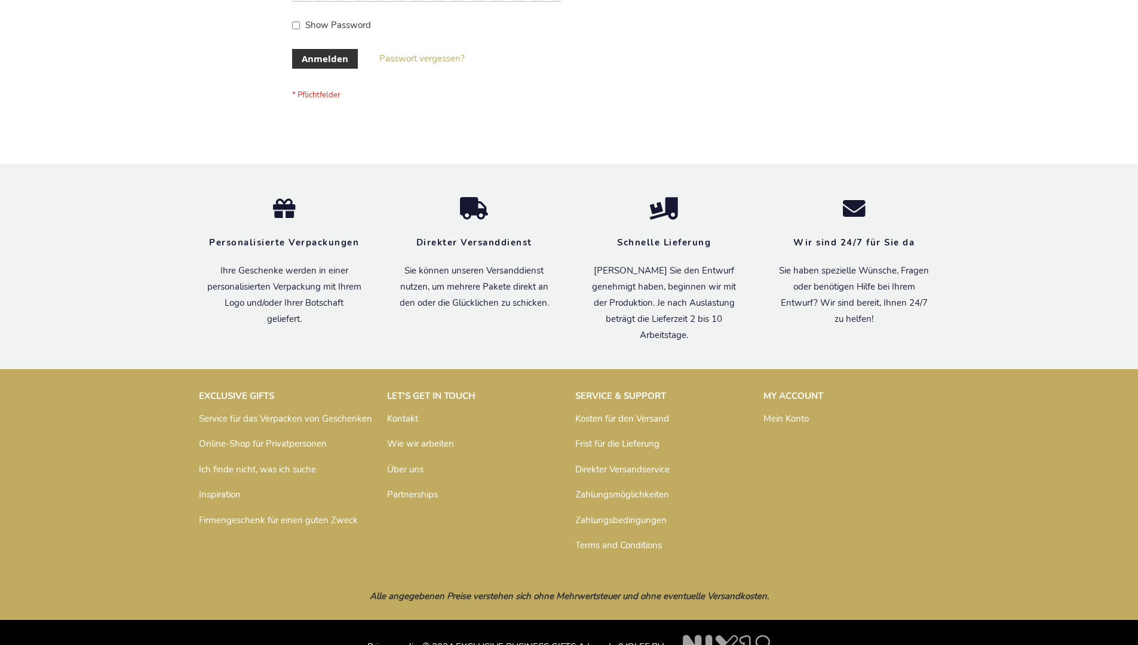
scroll to position [400, 0]
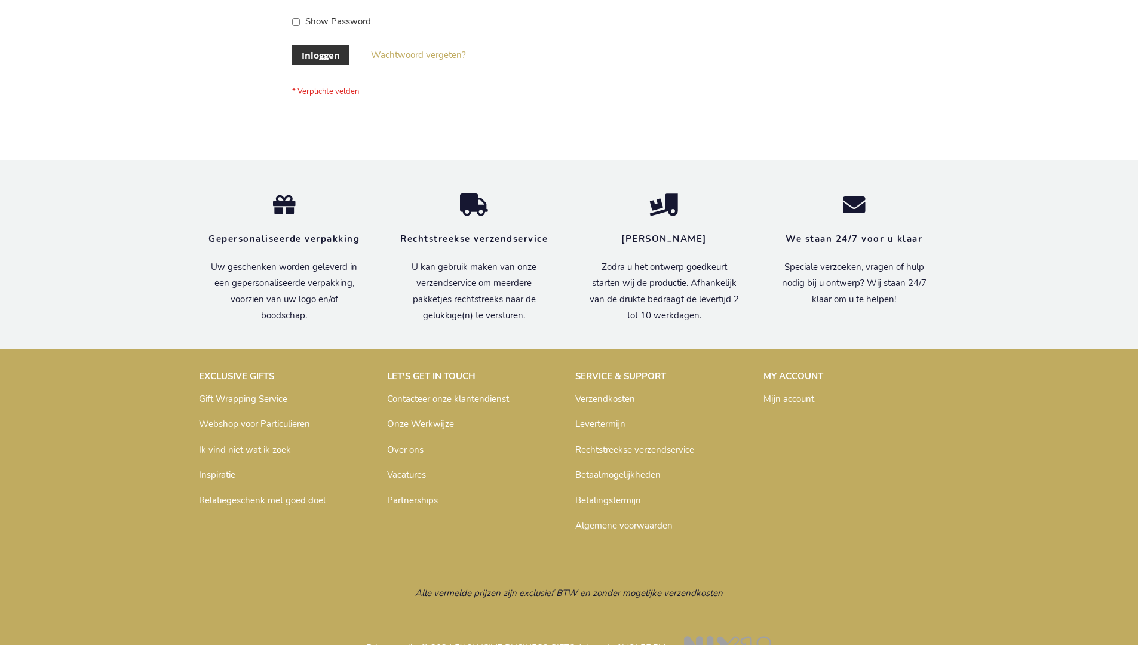
scroll to position [406, 0]
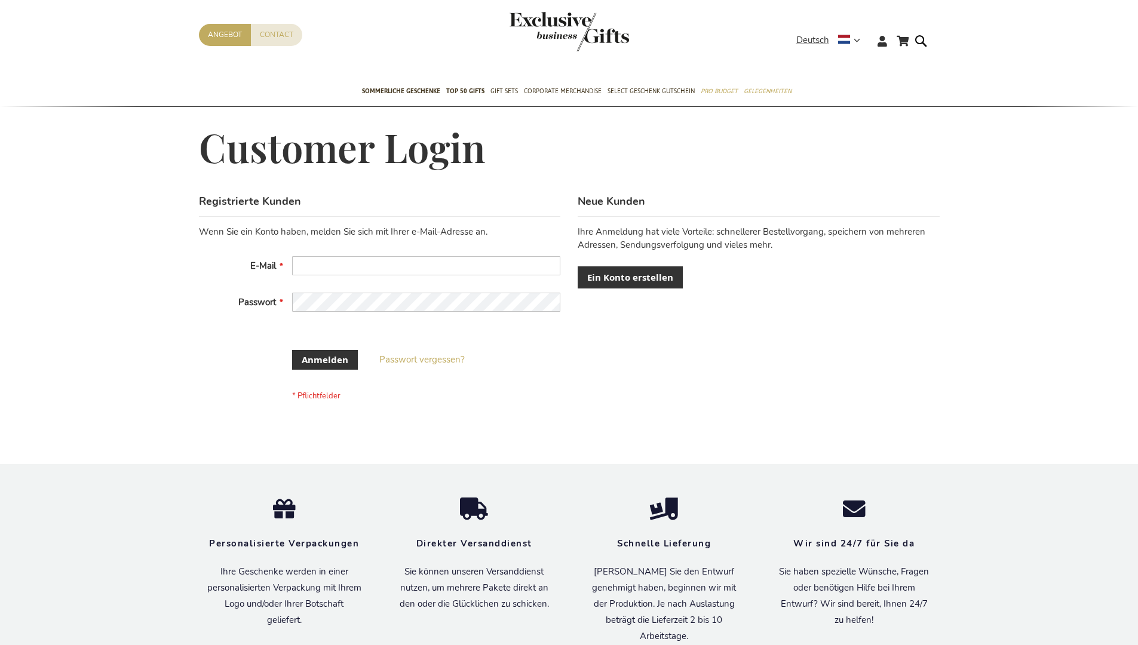
scroll to position [391, 0]
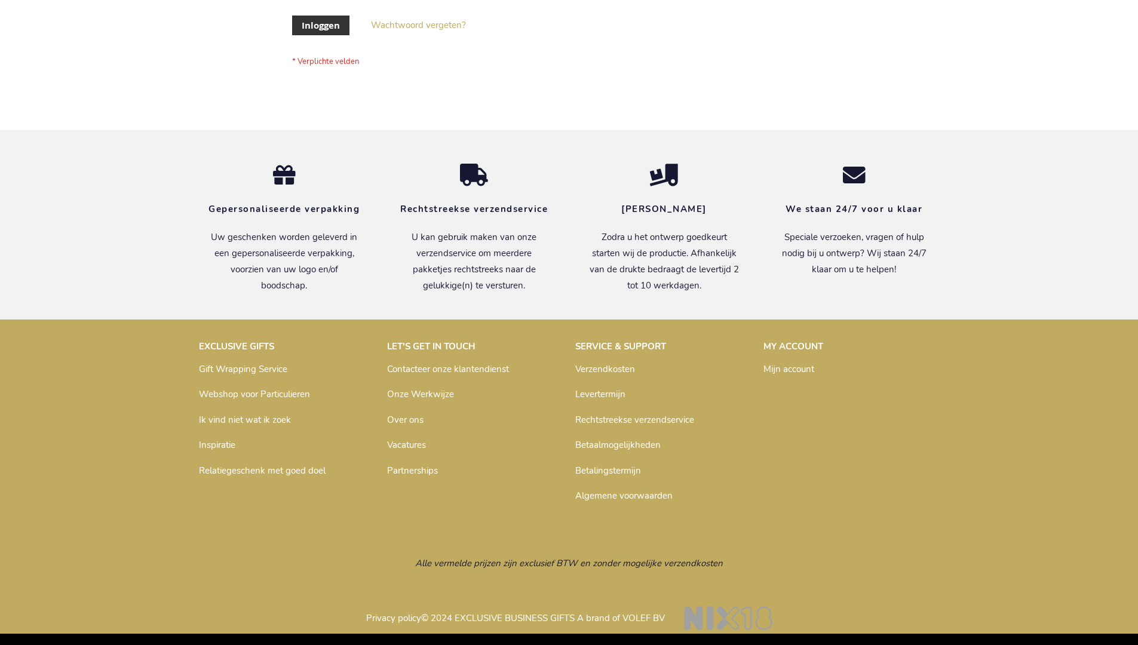
scroll to position [406, 0]
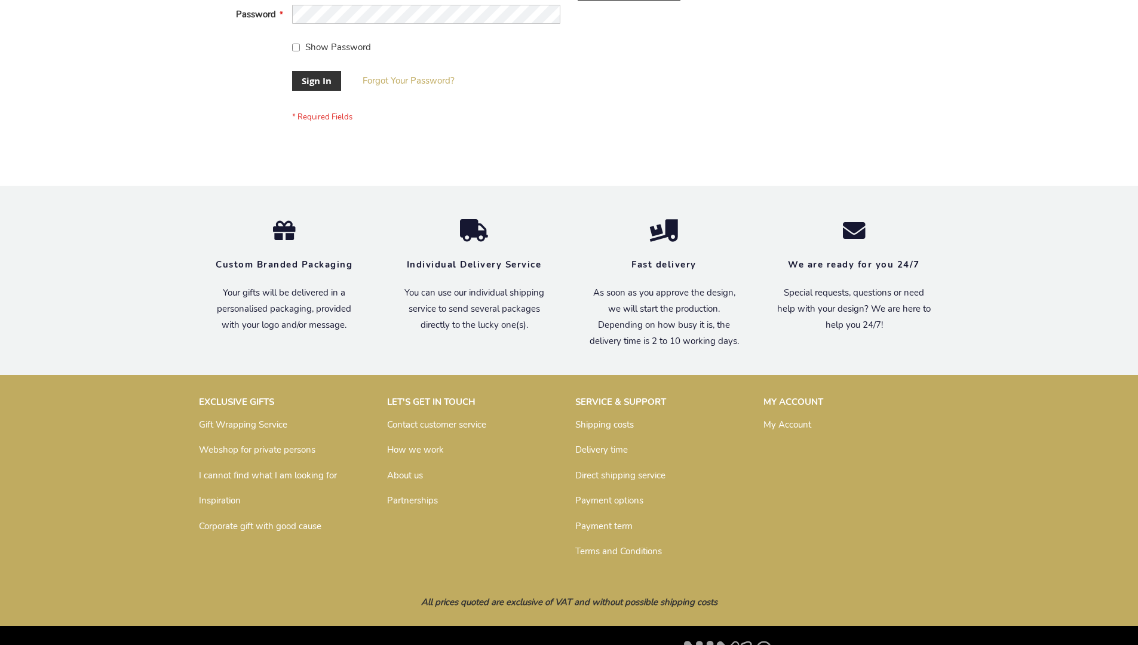
scroll to position [384, 0]
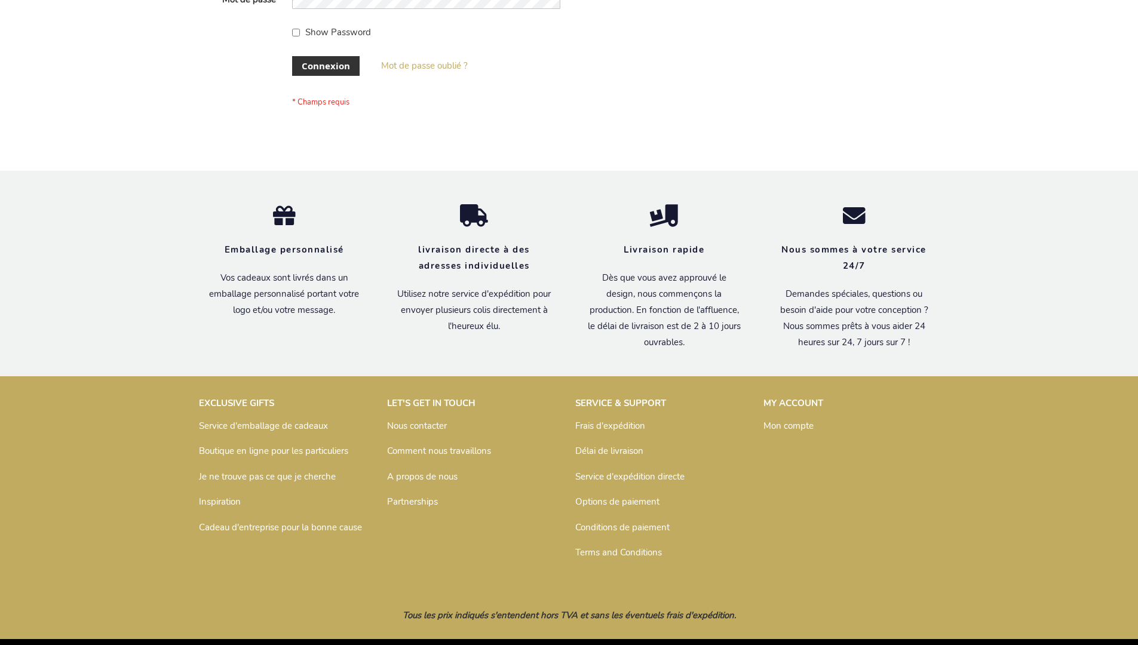
scroll to position [412, 0]
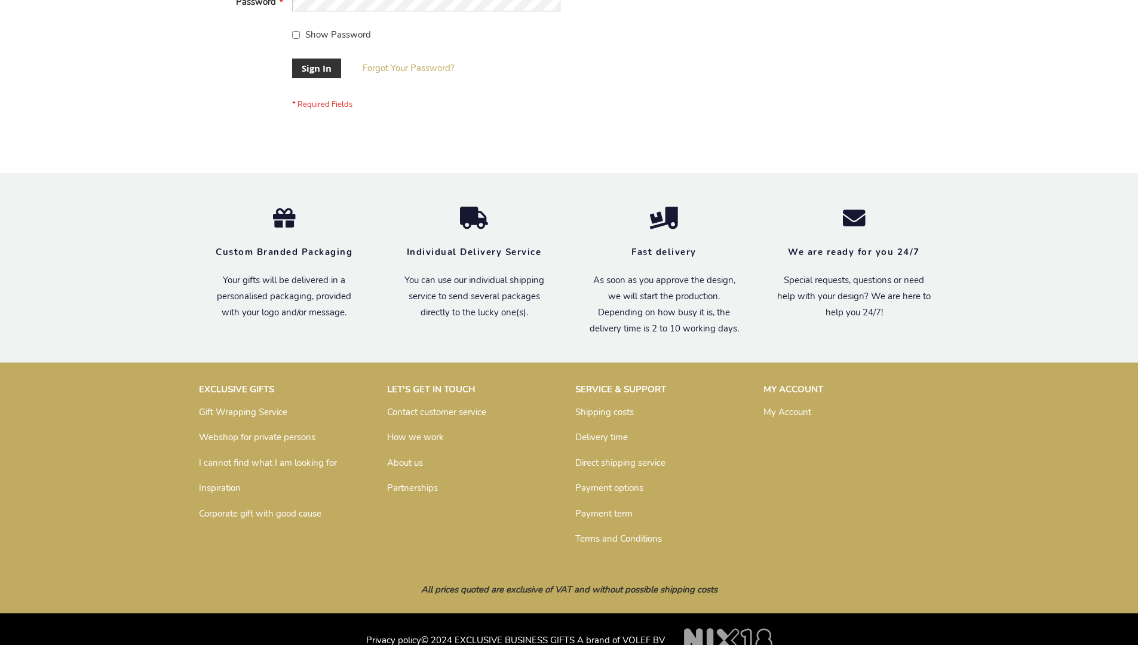
scroll to position [384, 0]
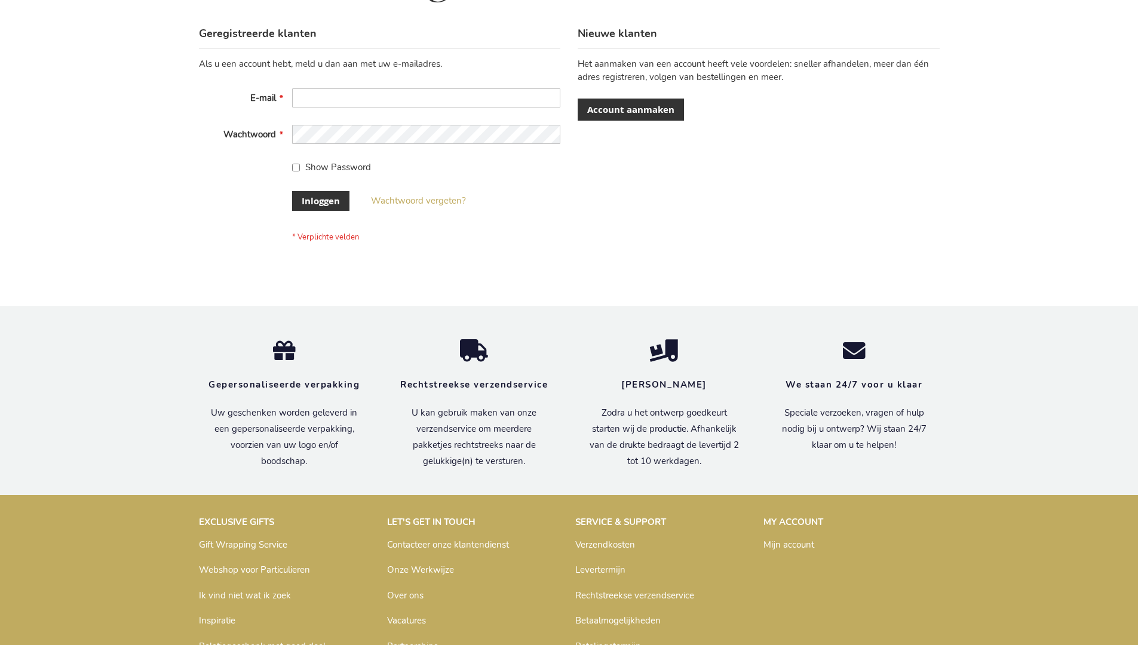
scroll to position [406, 0]
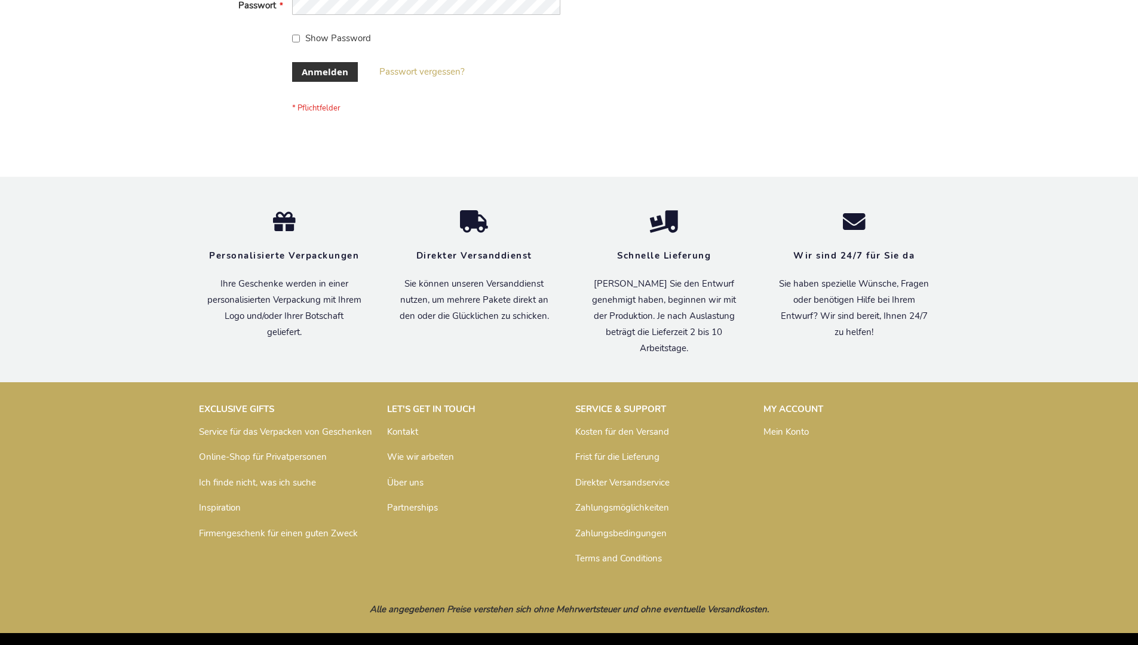
scroll to position [400, 0]
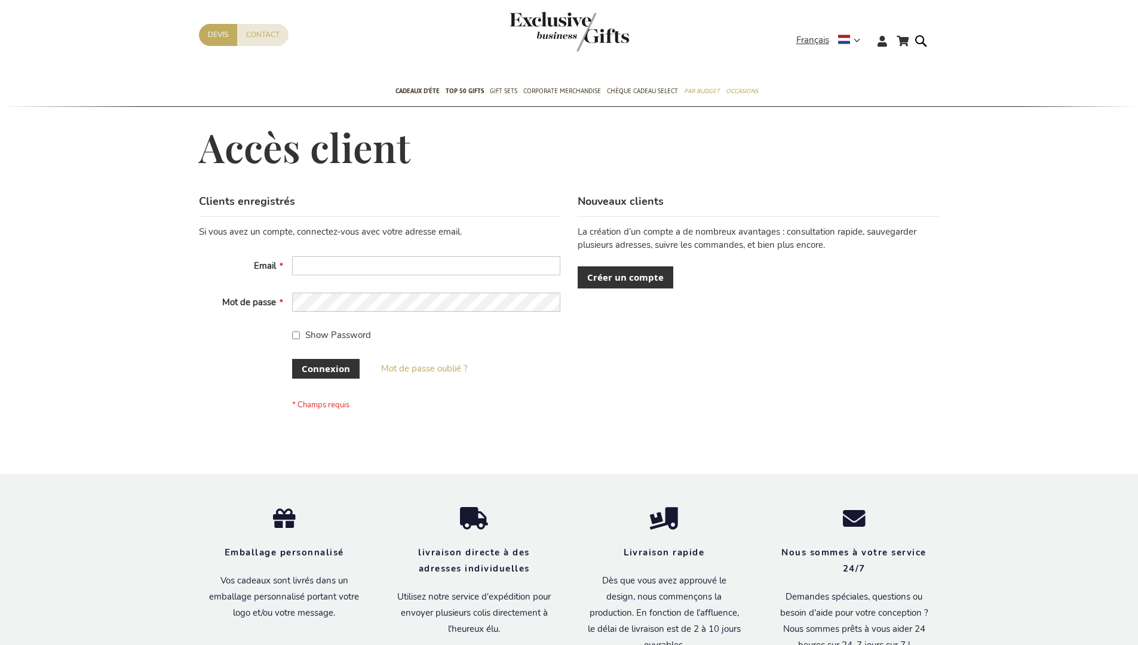
scroll to position [403, 0]
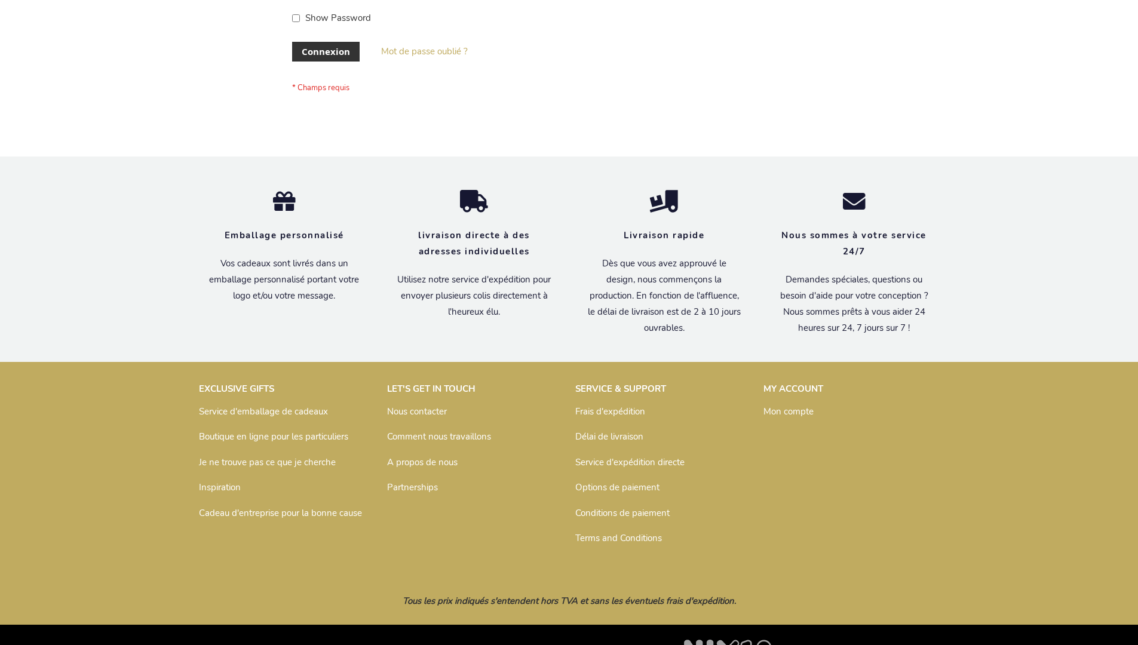
scroll to position [412, 0]
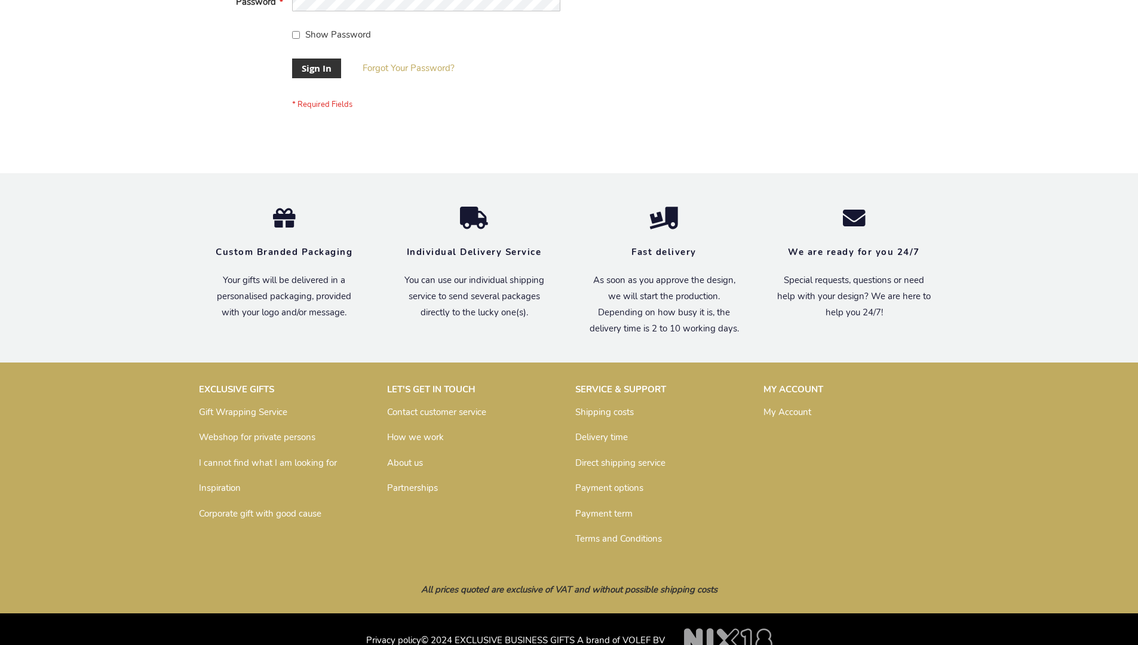
scroll to position [384, 0]
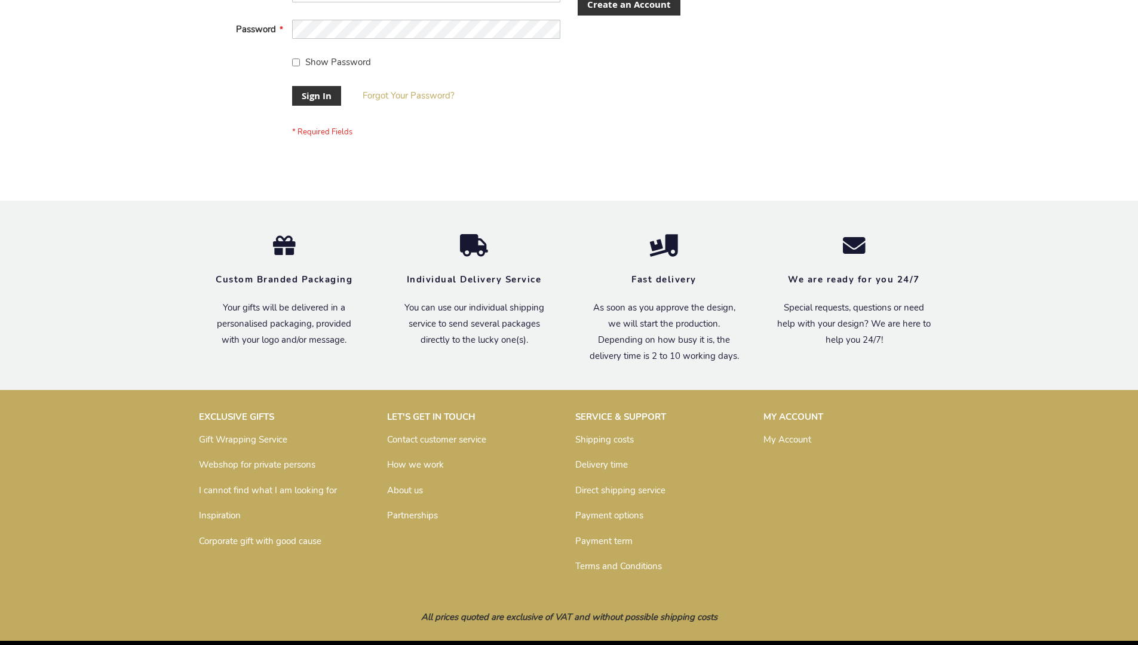
scroll to position [384, 0]
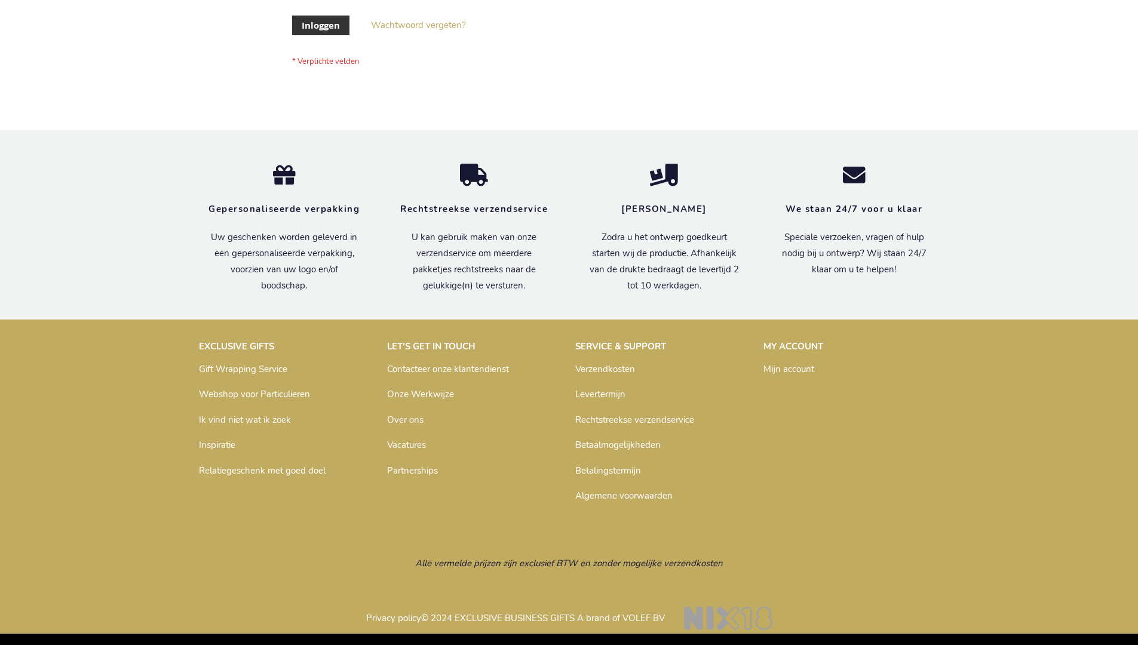
scroll to position [406, 0]
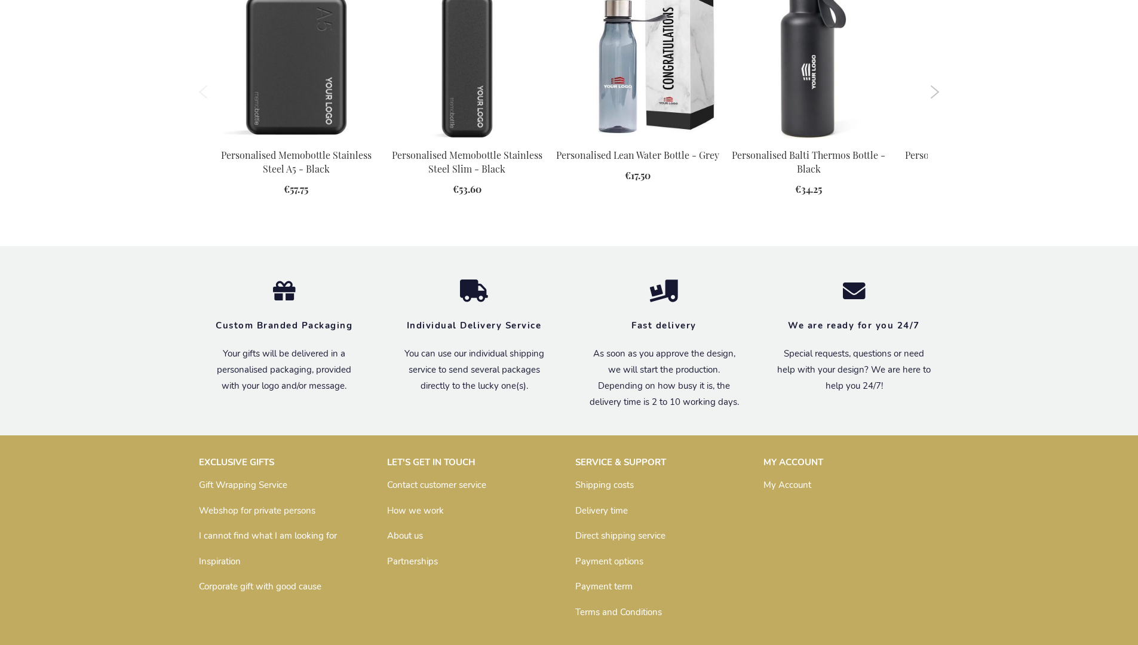
scroll to position [1702, 0]
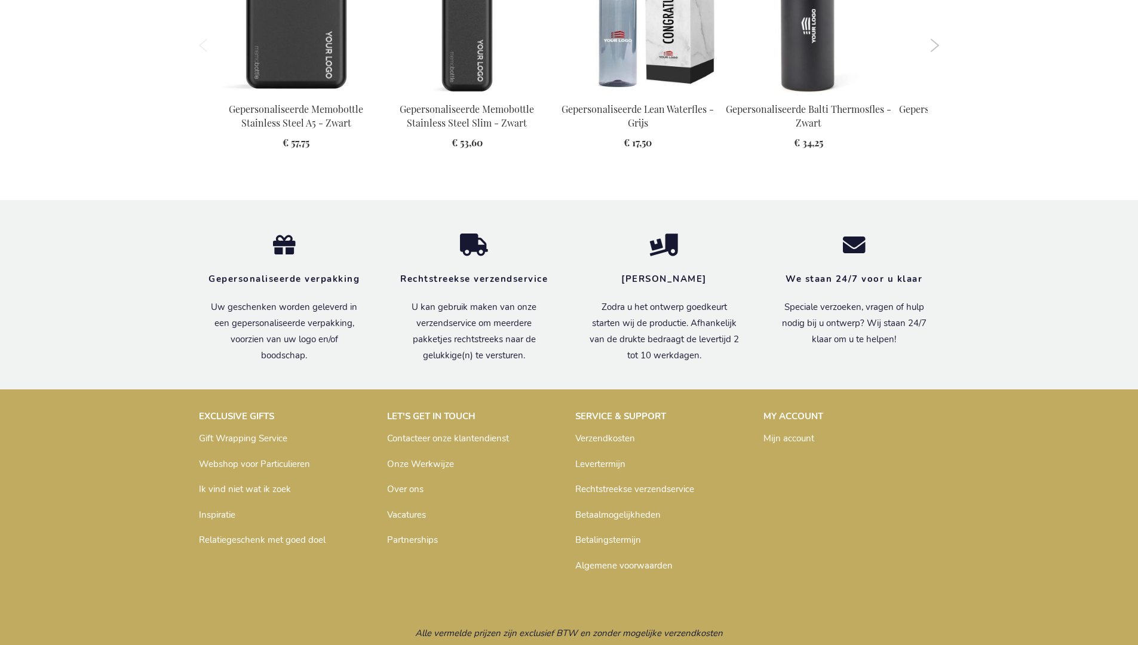
scroll to position [1737, 0]
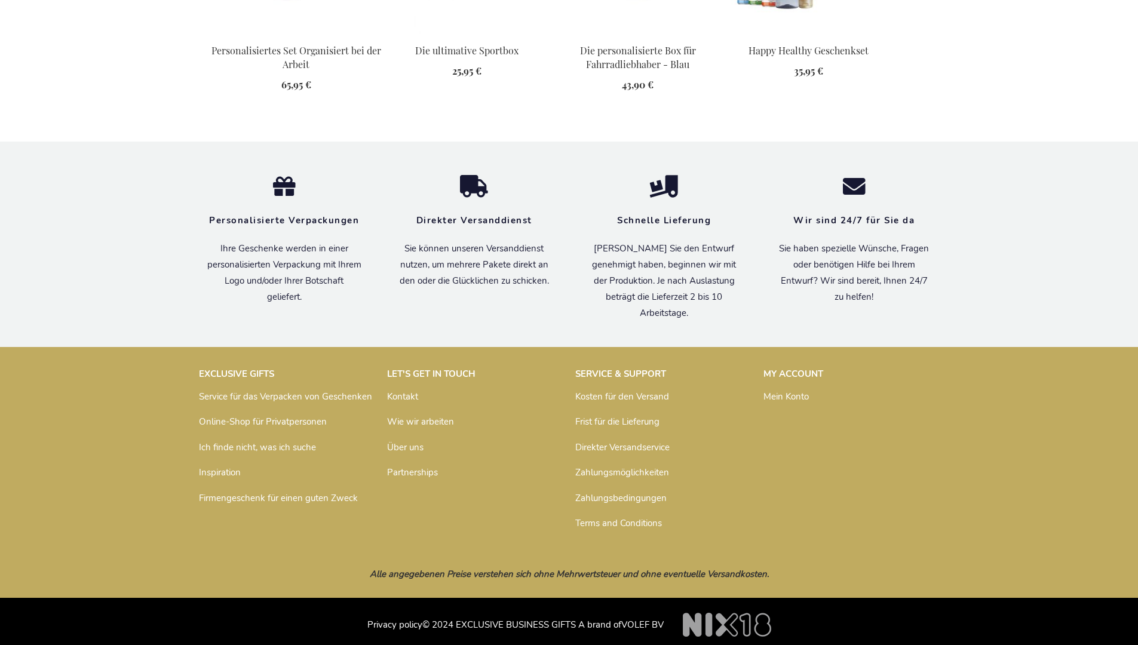
scroll to position [1638, 0]
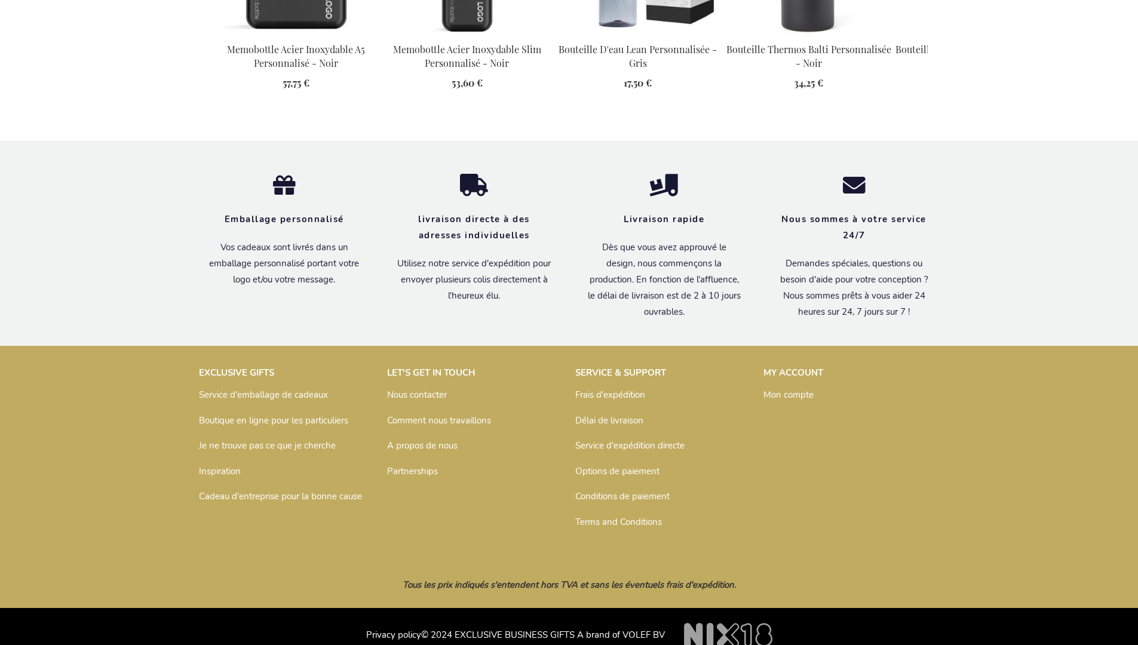
scroll to position [1743, 0]
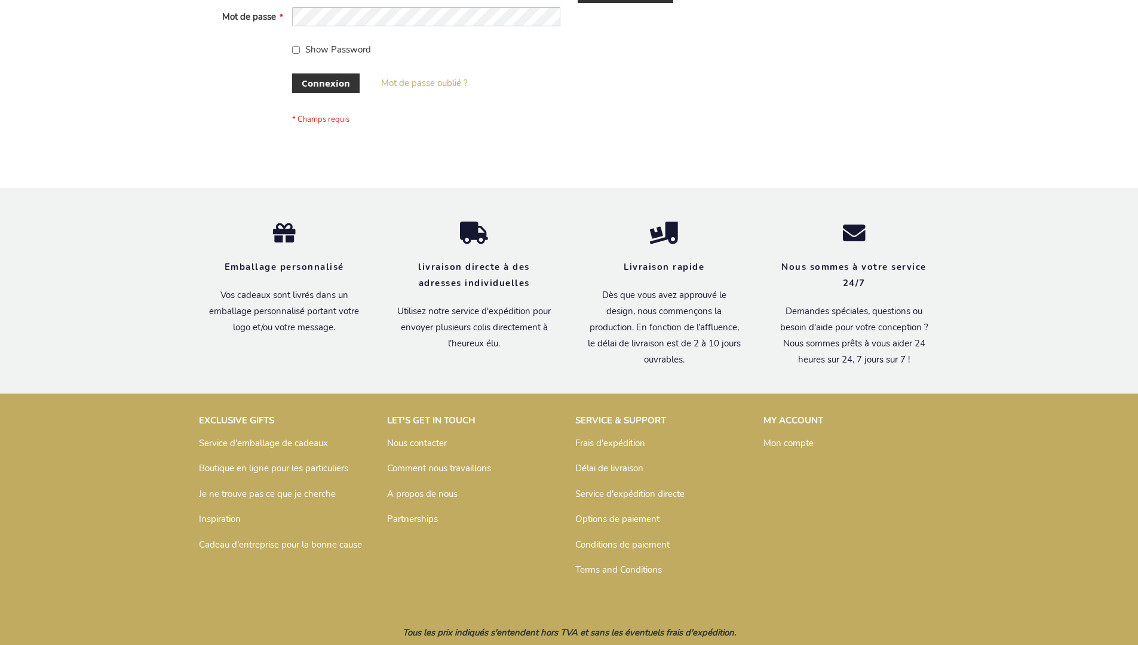
scroll to position [412, 0]
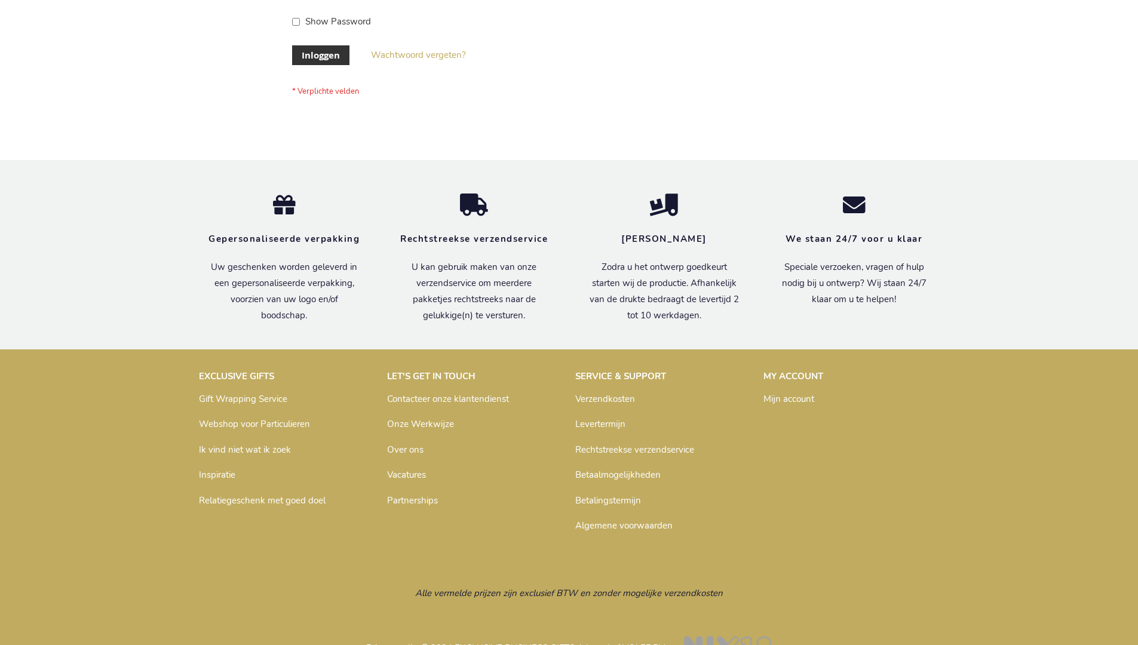
scroll to position [406, 0]
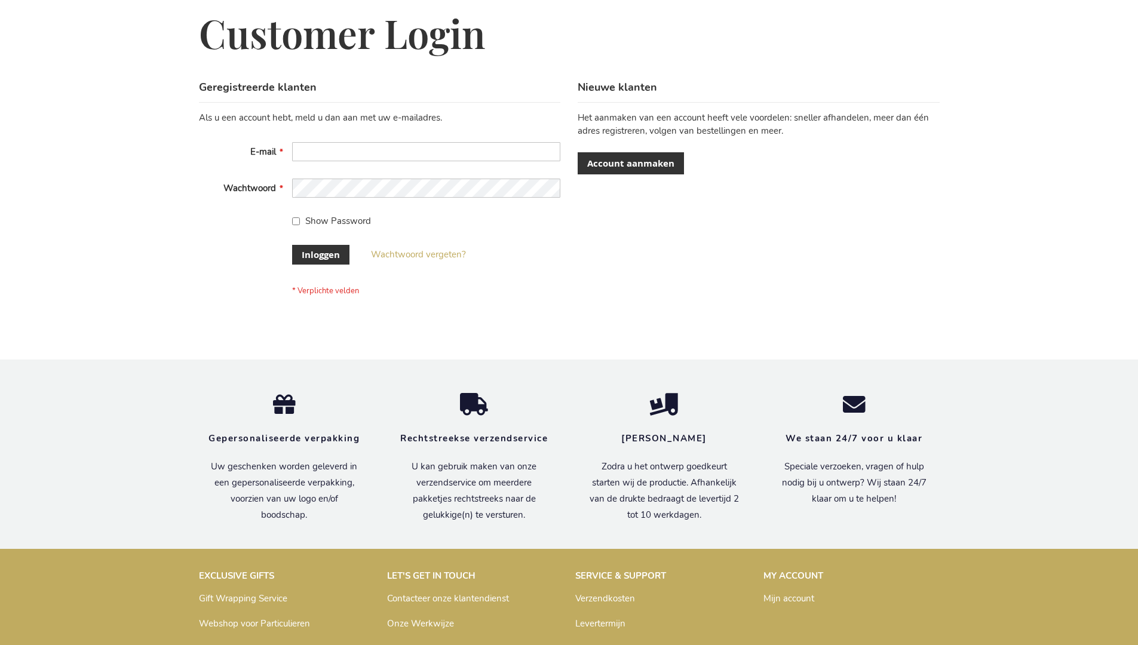
scroll to position [406, 0]
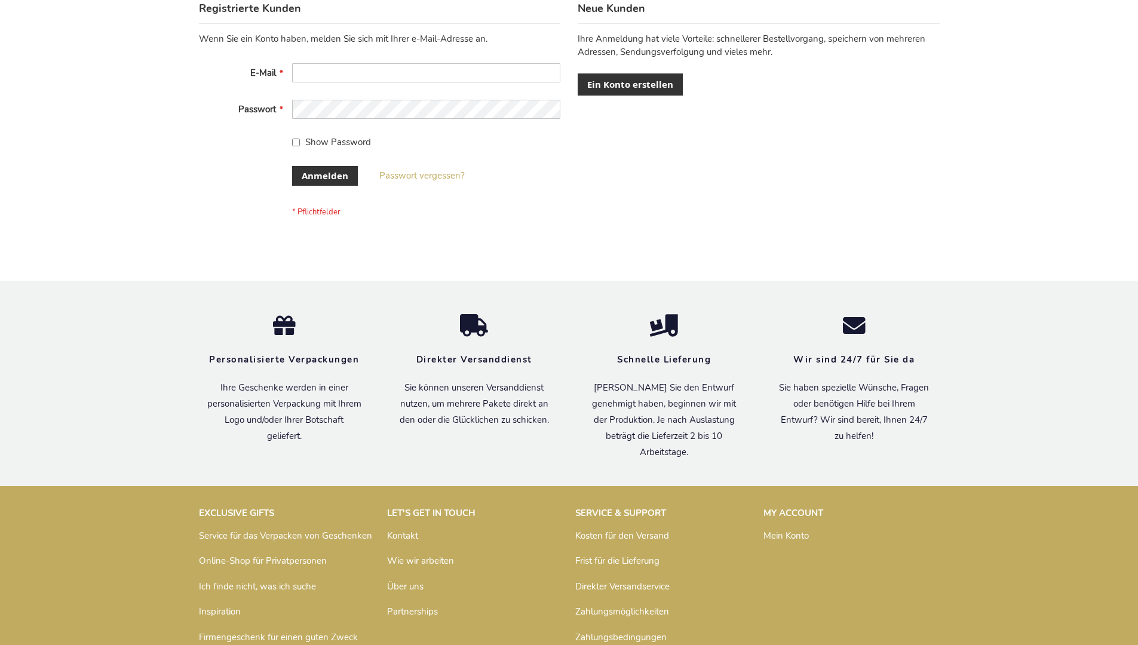
scroll to position [400, 0]
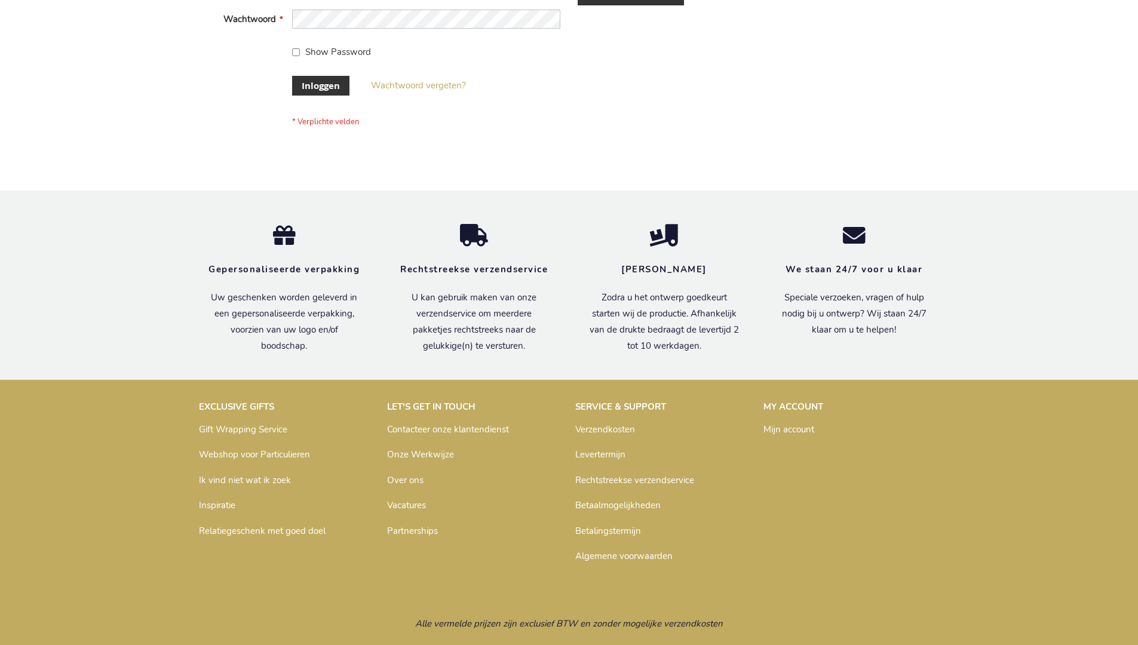
scroll to position [406, 0]
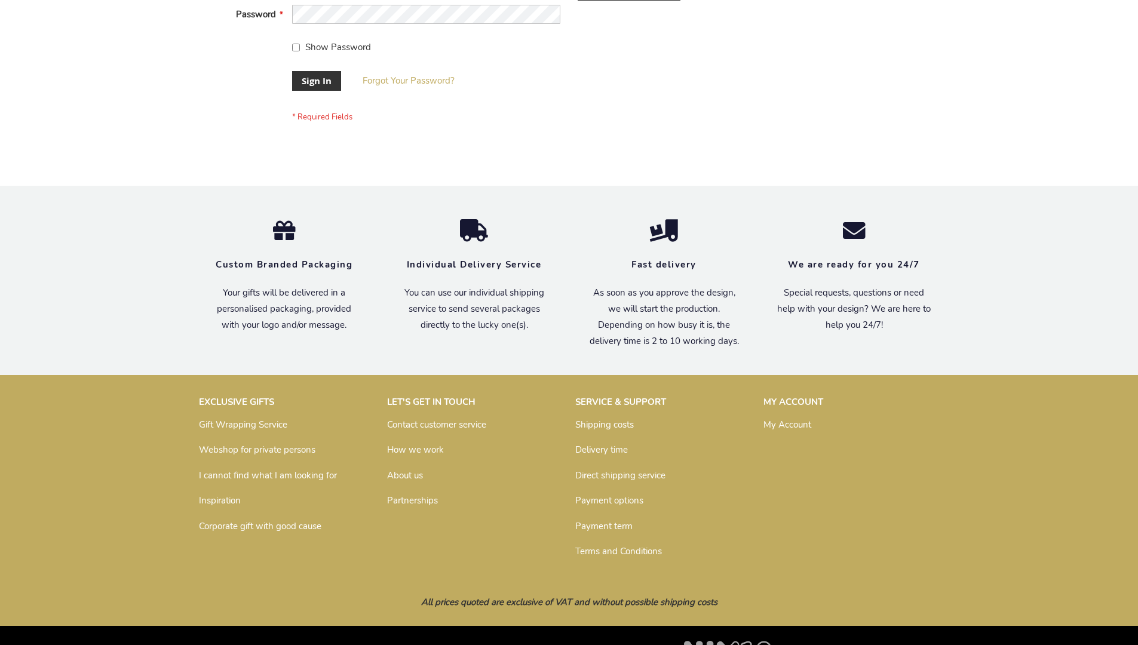
scroll to position [384, 0]
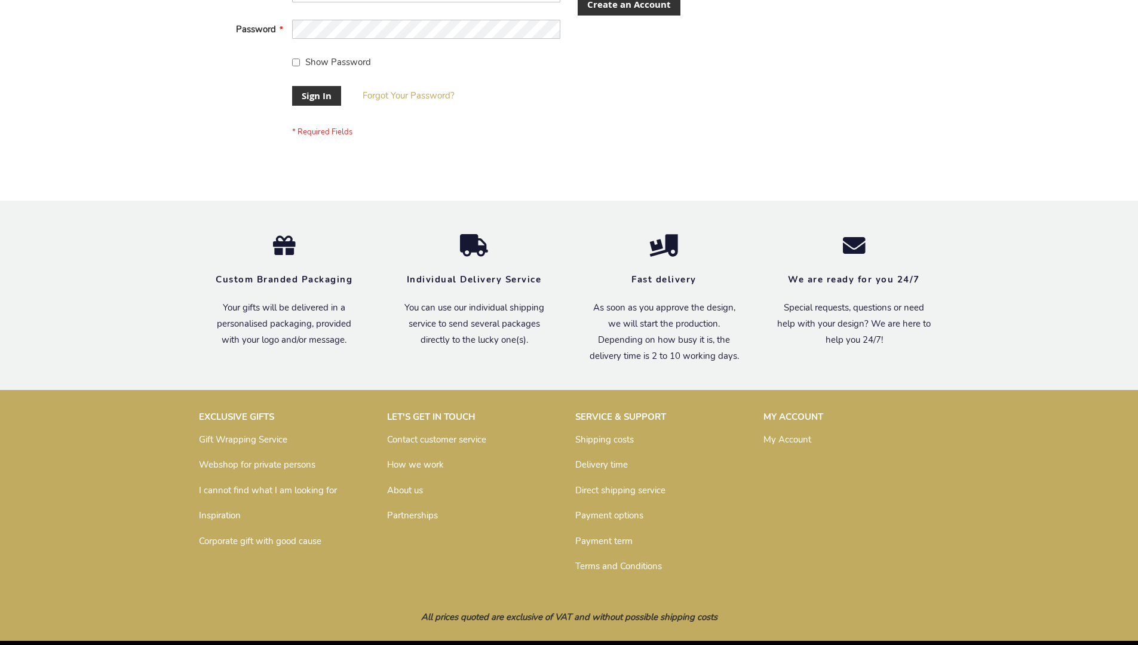
scroll to position [384, 0]
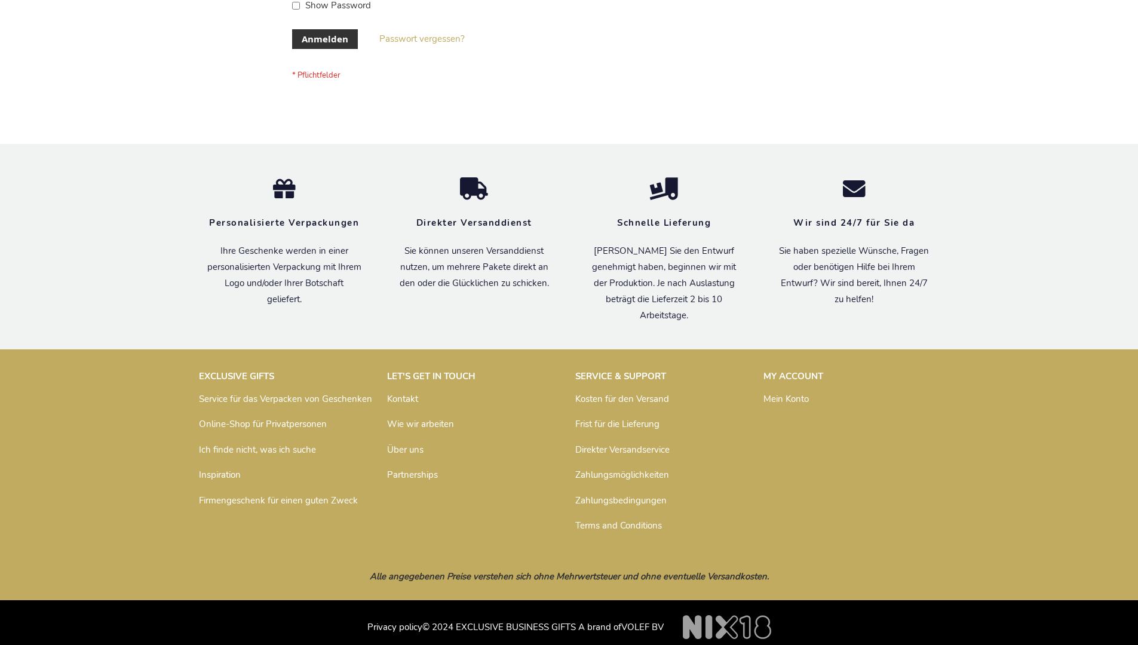
scroll to position [400, 0]
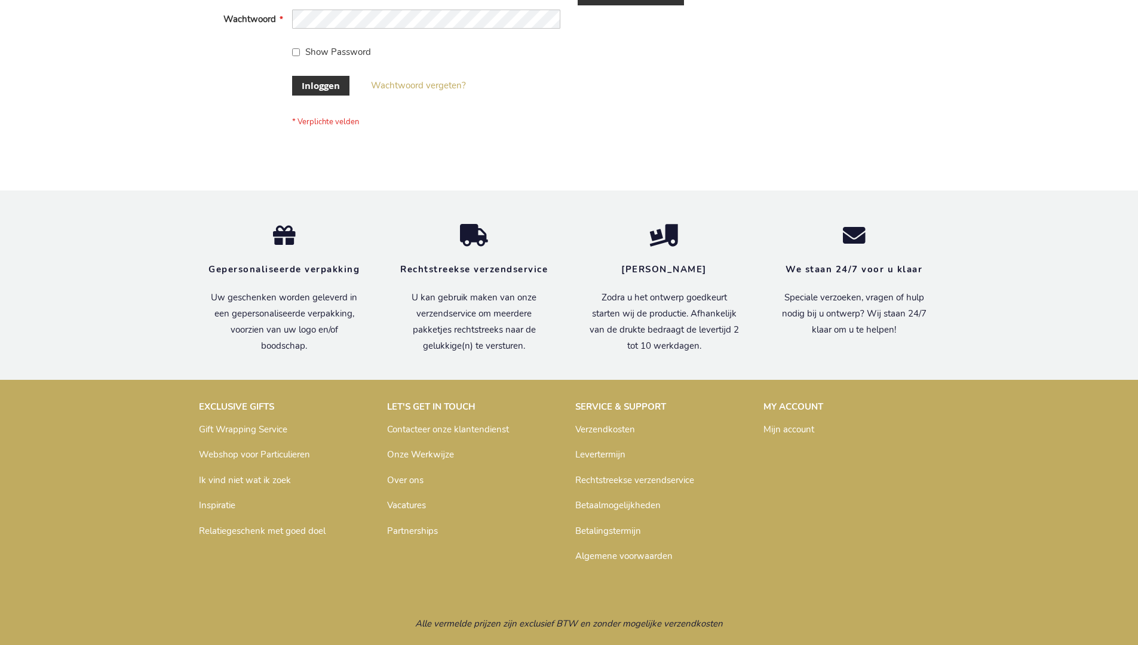
scroll to position [406, 0]
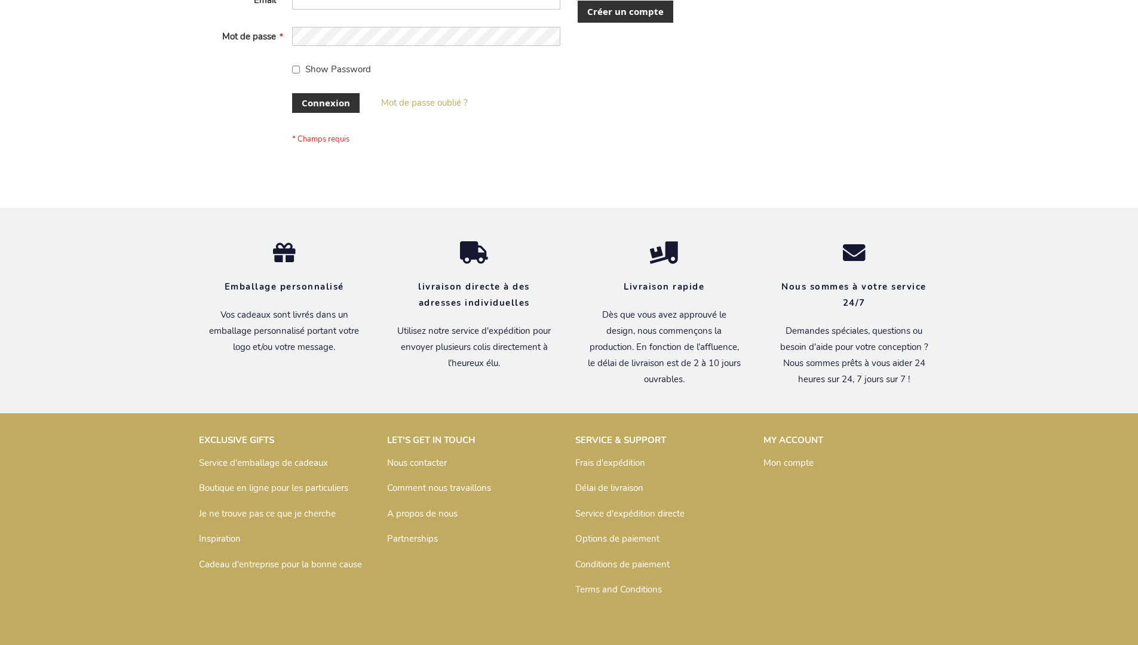
scroll to position [412, 0]
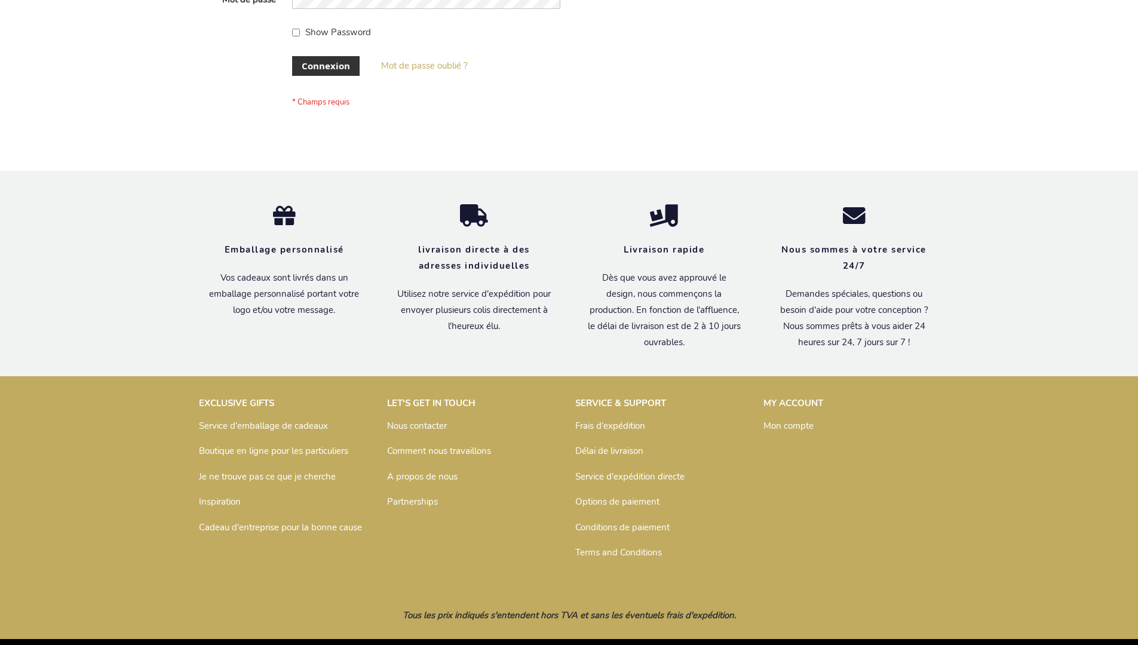
scroll to position [412, 0]
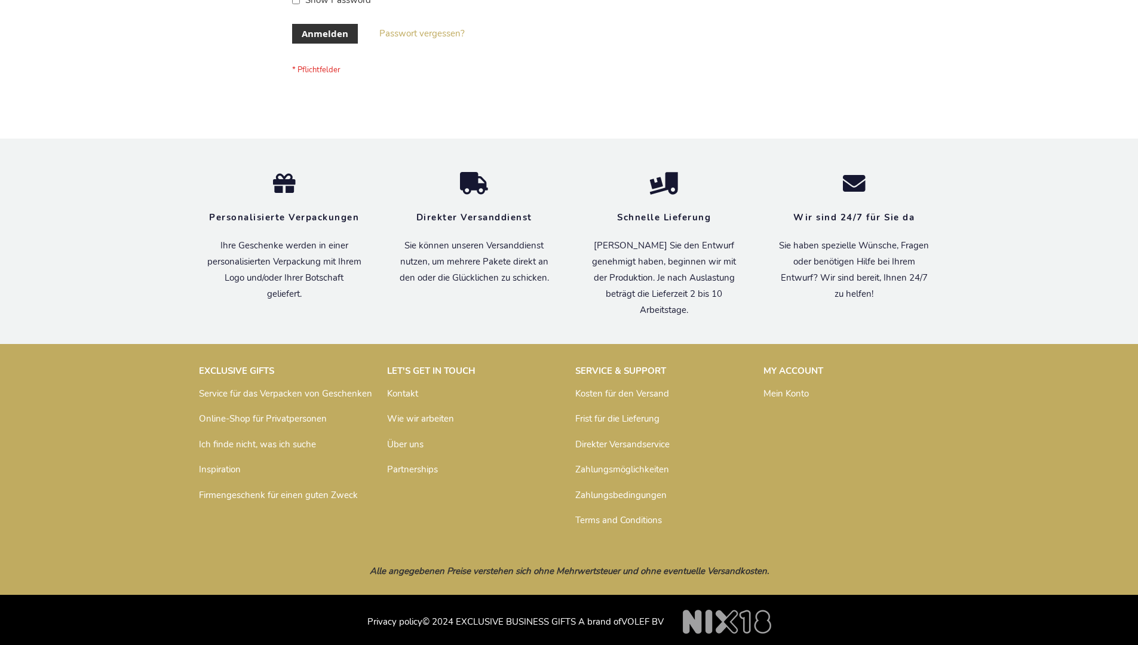
scroll to position [400, 0]
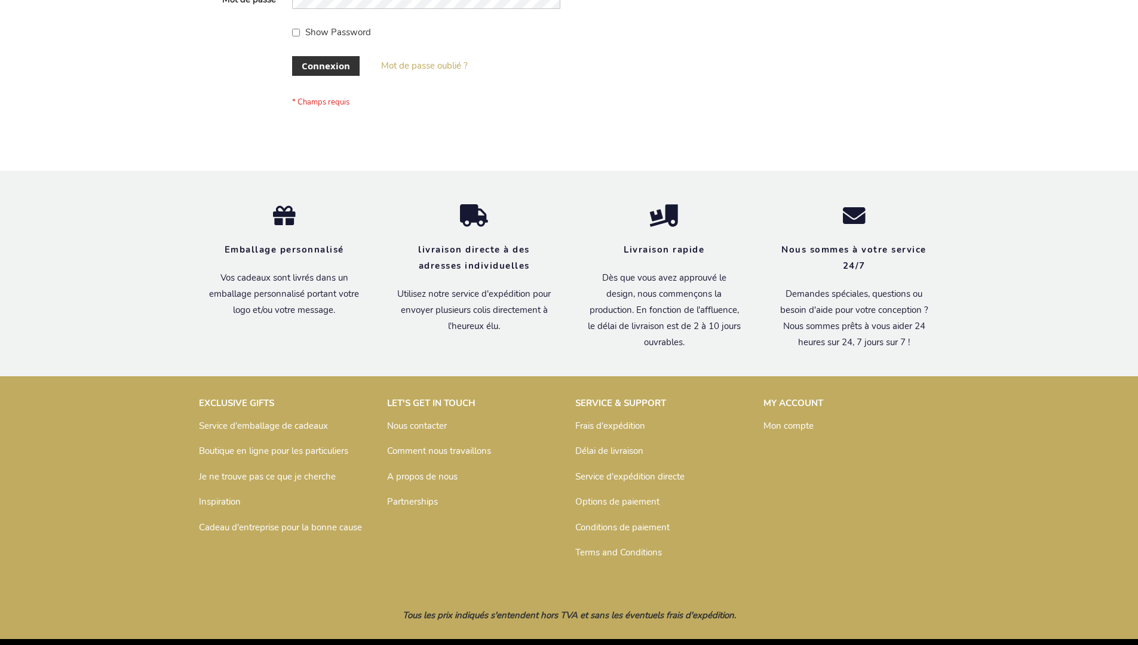
scroll to position [412, 0]
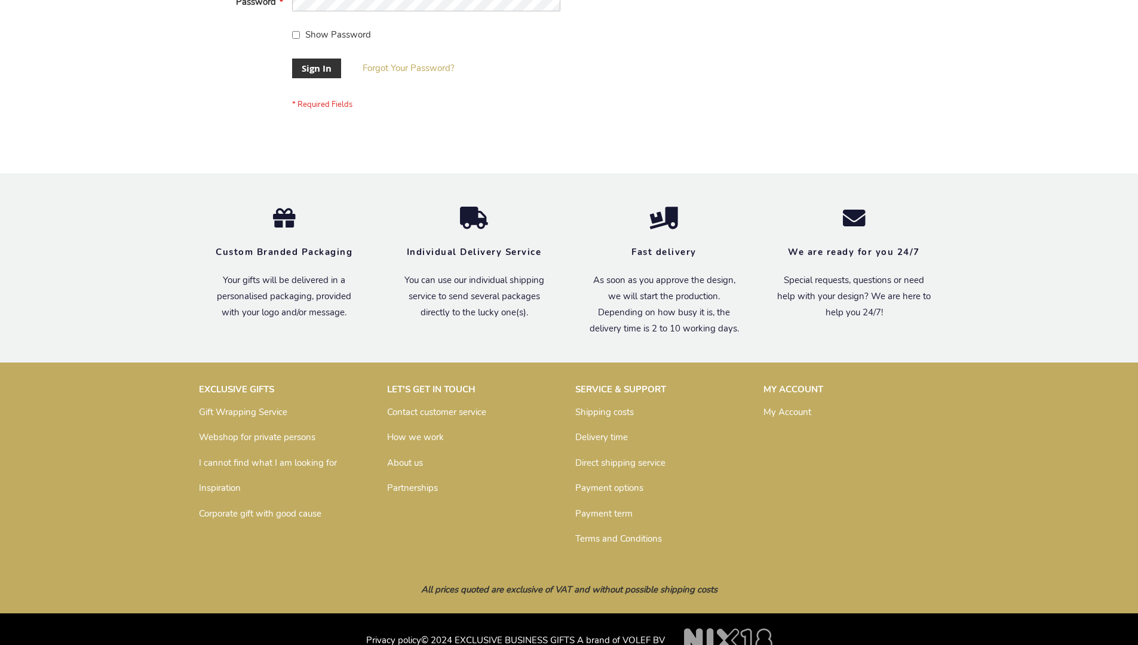
scroll to position [384, 0]
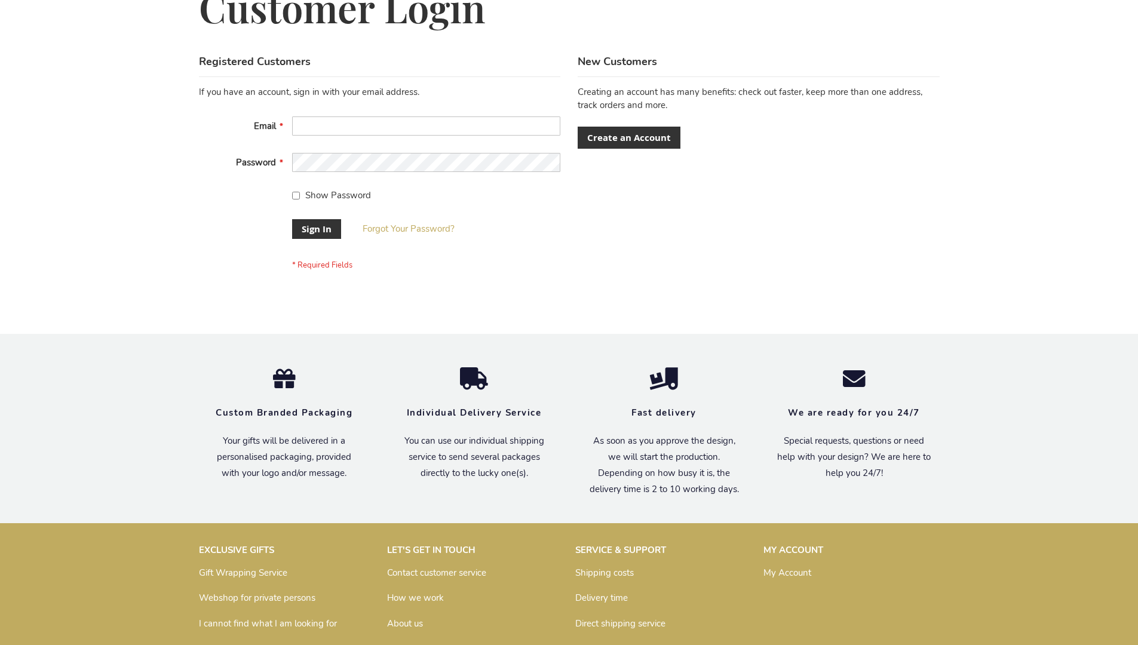
scroll to position [384, 0]
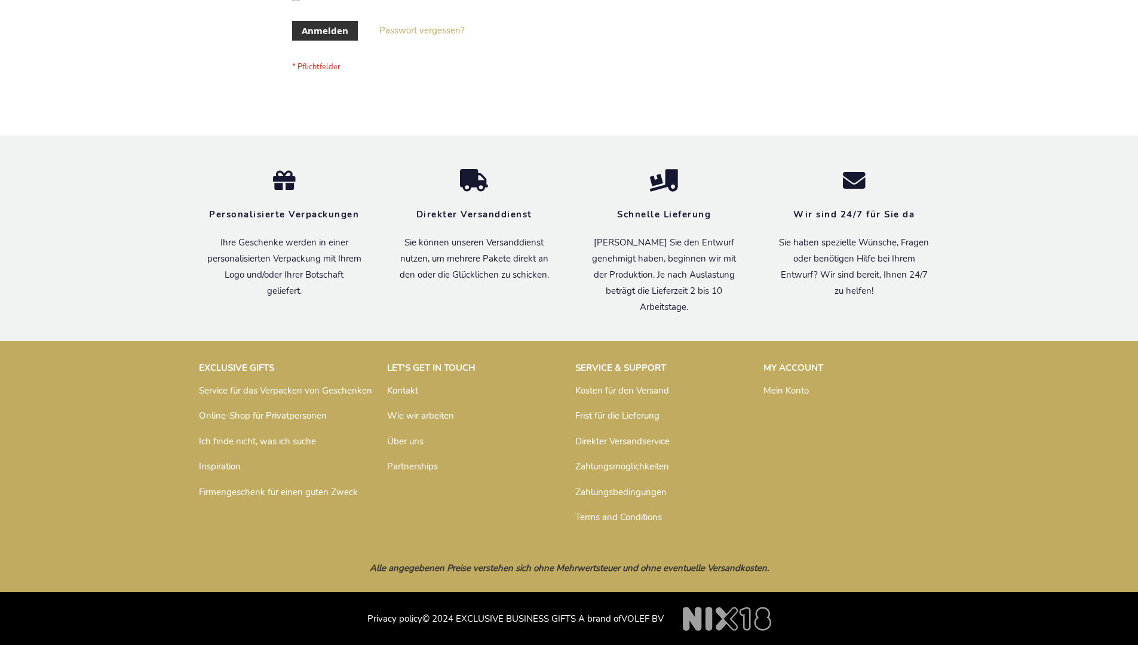
scroll to position [400, 0]
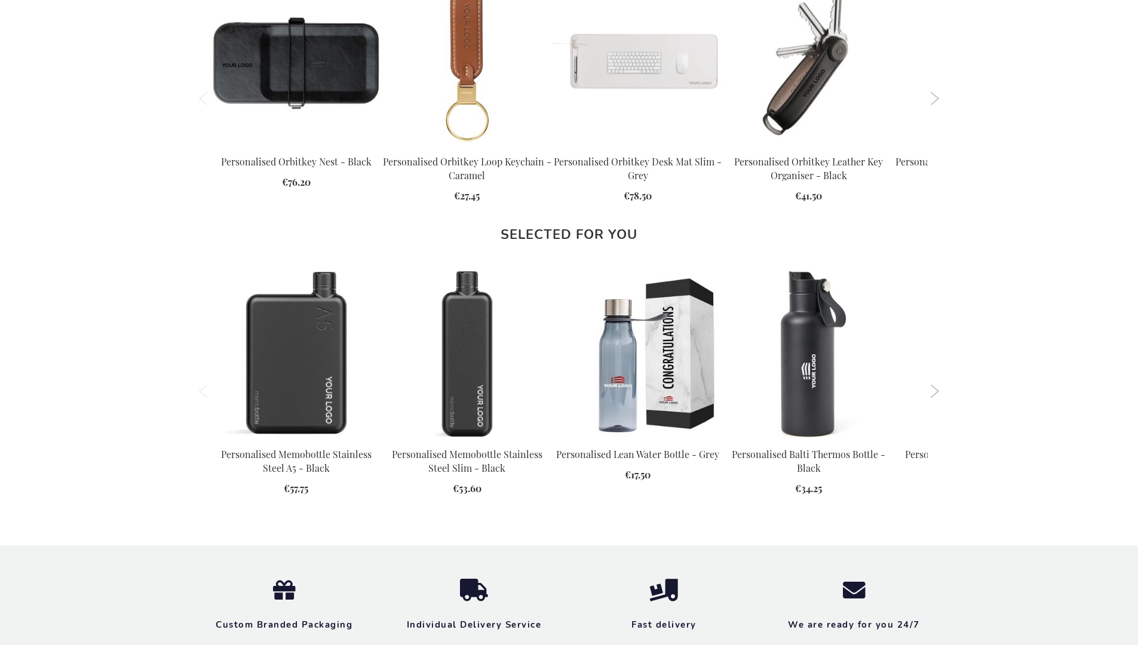
scroll to position [1702, 0]
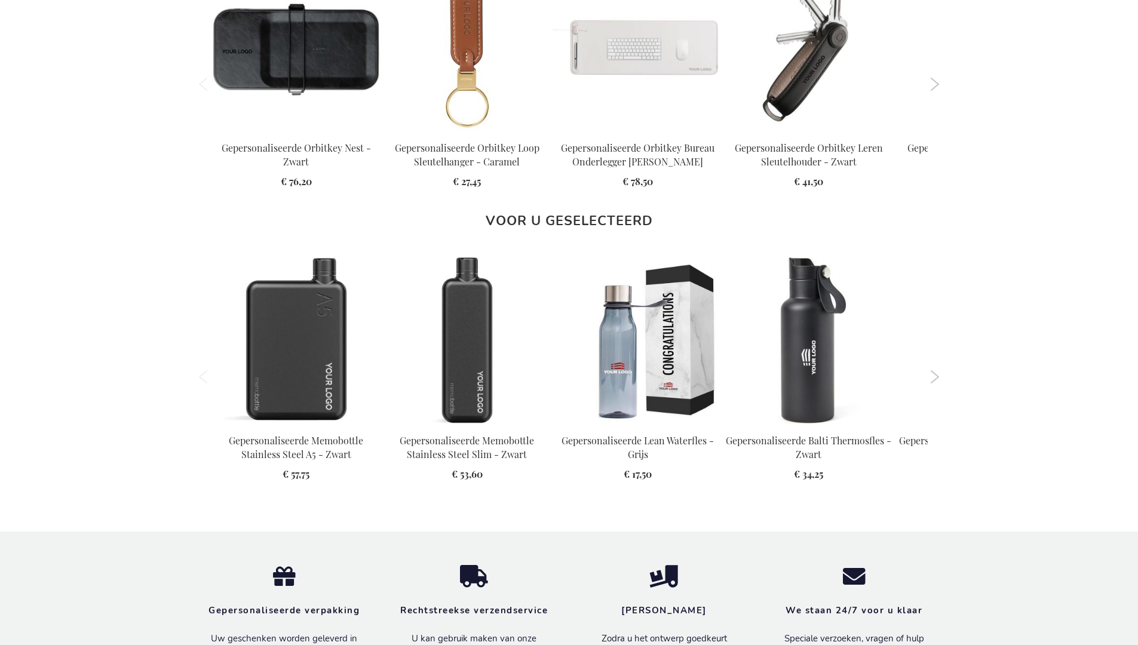
scroll to position [1737, 0]
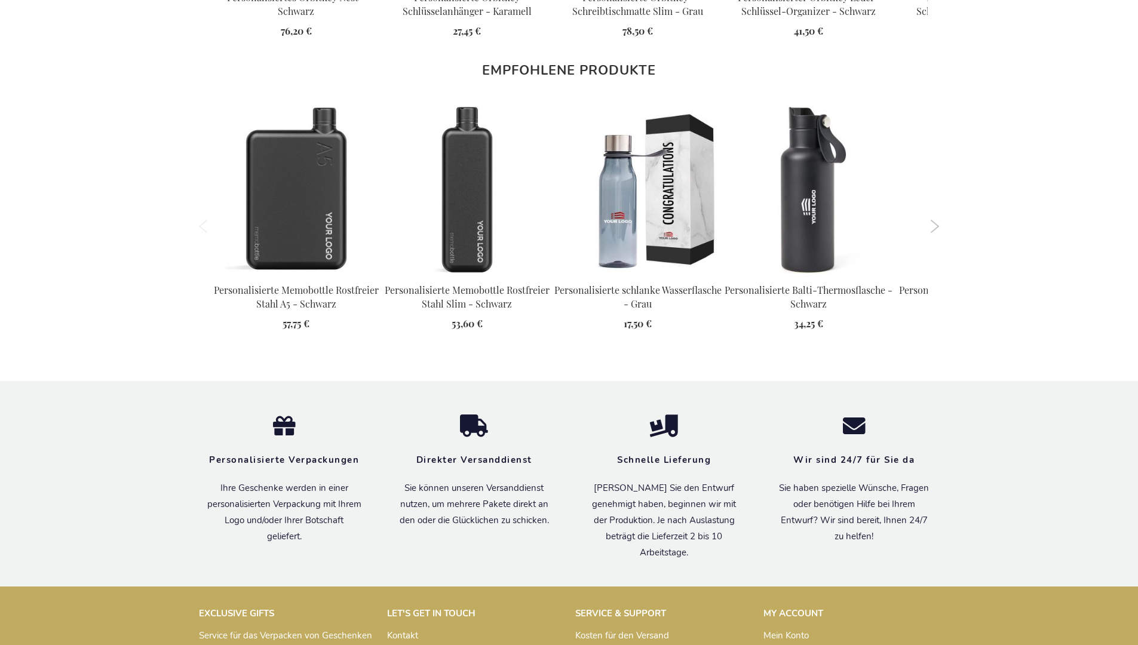
scroll to position [1731, 0]
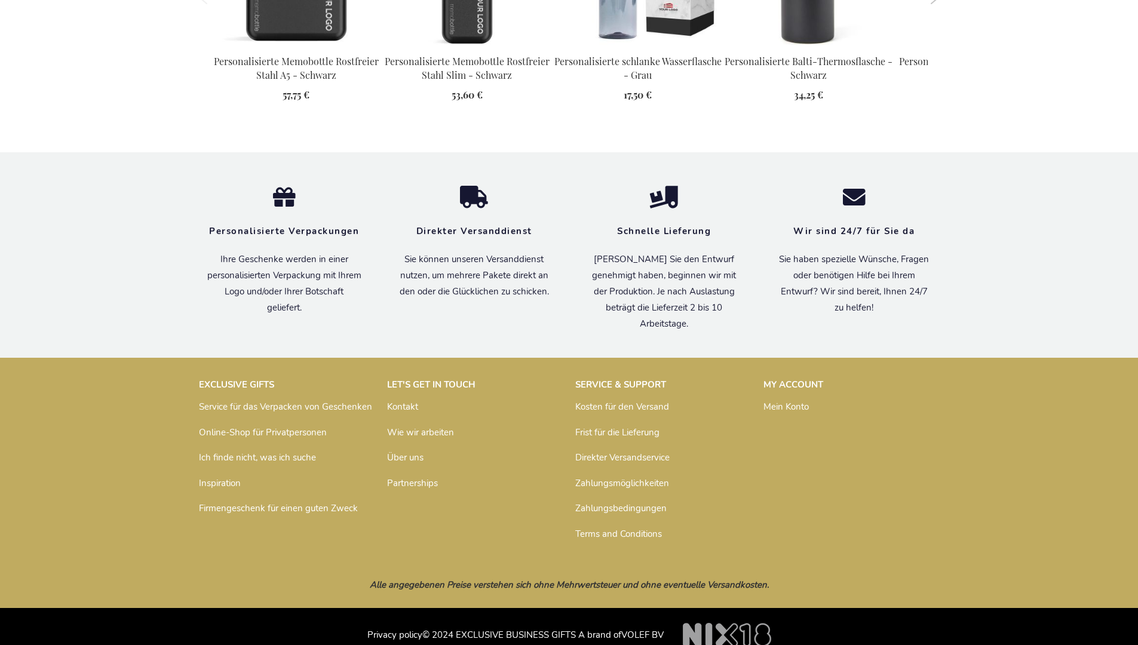
scroll to position [1731, 0]
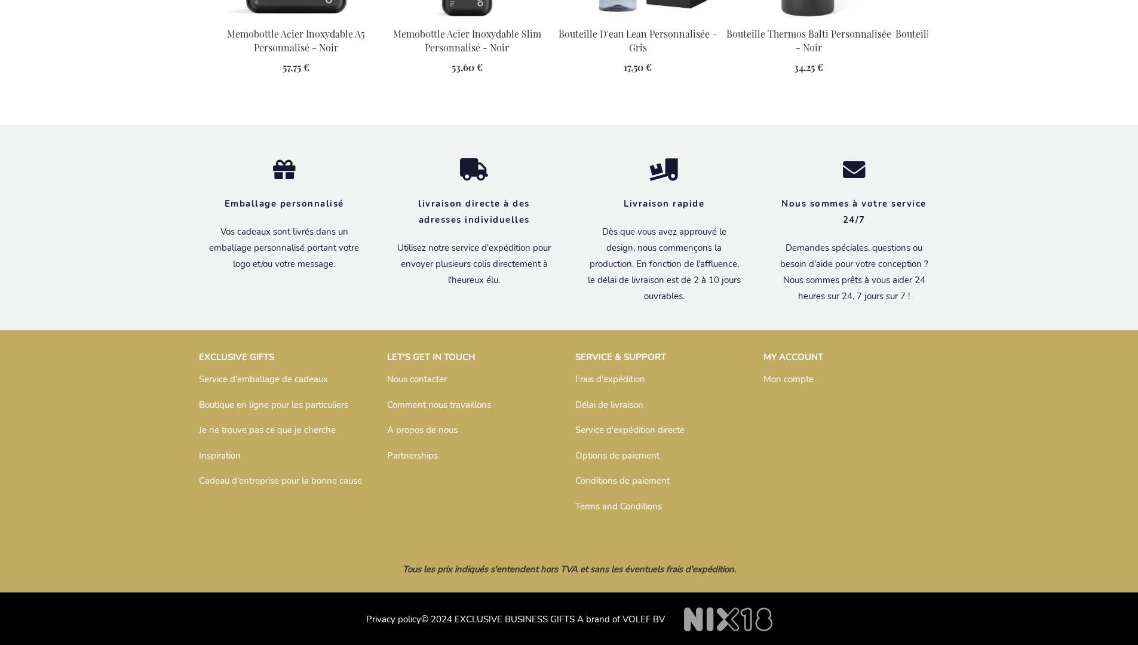
scroll to position [1743, 0]
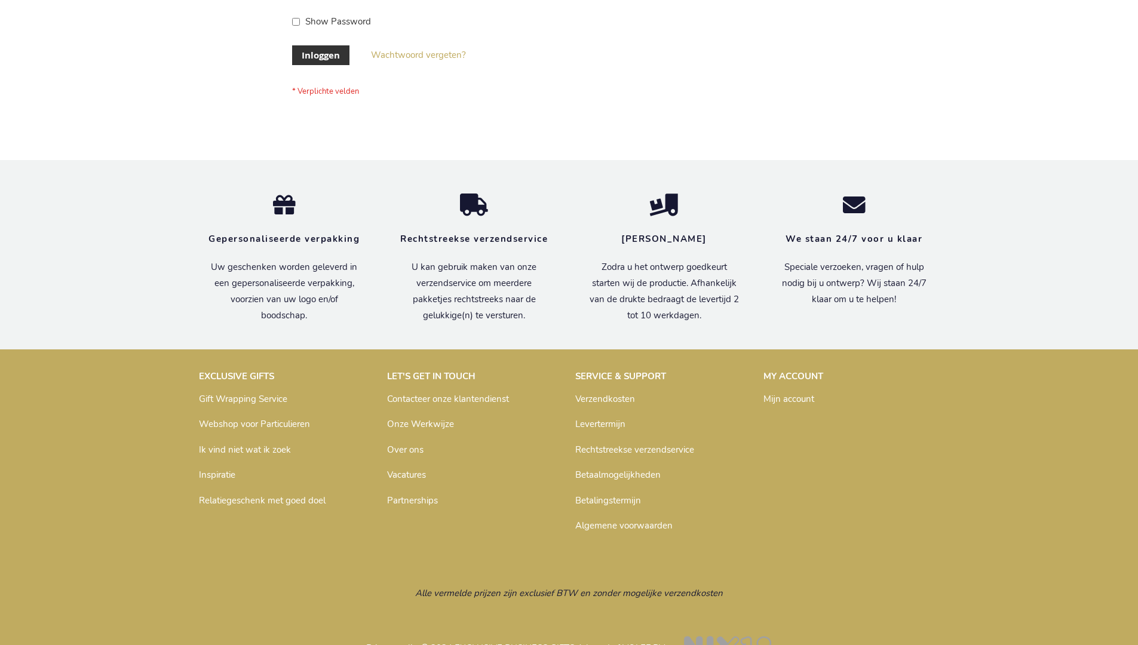
scroll to position [406, 0]
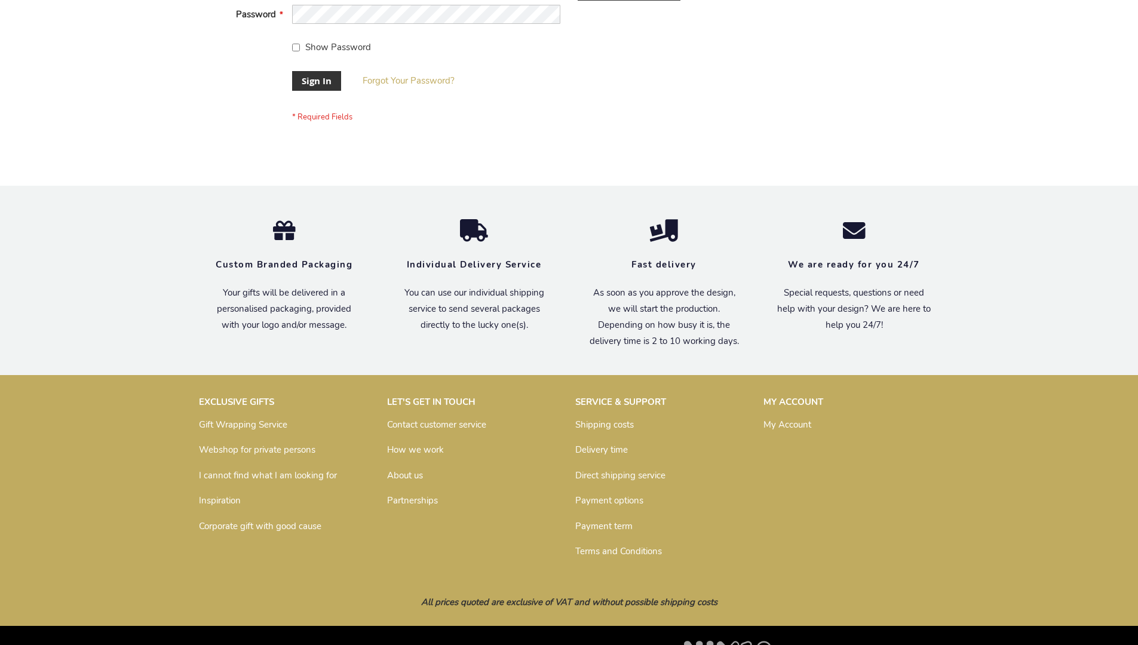
scroll to position [384, 0]
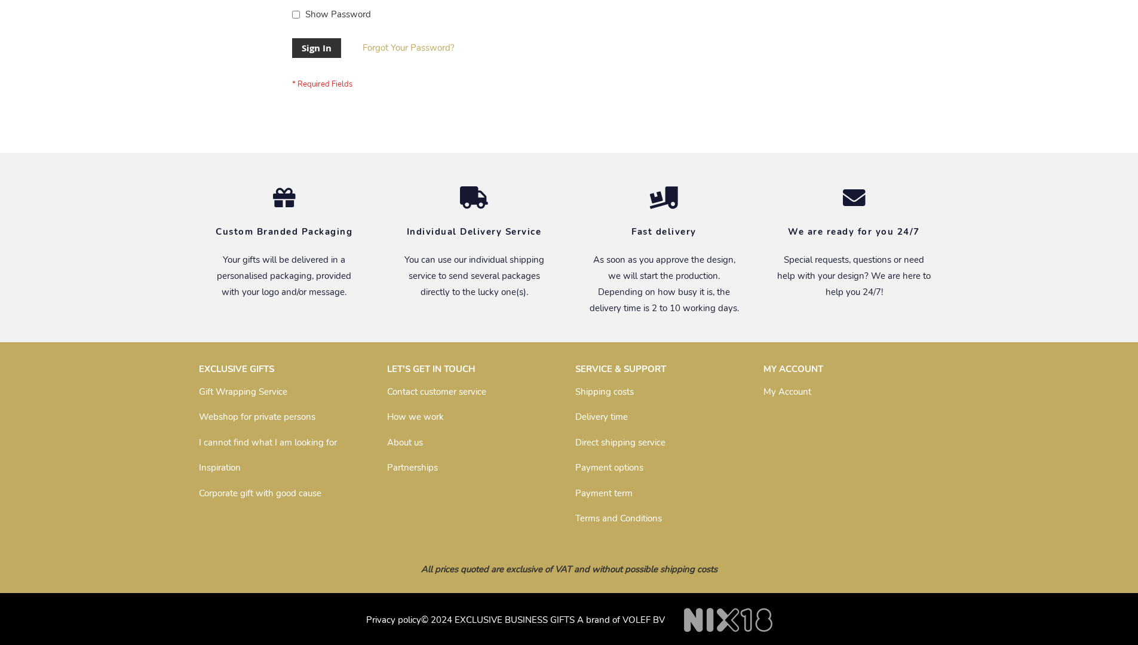
scroll to position [384, 0]
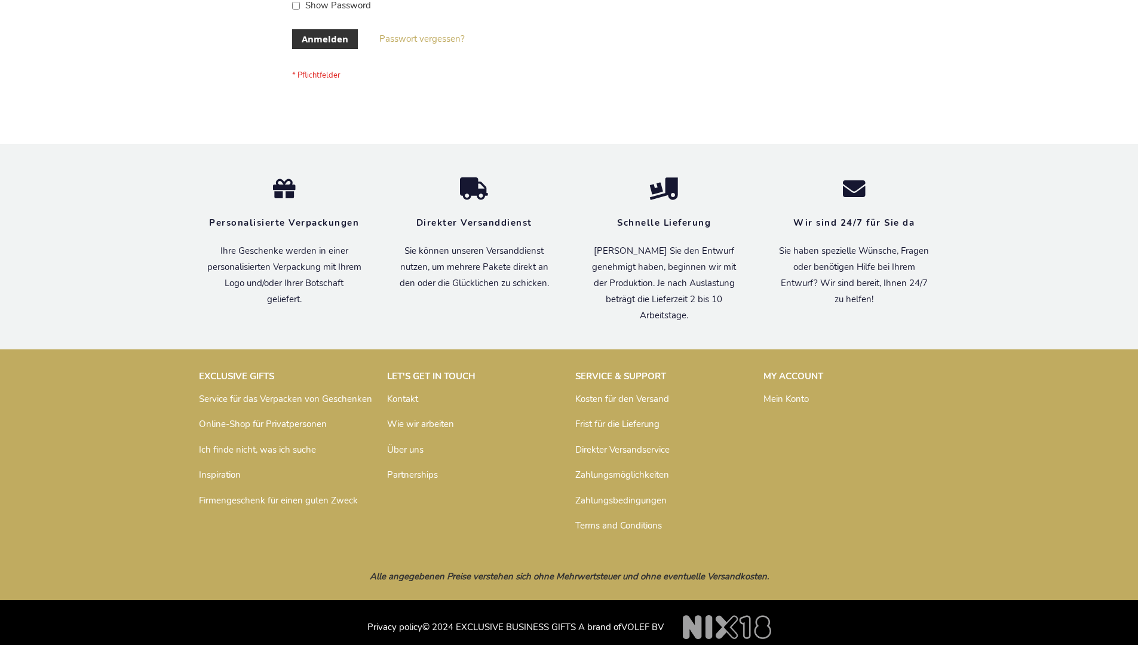
scroll to position [400, 0]
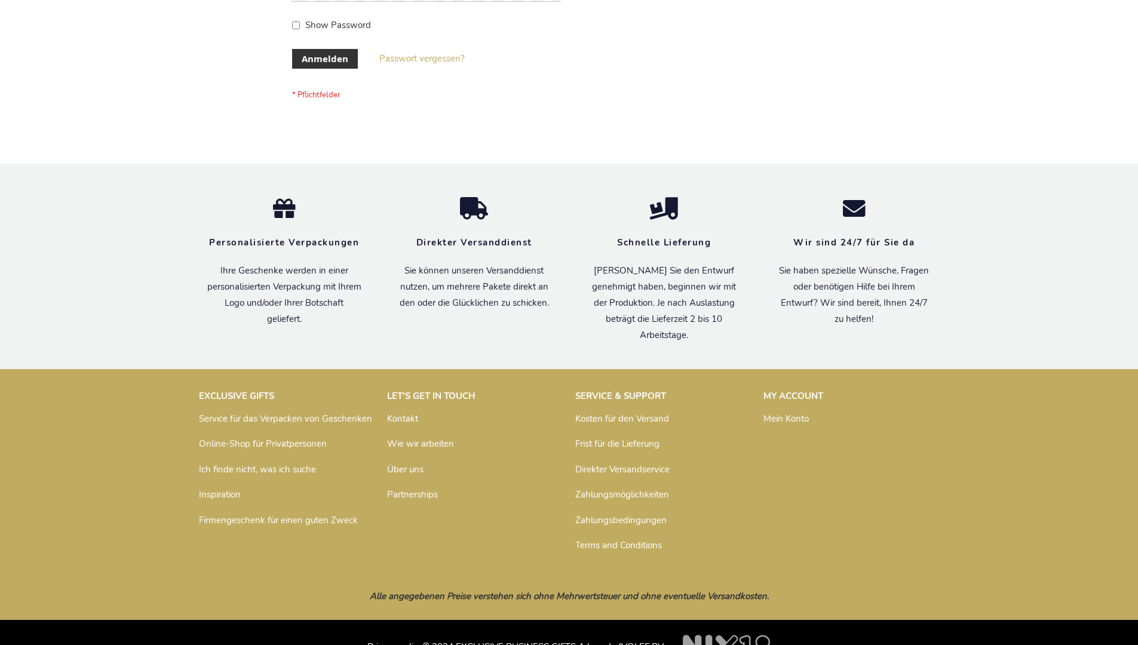
scroll to position [400, 0]
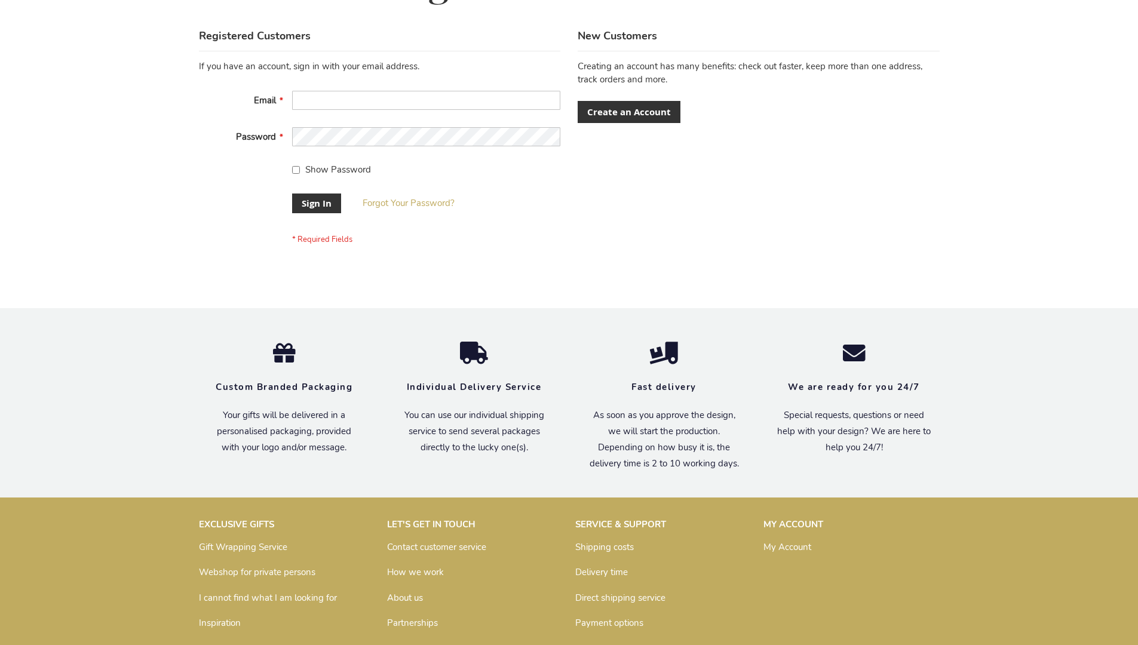
scroll to position [384, 0]
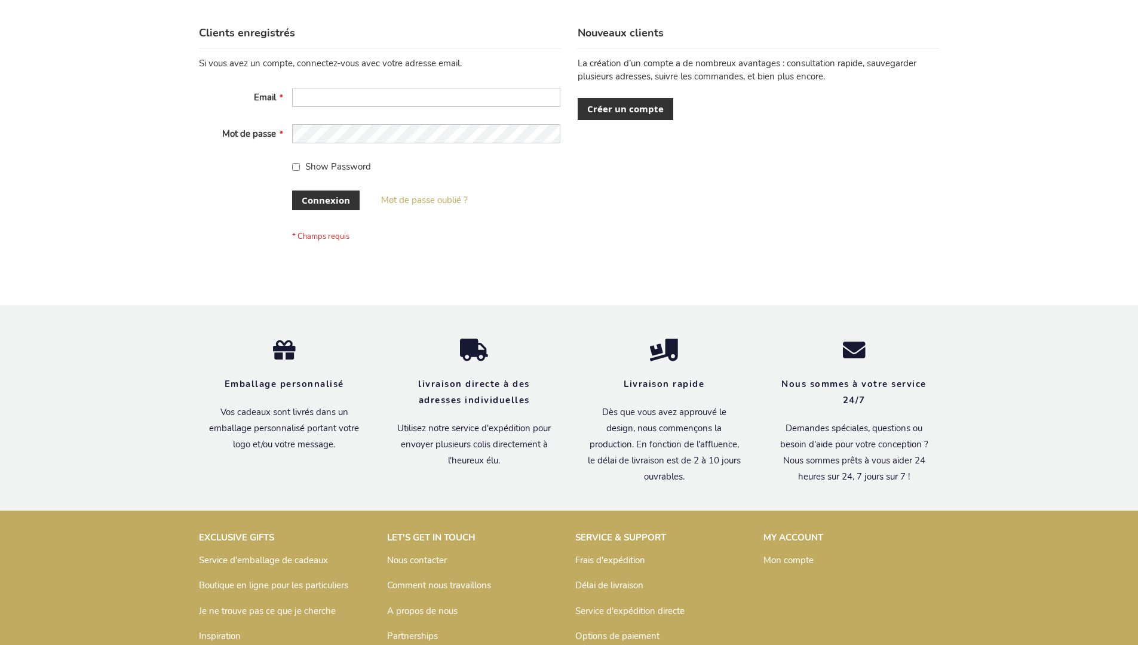
scroll to position [412, 0]
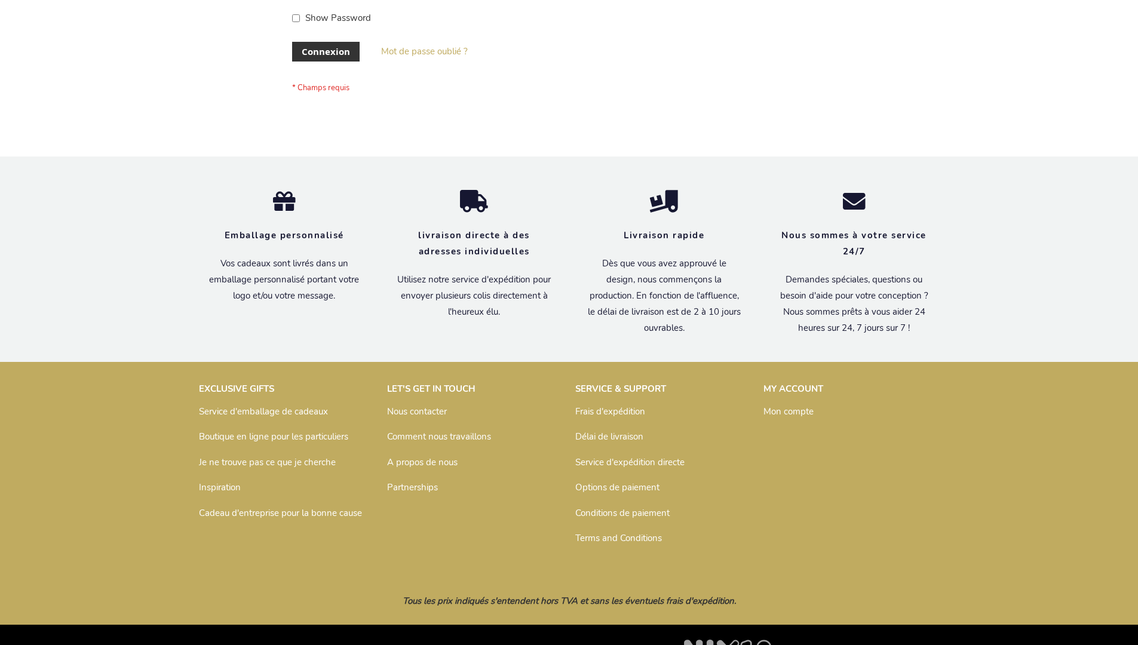
scroll to position [412, 0]
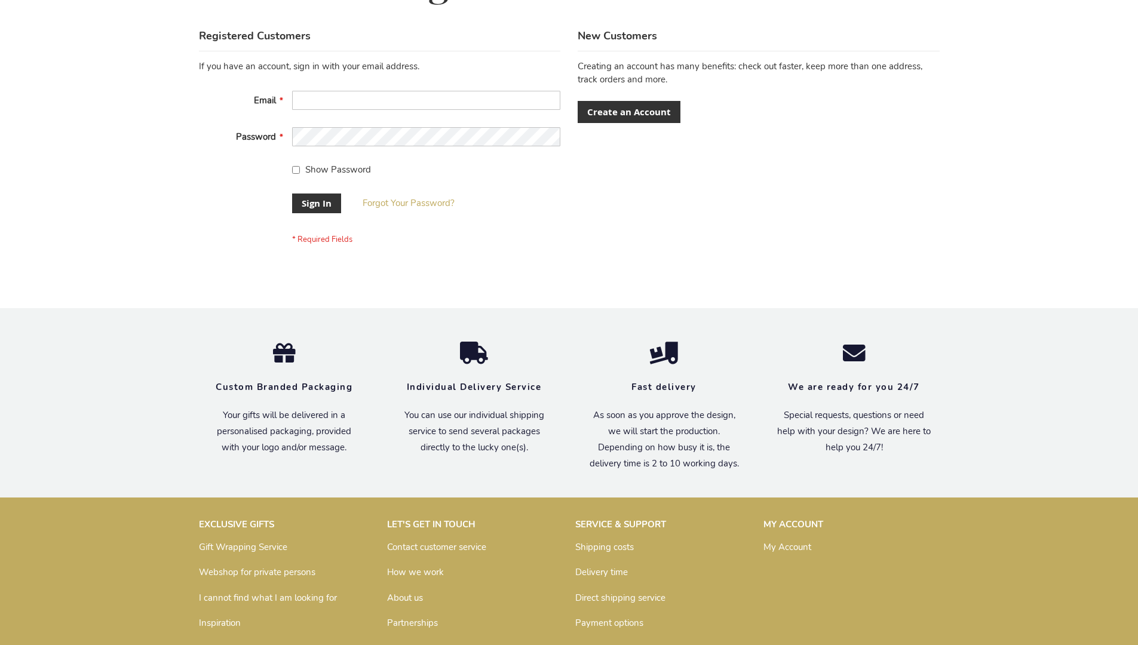
scroll to position [384, 0]
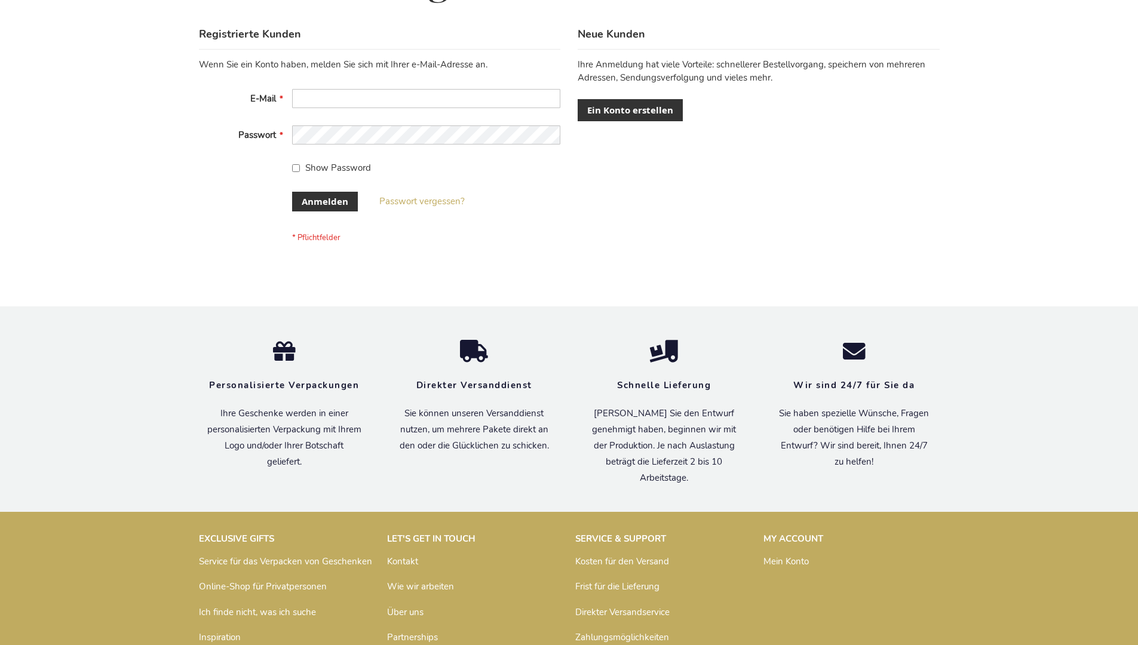
scroll to position [400, 0]
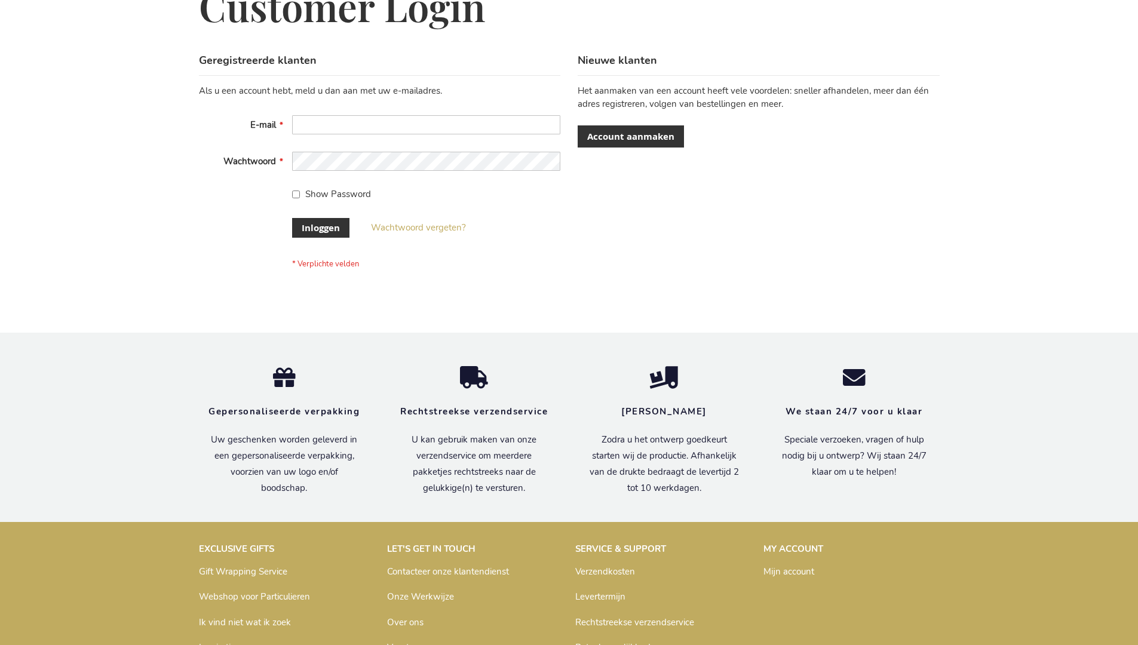
scroll to position [406, 0]
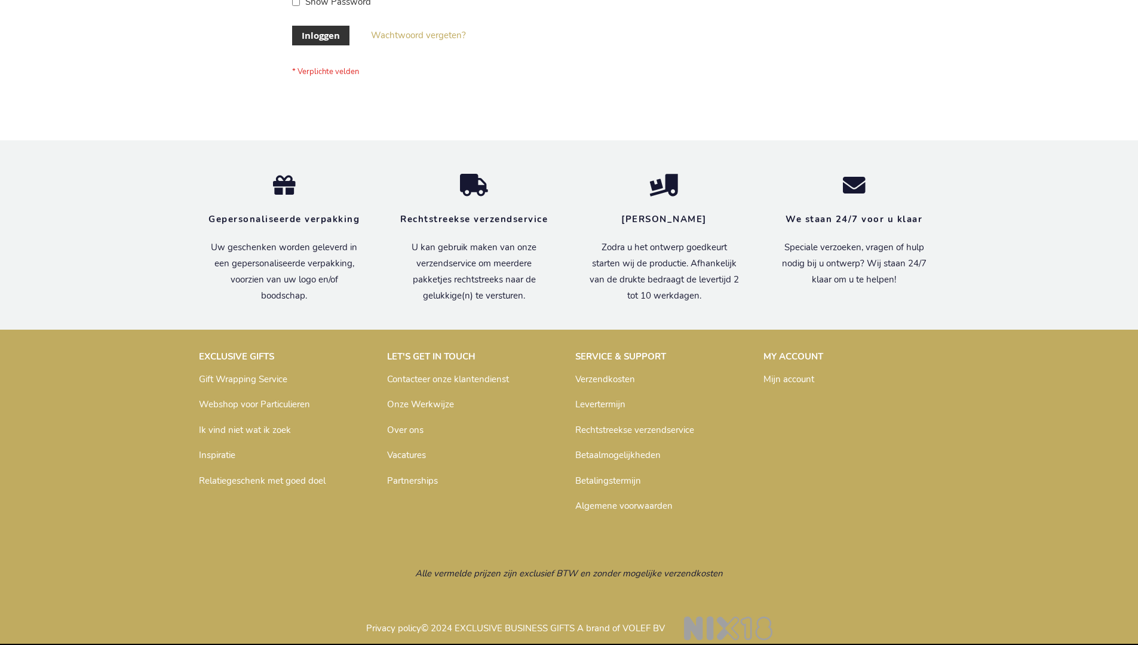
scroll to position [406, 0]
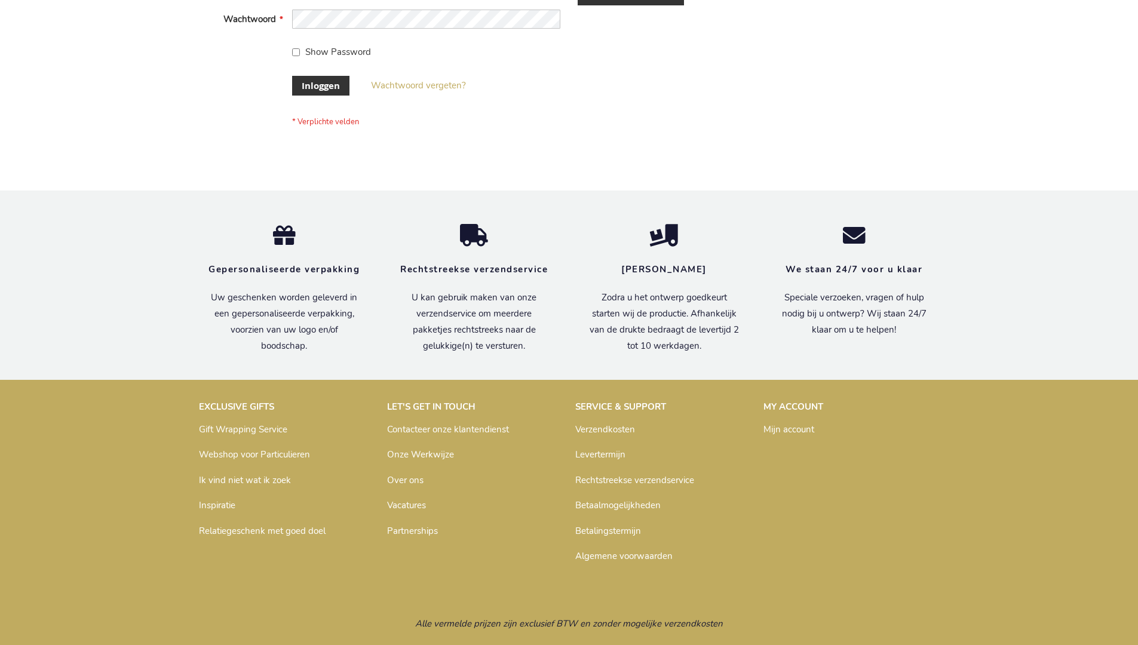
scroll to position [406, 0]
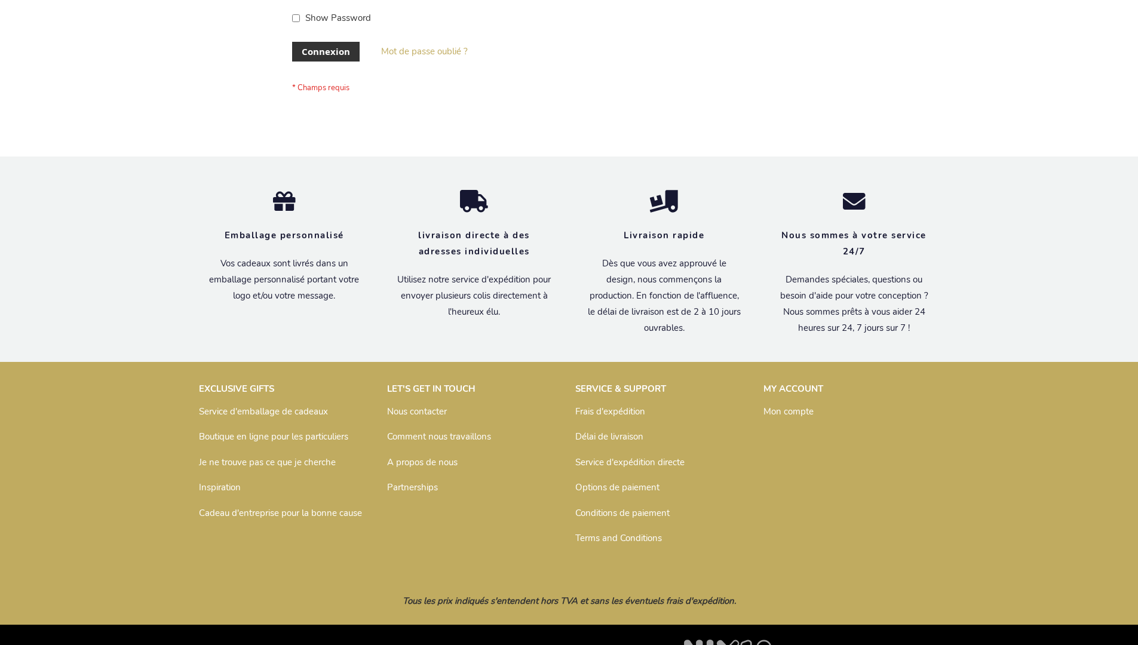
scroll to position [412, 0]
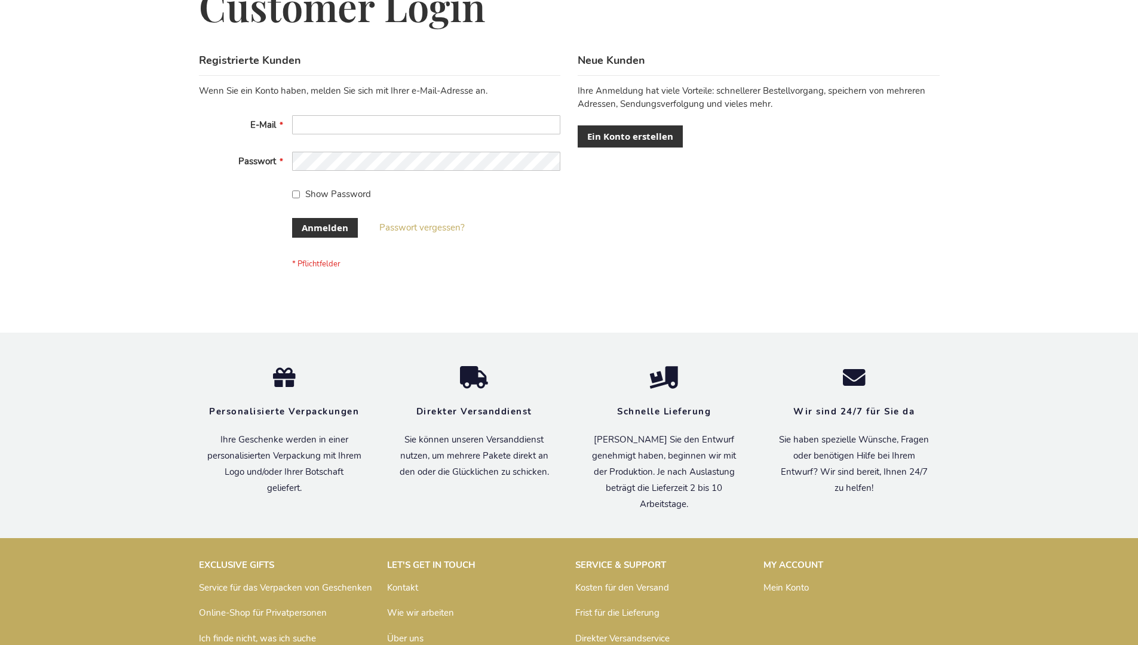
scroll to position [400, 0]
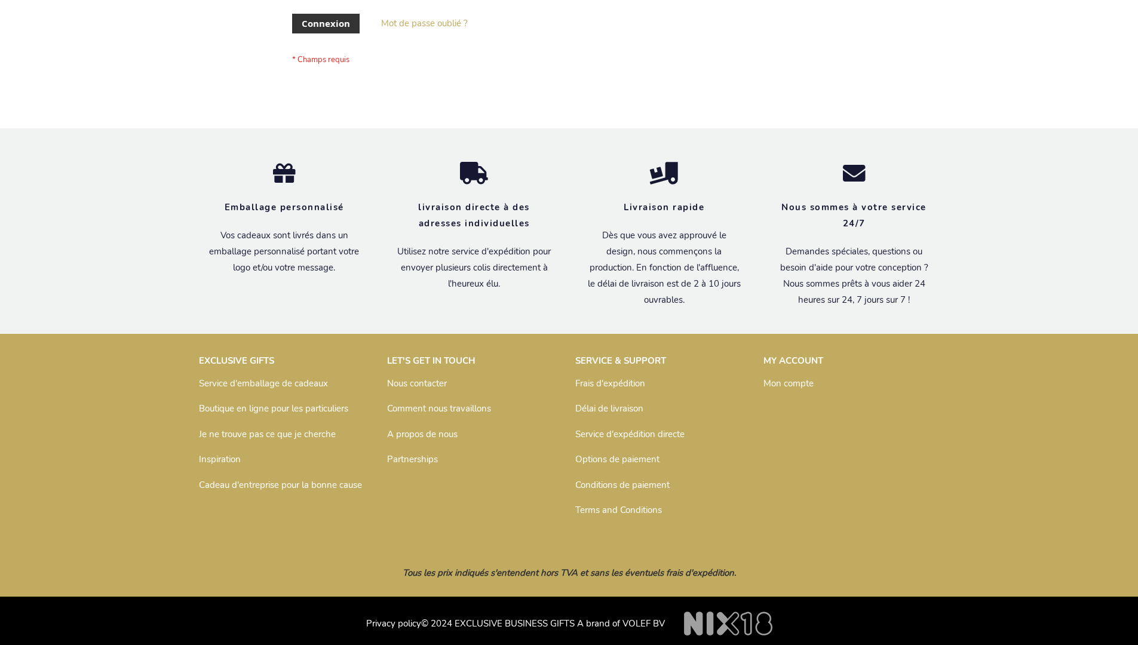
scroll to position [412, 0]
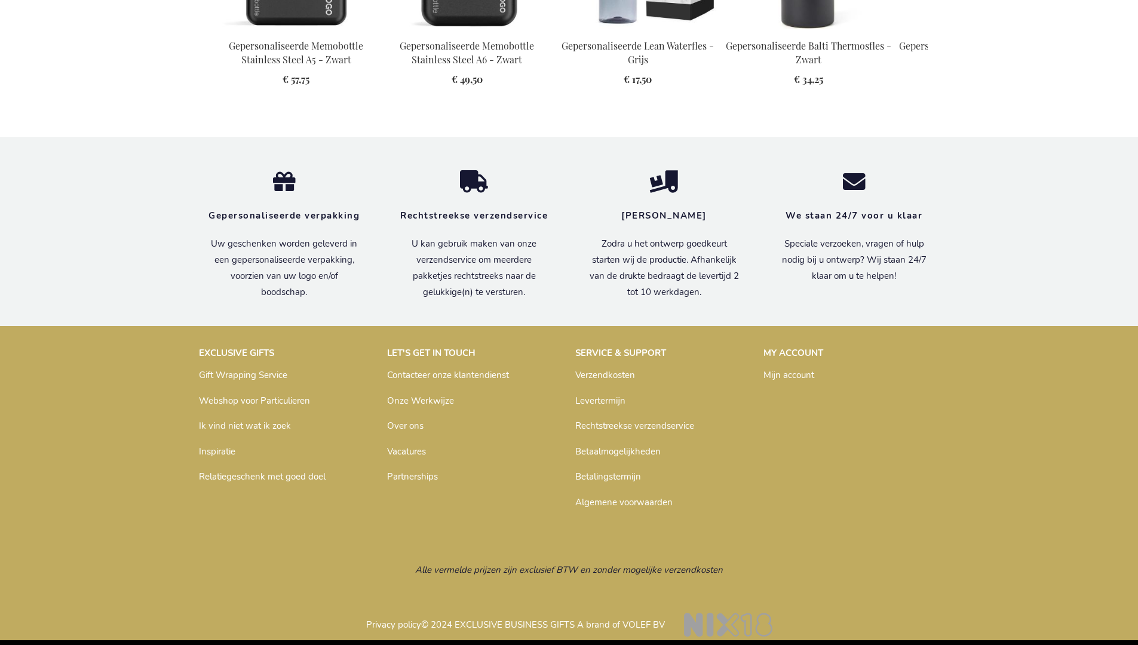
scroll to position [1737, 0]
